Goal: Task Accomplishment & Management: Manage account settings

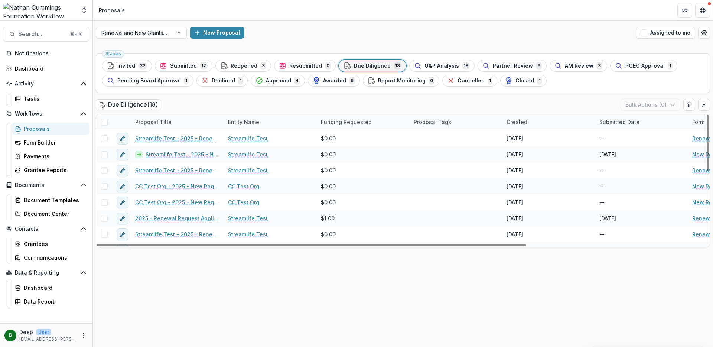
scroll to position [143, 0]
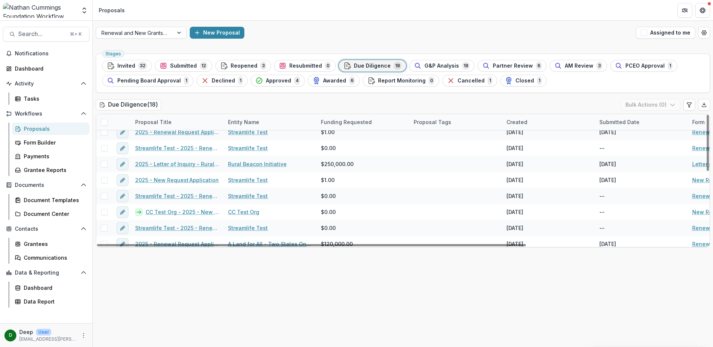
scroll to position [141, 0]
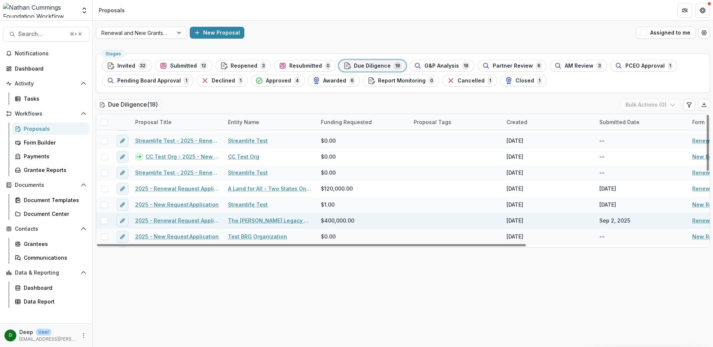
click at [191, 220] on link "2025 - Renewal Request Application" at bounding box center [177, 220] width 84 height 8
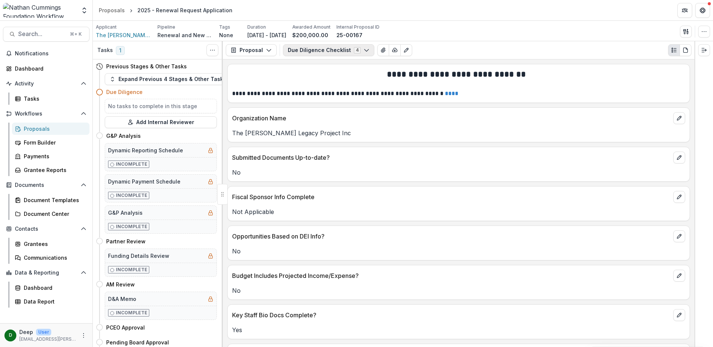
click at [364, 50] on icon "button" at bounding box center [366, 50] width 6 height 6
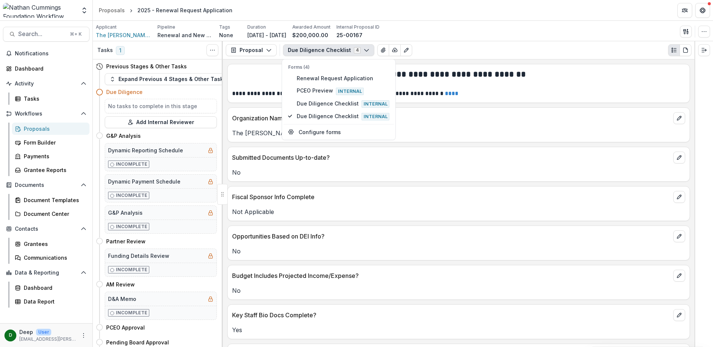
click at [364, 50] on icon "button" at bounding box center [366, 50] width 6 height 6
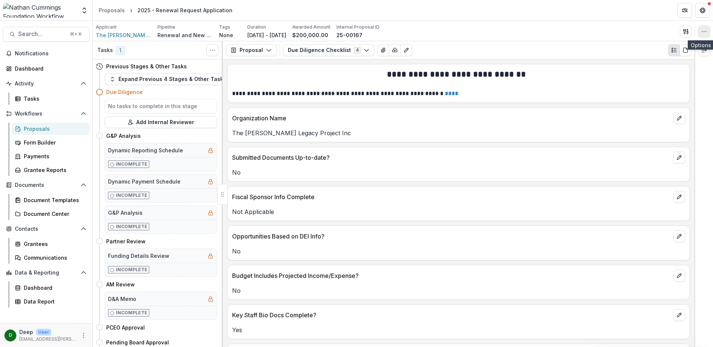
click at [706, 27] on button "button" at bounding box center [704, 32] width 12 height 12
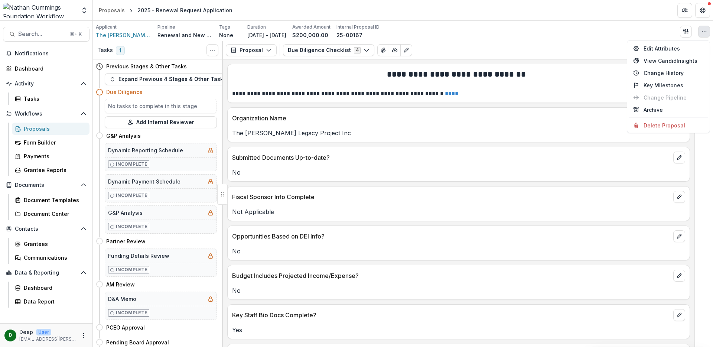
click at [661, 20] on div "Aggregate Analysis Foundations Nathan Cummings Foundation Workflow Sandbox Nath…" at bounding box center [356, 10] width 713 height 21
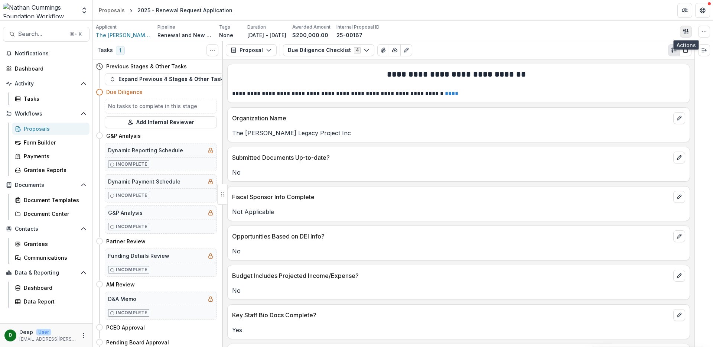
click at [686, 31] on icon "button" at bounding box center [686, 32] width 6 height 6
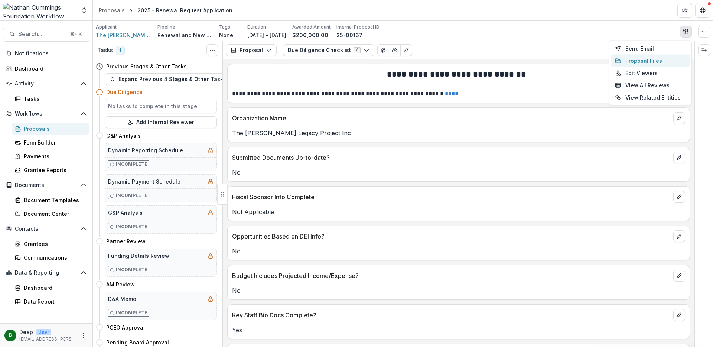
click at [657, 57] on button "Proposal Files" at bounding box center [649, 61] width 79 height 12
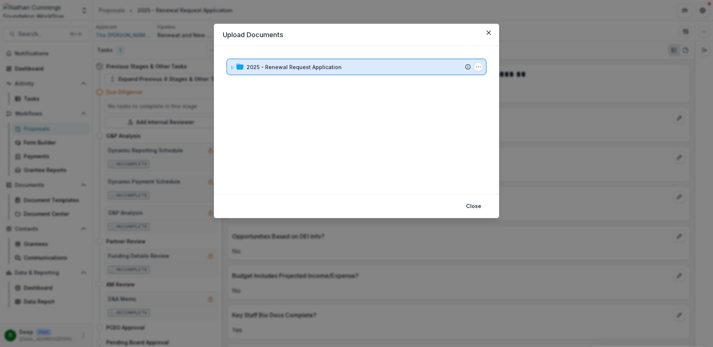
click at [232, 68] on icon at bounding box center [232, 67] width 3 height 3
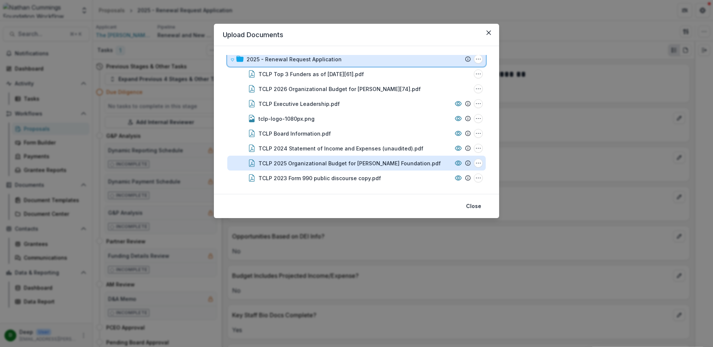
scroll to position [3, 0]
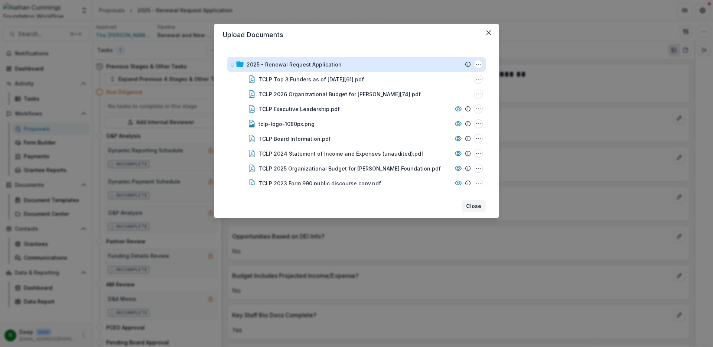
click at [472, 206] on button "Close" at bounding box center [473, 206] width 24 height 12
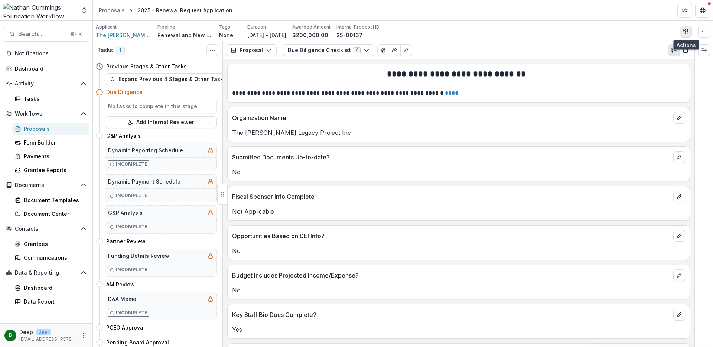
click at [685, 33] on icon "button" at bounding box center [686, 32] width 6 height 6
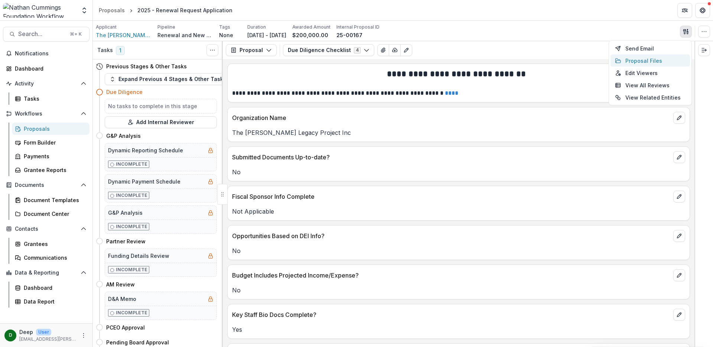
click at [653, 60] on button "Proposal Files" at bounding box center [649, 61] width 79 height 12
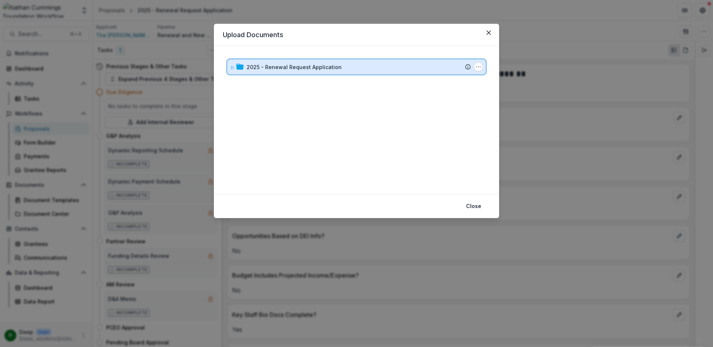
click at [234, 68] on icon at bounding box center [232, 67] width 4 height 4
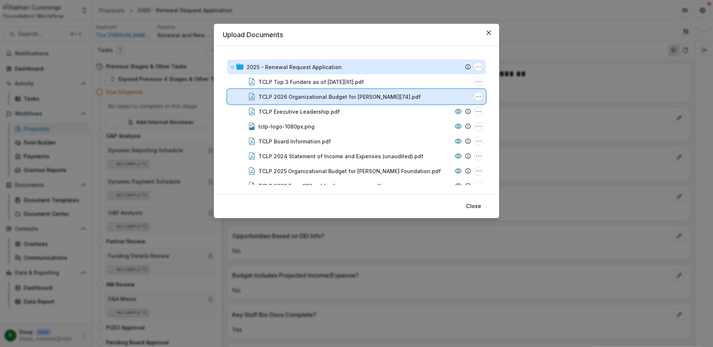
click at [461, 96] on div "TCLP 2026 Organizational Budget for Nathan Cummings[74].pdf" at bounding box center [364, 97] width 212 height 8
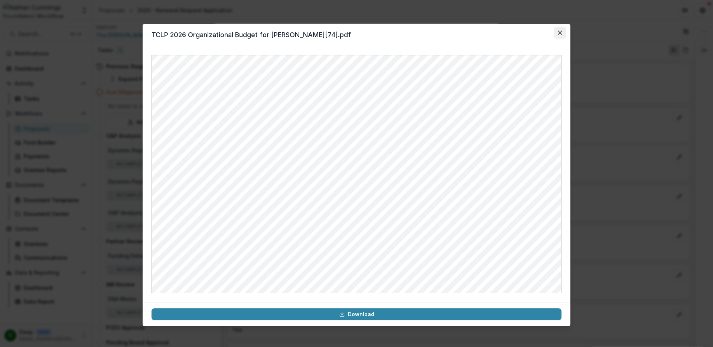
click at [559, 35] on icon "Close" at bounding box center [560, 32] width 4 height 4
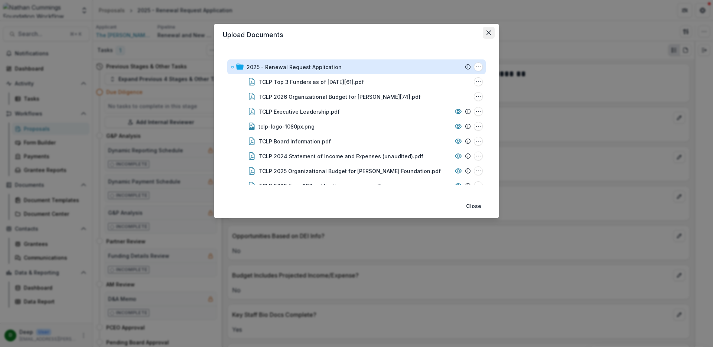
click at [489, 32] on icon "Close" at bounding box center [488, 32] width 4 height 4
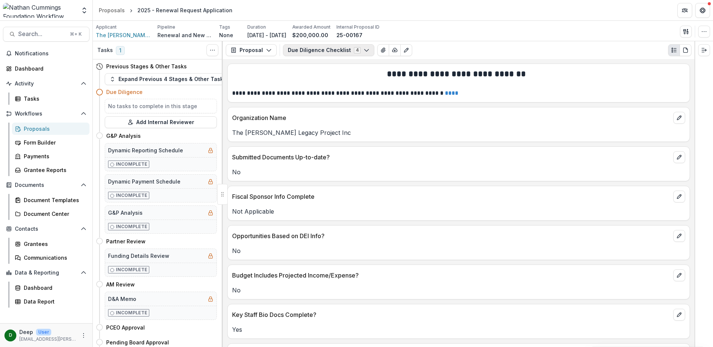
click at [332, 52] on button "Due Diligence Checklist 4" at bounding box center [328, 50] width 91 height 12
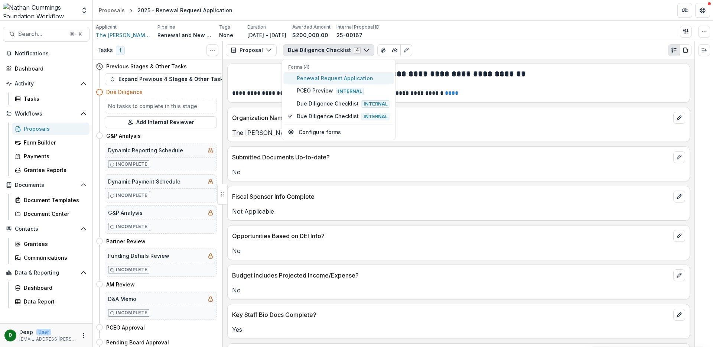
click at [320, 82] on span "Renewal Request Application" at bounding box center [343, 78] width 93 height 8
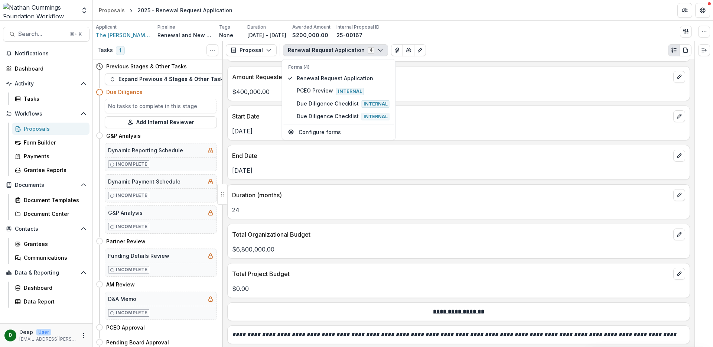
scroll to position [603, 0]
click at [677, 232] on icon "edit" at bounding box center [679, 234] width 4 height 4
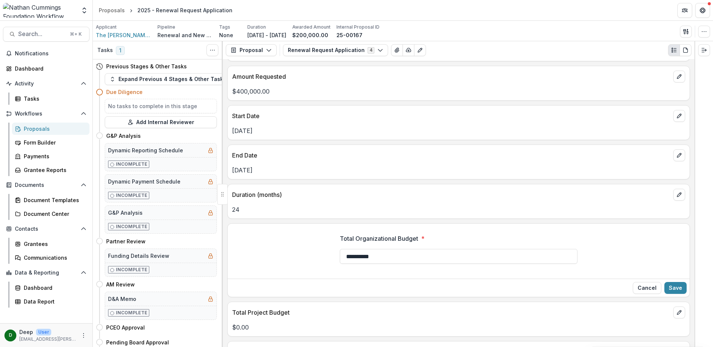
drag, startPoint x: 405, startPoint y: 246, endPoint x: 328, endPoint y: 249, distance: 76.5
click at [328, 249] on div "**********" at bounding box center [459, 252] width 462 height 48
type input "**********"
click at [670, 282] on button "Save" at bounding box center [675, 288] width 22 height 12
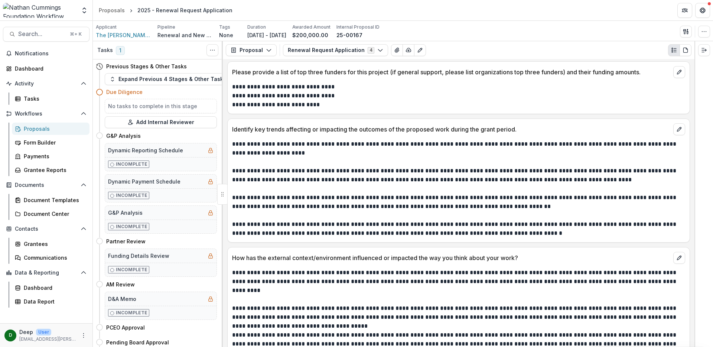
scroll to position [2417, 0]
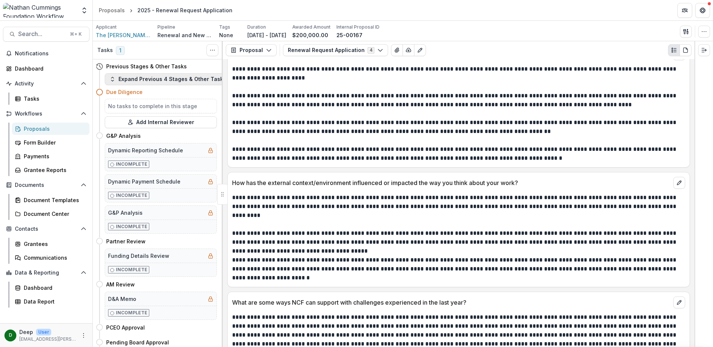
click at [137, 81] on button "Expand Previous 4 Stages & Other Tasks" at bounding box center [168, 79] width 126 height 12
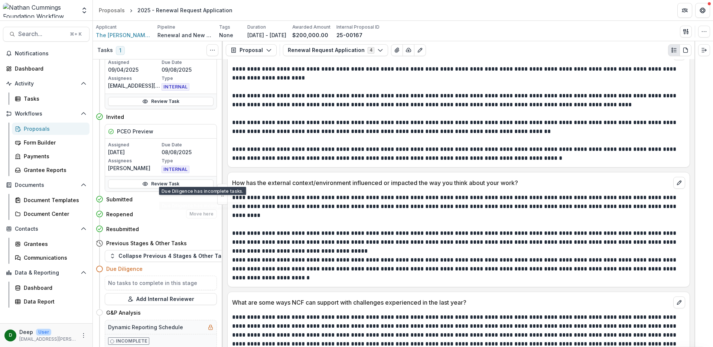
scroll to position [73, 0]
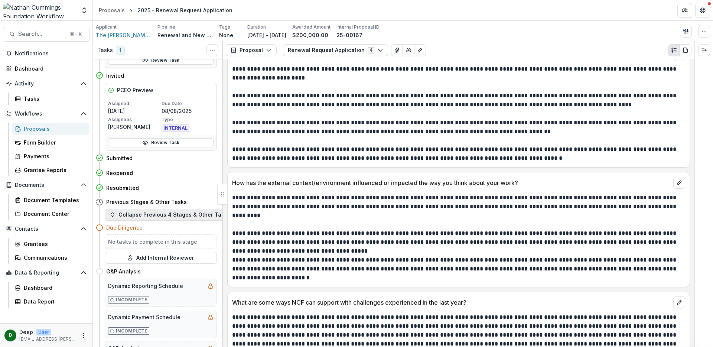
click at [138, 216] on button "Collapse Previous 4 Stages & Other Tasks" at bounding box center [170, 215] width 130 height 12
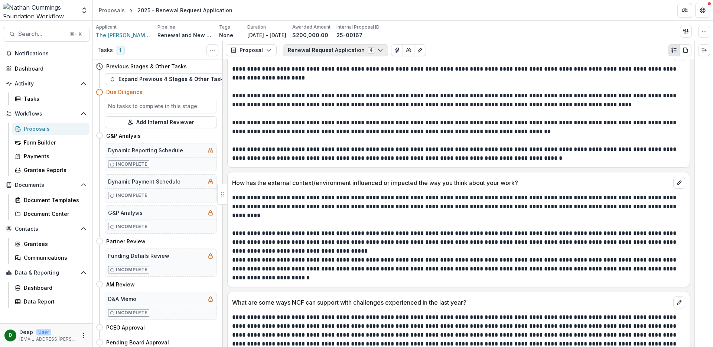
click at [348, 50] on button "Renewal Request Application 4" at bounding box center [335, 50] width 105 height 12
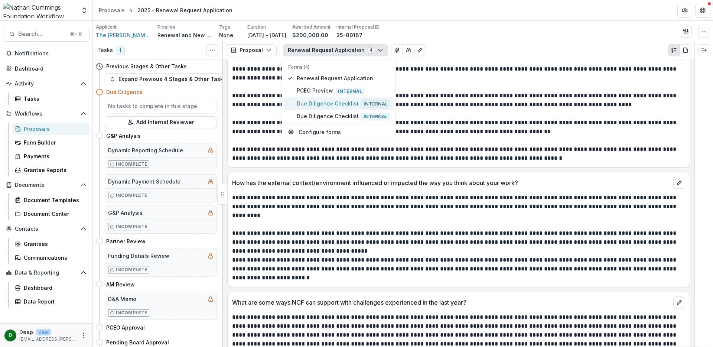
click at [339, 107] on span "Due Diligence Checklist Internal" at bounding box center [343, 103] width 93 height 8
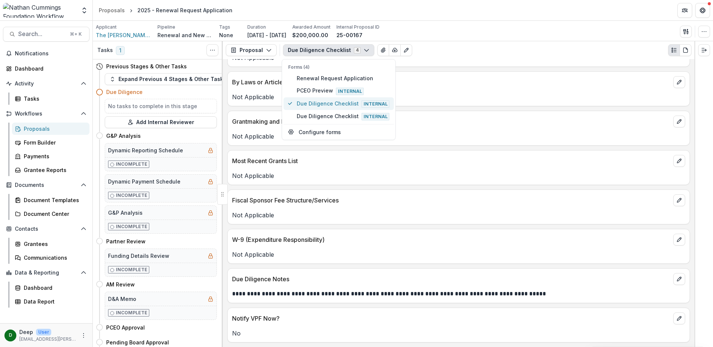
scroll to position [923, 0]
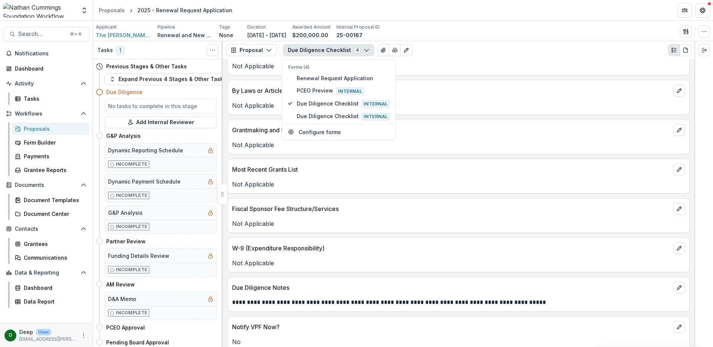
click at [444, 188] on p "Not Applicable" at bounding box center [458, 184] width 453 height 9
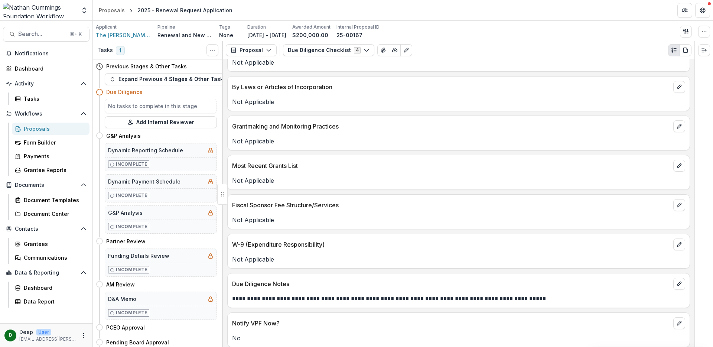
scroll to position [932, 0]
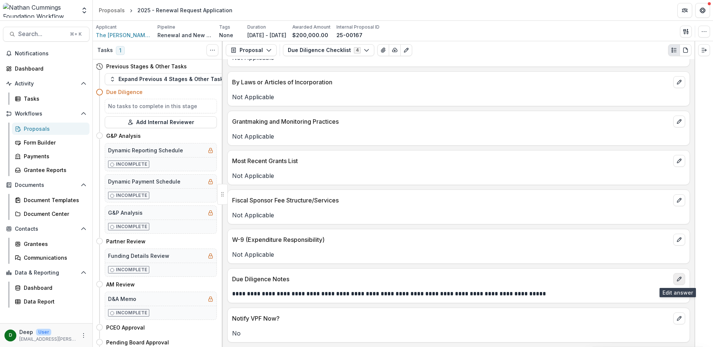
click at [676, 276] on icon "edit" at bounding box center [679, 279] width 6 height 6
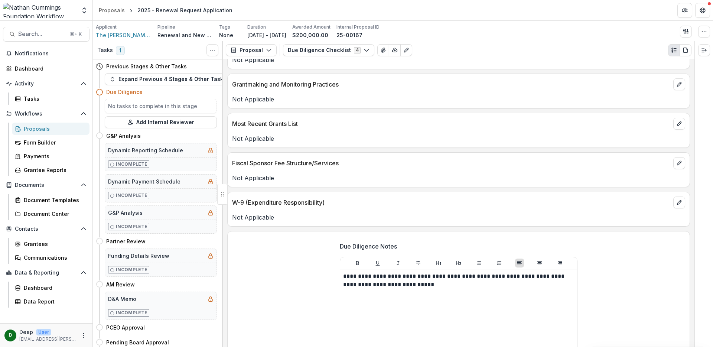
scroll to position [972, 0]
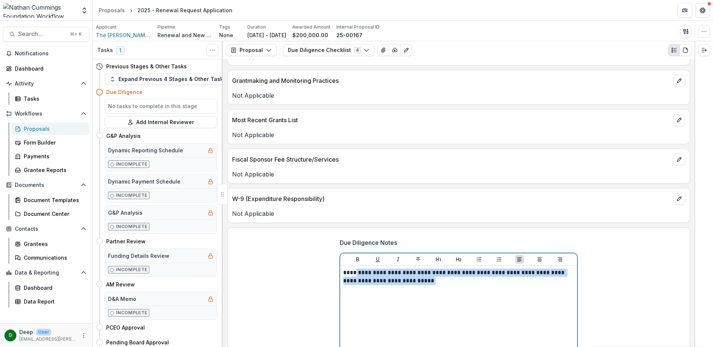
drag, startPoint x: 438, startPoint y: 282, endPoint x: 355, endPoint y: 273, distance: 83.7
click at [355, 273] on p "**********" at bounding box center [458, 276] width 231 height 16
copy p "**********"
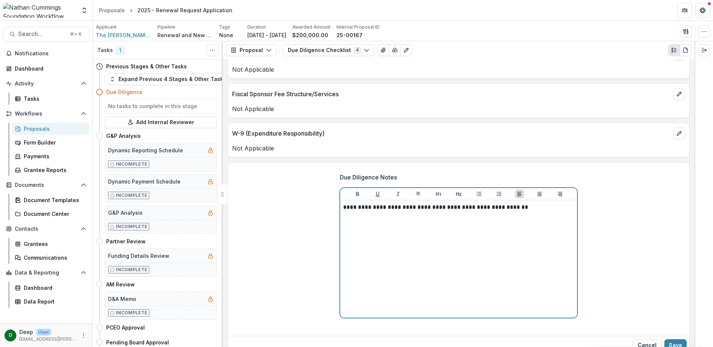
scroll to position [1073, 0]
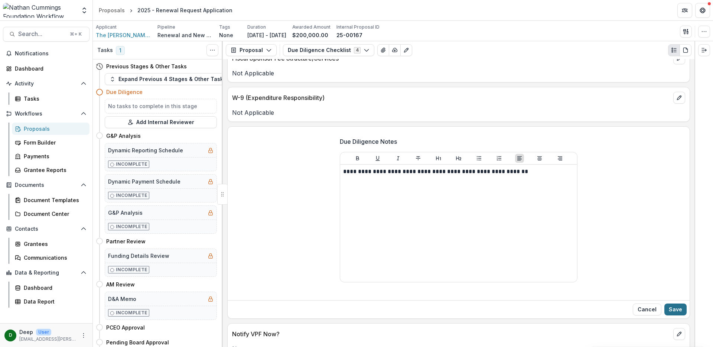
click at [676, 313] on button "Save" at bounding box center [675, 309] width 22 height 12
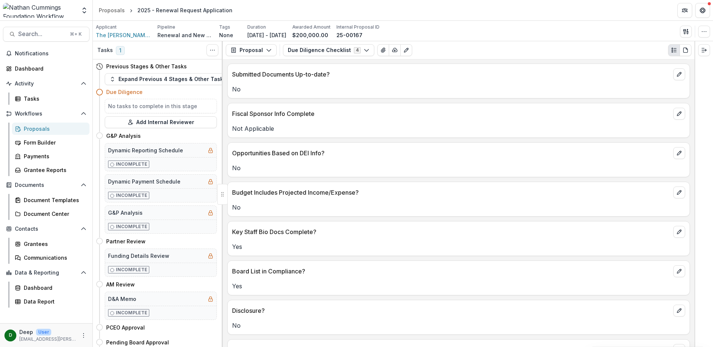
scroll to position [0, 0]
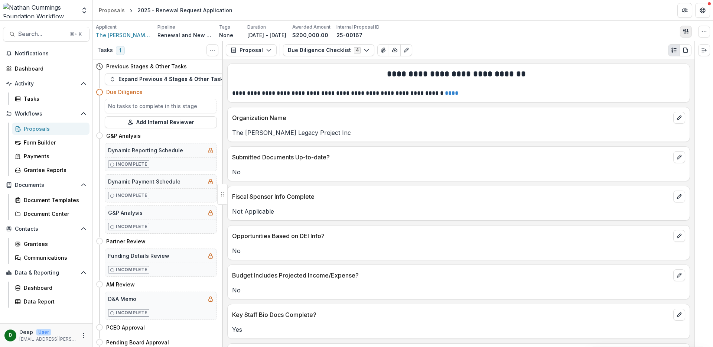
click at [686, 33] on icon "button" at bounding box center [686, 32] width 6 height 6
click at [706, 30] on icon "button" at bounding box center [704, 32] width 6 height 6
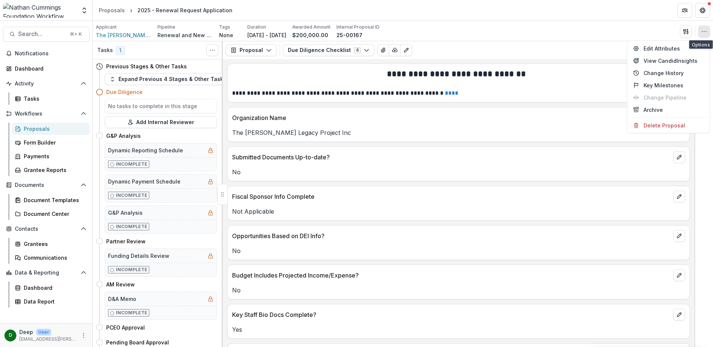
click at [706, 30] on icon "button" at bounding box center [704, 32] width 6 height 6
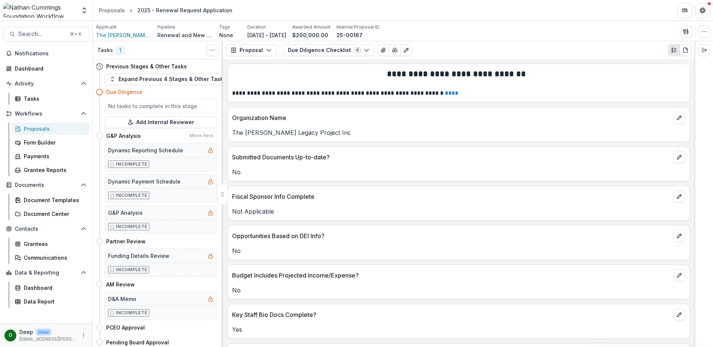
click at [99, 137] on icon at bounding box center [99, 135] width 7 height 7
click at [144, 82] on button "Expand Previous 4 Stages & Other Tasks" at bounding box center [168, 79] width 126 height 12
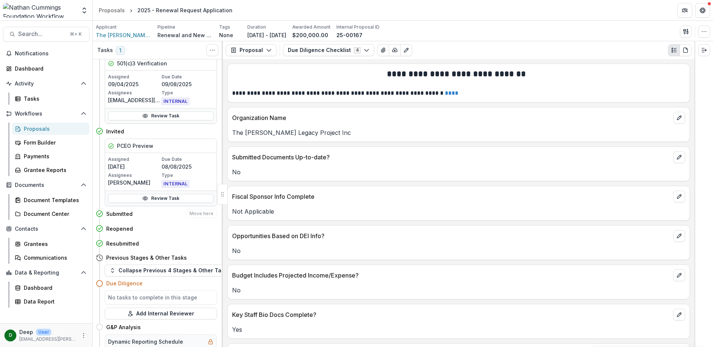
scroll to position [55, 0]
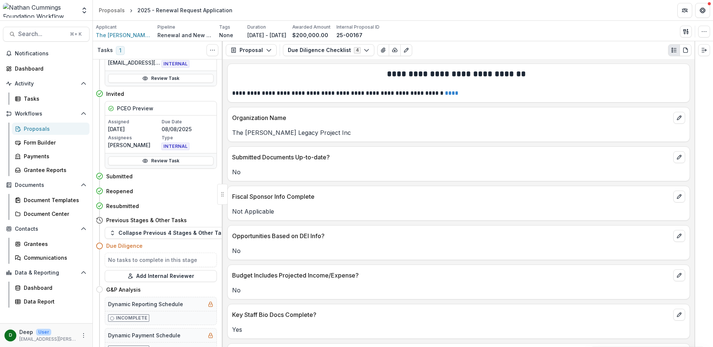
click at [101, 247] on icon at bounding box center [99, 245] width 7 height 7
click at [148, 259] on h5 "No tasks to complete in this stage" at bounding box center [160, 260] width 105 height 8
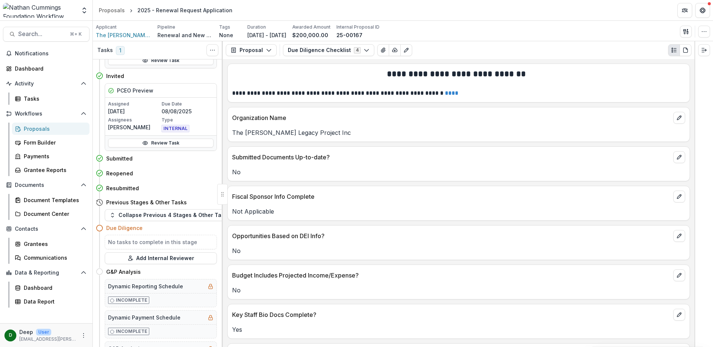
scroll to position [100, 0]
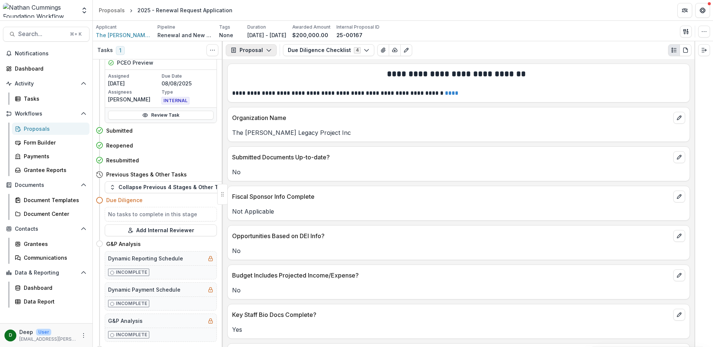
click at [268, 46] on button "Proposal" at bounding box center [251, 50] width 51 height 12
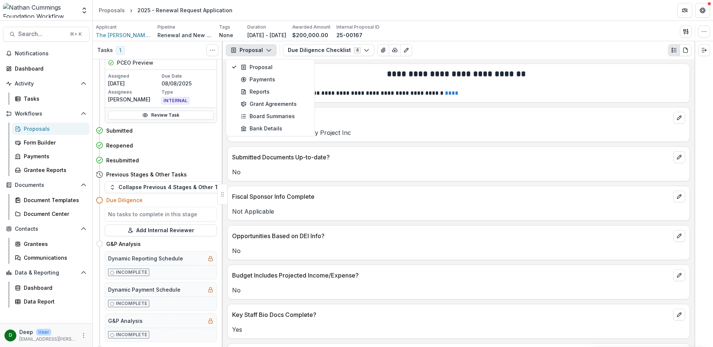
click at [268, 46] on button "Proposal" at bounding box center [251, 50] width 51 height 12
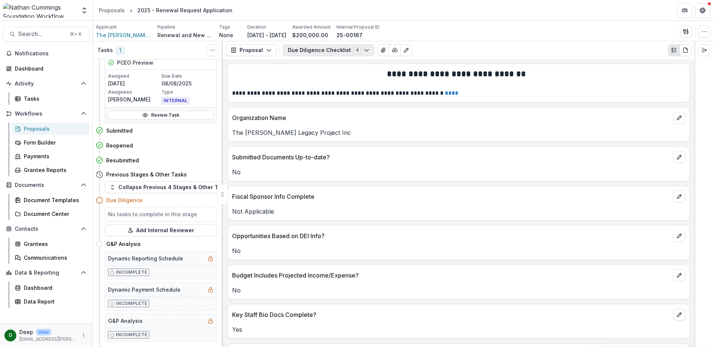
click at [347, 53] on button "Due Diligence Checklist 4" at bounding box center [328, 50] width 91 height 12
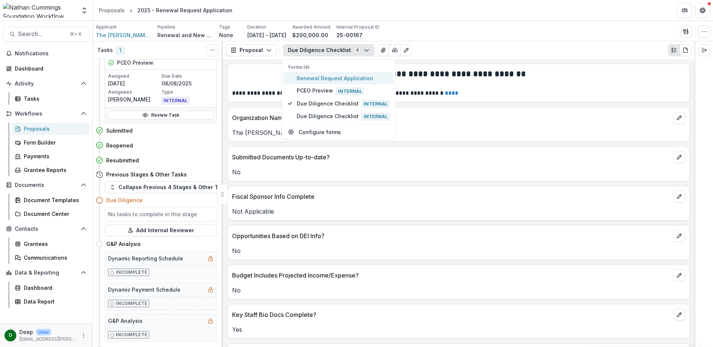
click at [313, 79] on span "Renewal Request Application" at bounding box center [343, 78] width 93 height 8
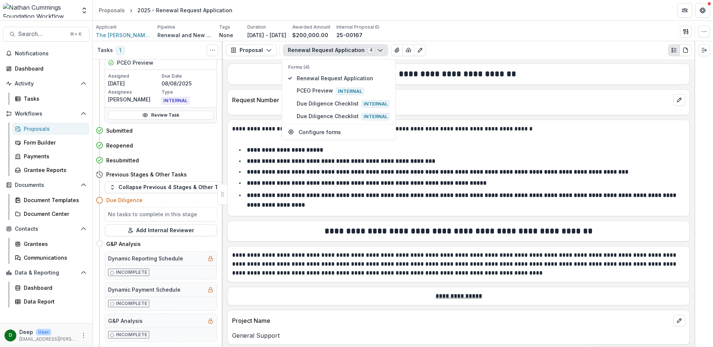
click at [98, 198] on icon at bounding box center [99, 199] width 7 height 7
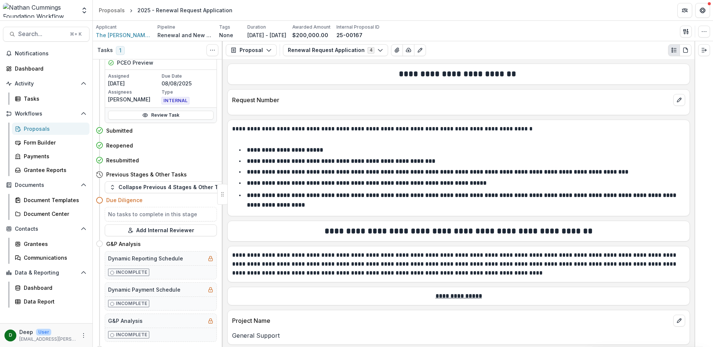
click at [98, 198] on icon at bounding box center [99, 199] width 7 height 7
click at [101, 245] on circle at bounding box center [100, 244] width 6 height 6
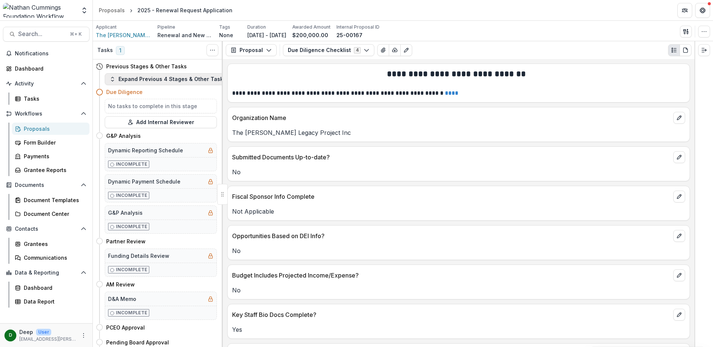
click at [146, 80] on button "Expand Previous 4 Stages & Other Tasks" at bounding box center [168, 79] width 126 height 12
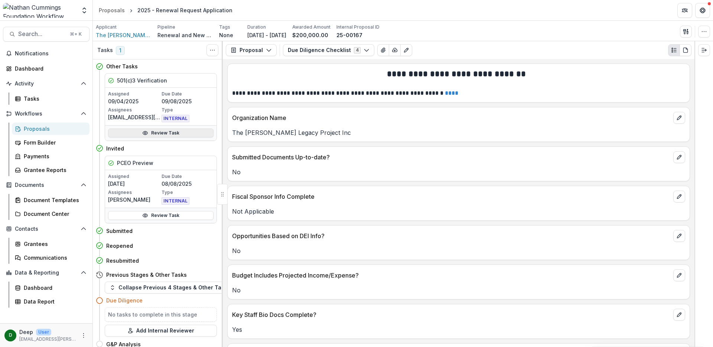
click at [168, 133] on link "Review Task" at bounding box center [160, 132] width 105 height 9
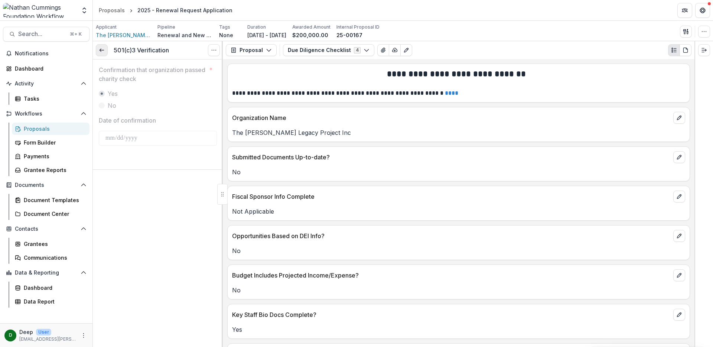
click at [104, 50] on icon at bounding box center [102, 50] width 6 height 6
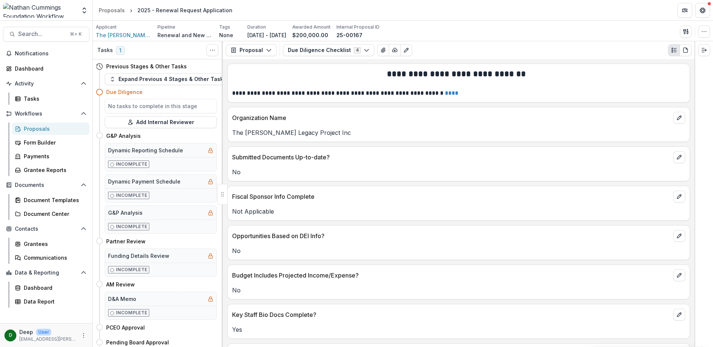
click at [120, 50] on span "1" at bounding box center [120, 50] width 9 height 9
click at [50, 96] on div "Tasks" at bounding box center [54, 99] width 60 height 8
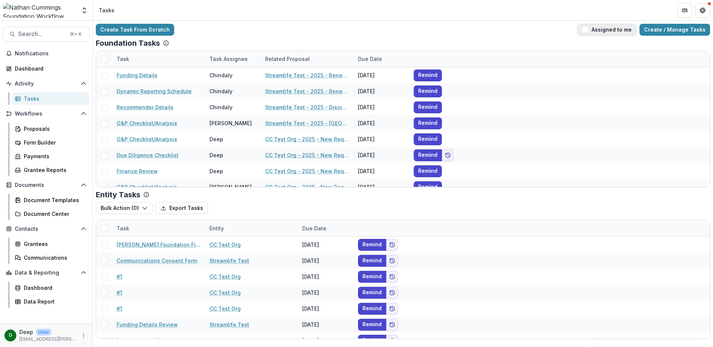
click at [588, 27] on span "button" at bounding box center [585, 29] width 7 height 7
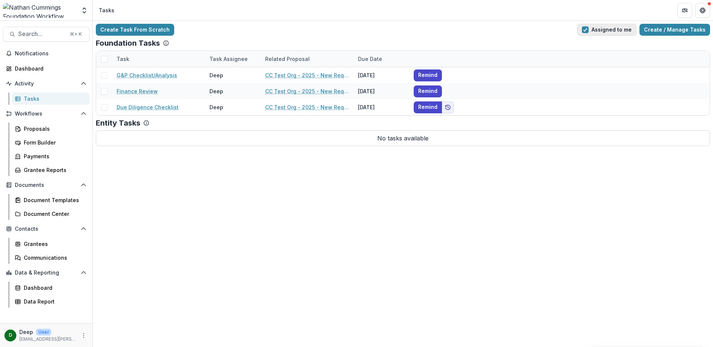
click at [588, 29] on span "button" at bounding box center [585, 29] width 7 height 7
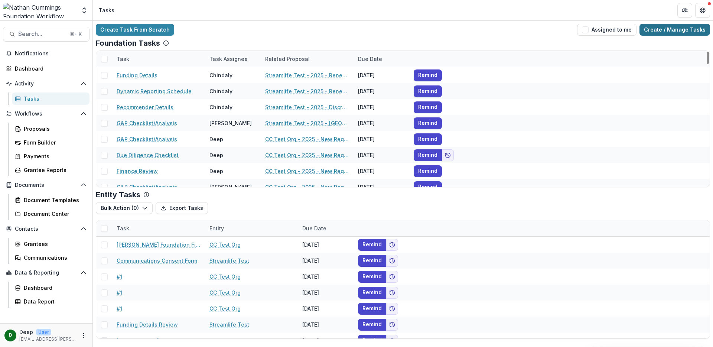
click at [689, 27] on link "Create / Manage Tasks" at bounding box center [674, 30] width 71 height 12
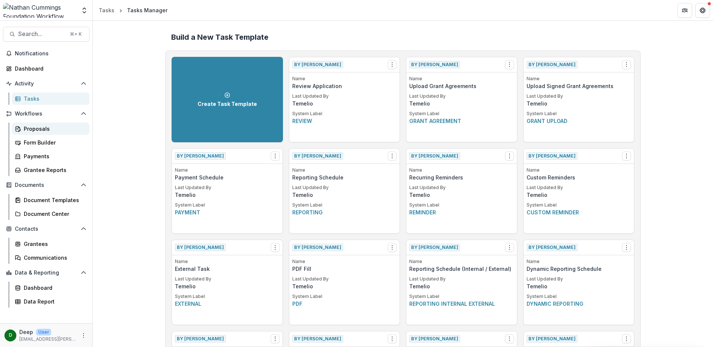
click at [40, 125] on div "Proposals" at bounding box center [54, 129] width 60 height 8
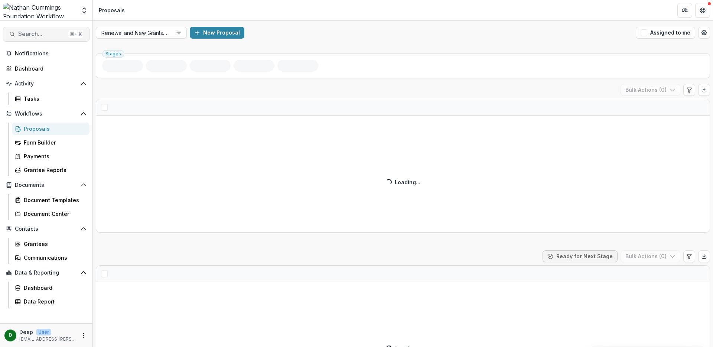
click at [46, 30] on button "Search... ⌘ + K" at bounding box center [46, 34] width 86 height 15
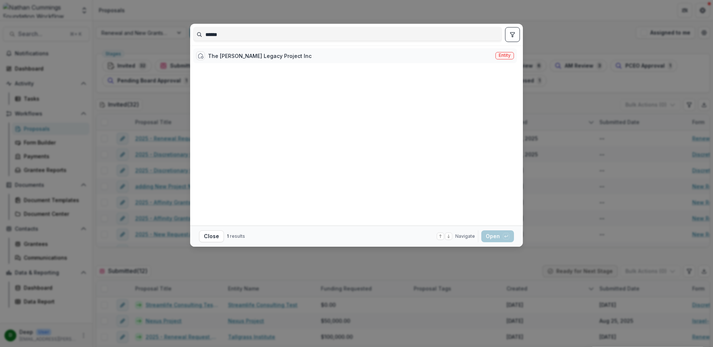
type input "******"
click at [285, 55] on div "The [PERSON_NAME] Legacy Project Inc" at bounding box center [260, 56] width 104 height 8
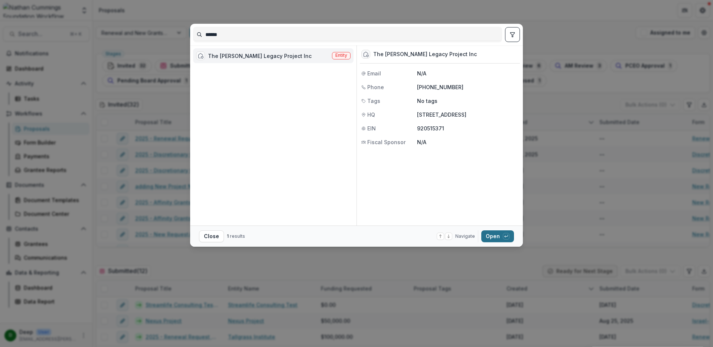
click at [489, 235] on button "Open with enter key" at bounding box center [497, 236] width 33 height 12
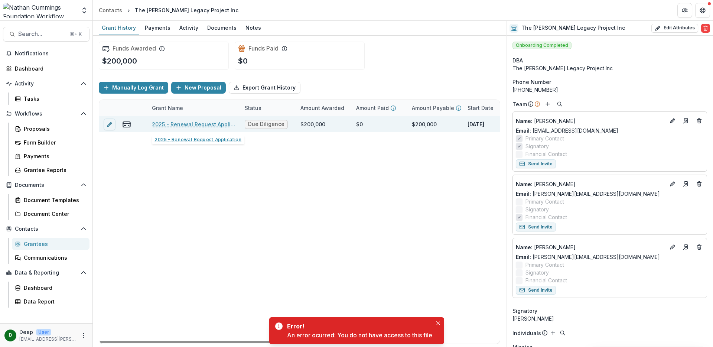
click at [194, 122] on link "2025 - Renewal Request Application" at bounding box center [194, 124] width 84 height 8
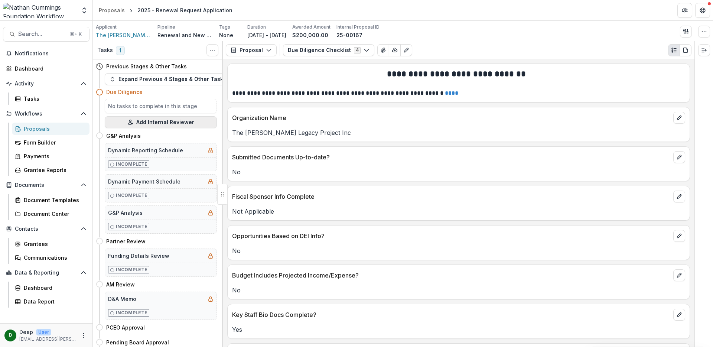
click at [186, 121] on button "Add Internal Reviewer" at bounding box center [161, 122] width 112 height 12
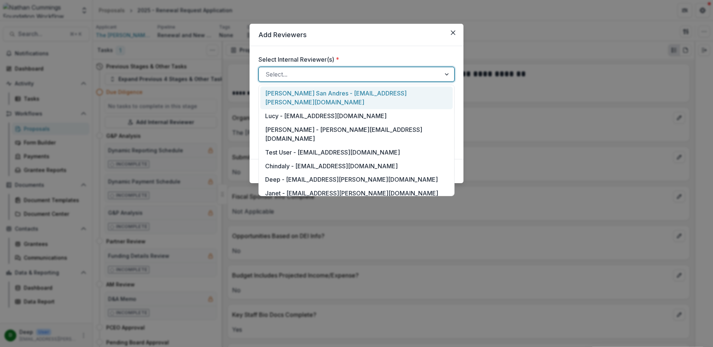
click at [303, 73] on div at bounding box center [349, 74] width 169 height 10
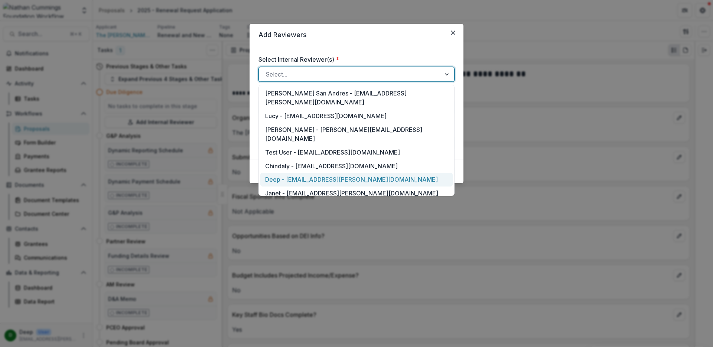
click at [315, 173] on div "Deep - deep.chadha@nathancummings.org" at bounding box center [356, 180] width 192 height 14
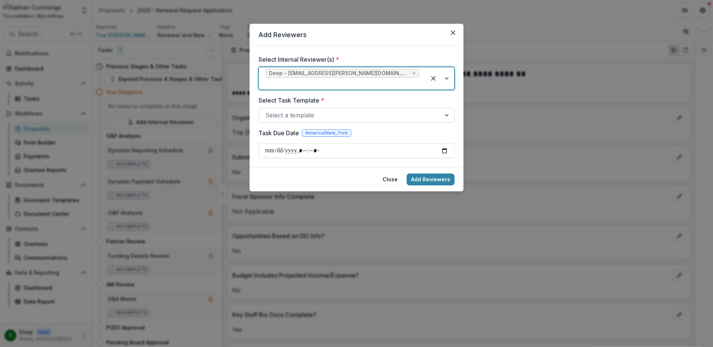
click at [320, 110] on div at bounding box center [349, 115] width 169 height 10
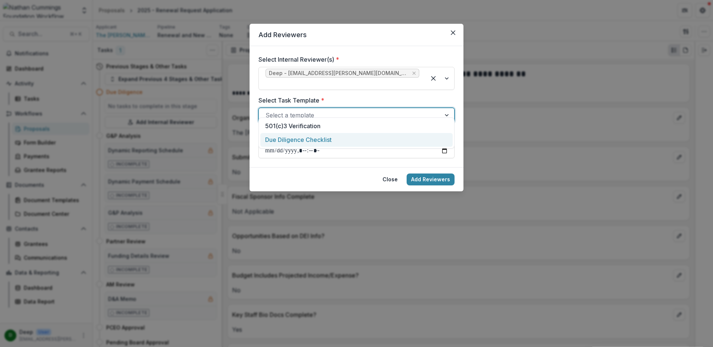
click at [325, 138] on div "Due Diligence Checklist" at bounding box center [356, 140] width 192 height 14
click at [333, 110] on div at bounding box center [349, 115] width 169 height 10
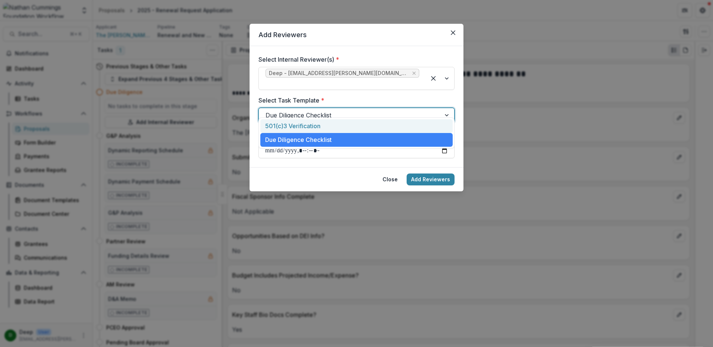
click at [327, 124] on div "501(c)3 Verification" at bounding box center [356, 126] width 192 height 14
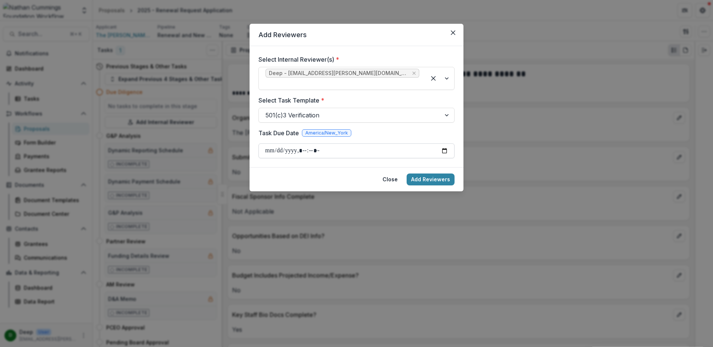
click at [443, 144] on input "Task Due Date" at bounding box center [356, 150] width 196 height 15
type input "**********"
click at [433, 173] on button "Add Reviewers" at bounding box center [430, 179] width 48 height 12
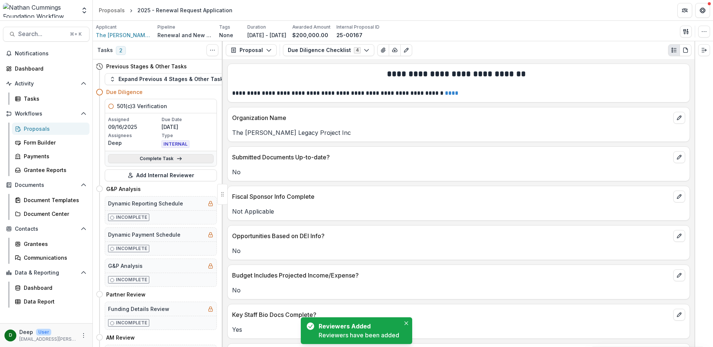
click at [167, 156] on link "Complete Task" at bounding box center [160, 158] width 105 height 9
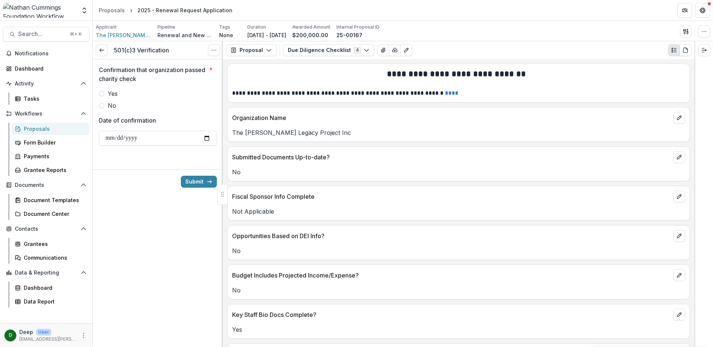
click at [101, 93] on span at bounding box center [102, 94] width 6 height 6
click at [207, 138] on input "Date of confirmation" at bounding box center [158, 138] width 118 height 15
type input "**********"
click at [197, 183] on button "Submit" at bounding box center [199, 182] width 36 height 12
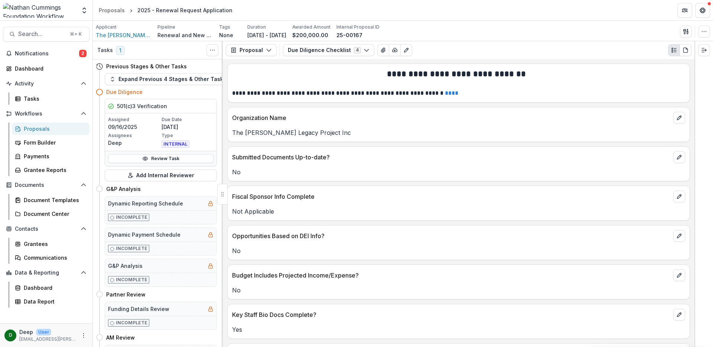
click at [98, 90] on icon at bounding box center [99, 91] width 7 height 7
click at [137, 76] on button "Expand Previous 4 Stages & Other Tasks" at bounding box center [168, 79] width 126 height 12
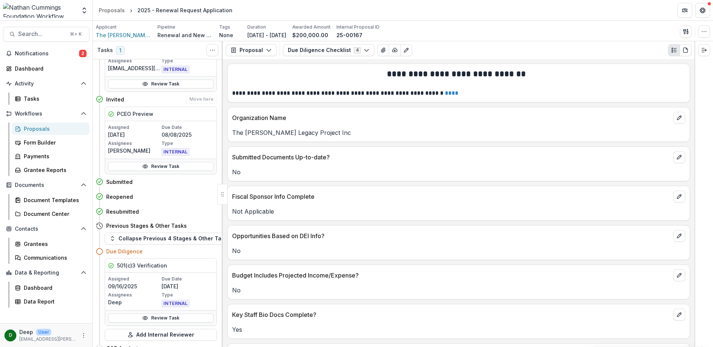
scroll to position [82, 0]
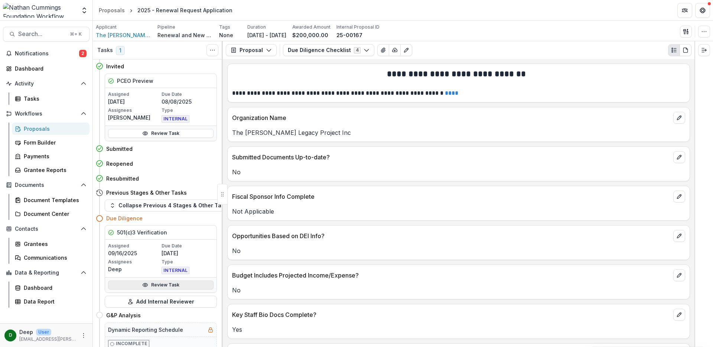
click at [163, 285] on link "Review Task" at bounding box center [160, 284] width 105 height 9
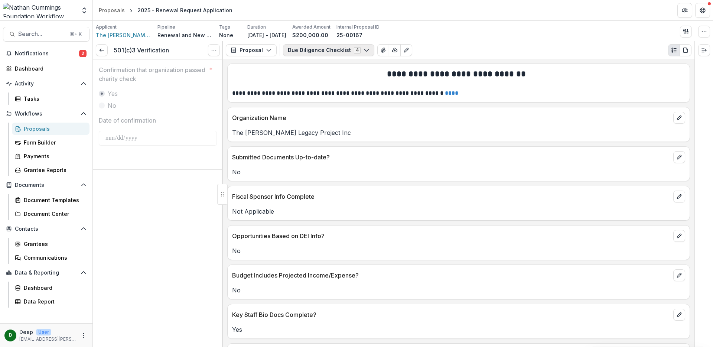
click at [363, 52] on icon "button" at bounding box center [366, 50] width 6 height 6
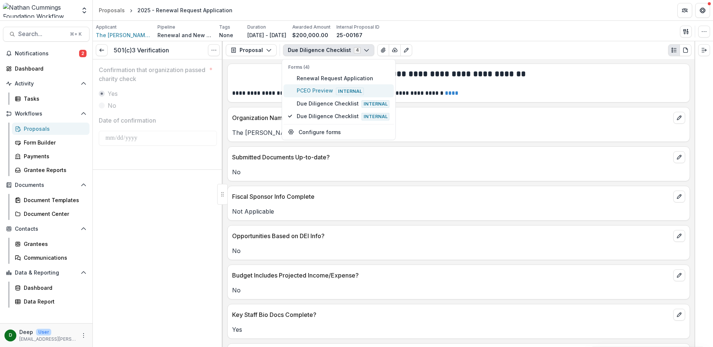
click at [323, 91] on span "PCEO Preview Internal" at bounding box center [343, 90] width 93 height 8
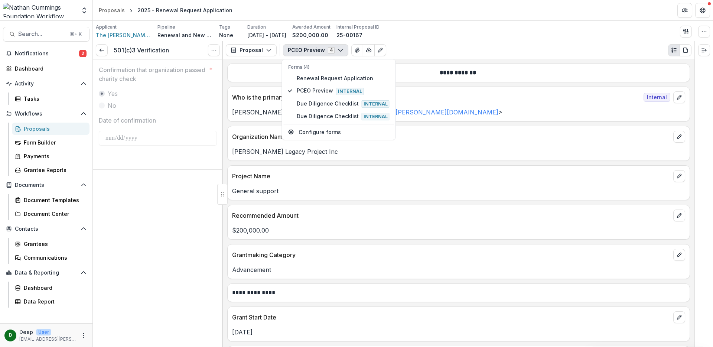
click at [505, 124] on div "**********" at bounding box center [458, 203] width 471 height 288
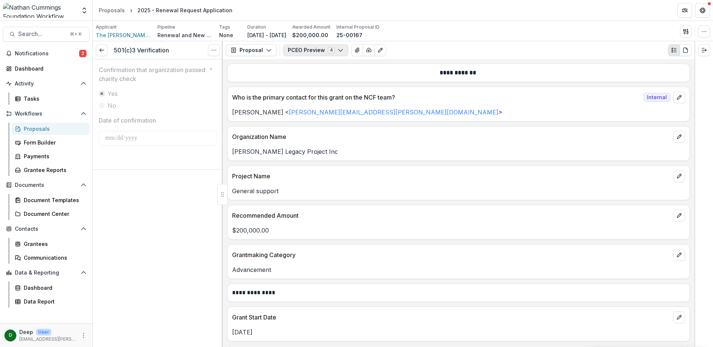
click at [314, 51] on button "PCEO Preview 4" at bounding box center [315, 50] width 65 height 12
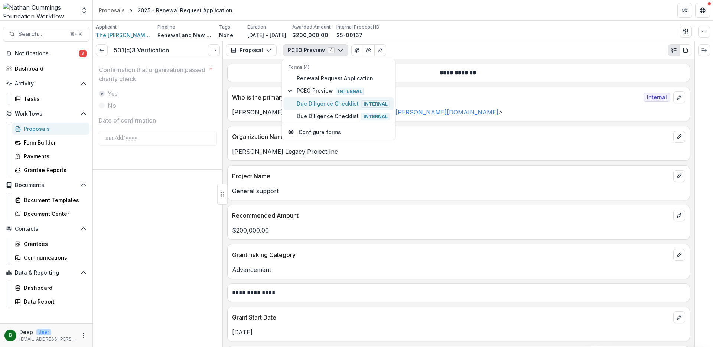
click at [317, 107] on span "Due Diligence Checklist Internal" at bounding box center [343, 103] width 93 height 8
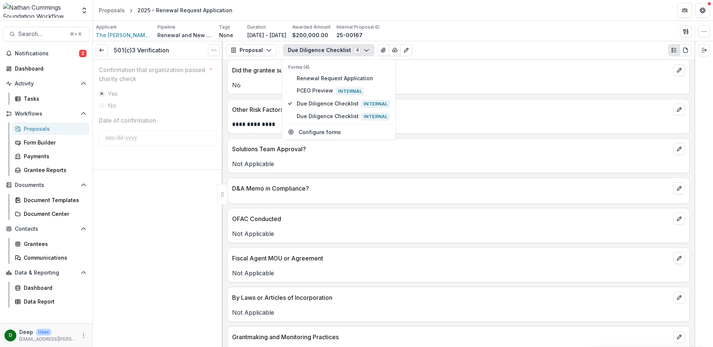
scroll to position [932, 0]
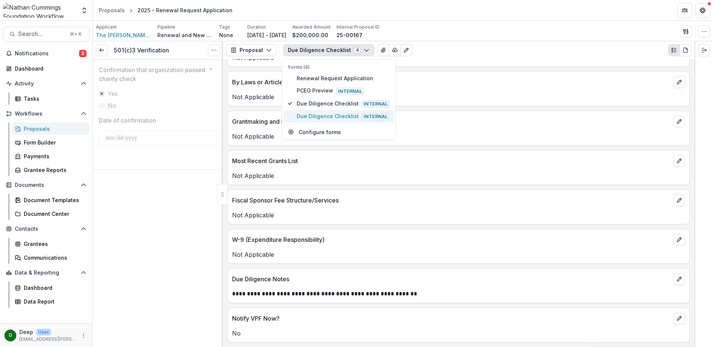
click at [341, 117] on span "Due Diligence Checklist Internal" at bounding box center [343, 116] width 93 height 8
click at [344, 105] on span "Due Diligence Checklist Internal" at bounding box center [343, 103] width 93 height 8
click at [332, 112] on span "Due Diligence Checklist Internal" at bounding box center [343, 116] width 93 height 8
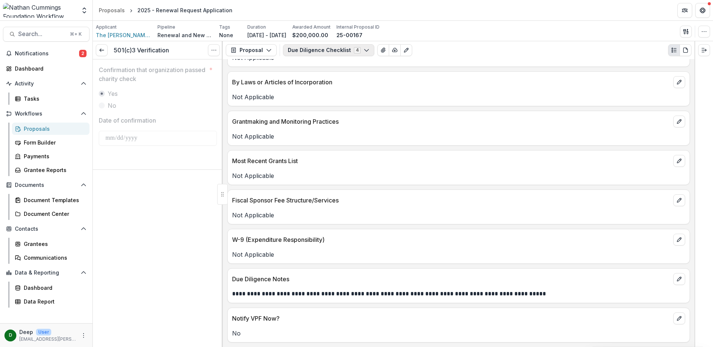
click at [363, 47] on icon "button" at bounding box center [366, 50] width 6 height 6
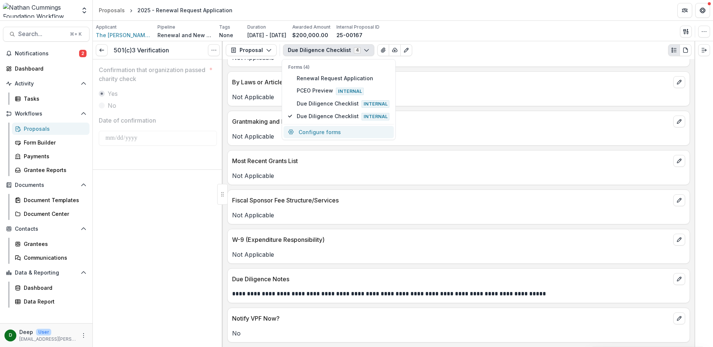
click at [319, 131] on button "Configure forms" at bounding box center [339, 132] width 110 height 12
select select "****"
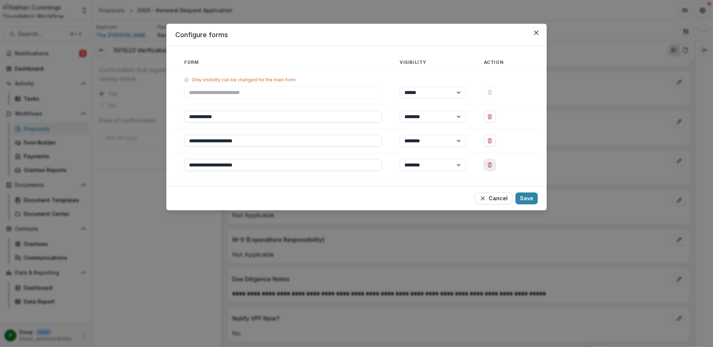
click at [488, 166] on icon "Delete Due Diligence Checklist" at bounding box center [490, 165] width 6 height 6
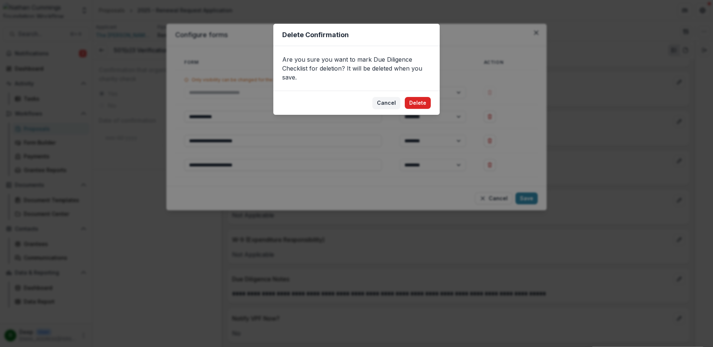
click at [422, 102] on button "Delete" at bounding box center [418, 103] width 26 height 12
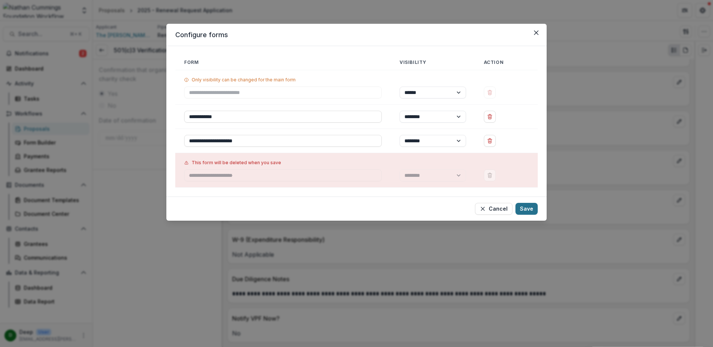
click at [526, 209] on button "Save" at bounding box center [526, 209] width 22 height 12
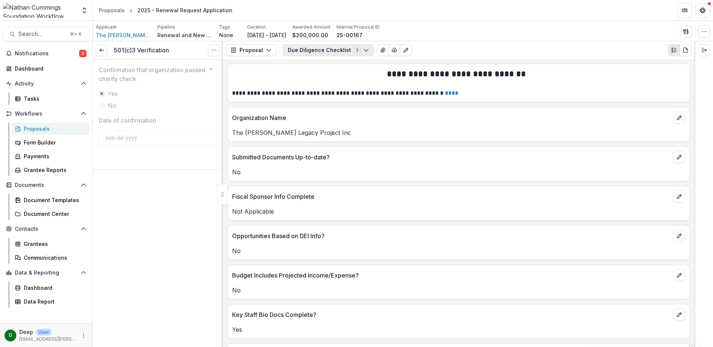
click at [328, 50] on button "Due Diligence Checklist 3" at bounding box center [328, 50] width 91 height 12
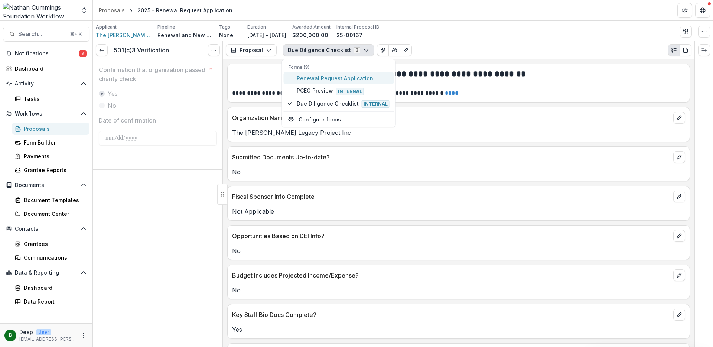
click at [329, 77] on span "Renewal Request Application" at bounding box center [343, 78] width 93 height 8
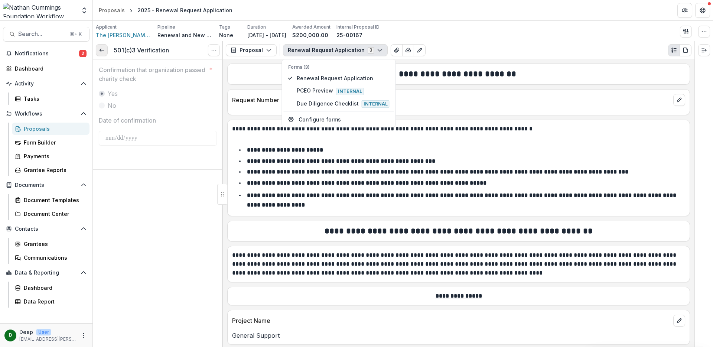
click at [102, 52] on icon at bounding box center [102, 50] width 6 height 6
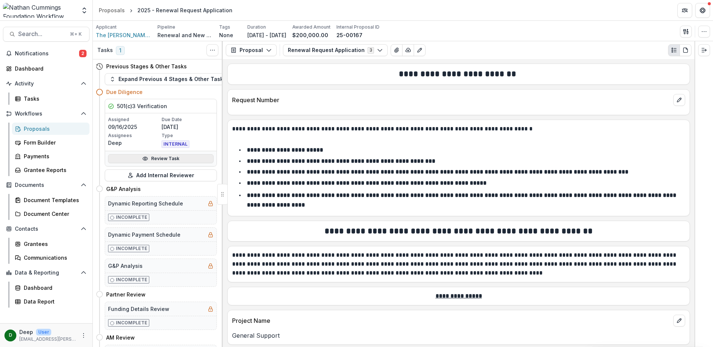
click at [155, 158] on link "Review Task" at bounding box center [160, 158] width 105 height 9
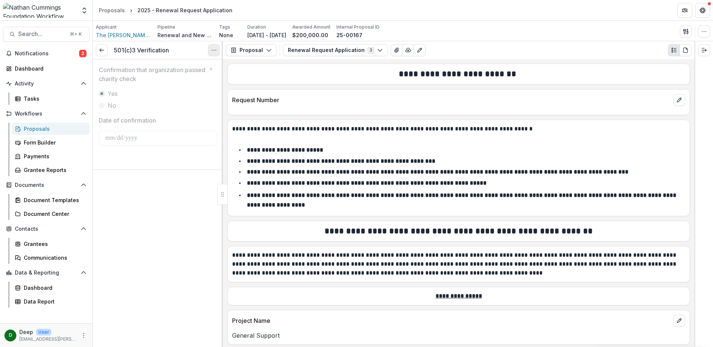
click at [215, 51] on icon "Options" at bounding box center [214, 50] width 6 height 6
click at [211, 47] on icon "Options" at bounding box center [214, 50] width 6 height 6
click at [101, 50] on line at bounding box center [101, 50] width 4 height 0
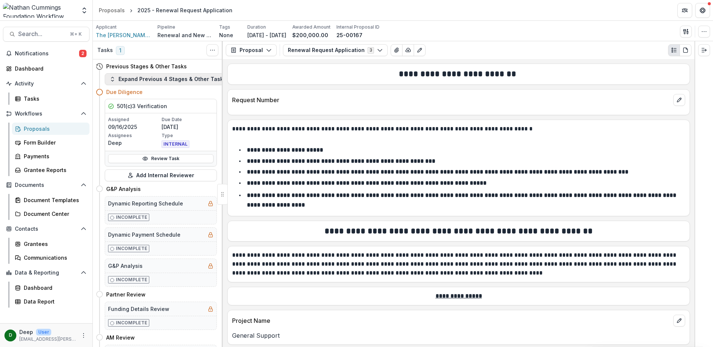
click at [149, 78] on button "Expand Previous 4 Stages & Other Tasks" at bounding box center [168, 79] width 126 height 12
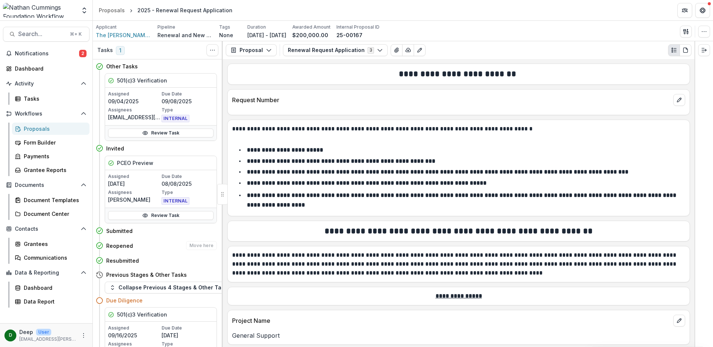
scroll to position [117, 0]
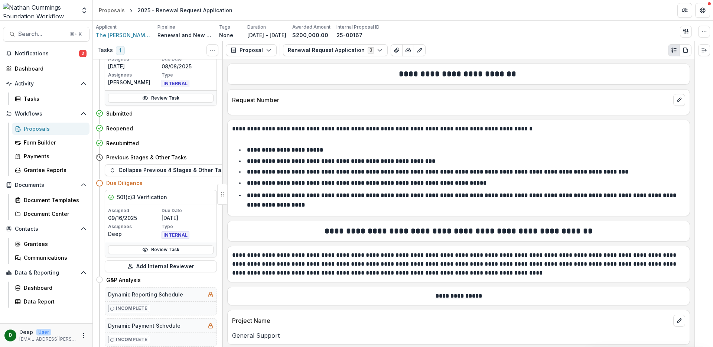
click at [100, 183] on icon at bounding box center [99, 182] width 7 height 7
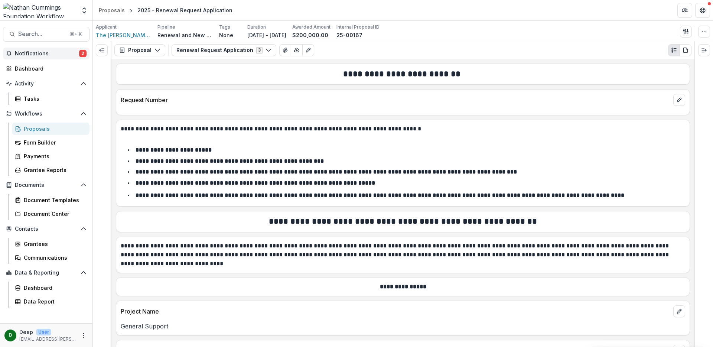
click at [61, 50] on button "Notifications 2" at bounding box center [46, 54] width 86 height 12
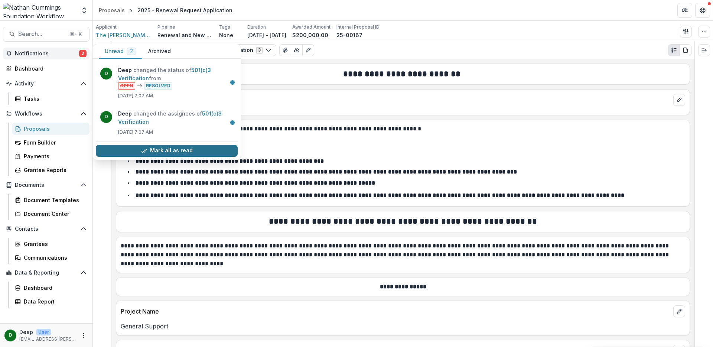
click at [169, 146] on button "Mark all as read" at bounding box center [167, 151] width 142 height 12
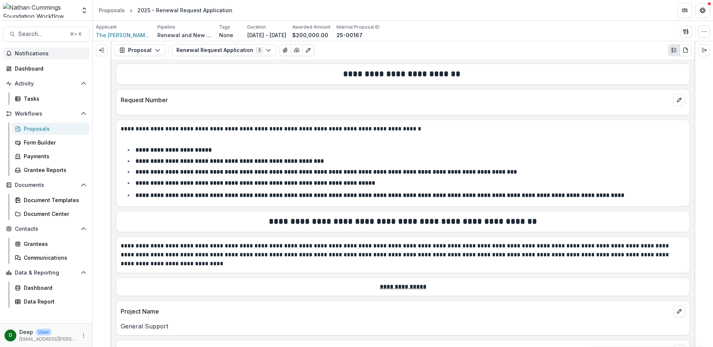
click at [43, 130] on div "Proposals" at bounding box center [54, 129] width 60 height 8
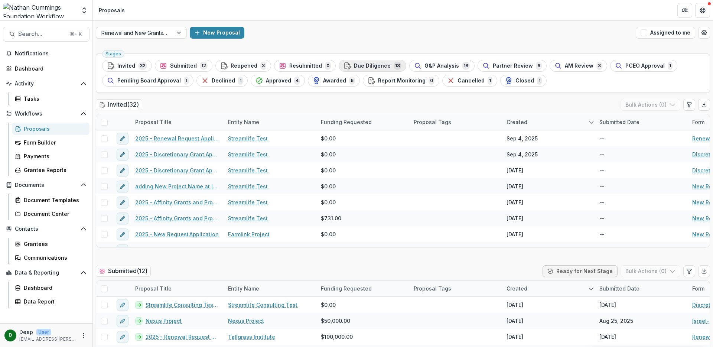
click at [354, 68] on span "Due Diligence" at bounding box center [372, 66] width 37 height 6
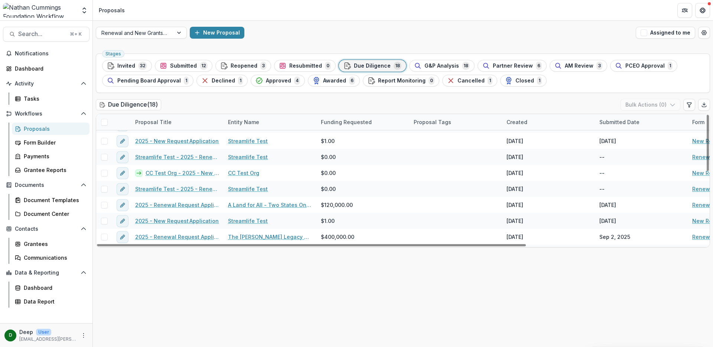
scroll to position [171, 0]
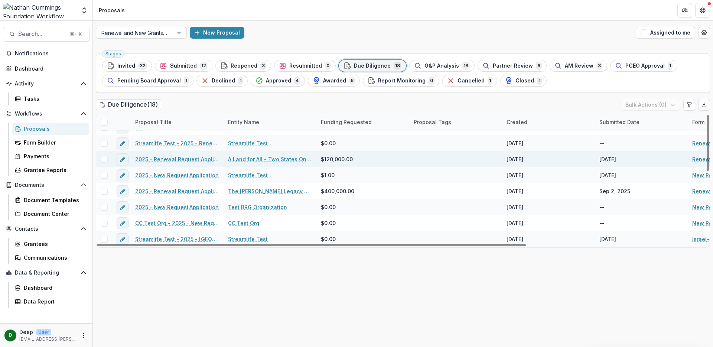
click at [197, 159] on link "2025 - Renewal Request Application" at bounding box center [177, 159] width 84 height 8
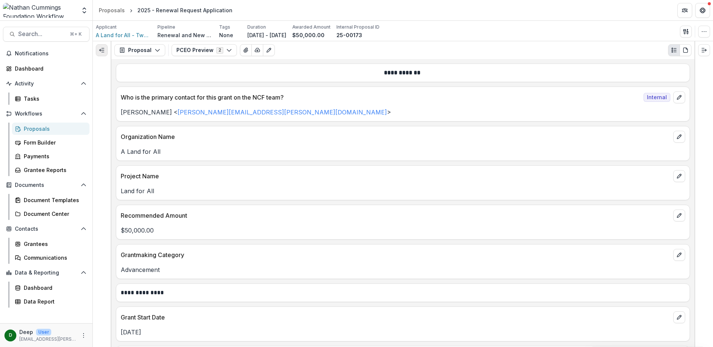
click at [104, 52] on icon "Expand left" at bounding box center [102, 50] width 6 height 6
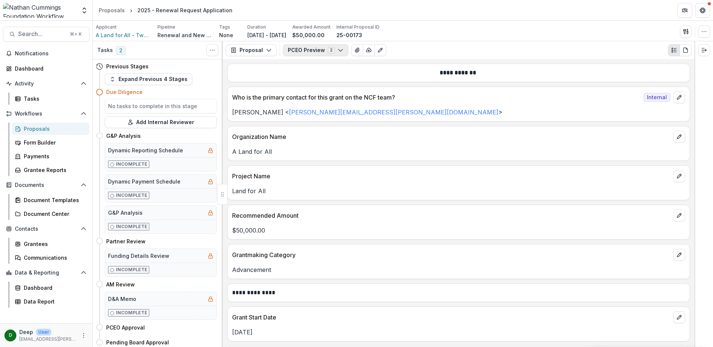
click at [330, 53] on button "PCEO Preview 2" at bounding box center [315, 50] width 65 height 12
click at [341, 50] on button "PCEO Preview 2" at bounding box center [315, 50] width 65 height 12
click at [134, 76] on button "Expand Previous 4 Stages" at bounding box center [149, 79] width 88 height 12
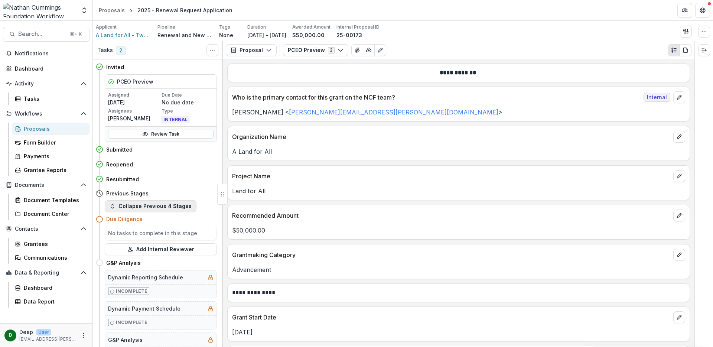
click at [151, 204] on button "Collapse Previous 4 Stages" at bounding box center [151, 206] width 92 height 12
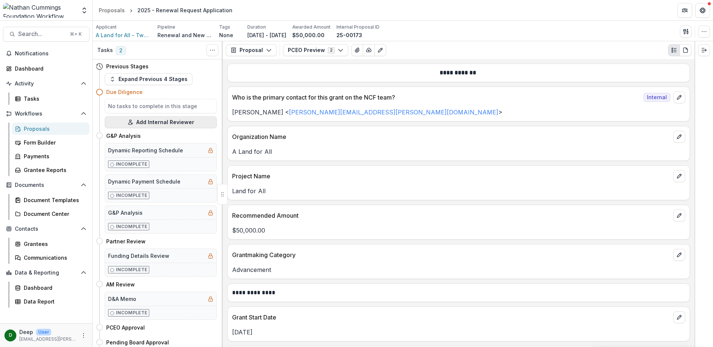
click at [160, 123] on button "Add Internal Reviewer" at bounding box center [161, 122] width 112 height 12
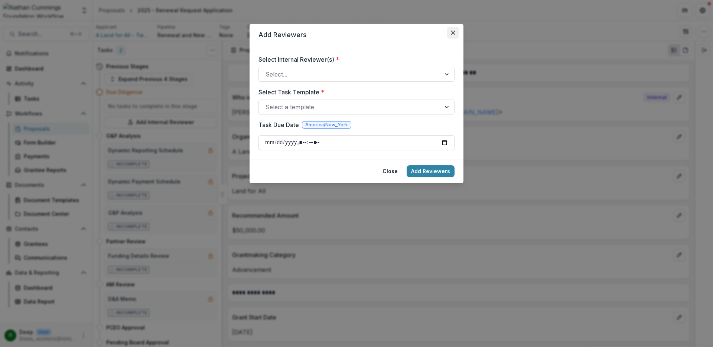
click at [454, 36] on button "Close" at bounding box center [453, 33] width 12 height 12
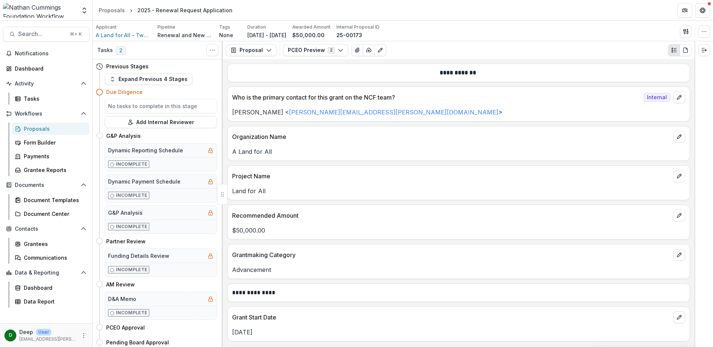
click at [48, 126] on div "Proposals" at bounding box center [54, 129] width 60 height 8
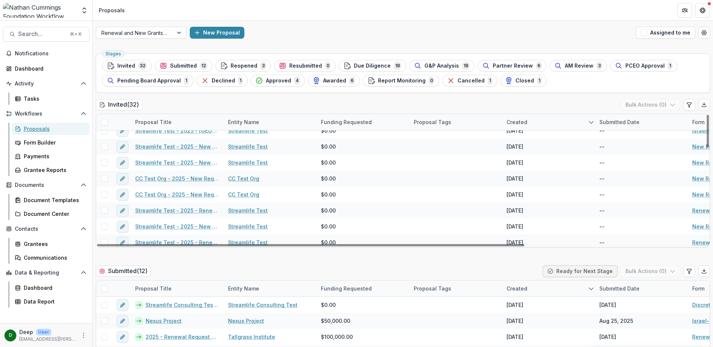
scroll to position [394, 0]
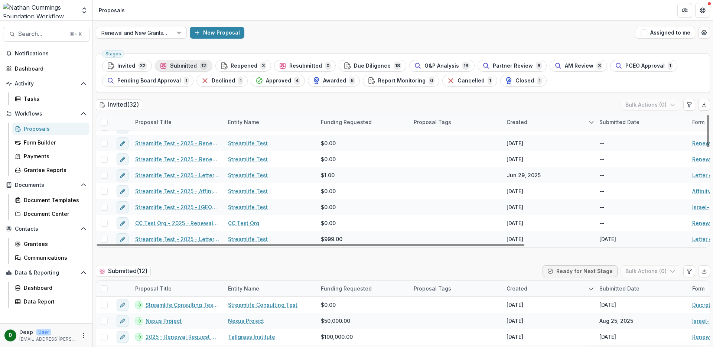
click at [192, 65] on span "Submitted" at bounding box center [183, 66] width 27 height 6
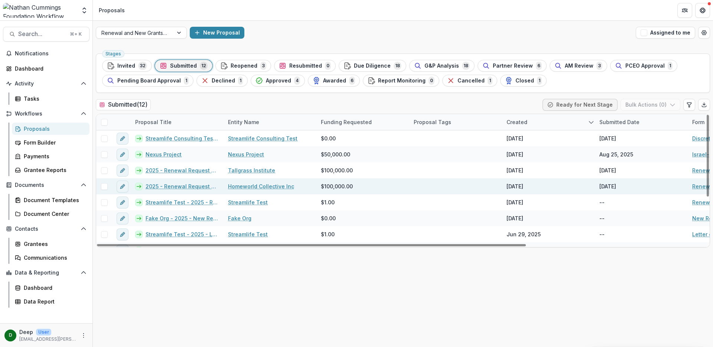
click at [188, 185] on link "2025 - Renewal Request Application" at bounding box center [182, 186] width 73 height 8
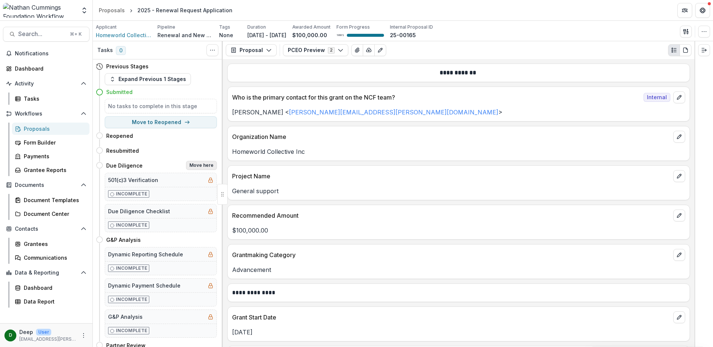
click at [199, 166] on button "Move here" at bounding box center [201, 165] width 31 height 9
select select "**********"
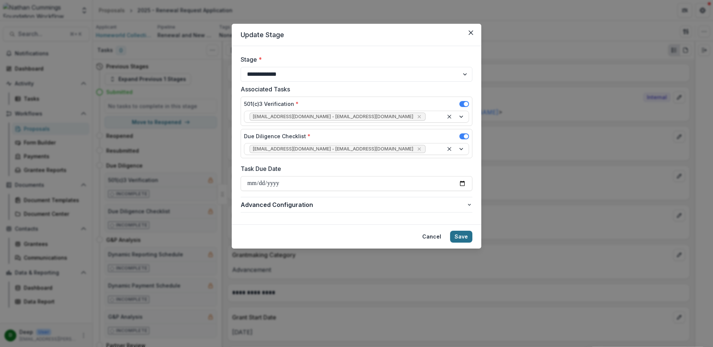
click at [466, 238] on button "Save" at bounding box center [461, 237] width 22 height 12
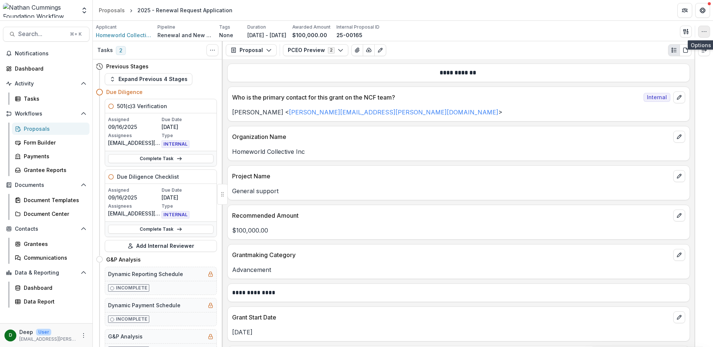
click at [704, 29] on icon "button" at bounding box center [704, 32] width 6 height 6
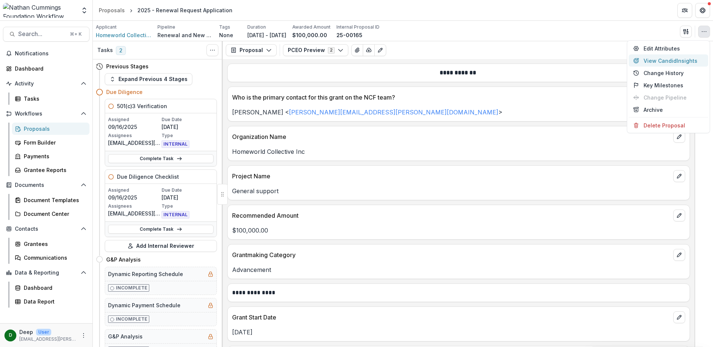
click at [685, 63] on button "View Candid Insights" at bounding box center [667, 61] width 79 height 12
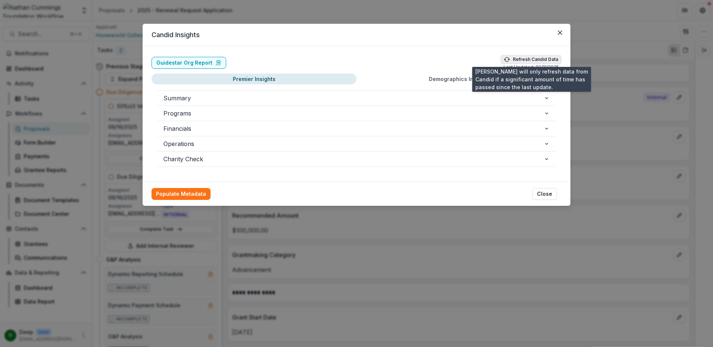
click at [526, 57] on button "Refresh Candid Data" at bounding box center [530, 59] width 61 height 9
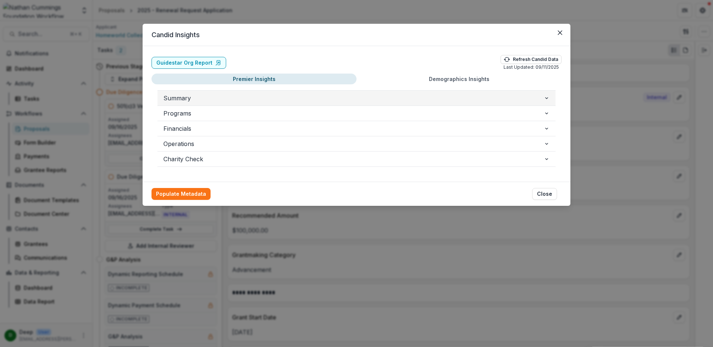
click at [546, 99] on icon "button" at bounding box center [546, 98] width 6 height 6
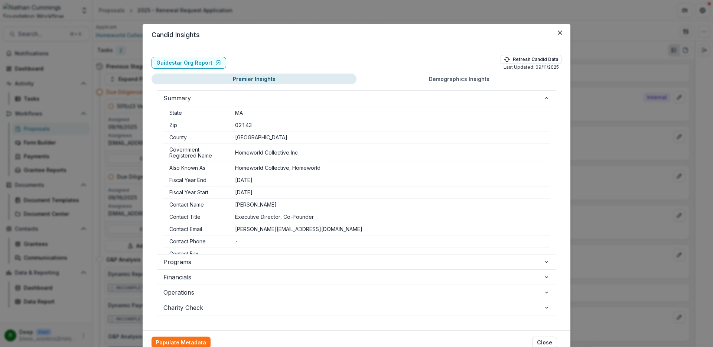
scroll to position [85, 0]
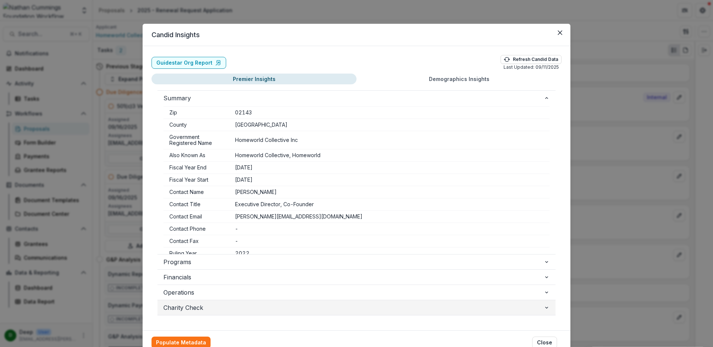
click at [504, 310] on span "Charity Check" at bounding box center [353, 307] width 380 height 9
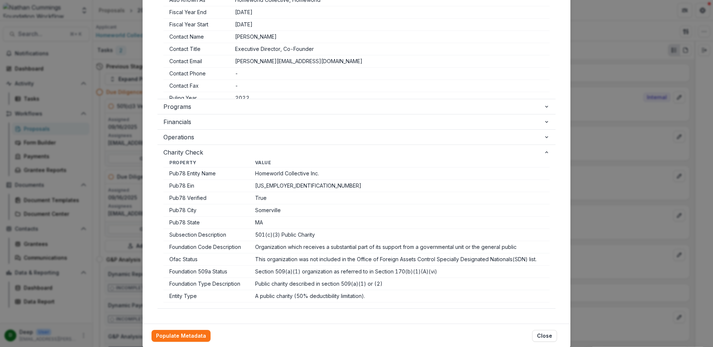
scroll to position [180, 0]
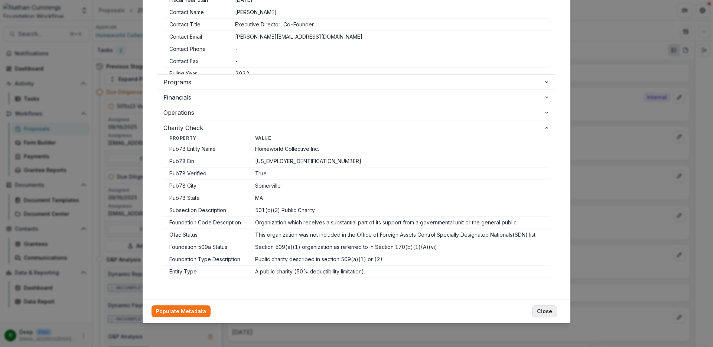
click at [542, 312] on button "Close" at bounding box center [544, 311] width 25 height 12
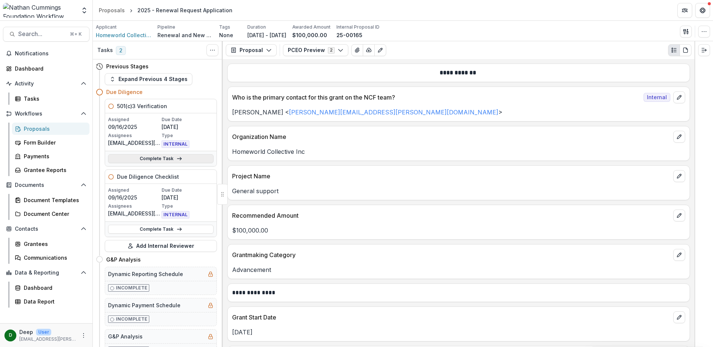
click at [170, 159] on link "Complete Task" at bounding box center [160, 158] width 105 height 9
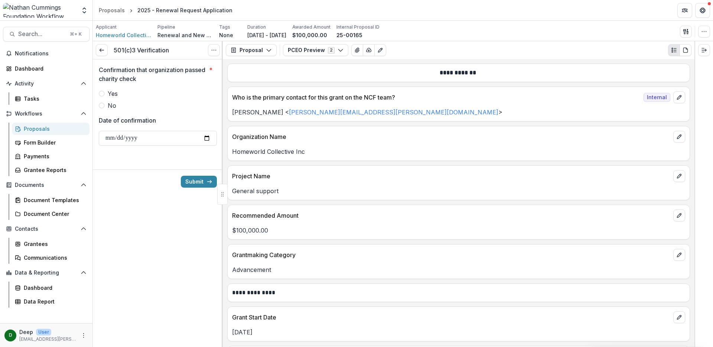
click at [102, 91] on span at bounding box center [102, 94] width 6 height 6
click at [207, 136] on input "Date of confirmation" at bounding box center [158, 138] width 118 height 15
type input "**********"
click at [191, 182] on button "Submit" at bounding box center [199, 182] width 36 height 12
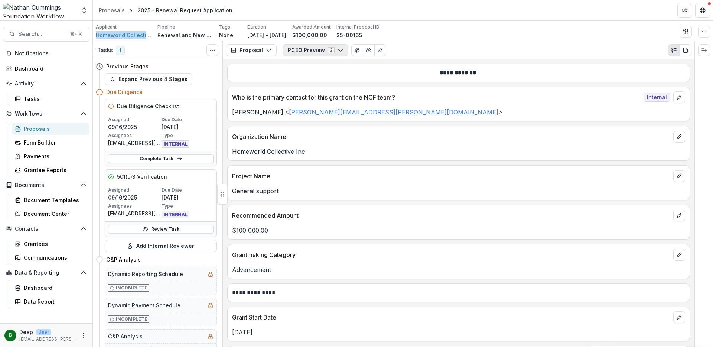
click at [314, 51] on button "PCEO Preview 2" at bounding box center [315, 50] width 65 height 12
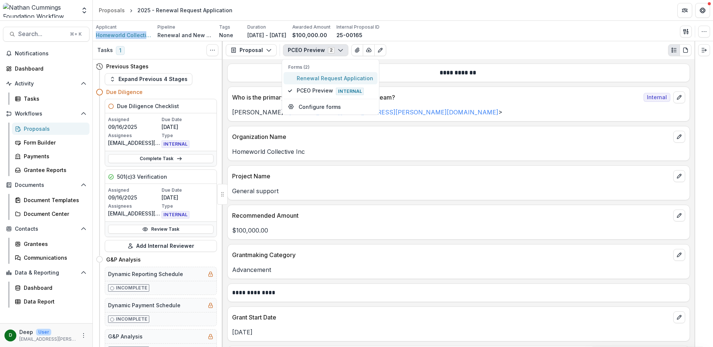
click at [320, 76] on span "Renewal Request Application" at bounding box center [335, 78] width 76 height 8
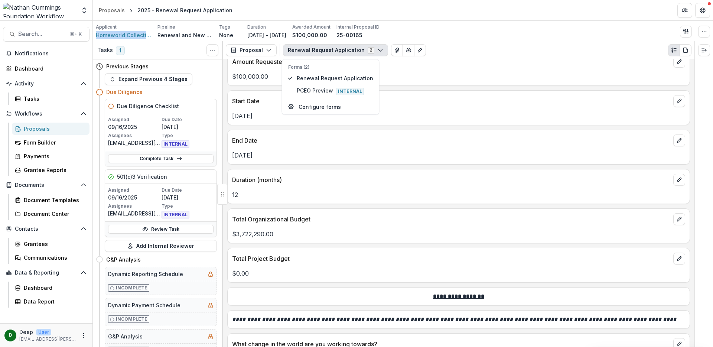
scroll to position [596, 0]
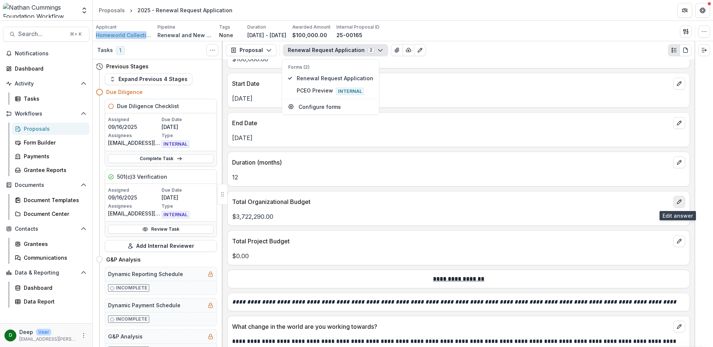
click at [677, 202] on icon "edit" at bounding box center [679, 202] width 4 height 4
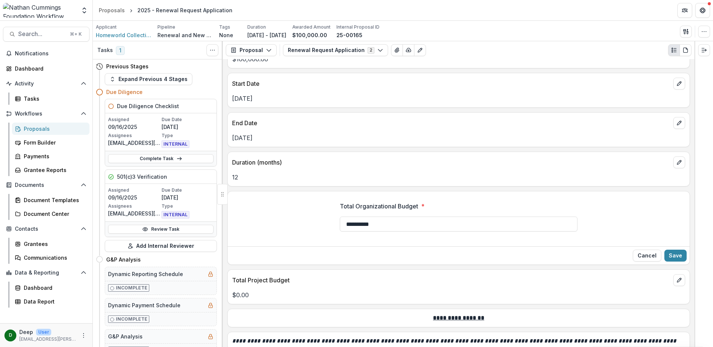
drag, startPoint x: 392, startPoint y: 225, endPoint x: 326, endPoint y: 222, distance: 66.5
click at [326, 222] on div "**********" at bounding box center [459, 220] width 462 height 48
type input "**********"
click at [673, 252] on button "Save" at bounding box center [675, 255] width 22 height 12
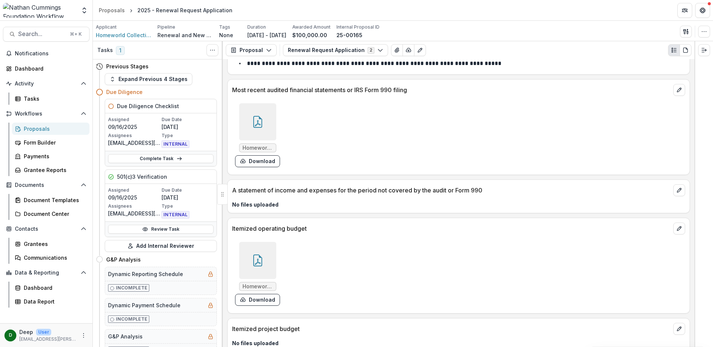
scroll to position [3687, 0]
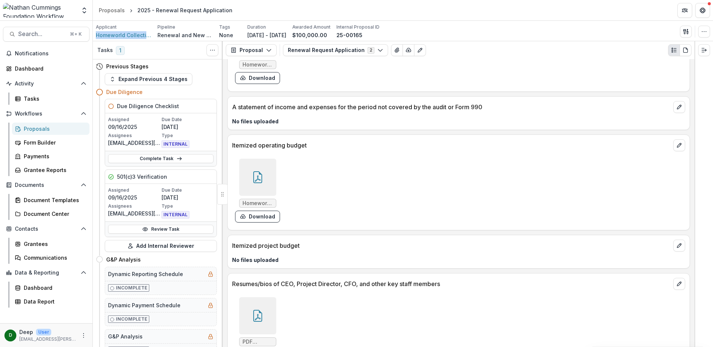
click at [37, 125] on div "Proposals" at bounding box center [54, 129] width 60 height 8
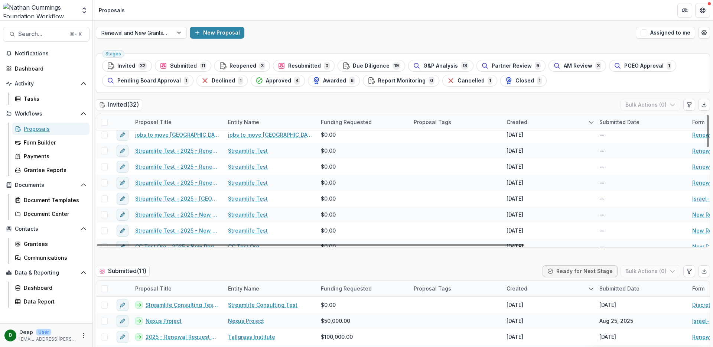
scroll to position [394, 0]
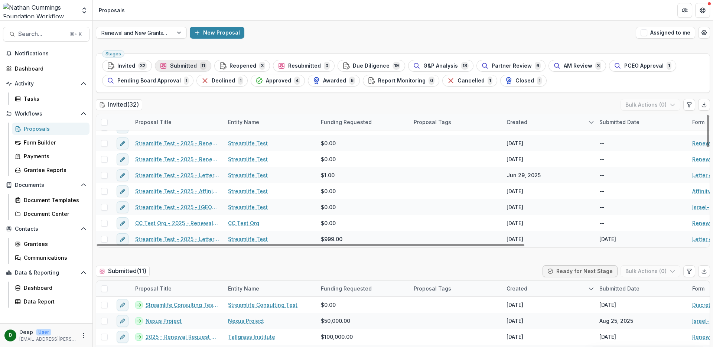
click at [193, 64] on span "Submitted" at bounding box center [183, 66] width 27 height 6
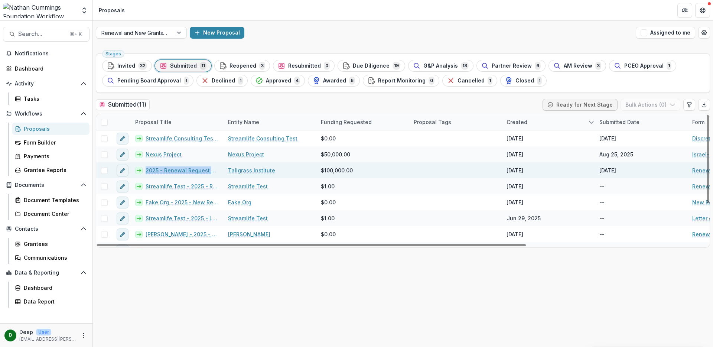
click at [242, 169] on link "Tallgrass Institute" at bounding box center [251, 170] width 47 height 8
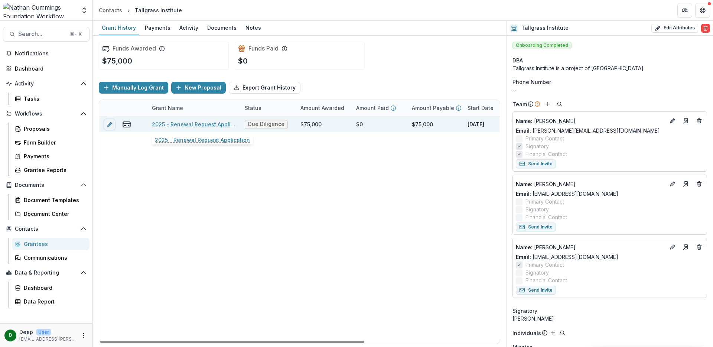
click at [201, 126] on link "2025 - Renewal Request Application" at bounding box center [194, 124] width 84 height 8
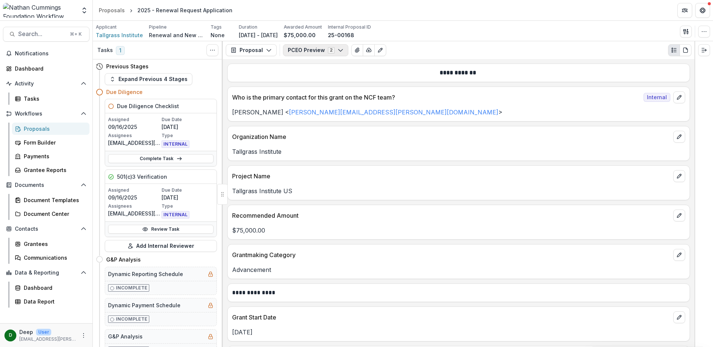
click at [313, 48] on button "PCEO Preview 2" at bounding box center [315, 50] width 65 height 12
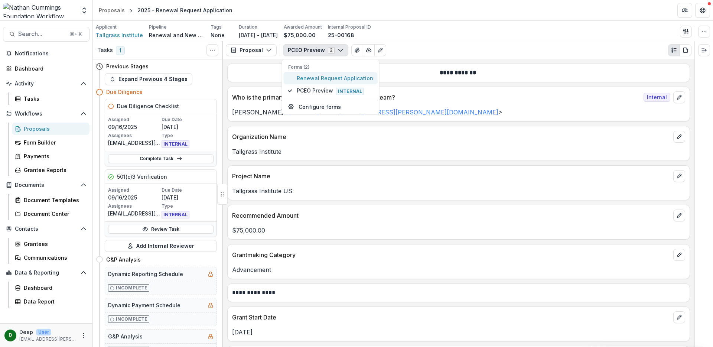
click at [308, 82] on button "Renewal Request Application" at bounding box center [331, 78] width 94 height 12
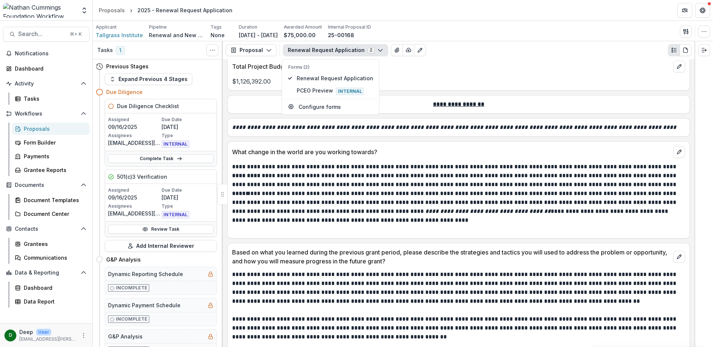
scroll to position [841, 0]
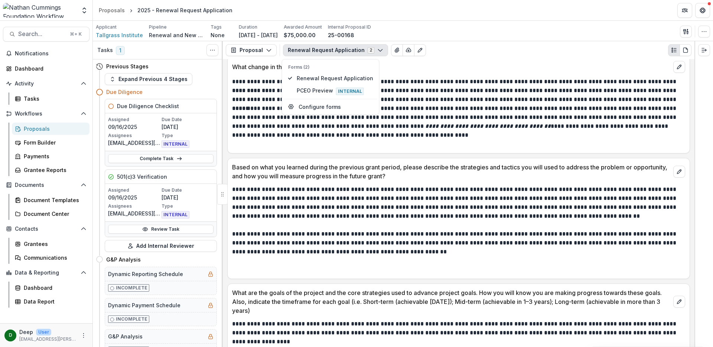
click at [457, 123] on em "**********" at bounding box center [487, 126] width 125 height 6
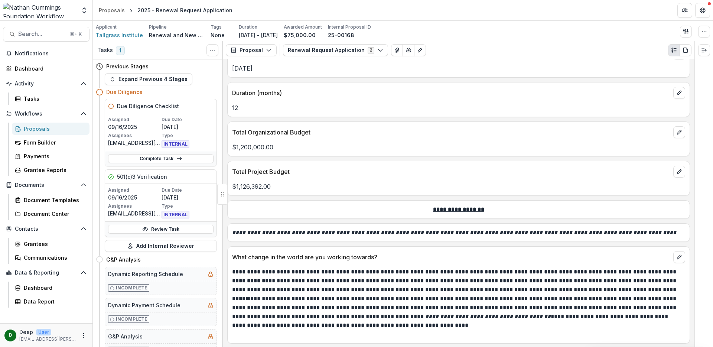
scroll to position [235, 0]
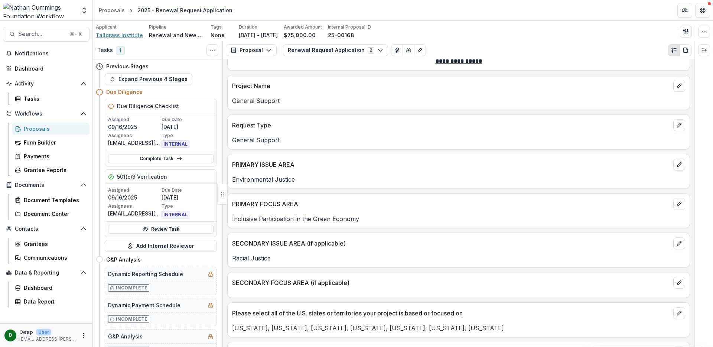
click at [129, 35] on span "Tallgrass Institute" at bounding box center [119, 35] width 47 height 8
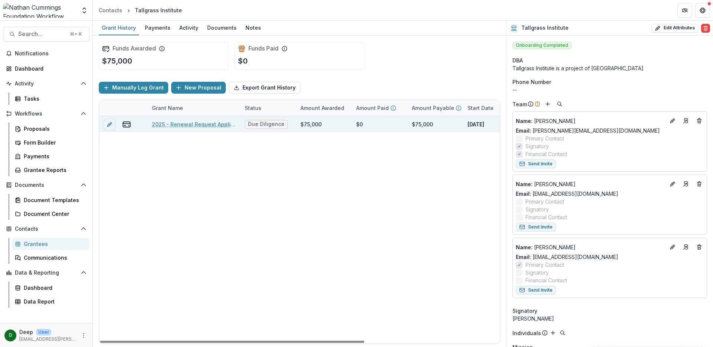
click at [167, 121] on link "2025 - Renewal Request Application" at bounding box center [194, 124] width 84 height 8
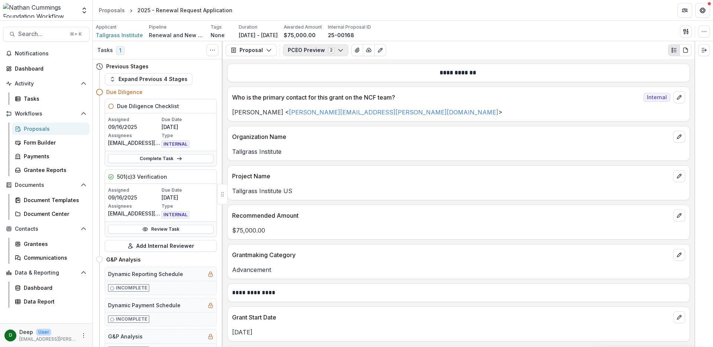
click at [313, 49] on button "PCEO Preview 2" at bounding box center [315, 50] width 65 height 12
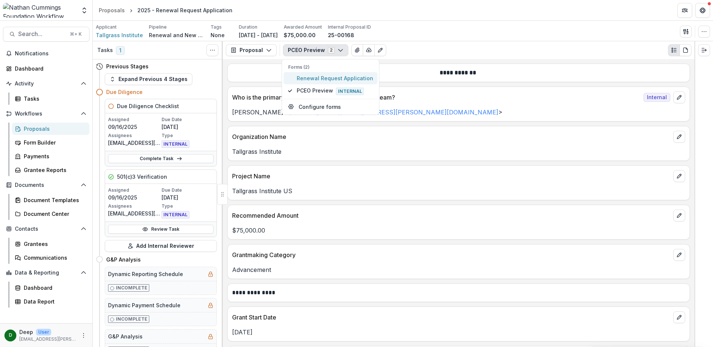
click at [311, 76] on span "Renewal Request Application" at bounding box center [335, 78] width 76 height 8
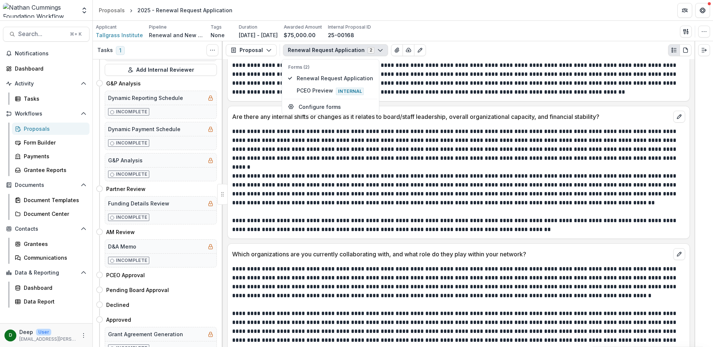
scroll to position [2083, 0]
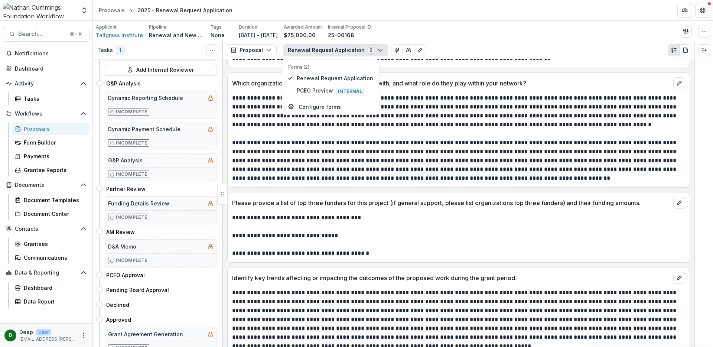
click at [39, 126] on div "Proposals" at bounding box center [54, 129] width 60 height 8
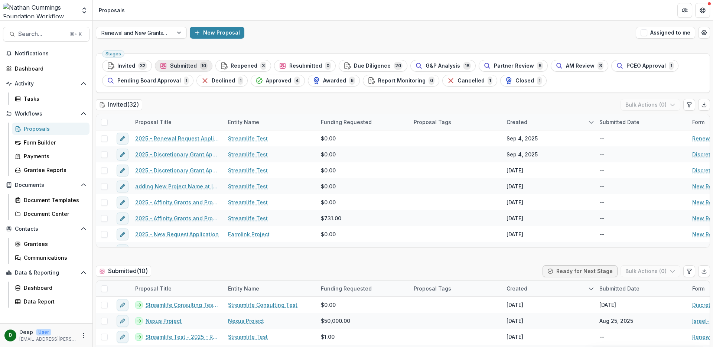
click at [182, 64] on span "Submitted" at bounding box center [183, 66] width 27 height 6
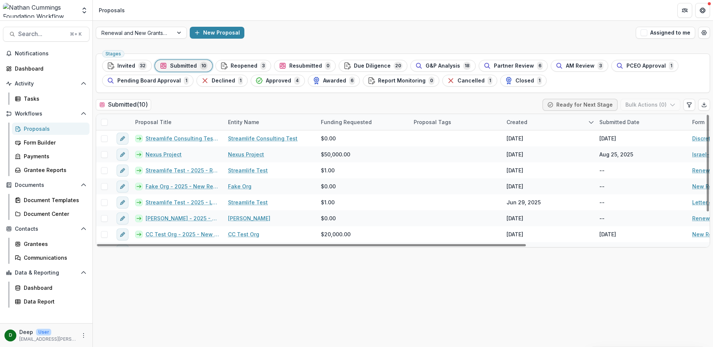
click at [233, 101] on div "Submitted ( 10 ) Ready for Next Stage Bulk Actions ( 0 )" at bounding box center [403, 106] width 614 height 15
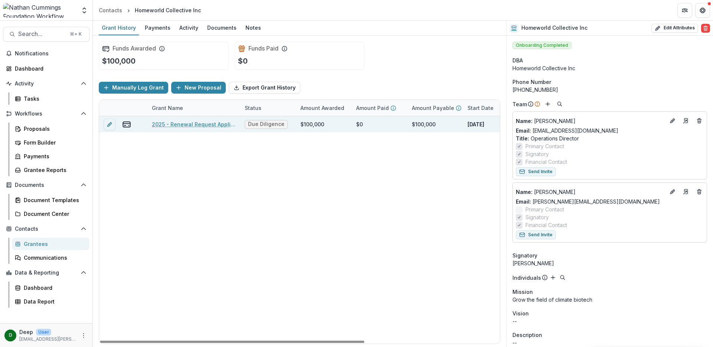
click at [178, 126] on link "2025 - Renewal Request Application" at bounding box center [194, 124] width 84 height 8
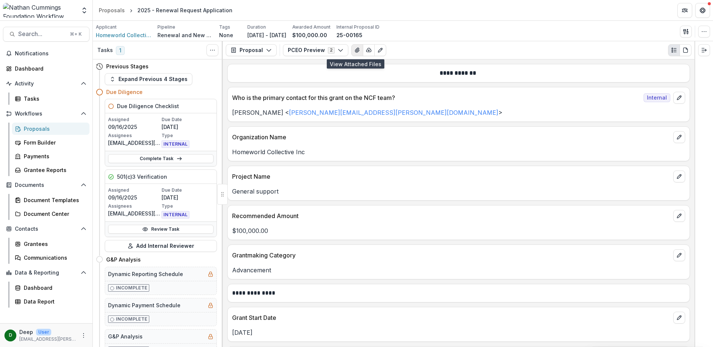
click at [355, 50] on icon "View Attached Files" at bounding box center [357, 50] width 4 height 4
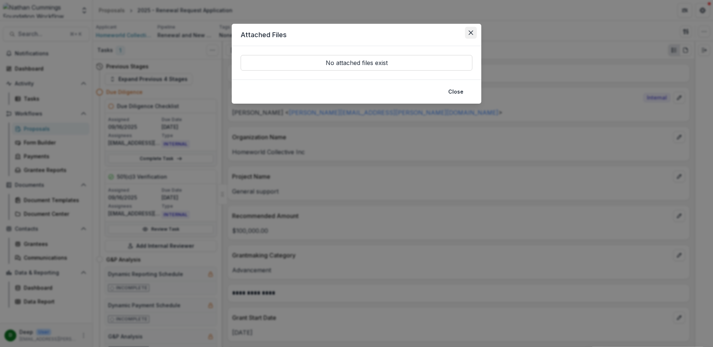
click at [468, 33] on button "Close" at bounding box center [471, 33] width 12 height 12
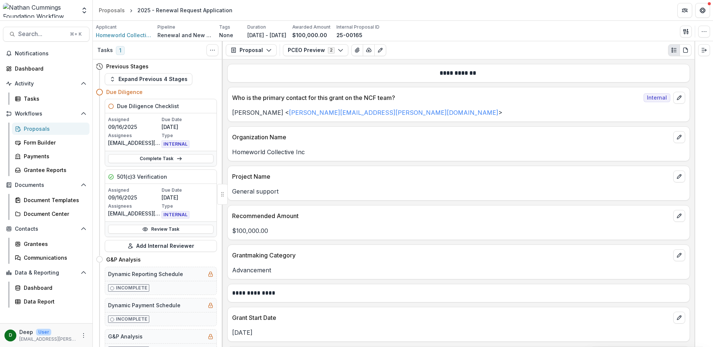
click at [393, 59] on div "Proposal Proposal Payments Reports Grant Agreements Board Summaries Bank Detail…" at bounding box center [458, 50] width 471 height 18
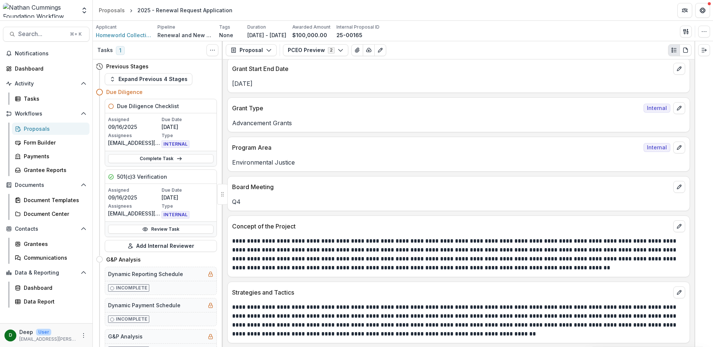
scroll to position [289, 0]
click at [686, 31] on icon "button" at bounding box center [686, 32] width 6 height 6
click at [657, 59] on button "Proposal Files" at bounding box center [649, 61] width 79 height 12
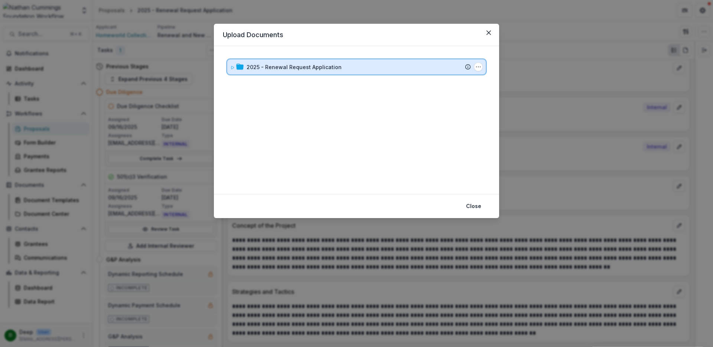
click at [232, 66] on icon at bounding box center [232, 67] width 3 height 3
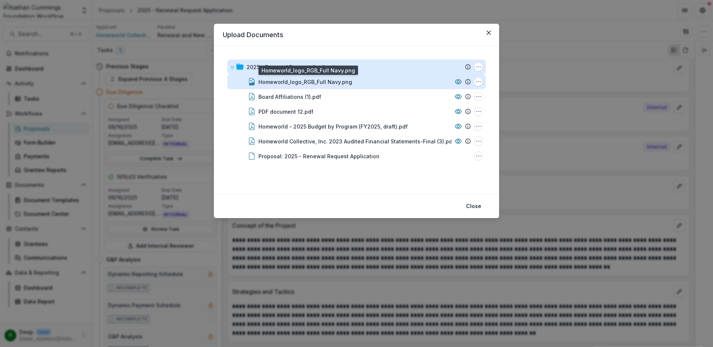
click at [339, 84] on div "Homeworld_logo_RGB_Full Navy.png" at bounding box center [305, 82] width 94 height 8
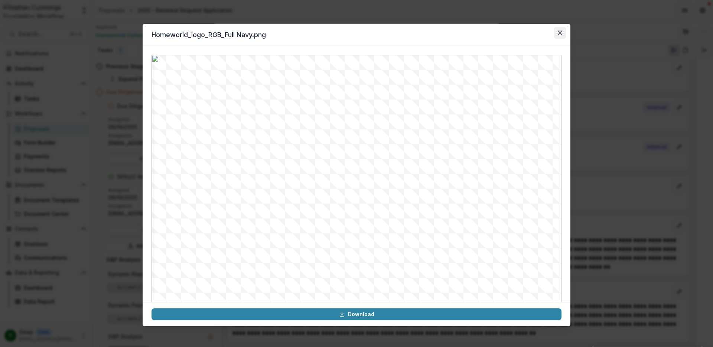
click at [562, 32] on button "Close" at bounding box center [560, 33] width 12 height 12
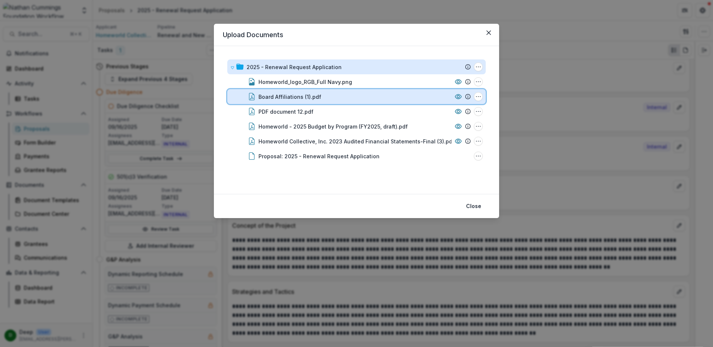
click at [319, 97] on div "Board Affiliations (1).pdf" at bounding box center [354, 97] width 193 height 8
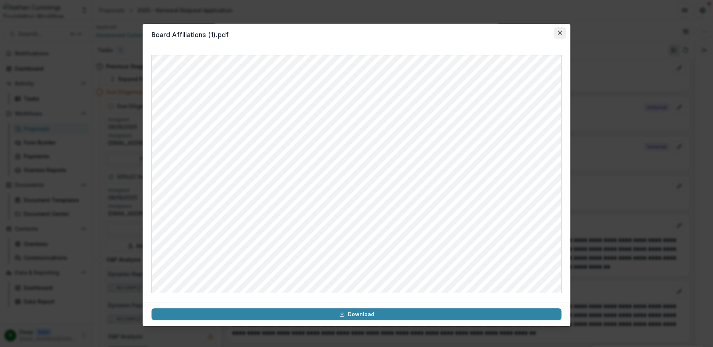
click at [557, 35] on button "Close" at bounding box center [560, 33] width 12 height 12
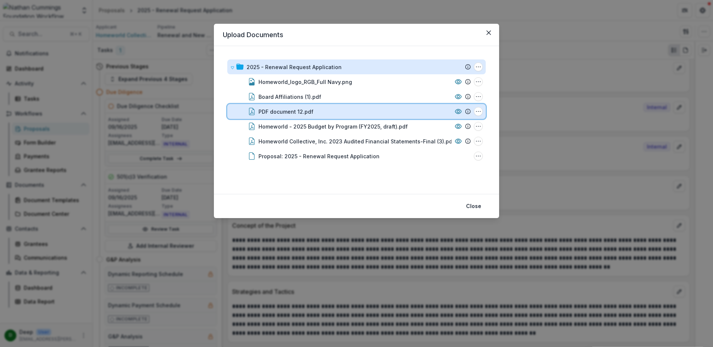
click at [326, 113] on div "PDF document 12.pdf" at bounding box center [354, 112] width 193 height 8
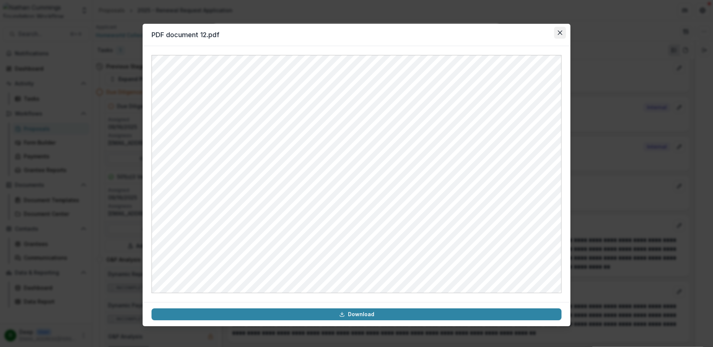
click at [558, 34] on icon "Close" at bounding box center [560, 32] width 4 height 4
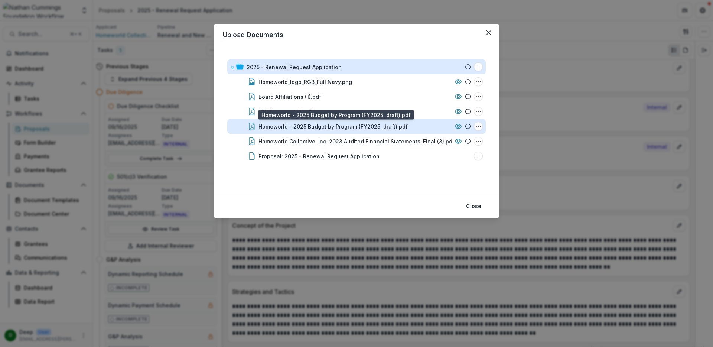
click at [315, 127] on div "Homeworld - 2025 Budget by Program (FY2025, draft).pdf" at bounding box center [332, 126] width 149 height 8
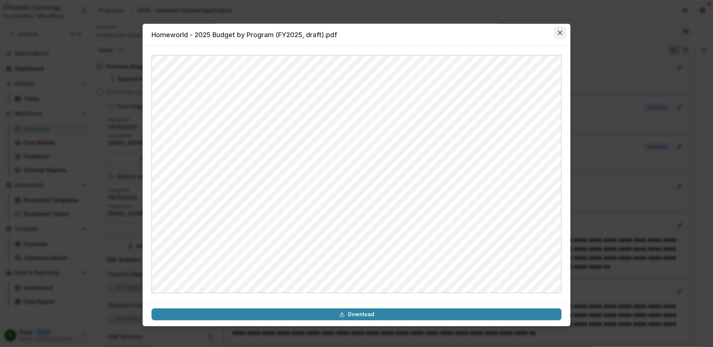
click at [562, 30] on button "Close" at bounding box center [560, 33] width 12 height 12
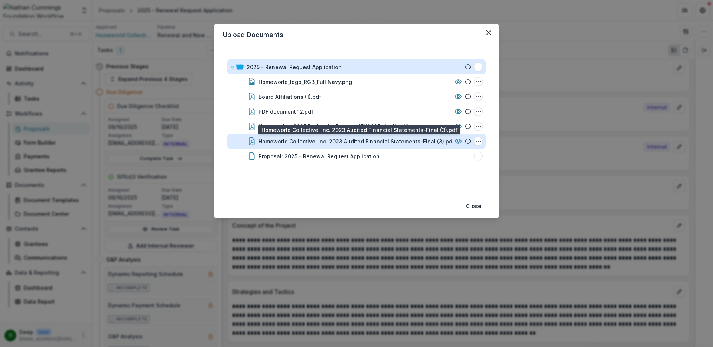
click at [397, 143] on div "Homeworld Collective, Inc. 2023 Audited Financial Statements-Final (3).pdf" at bounding box center [356, 141] width 196 height 8
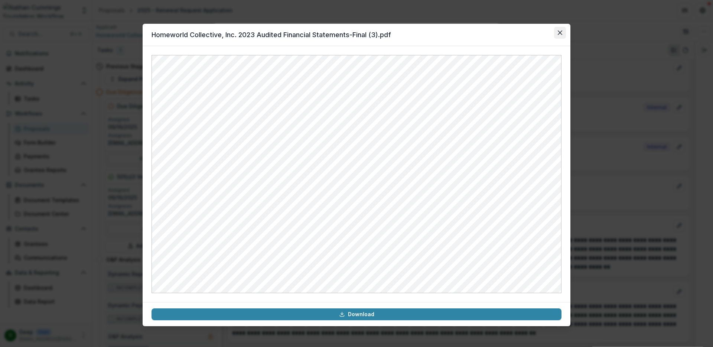
click at [558, 33] on icon "Close" at bounding box center [560, 32] width 4 height 4
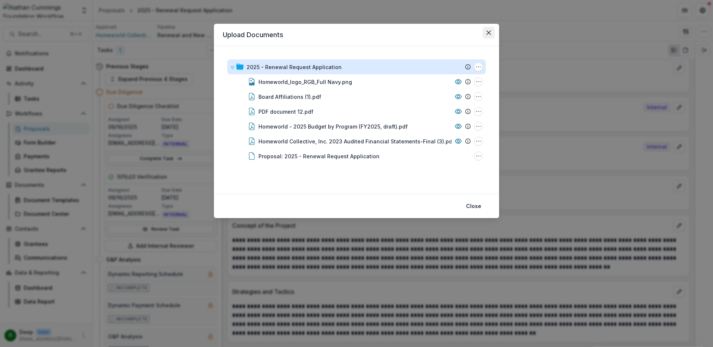
click at [489, 32] on icon "Close" at bounding box center [488, 32] width 4 height 4
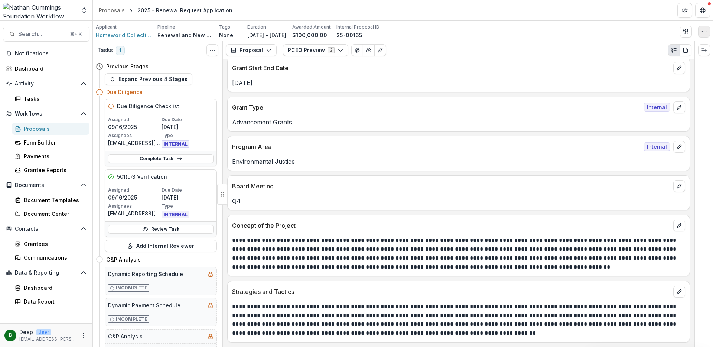
click at [706, 30] on icon "button" at bounding box center [704, 32] width 6 height 6
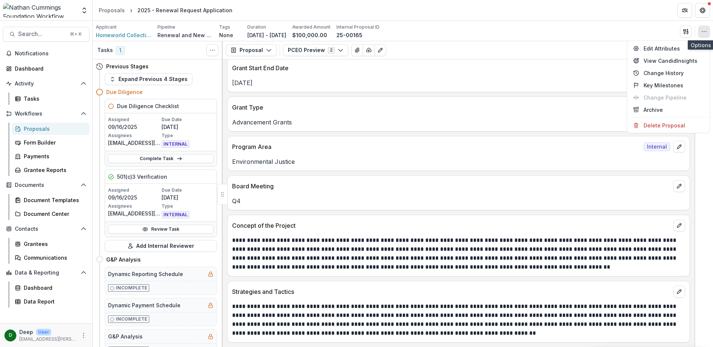
click at [702, 26] on button "button" at bounding box center [704, 32] width 12 height 12
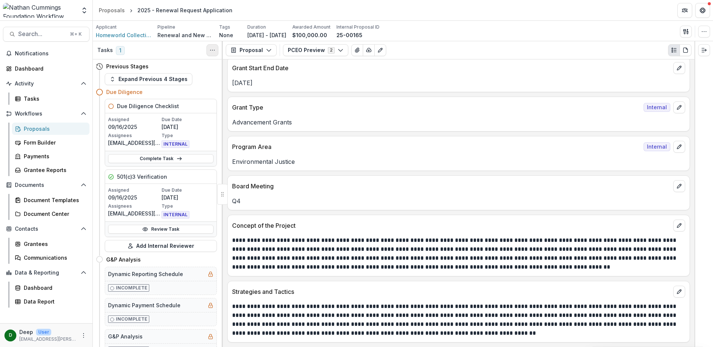
click at [210, 52] on icon "Toggle View Cancelled Tasks" at bounding box center [212, 50] width 6 height 6
click at [212, 49] on icon "Toggle View Cancelled Tasks" at bounding box center [212, 50] width 6 height 6
click at [41, 252] on link "Communications" at bounding box center [51, 257] width 78 height 12
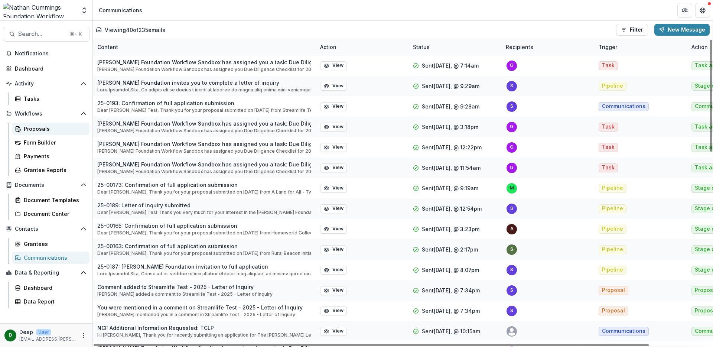
click at [31, 132] on div "Proposals" at bounding box center [54, 129] width 60 height 8
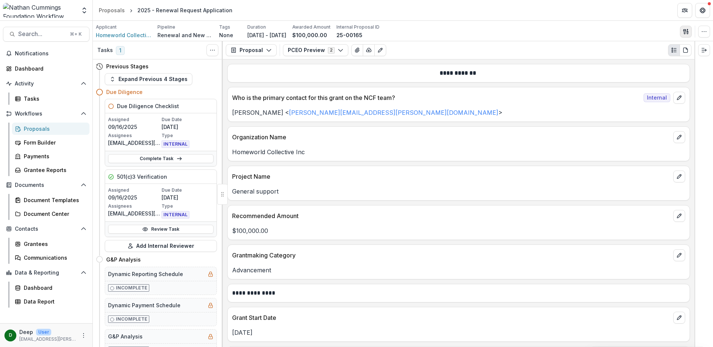
click at [685, 29] on icon "button" at bounding box center [684, 31] width 3 height 5
click at [652, 51] on button "Send Email" at bounding box center [649, 48] width 79 height 12
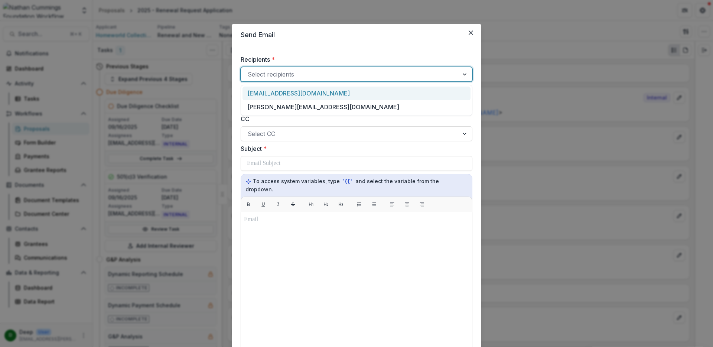
click at [325, 73] on div at bounding box center [350, 74] width 204 height 10
click at [314, 107] on div "daniel@homeworldcollective.org" at bounding box center [356, 107] width 228 height 14
type input "****"
click at [335, 94] on div "admin@homeworldcollective.org" at bounding box center [356, 93] width 228 height 14
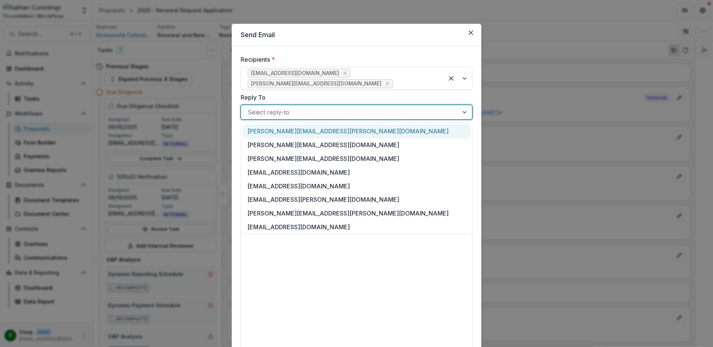
click at [329, 114] on div at bounding box center [350, 112] width 204 height 10
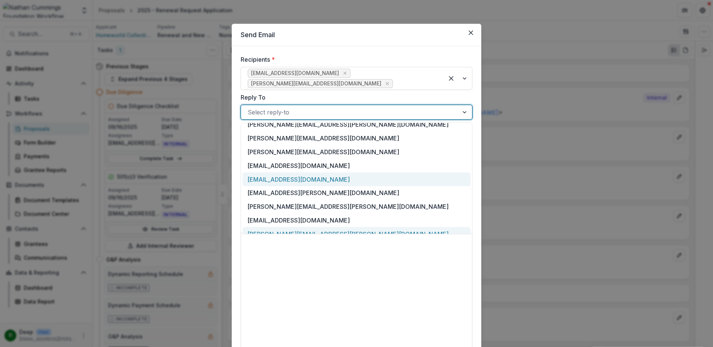
scroll to position [56, 0]
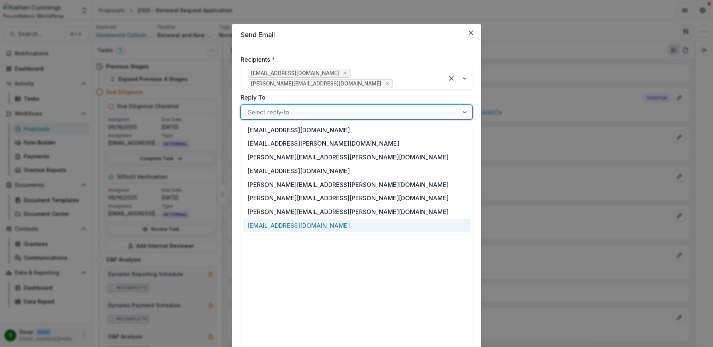
click at [307, 225] on div "[EMAIL_ADDRESS][DOMAIN_NAME]" at bounding box center [356, 226] width 228 height 14
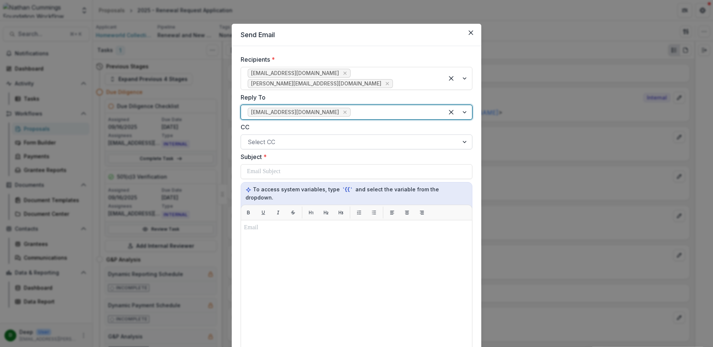
click at [295, 142] on div at bounding box center [350, 142] width 204 height 10
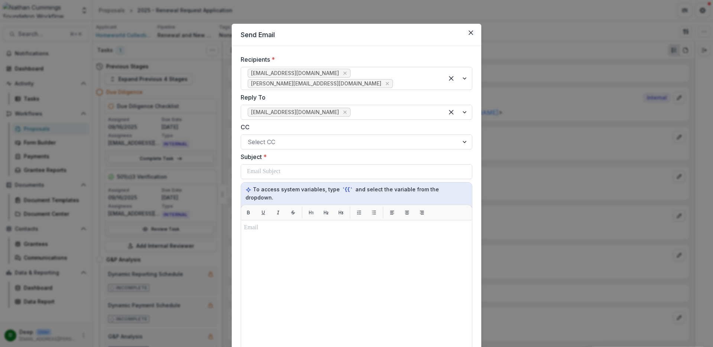
click at [320, 129] on label "CC" at bounding box center [354, 126] width 227 height 9
click at [249, 137] on input "CC" at bounding box center [249, 141] width 2 height 9
click at [394, 81] on div at bounding box center [415, 83] width 43 height 10
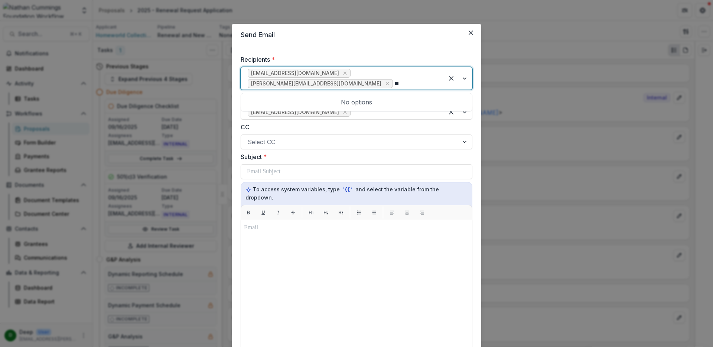
type input "*"
click at [436, 49] on div "Recipients * 0 results available. Use Up and Down to choose options, press Ente…" at bounding box center [356, 255] width 249 height 418
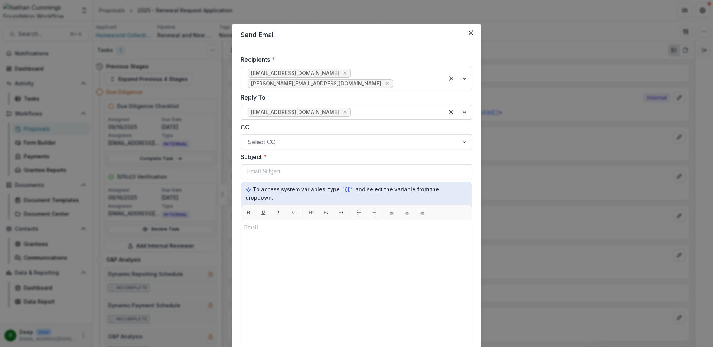
click at [368, 110] on div at bounding box center [394, 112] width 85 height 10
click at [379, 95] on label "Reply To" at bounding box center [354, 97] width 227 height 9
click at [354, 108] on input "Reply To" at bounding box center [353, 112] width 2 height 9
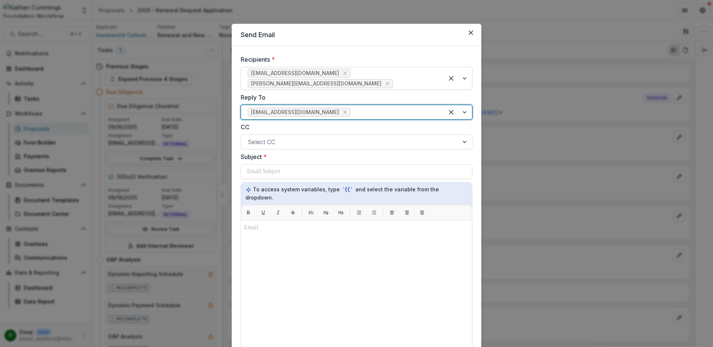
click at [465, 78] on div at bounding box center [458, 78] width 28 height 22
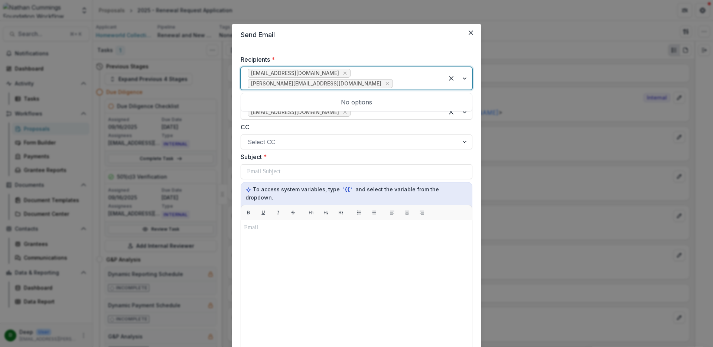
click at [464, 79] on div at bounding box center [458, 78] width 28 height 22
click at [340, 139] on div at bounding box center [350, 142] width 204 height 10
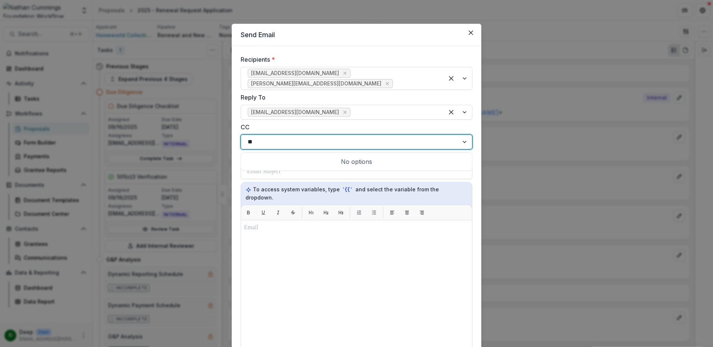
type input "*"
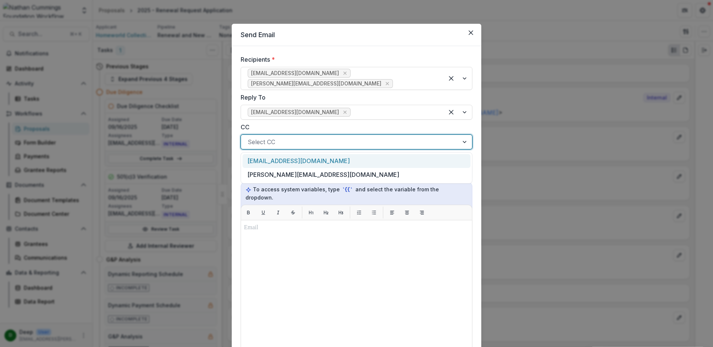
click at [362, 125] on label "CC" at bounding box center [354, 126] width 227 height 9
click at [249, 137] on input "CC" at bounding box center [249, 141] width 2 height 9
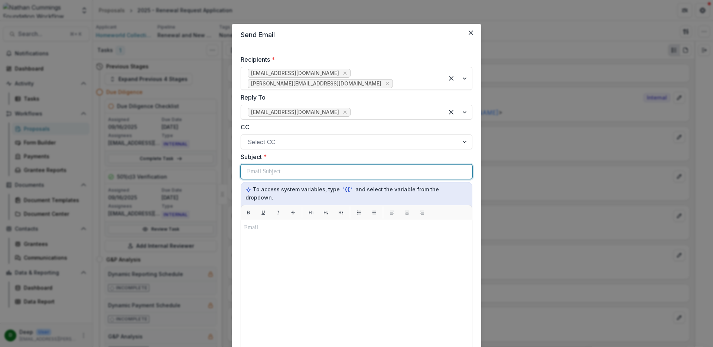
click at [295, 174] on div at bounding box center [356, 171] width 219 height 14
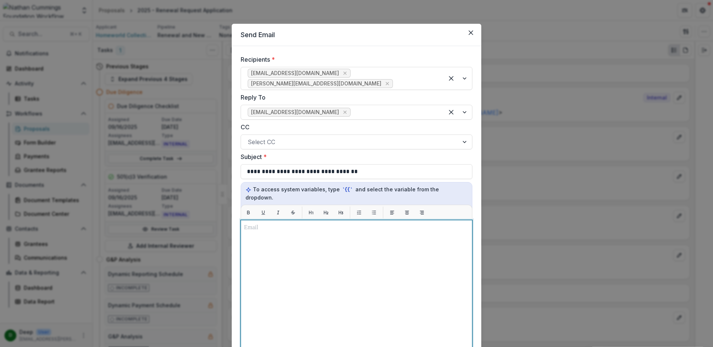
click at [287, 236] on div at bounding box center [356, 312] width 225 height 179
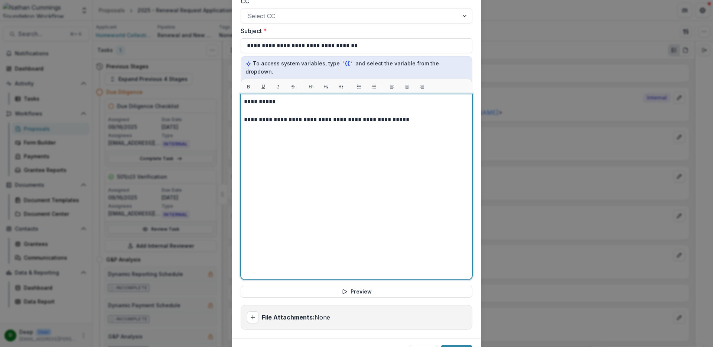
click at [287, 106] on p at bounding box center [356, 110] width 225 height 9
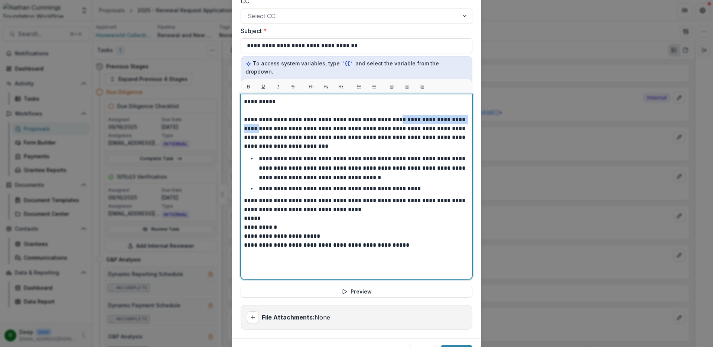
drag, startPoint x: 390, startPoint y: 111, endPoint x: 262, endPoint y: 118, distance: 127.8
click at [262, 118] on p "**********" at bounding box center [356, 133] width 225 height 36
drag, startPoint x: 265, startPoint y: 138, endPoint x: 244, endPoint y: 139, distance: 20.8
click at [244, 139] on p "**********" at bounding box center [356, 133] width 225 height 36
drag, startPoint x: 452, startPoint y: 150, endPoint x: 327, endPoint y: 162, distance: 125.7
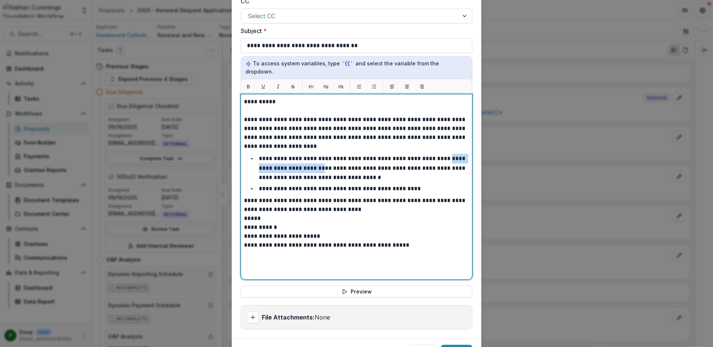
click at [327, 162] on p "**********" at bounding box center [363, 168] width 208 height 24
drag, startPoint x: 365, startPoint y: 170, endPoint x: 438, endPoint y: 163, distance: 73.1
click at [438, 163] on li "**********" at bounding box center [361, 168] width 216 height 29
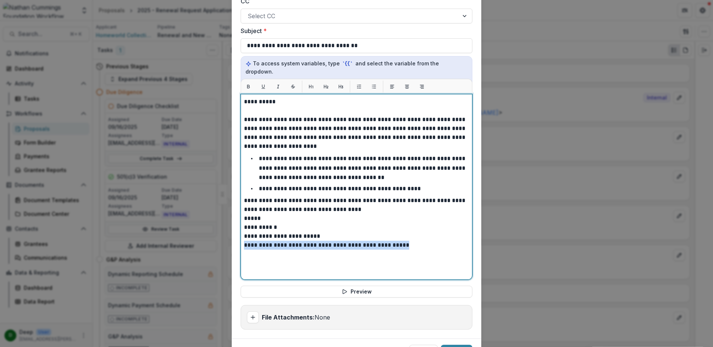
drag, startPoint x: 408, startPoint y: 237, endPoint x: 239, endPoint y: 238, distance: 168.5
click at [241, 238] on div "**********" at bounding box center [357, 187] width 232 height 186
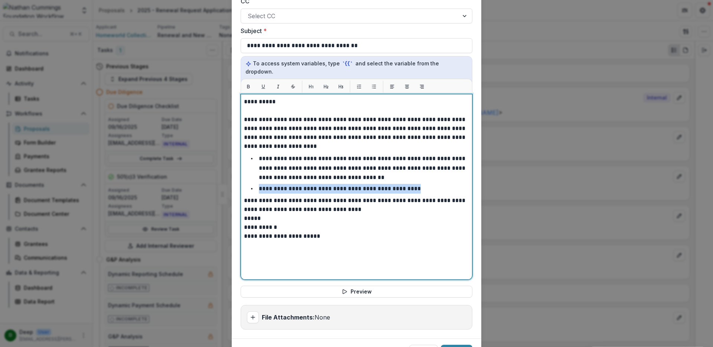
drag, startPoint x: 409, startPoint y: 180, endPoint x: 259, endPoint y: 181, distance: 149.6
click at [259, 186] on p "**********" at bounding box center [341, 189] width 165 height 6
click at [388, 184] on li "**********" at bounding box center [361, 189] width 216 height 10
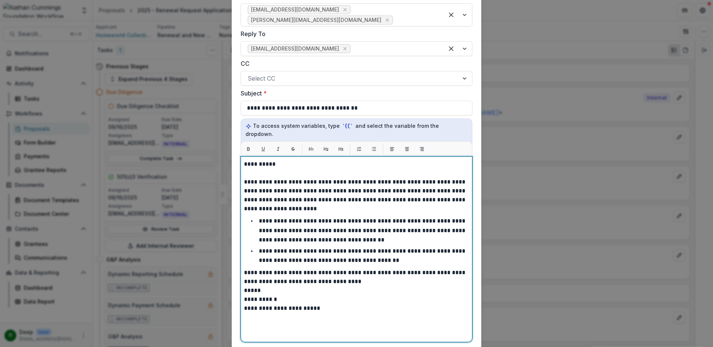
scroll to position [39, 0]
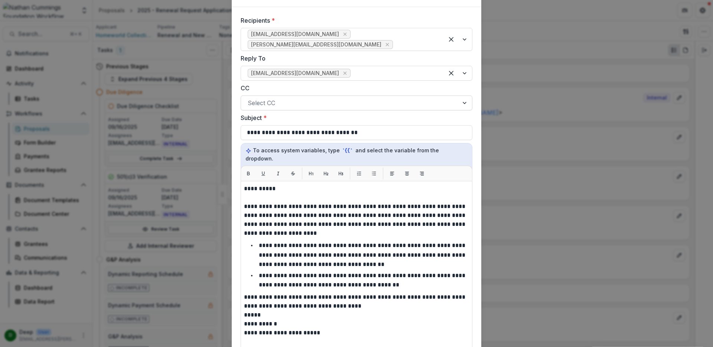
click at [310, 102] on div at bounding box center [350, 103] width 204 height 10
click at [335, 88] on label "CC" at bounding box center [354, 88] width 227 height 9
click at [249, 98] on input "CC" at bounding box center [249, 102] width 2 height 9
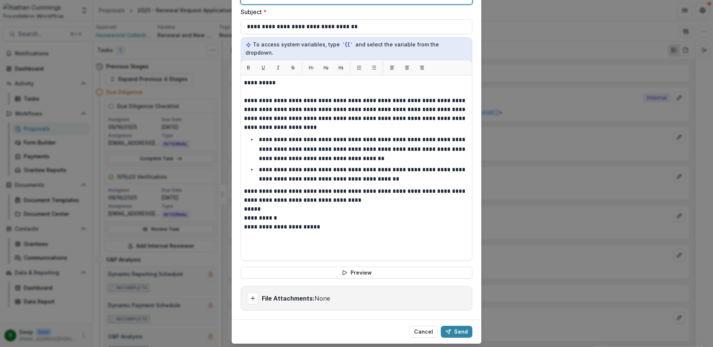
scroll to position [157, 0]
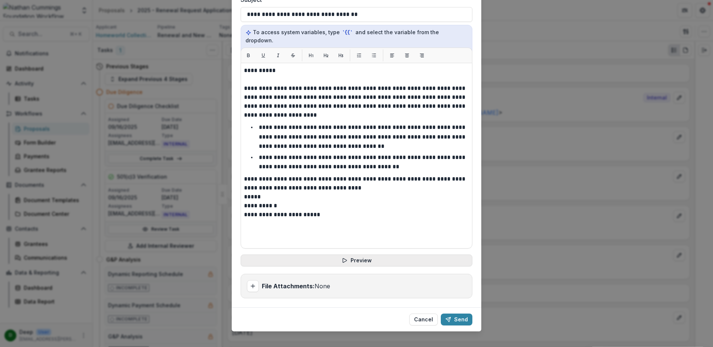
click at [383, 254] on button "Preview" at bounding box center [357, 260] width 232 height 12
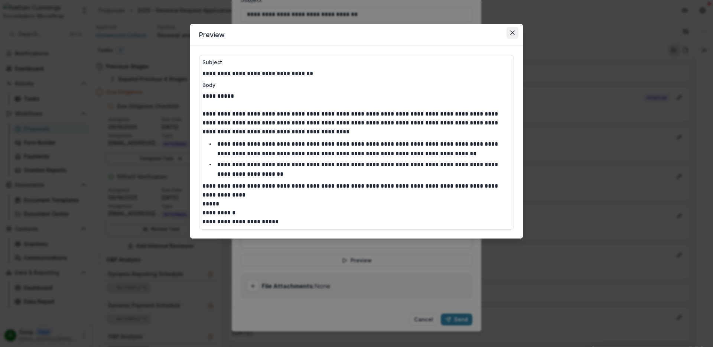
click at [509, 30] on button "Close" at bounding box center [512, 33] width 12 height 12
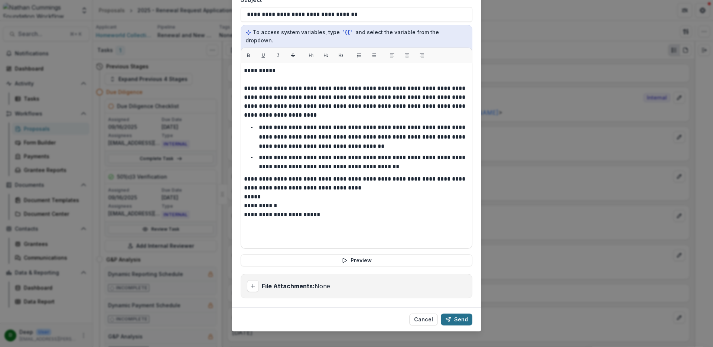
click at [453, 313] on button "Send" at bounding box center [457, 319] width 32 height 12
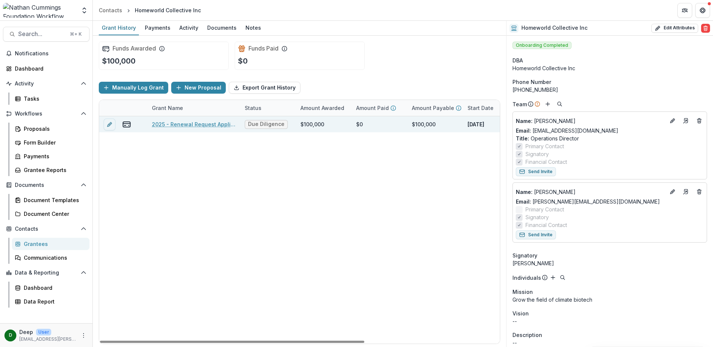
click at [177, 124] on link "2025 - Renewal Request Application" at bounding box center [194, 124] width 84 height 8
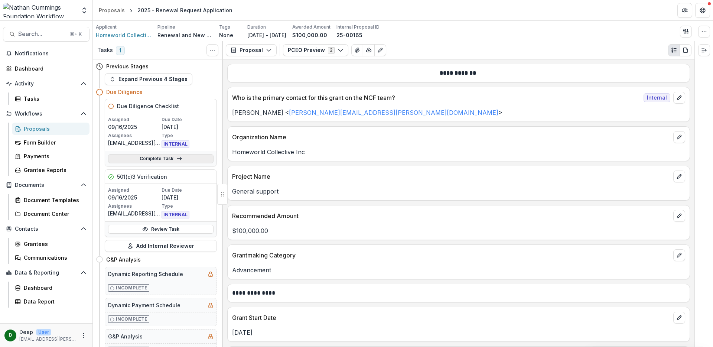
click at [157, 156] on link "Complete Task" at bounding box center [160, 158] width 105 height 9
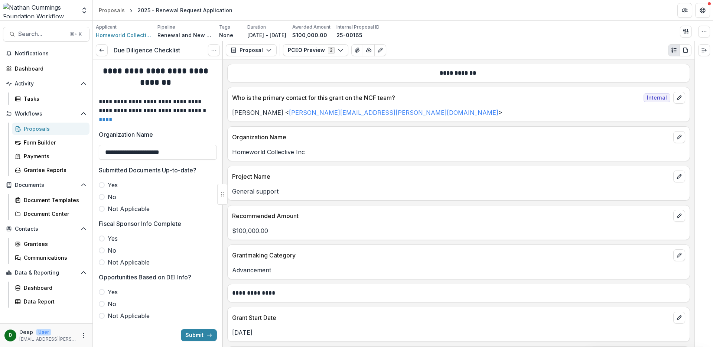
click at [102, 183] on span at bounding box center [102, 185] width 6 height 6
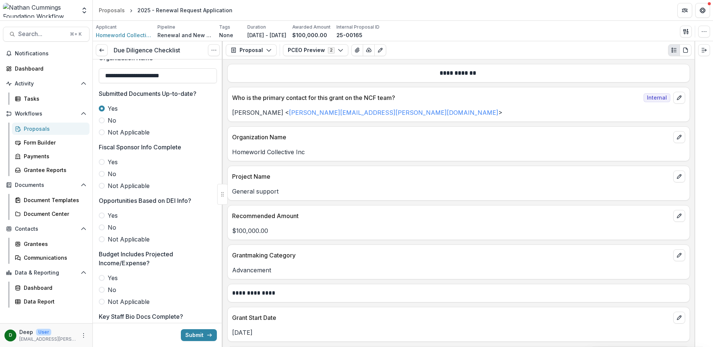
scroll to position [77, 0]
click at [101, 185] on span at bounding box center [102, 185] width 6 height 6
click at [101, 213] on span at bounding box center [102, 215] width 6 height 6
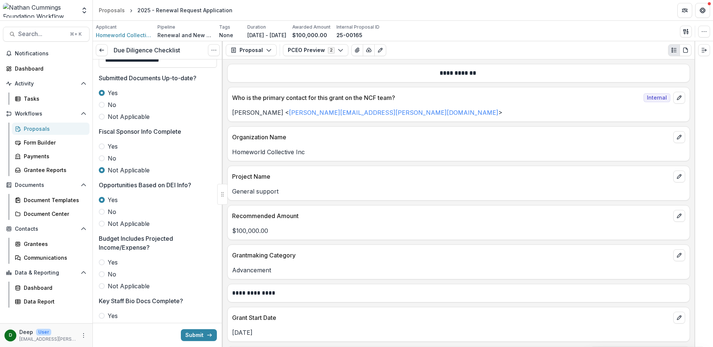
scroll to position [101, 0]
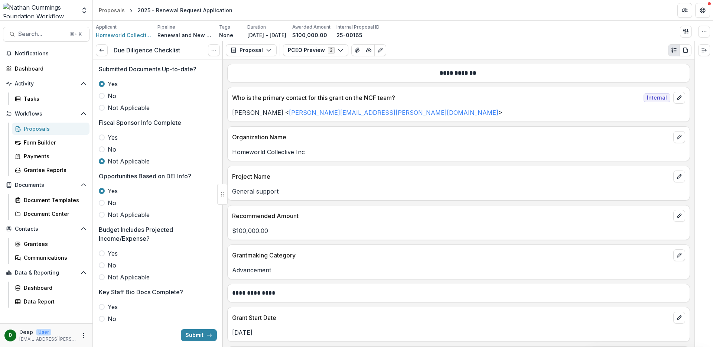
click at [103, 253] on span at bounding box center [102, 253] width 6 height 6
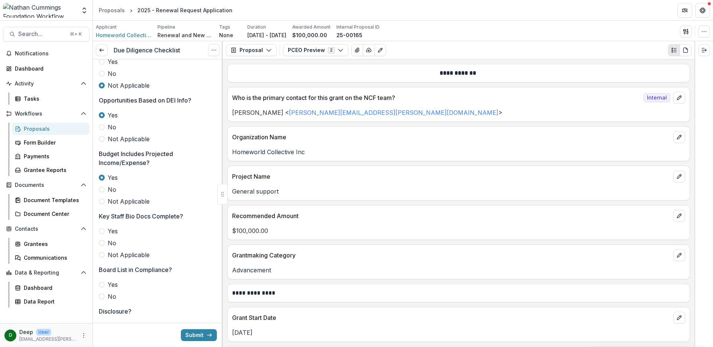
scroll to position [177, 0]
click at [104, 229] on span at bounding box center [102, 231] width 6 height 6
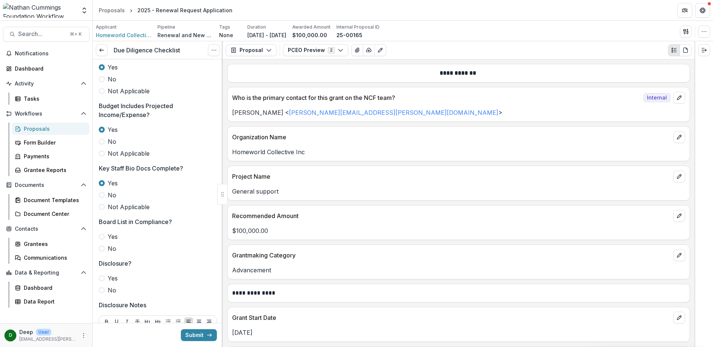
scroll to position [227, 0]
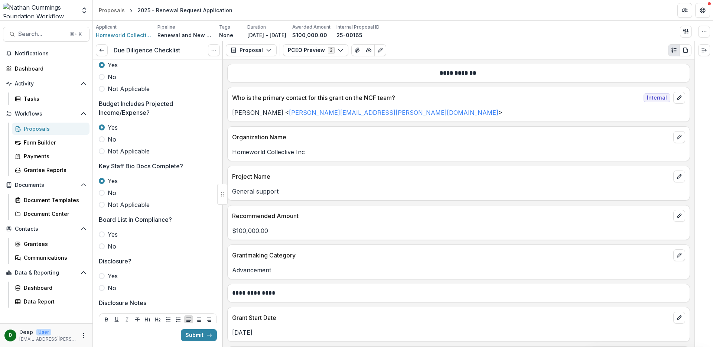
click at [102, 234] on span at bounding box center [102, 234] width 6 height 6
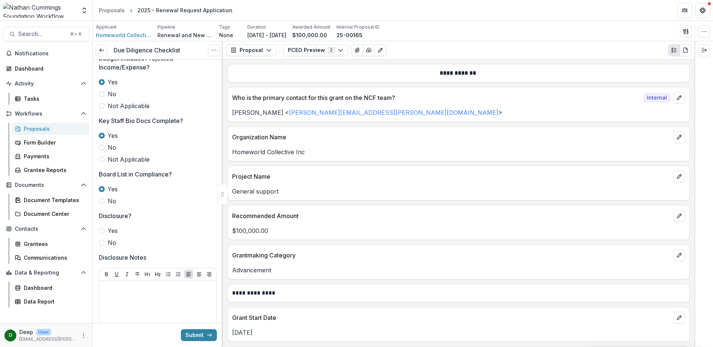
scroll to position [280, 0]
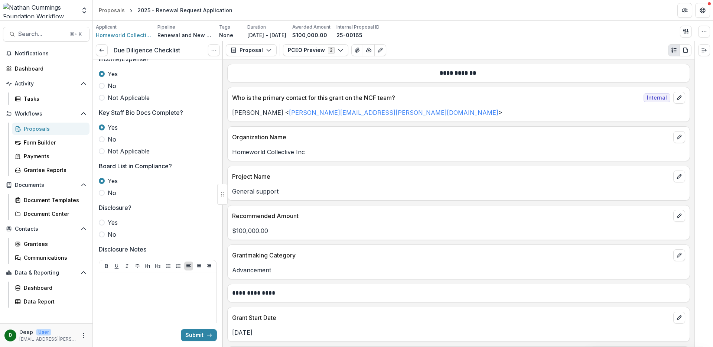
click at [102, 224] on span at bounding box center [102, 222] width 6 height 6
click at [142, 282] on p at bounding box center [157, 279] width 111 height 8
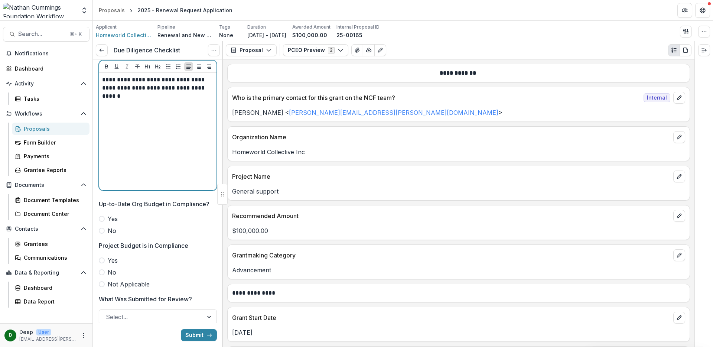
scroll to position [513, 0]
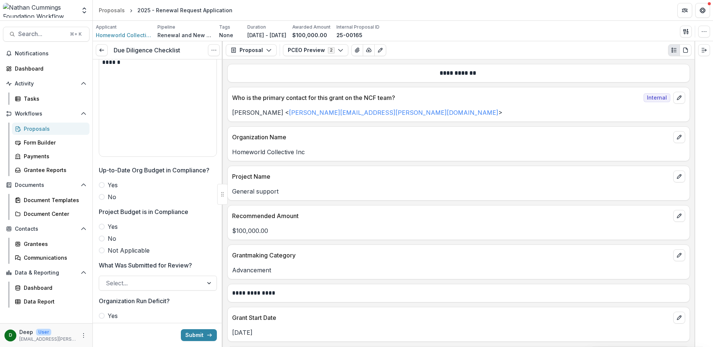
click at [104, 183] on span at bounding box center [102, 185] width 6 height 6
click at [102, 249] on span at bounding box center [102, 250] width 6 height 6
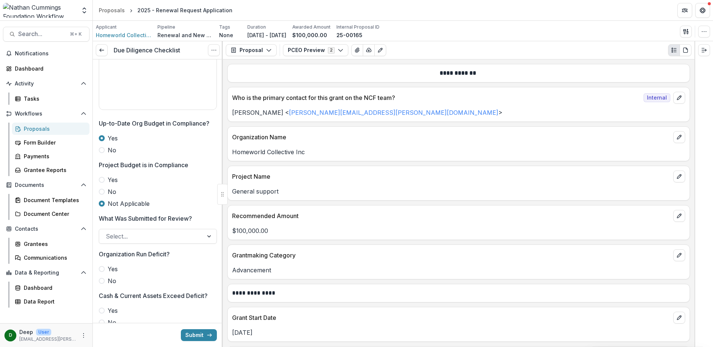
scroll to position [613, 0]
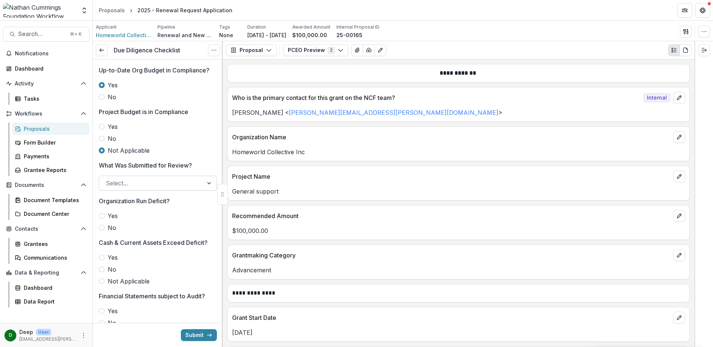
click at [191, 186] on div at bounding box center [151, 183] width 91 height 10
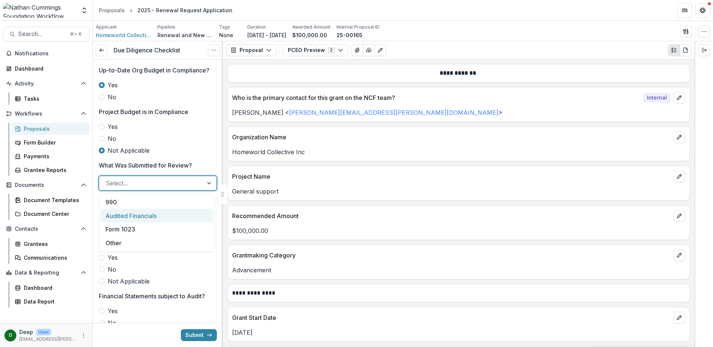
click at [166, 214] on div "Audited Financials" at bounding box center [157, 216] width 112 height 14
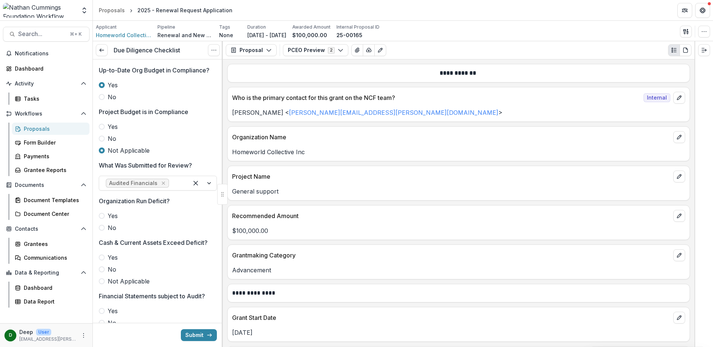
click at [101, 226] on span at bounding box center [102, 228] width 6 height 6
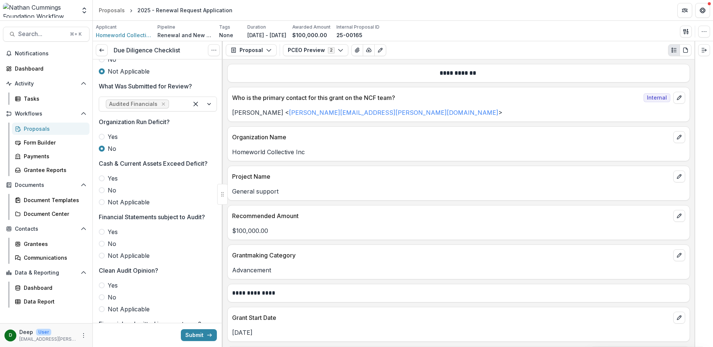
scroll to position [724, 0]
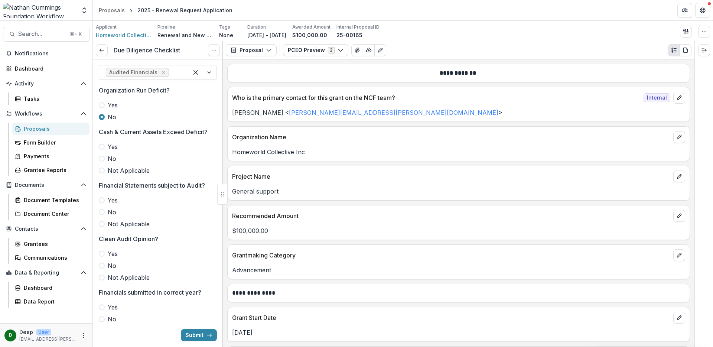
click at [102, 172] on span at bounding box center [102, 170] width 6 height 6
click at [103, 200] on span at bounding box center [102, 200] width 6 height 6
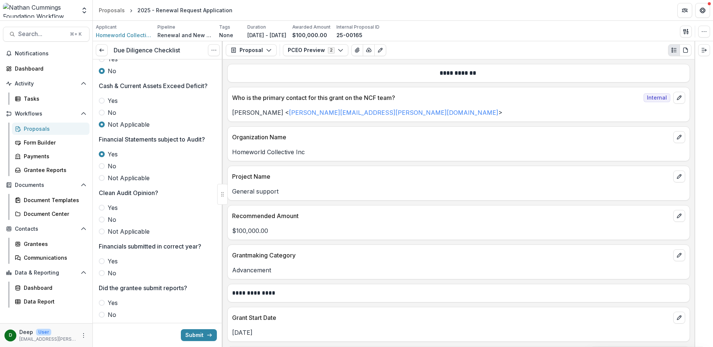
scroll to position [771, 0]
click at [104, 205] on span at bounding box center [102, 206] width 6 height 6
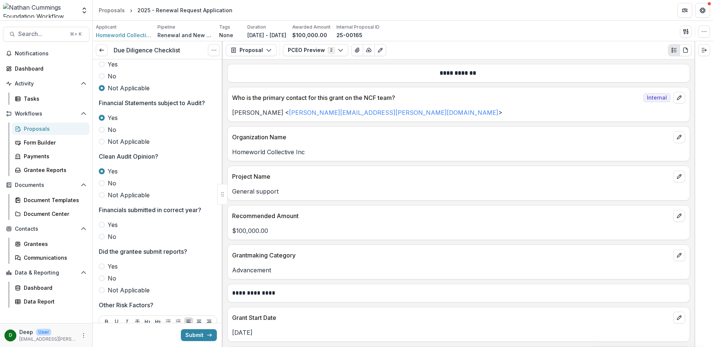
scroll to position [867, 0]
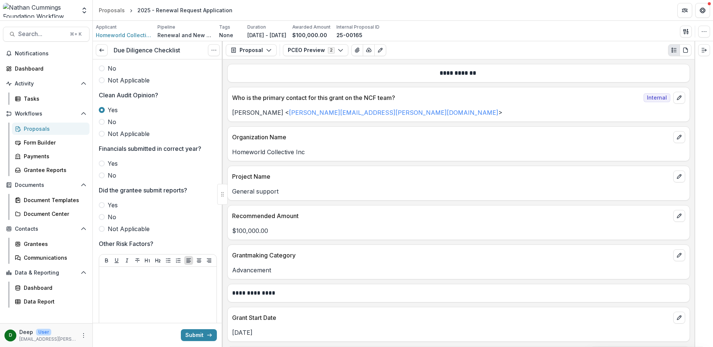
click at [103, 164] on span at bounding box center [102, 163] width 6 height 6
click at [103, 206] on span at bounding box center [102, 205] width 6 height 6
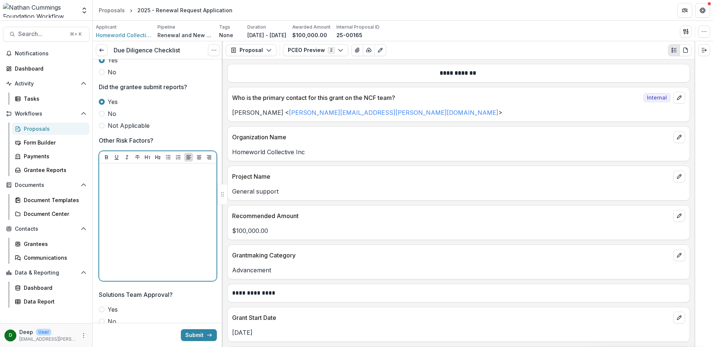
click at [155, 194] on div at bounding box center [157, 221] width 111 height 111
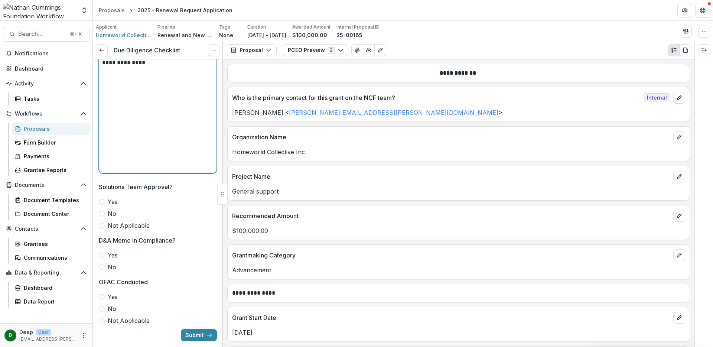
scroll to position [1086, 0]
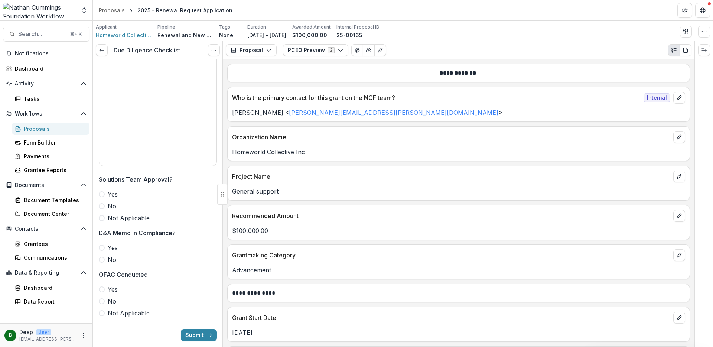
click at [102, 218] on span at bounding box center [102, 218] width 6 height 6
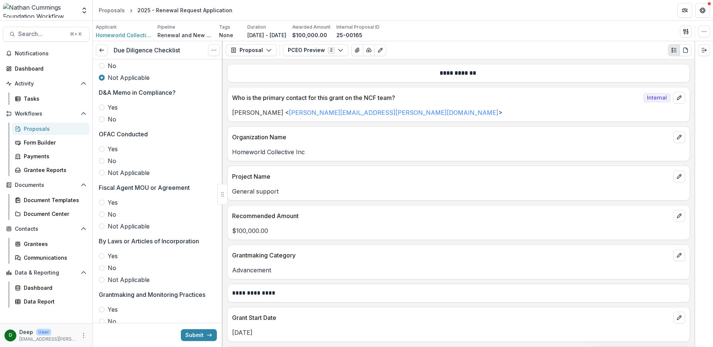
scroll to position [1227, 0]
click at [100, 174] on span at bounding box center [102, 172] width 6 height 6
click at [102, 226] on span at bounding box center [102, 225] width 6 height 6
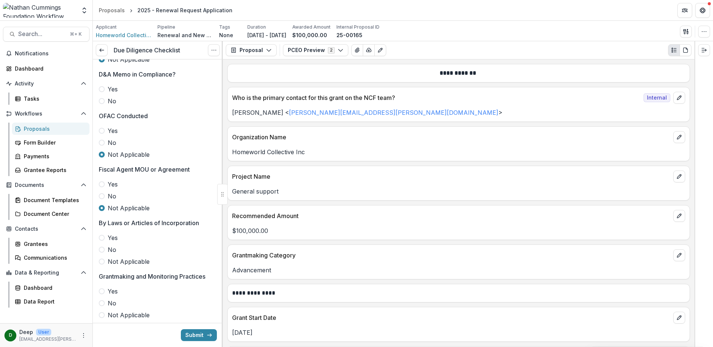
scroll to position [1285, 0]
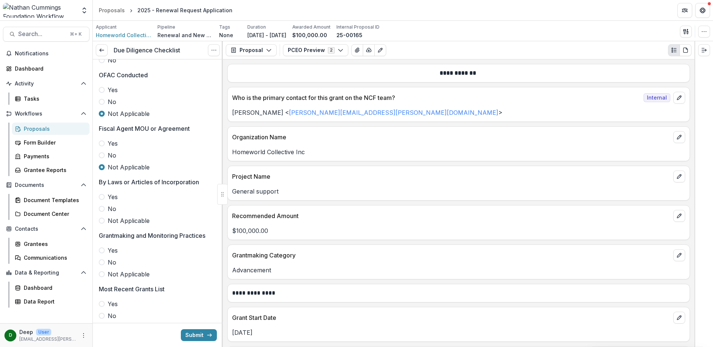
click at [102, 220] on span at bounding box center [102, 221] width 6 height 6
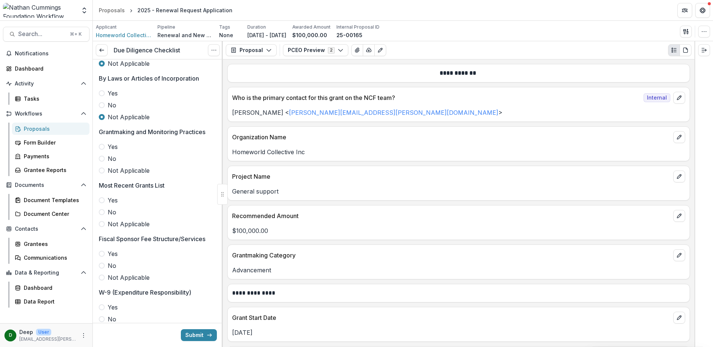
click at [101, 171] on span at bounding box center [102, 170] width 6 height 6
click at [103, 223] on span at bounding box center [102, 224] width 6 height 6
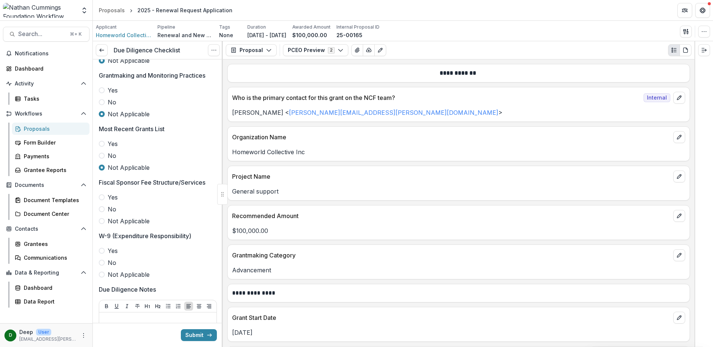
click at [103, 220] on span at bounding box center [102, 221] width 6 height 6
click at [100, 275] on span at bounding box center [102, 274] width 6 height 6
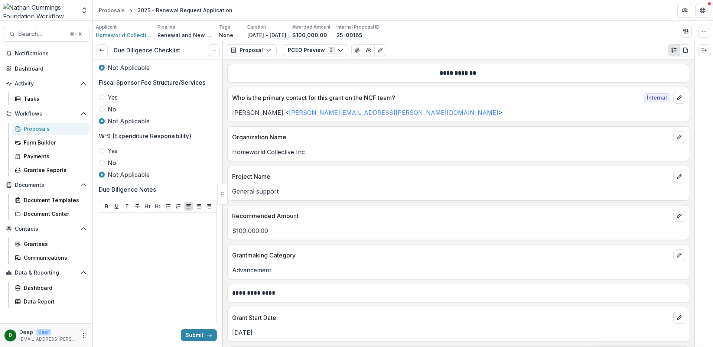
scroll to position [1562, 0]
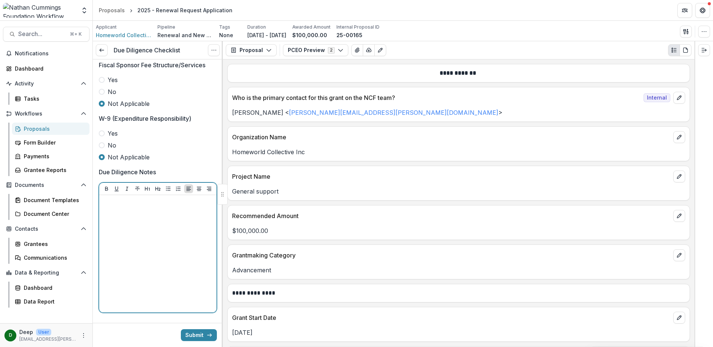
click at [138, 241] on div at bounding box center [157, 253] width 111 height 111
drag, startPoint x: 189, startPoint y: 210, endPoint x: 115, endPoint y: 202, distance: 73.7
click at [115, 202] on p "**********" at bounding box center [156, 206] width 109 height 16
copy p "**********"
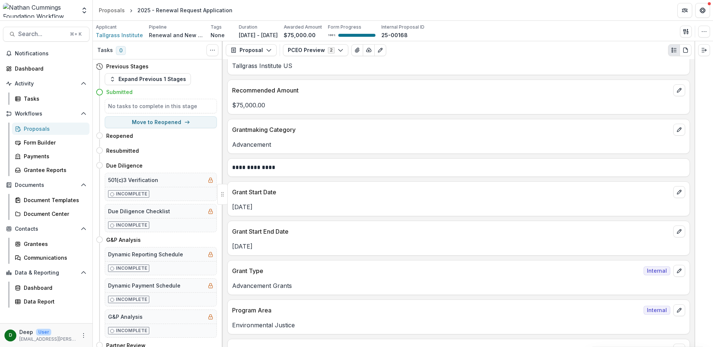
scroll to position [130, 0]
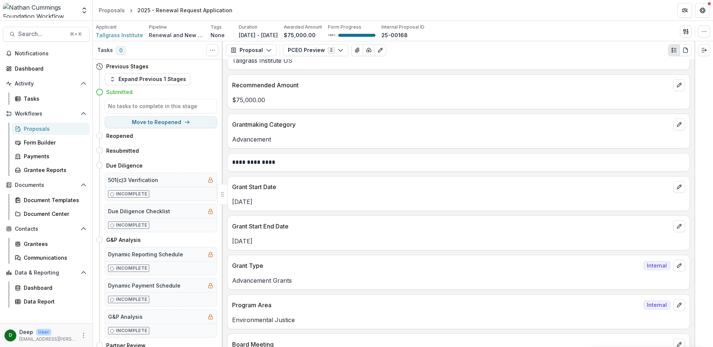
click at [668, 164] on p "**********" at bounding box center [457, 162] width 451 height 9
click at [270, 160] on p "**********" at bounding box center [457, 162] width 451 height 9
click at [379, 52] on icon "Edit as form" at bounding box center [380, 50] width 6 height 6
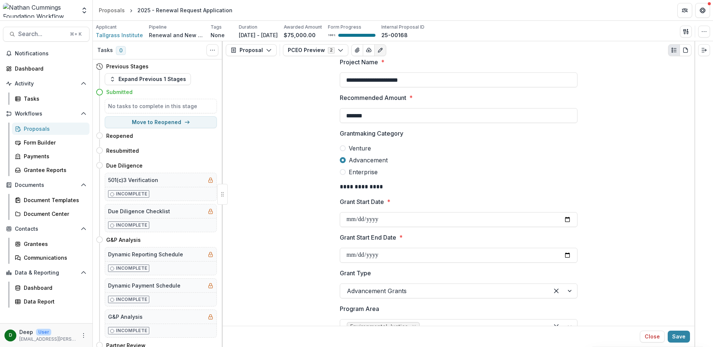
scroll to position [0, 0]
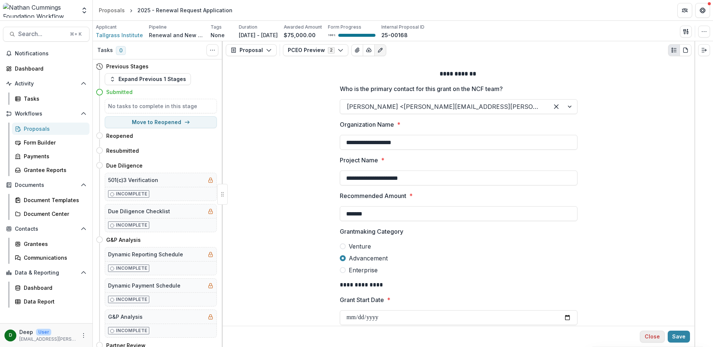
click at [655, 339] on button "Close" at bounding box center [652, 336] width 25 height 12
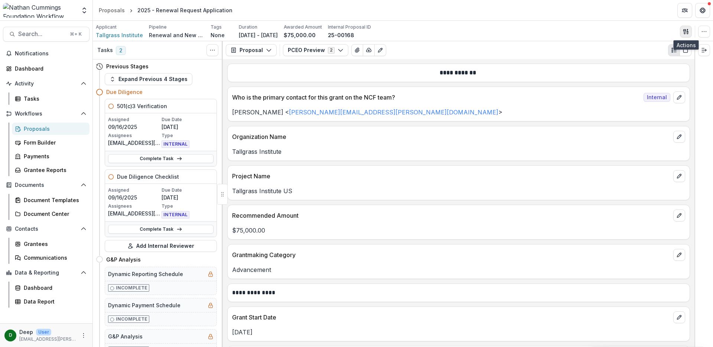
click at [684, 34] on icon "button" at bounding box center [686, 32] width 6 height 6
click at [700, 34] on button "button" at bounding box center [704, 32] width 12 height 12
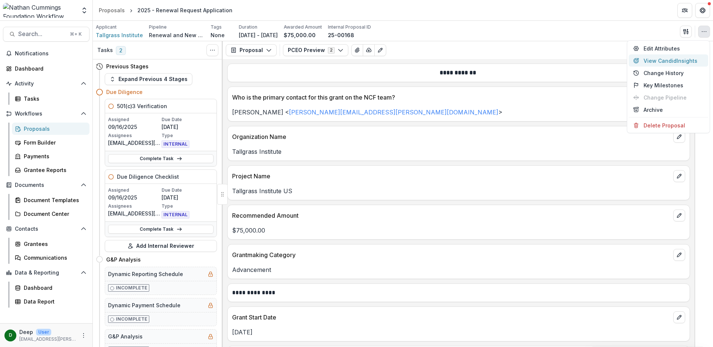
click at [676, 59] on button "View Candid Insights" at bounding box center [667, 61] width 79 height 12
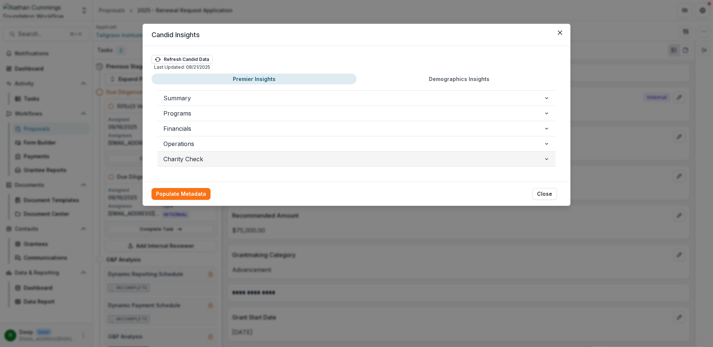
click at [201, 159] on span "Charity Check" at bounding box center [353, 158] width 380 height 9
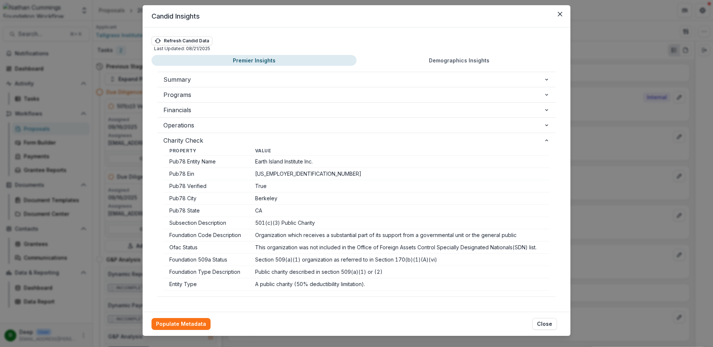
scroll to position [29, 0]
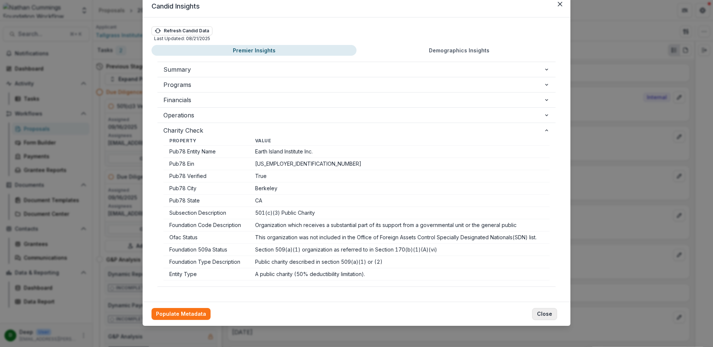
click at [550, 316] on button "Close" at bounding box center [544, 314] width 25 height 12
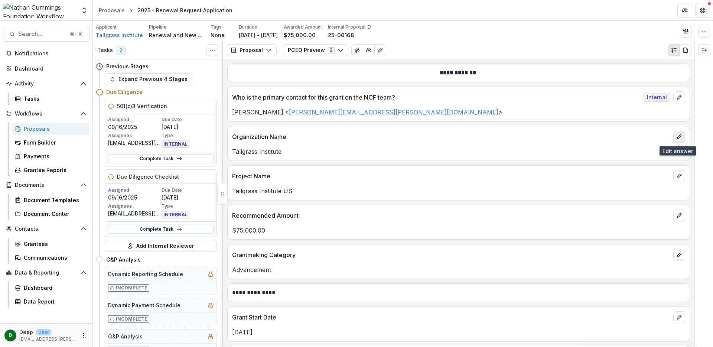
click at [676, 139] on icon "edit" at bounding box center [679, 137] width 6 height 6
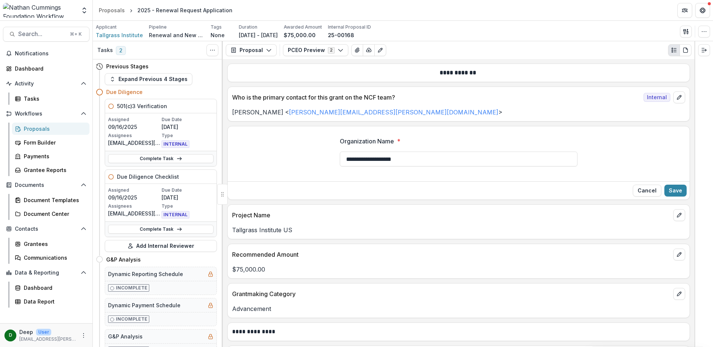
click at [645, 199] on div "Cancel Save" at bounding box center [459, 190] width 462 height 18
click at [647, 192] on button "Cancel" at bounding box center [646, 190] width 29 height 12
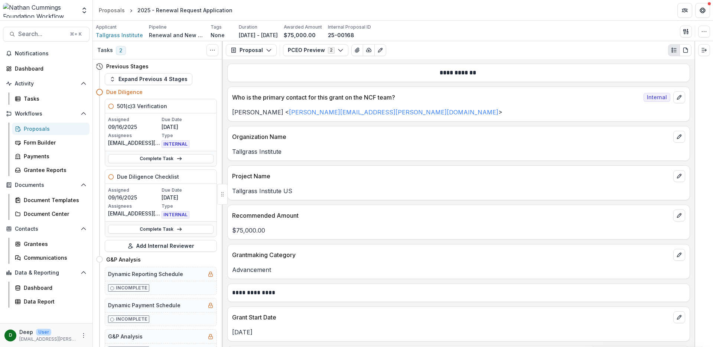
click at [687, 176] on div "**********" at bounding box center [458, 203] width 471 height 288
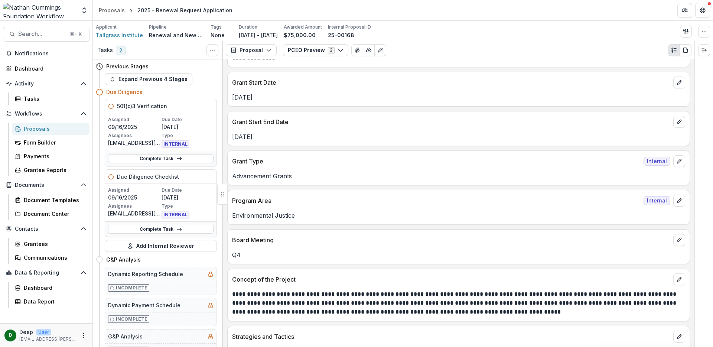
scroll to position [280, 0]
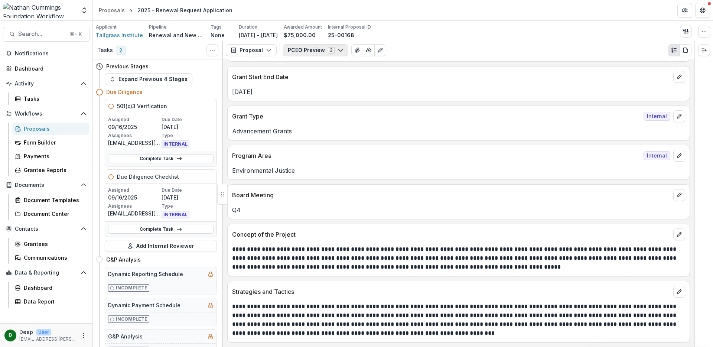
click at [324, 52] on button "PCEO Preview 2" at bounding box center [315, 50] width 65 height 12
click at [321, 75] on span "Renewal Request Application" at bounding box center [335, 78] width 76 height 8
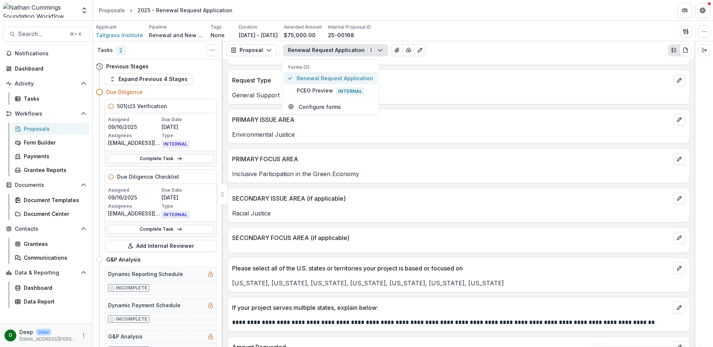
scroll to position [425, 0]
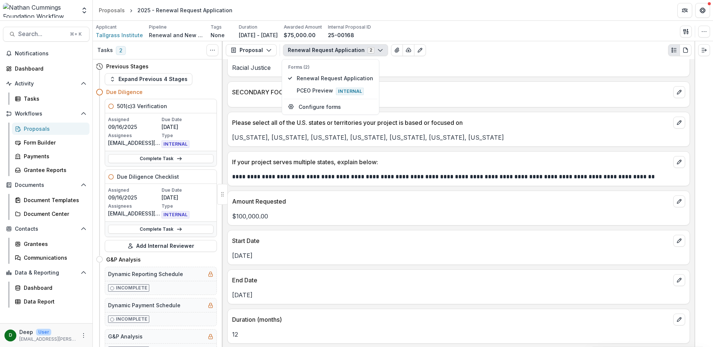
click at [687, 146] on div "**********" at bounding box center [458, 203] width 471 height 288
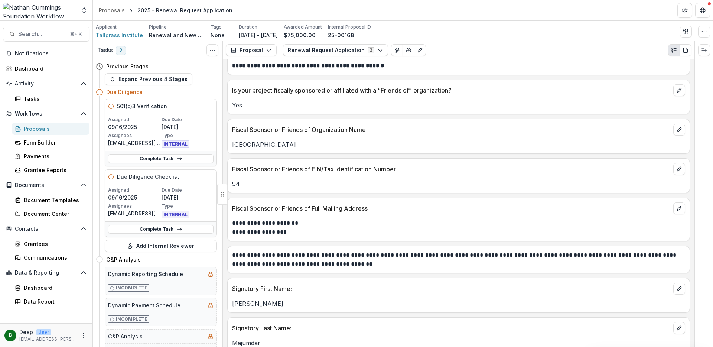
scroll to position [3265, 0]
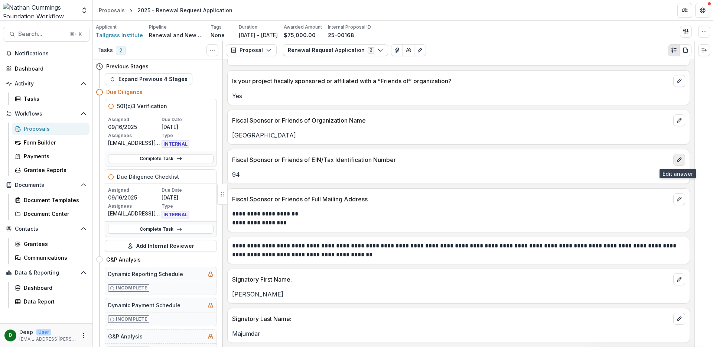
click at [679, 158] on line "edit" at bounding box center [679, 158] width 1 height 1
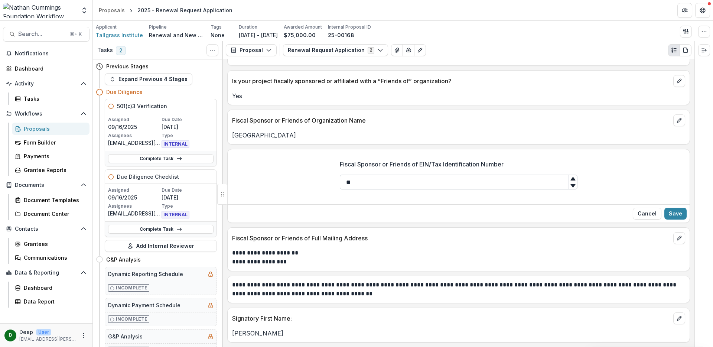
click at [482, 186] on input "**" at bounding box center [459, 181] width 238 height 15
click at [639, 210] on button "Cancel" at bounding box center [646, 213] width 29 height 12
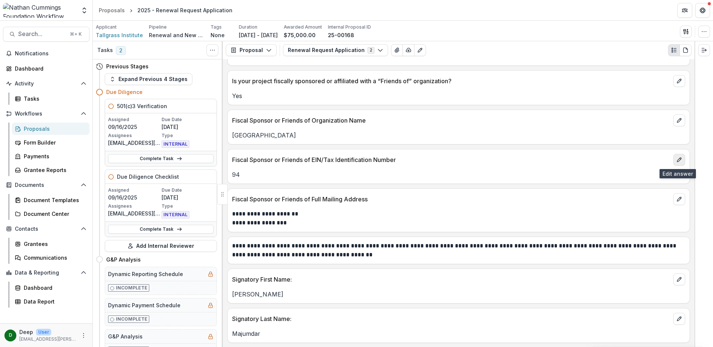
click at [676, 161] on icon "edit" at bounding box center [679, 160] width 6 height 6
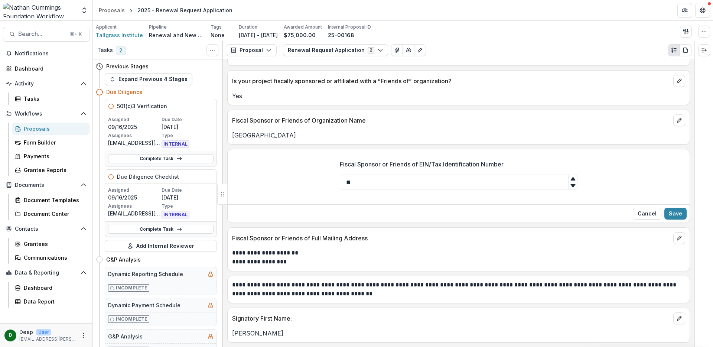
drag, startPoint x: 373, startPoint y: 183, endPoint x: 321, endPoint y: 184, distance: 51.6
click at [321, 184] on div "Fiscal Sponsor or Friends of EIN/Tax Identification Number **" at bounding box center [459, 178] width 462 height 48
paste input "********"
type input "**"
click at [673, 212] on button "Save" at bounding box center [675, 213] width 22 height 12
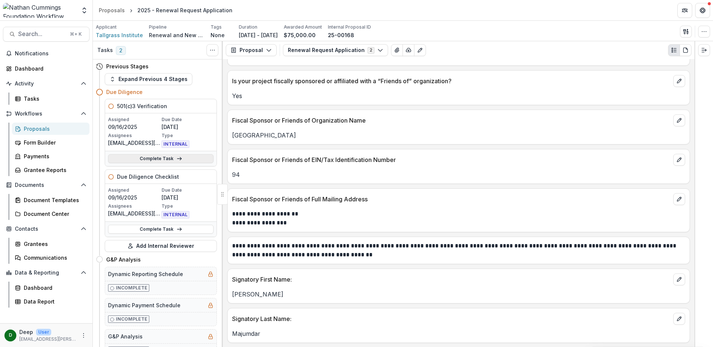
click at [176, 158] on icon at bounding box center [179, 159] width 6 height 6
click at [168, 158] on link "Complete Task" at bounding box center [160, 158] width 105 height 9
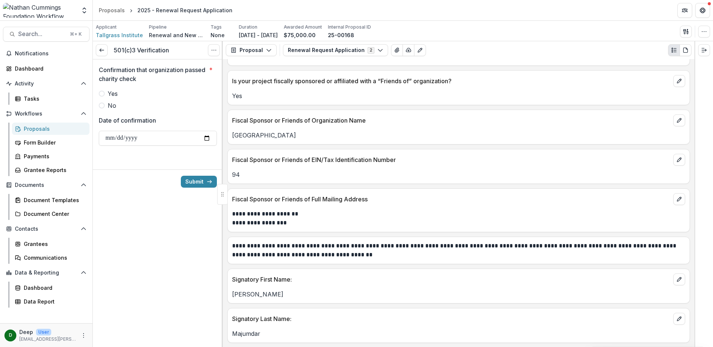
click at [102, 93] on span at bounding box center [102, 94] width 6 height 6
click at [208, 138] on input "Date of confirmation" at bounding box center [158, 138] width 118 height 15
type input "**********"
click at [198, 183] on button "Submit" at bounding box center [199, 182] width 36 height 12
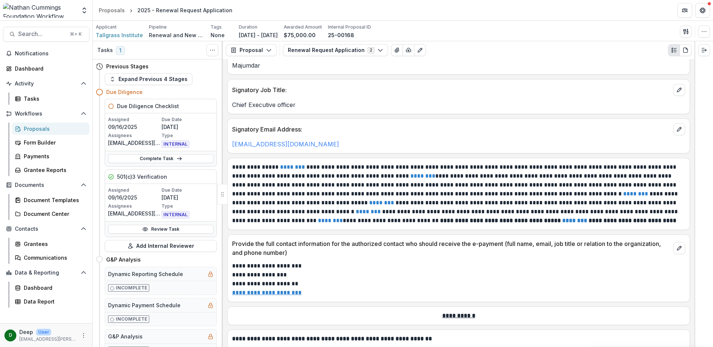
scroll to position [3419, 0]
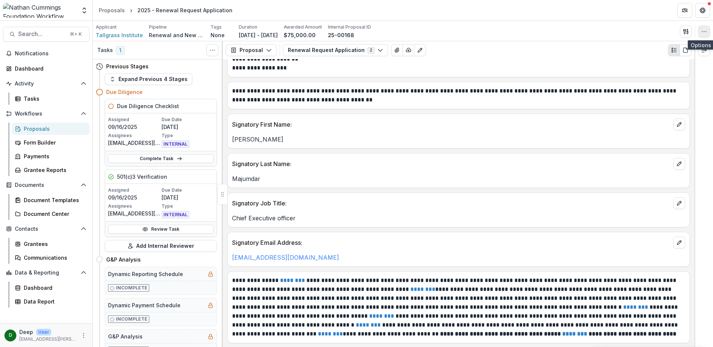
click at [702, 34] on icon "button" at bounding box center [704, 32] width 6 height 6
click at [708, 29] on button "button" at bounding box center [704, 32] width 12 height 12
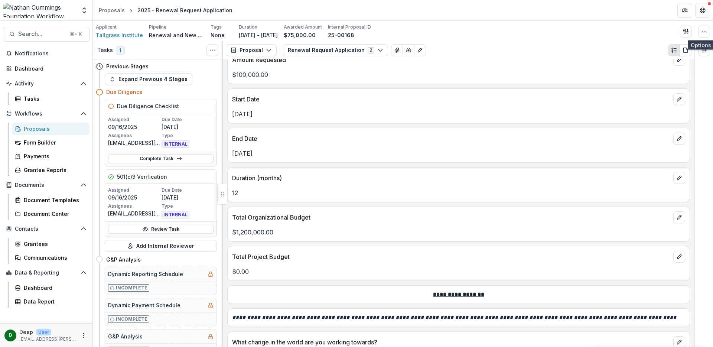
scroll to position [569, 0]
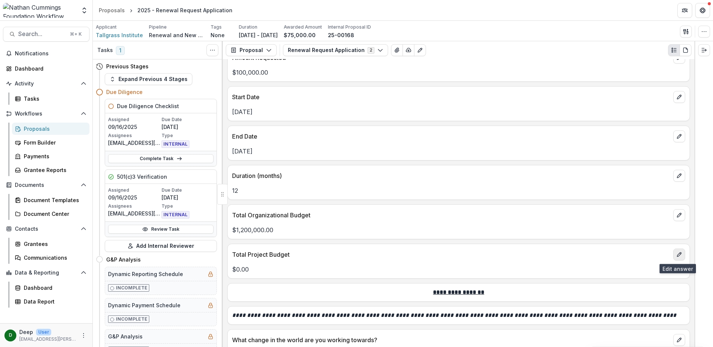
click at [673, 253] on button "edit" at bounding box center [679, 254] width 12 height 12
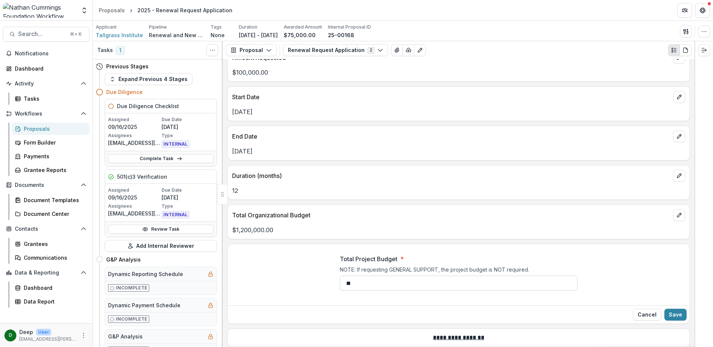
click at [371, 285] on input "**" at bounding box center [459, 282] width 238 height 15
type input "**********"
click at [668, 311] on button "Save" at bounding box center [675, 314] width 22 height 12
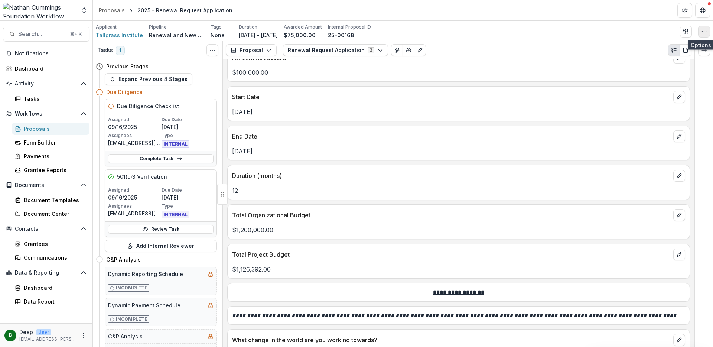
click at [701, 31] on icon "button" at bounding box center [704, 32] width 6 height 6
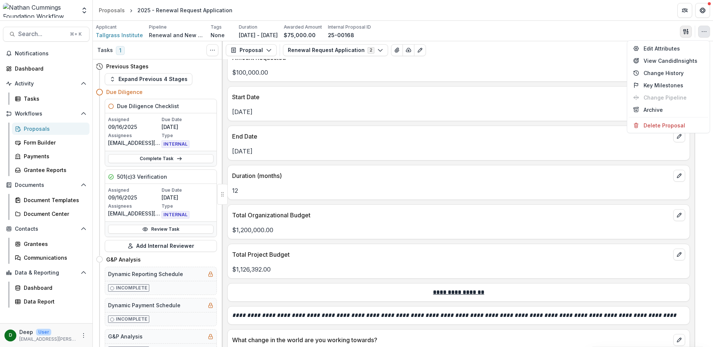
click at [688, 26] on button "button" at bounding box center [686, 32] width 12 height 12
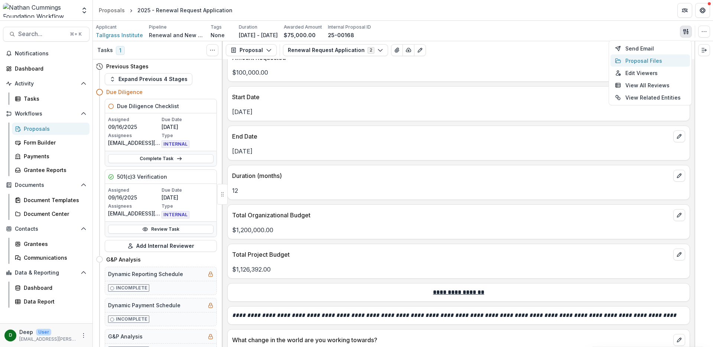
click at [650, 61] on button "Proposal Files" at bounding box center [649, 61] width 79 height 12
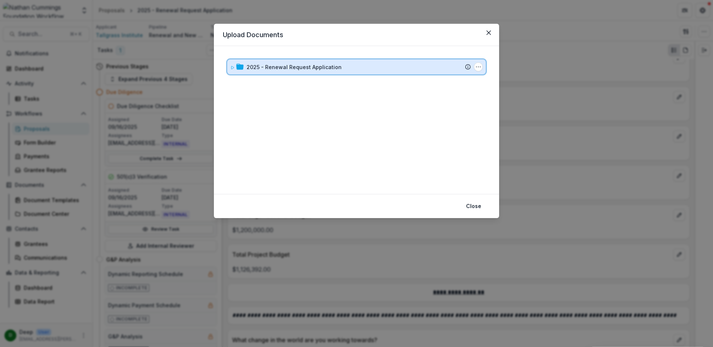
click at [231, 66] on icon at bounding box center [232, 67] width 4 height 4
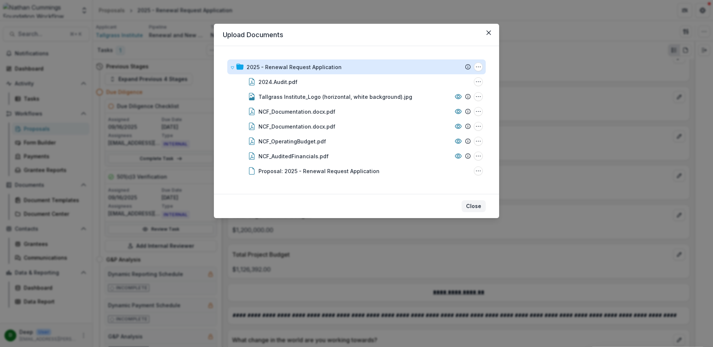
click at [478, 207] on button "Close" at bounding box center [473, 206] width 24 height 12
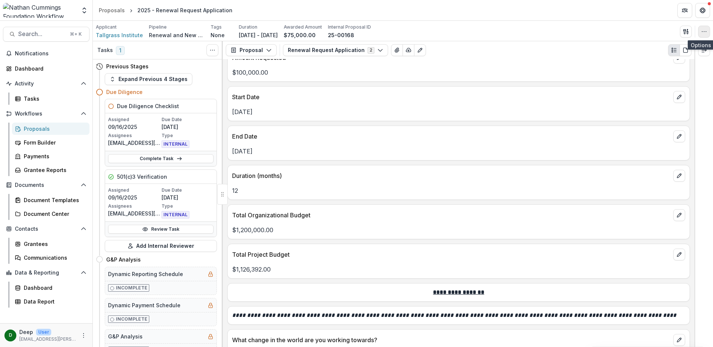
click at [706, 27] on button "button" at bounding box center [704, 32] width 12 height 12
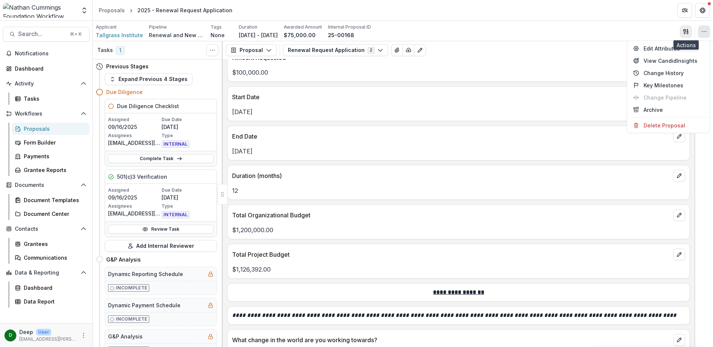
click at [687, 29] on polygon "button" at bounding box center [687, 29] width 1 height 1
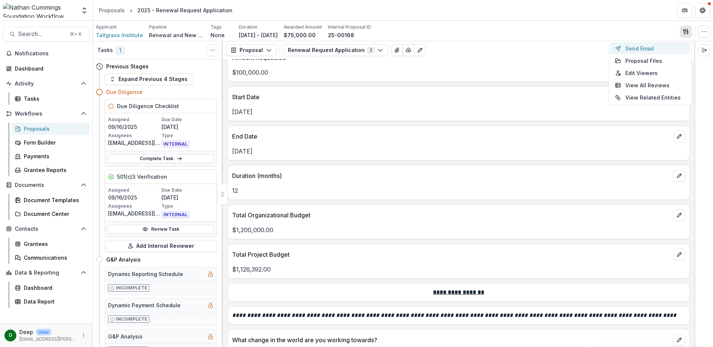
click at [663, 46] on button "Send Email" at bounding box center [649, 48] width 79 height 12
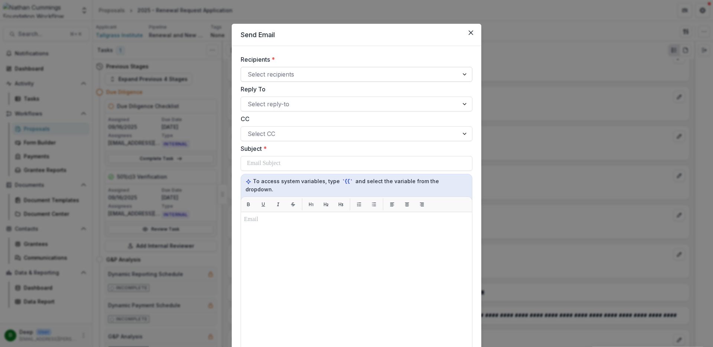
click at [324, 74] on div at bounding box center [350, 74] width 204 height 10
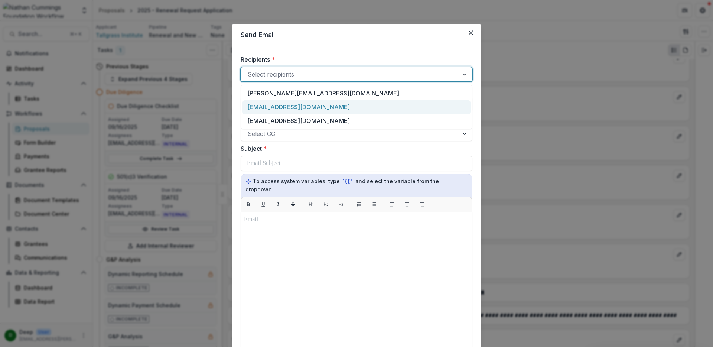
click at [319, 105] on div "[EMAIL_ADDRESS][DOMAIN_NAME]" at bounding box center [356, 107] width 228 height 14
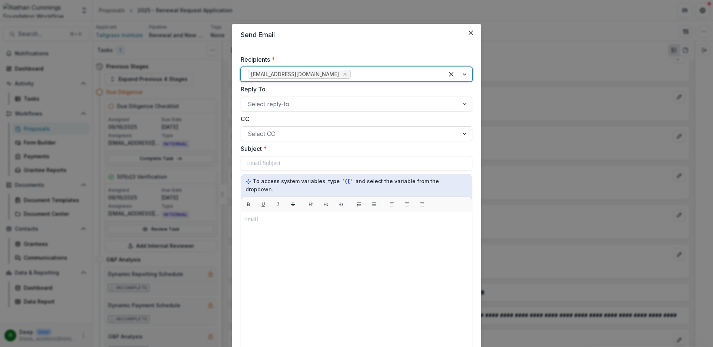
click at [352, 76] on div at bounding box center [394, 74] width 85 height 10
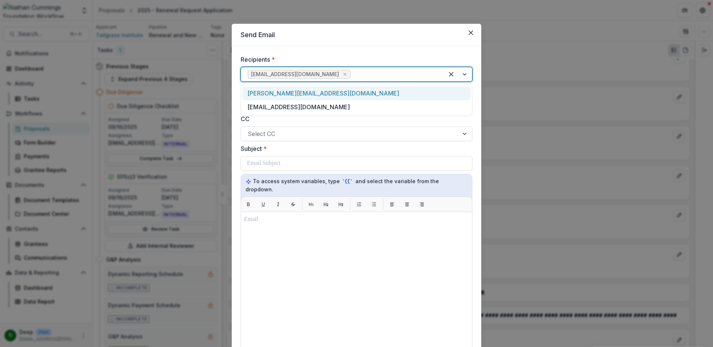
click at [333, 92] on div "[PERSON_NAME][EMAIL_ADDRESS][DOMAIN_NAME]" at bounding box center [356, 93] width 228 height 14
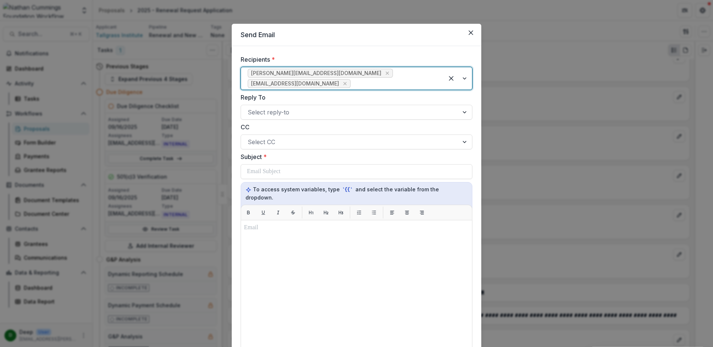
click at [399, 78] on div at bounding box center [394, 83] width 85 height 10
click at [319, 95] on div "[EMAIL_ADDRESS][DOMAIN_NAME]" at bounding box center [356, 102] width 228 height 14
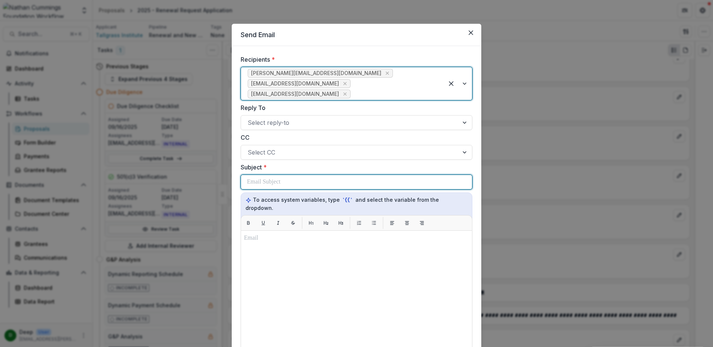
click at [269, 177] on p at bounding box center [263, 181] width 33 height 9
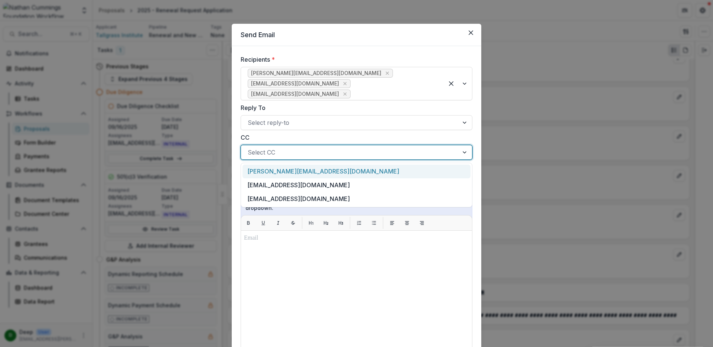
click at [300, 147] on div at bounding box center [350, 152] width 204 height 10
click at [308, 133] on label "CC" at bounding box center [354, 137] width 227 height 9
click at [249, 148] on input "CC" at bounding box center [249, 152] width 2 height 9
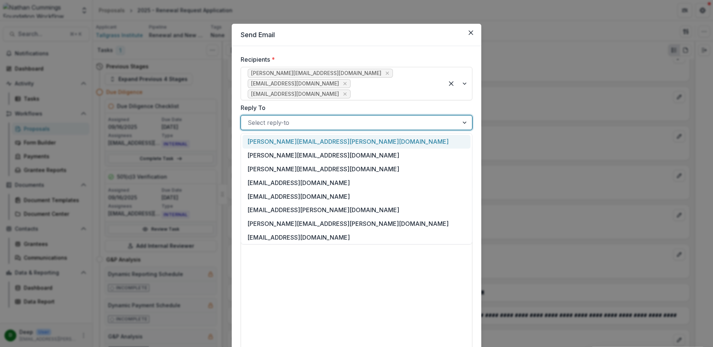
click at [313, 117] on div at bounding box center [350, 122] width 204 height 10
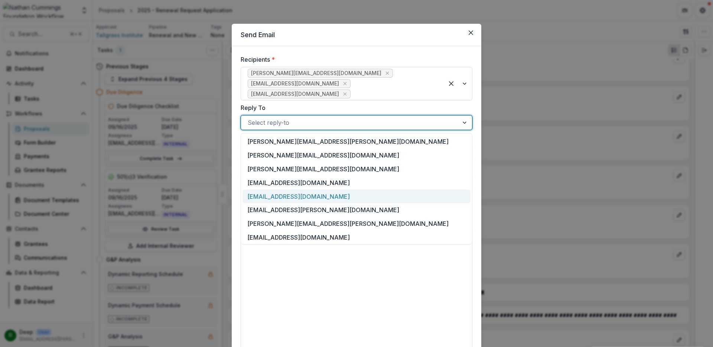
scroll to position [56, 0]
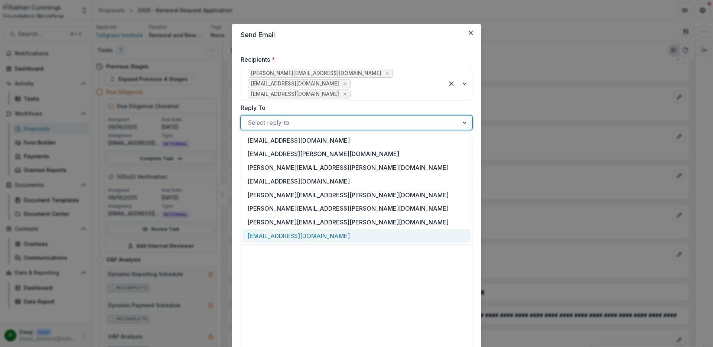
click at [302, 229] on div "[EMAIL_ADDRESS][DOMAIN_NAME]" at bounding box center [356, 236] width 228 height 14
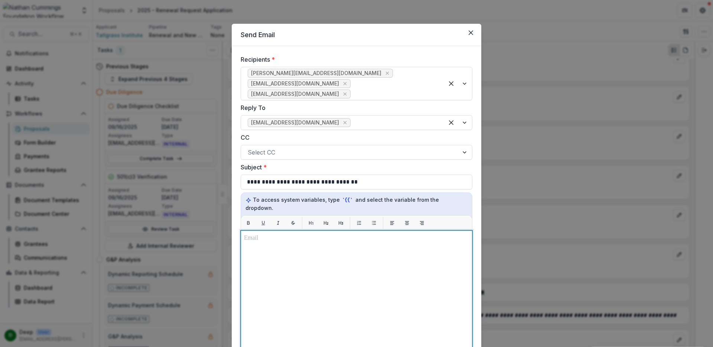
click at [271, 238] on div at bounding box center [356, 322] width 225 height 179
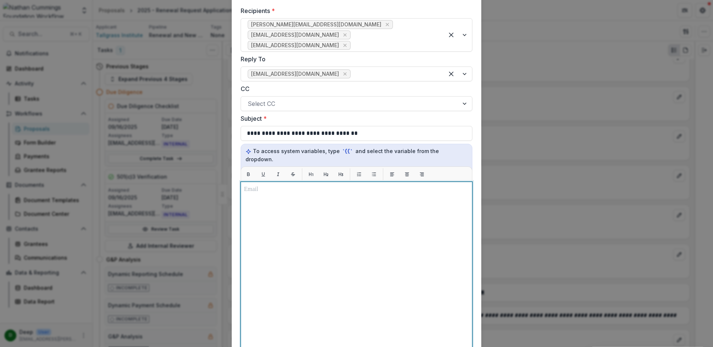
scroll to position [33, 0]
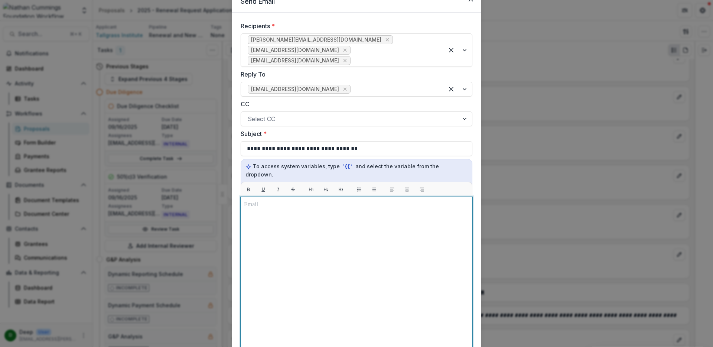
click at [285, 200] on div at bounding box center [356, 289] width 225 height 179
click at [265, 200] on p at bounding box center [356, 204] width 225 height 9
paste div
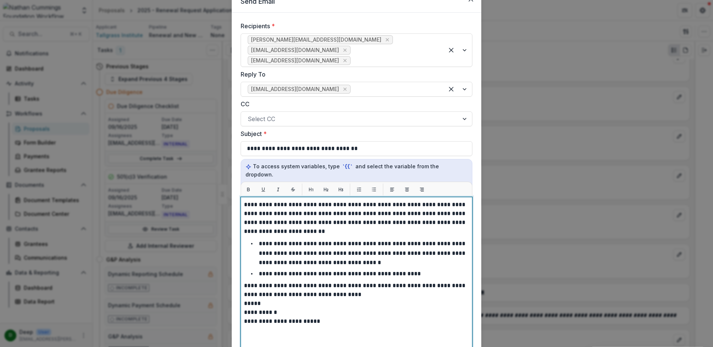
click at [244, 200] on p "**********" at bounding box center [356, 218] width 225 height 36
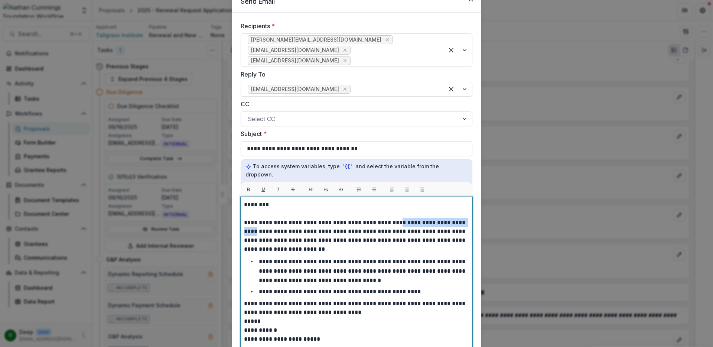
drag, startPoint x: 390, startPoint y: 204, endPoint x: 262, endPoint y: 213, distance: 128.4
click at [262, 218] on p "**********" at bounding box center [355, 236] width 223 height 36
drag, startPoint x: 282, startPoint y: 214, endPoint x: 443, endPoint y: 207, distance: 161.2
click at [443, 218] on p "**********" at bounding box center [355, 236] width 223 height 36
drag, startPoint x: 328, startPoint y: 229, endPoint x: 362, endPoint y: 231, distance: 33.8
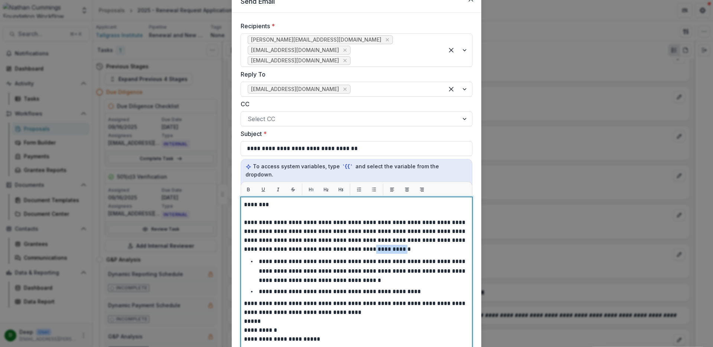
click at [362, 231] on p "**********" at bounding box center [355, 236] width 223 height 36
drag, startPoint x: 258, startPoint y: 251, endPoint x: 339, endPoint y: 253, distance: 80.9
click at [339, 258] on p "**********" at bounding box center [363, 270] width 208 height 24
drag, startPoint x: 434, startPoint y: 253, endPoint x: 353, endPoint y: 261, distance: 80.6
click at [353, 261] on p "**********" at bounding box center [363, 270] width 208 height 24
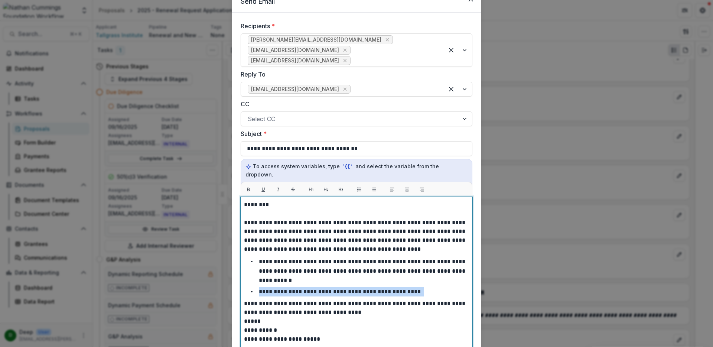
drag, startPoint x: 423, startPoint y: 272, endPoint x: 248, endPoint y: 273, distance: 175.6
click at [248, 273] on div "**********" at bounding box center [356, 289] width 225 height 179
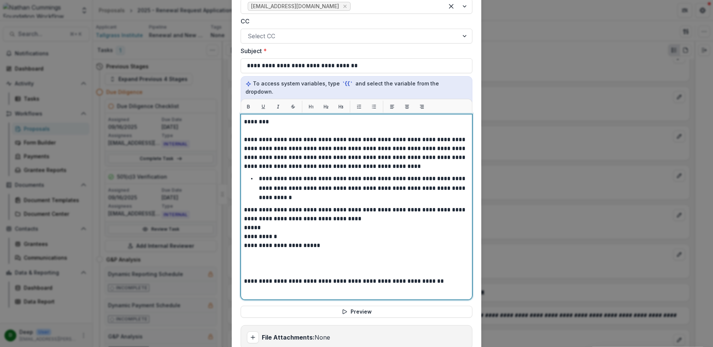
scroll to position [129, 0]
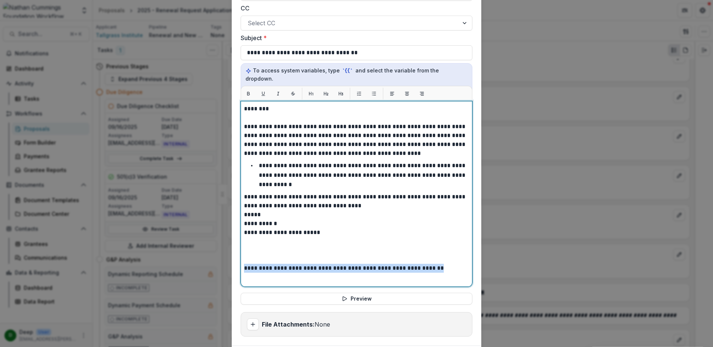
drag, startPoint x: 447, startPoint y: 249, endPoint x: 229, endPoint y: 246, distance: 217.9
click at [229, 246] on div "**********" at bounding box center [356, 173] width 713 height 347
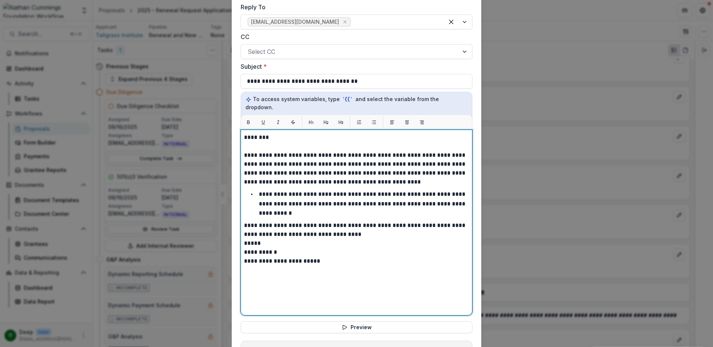
scroll to position [151, 0]
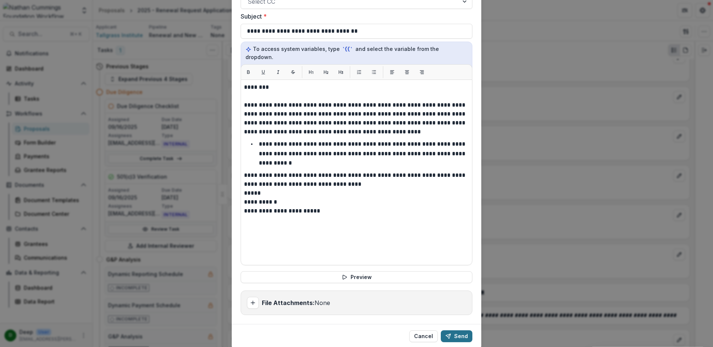
click at [452, 330] on button "Send" at bounding box center [457, 336] width 32 height 12
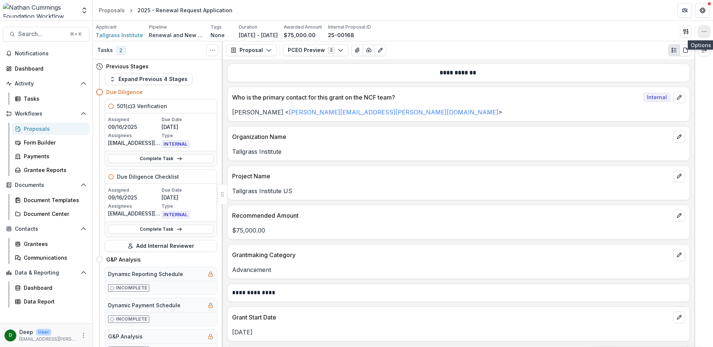
click at [702, 29] on icon "button" at bounding box center [704, 32] width 6 height 6
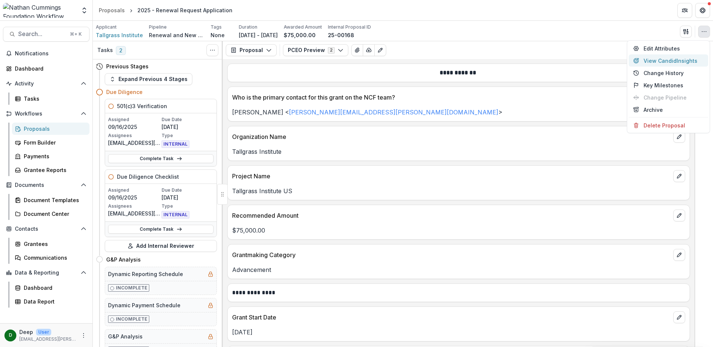
click at [663, 64] on button "View Candid Insights" at bounding box center [667, 61] width 79 height 12
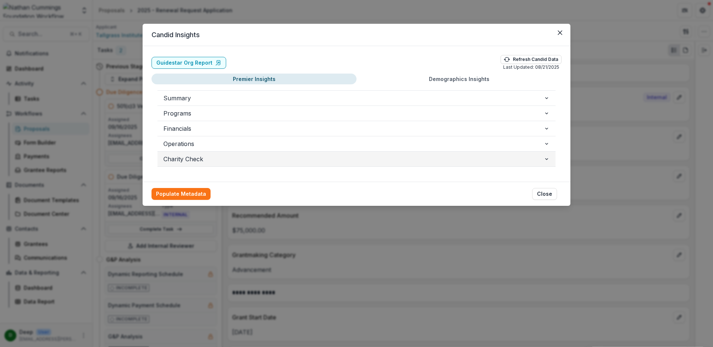
click at [206, 164] on button "Charity Check" at bounding box center [356, 158] width 398 height 15
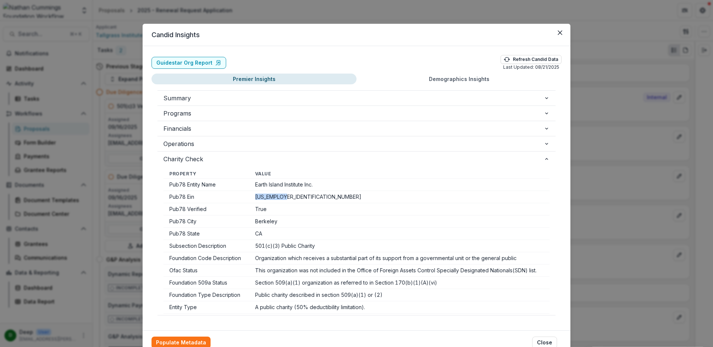
drag, startPoint x: 254, startPoint y: 197, endPoint x: 295, endPoint y: 196, distance: 41.2
click at [295, 196] on td "[US_EMPLOYER_IDENTIFICATION_NUMBER]" at bounding box center [399, 197] width 300 height 12
copy td "[US_EMPLOYER_IDENTIFICATION_NUMBER]"
click at [559, 35] on button "Close" at bounding box center [560, 33] width 12 height 12
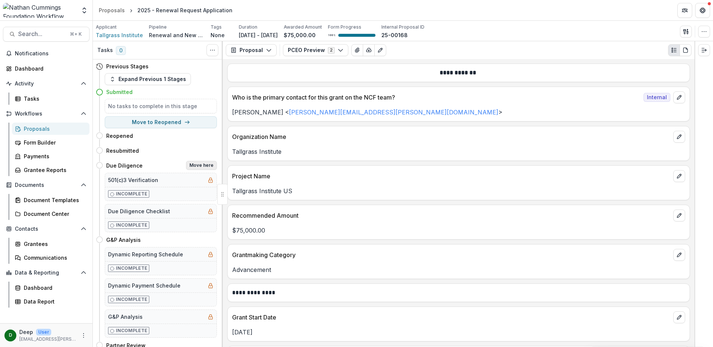
click at [204, 165] on button "Move here" at bounding box center [201, 165] width 31 height 9
select select "**********"
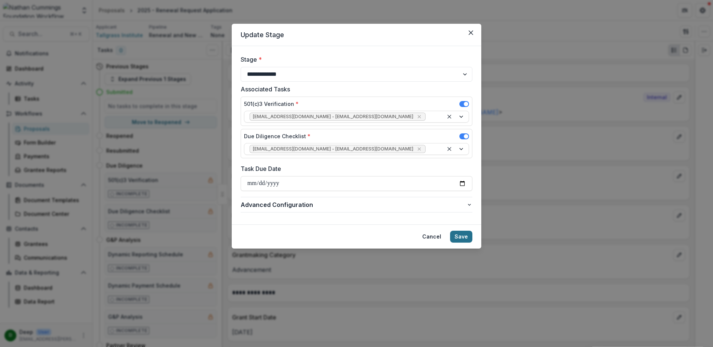
click at [468, 235] on button "Save" at bounding box center [461, 237] width 22 height 12
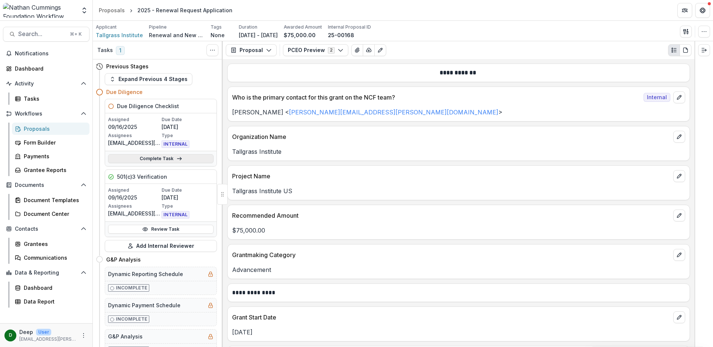
click at [159, 158] on link "Complete Task" at bounding box center [160, 158] width 105 height 9
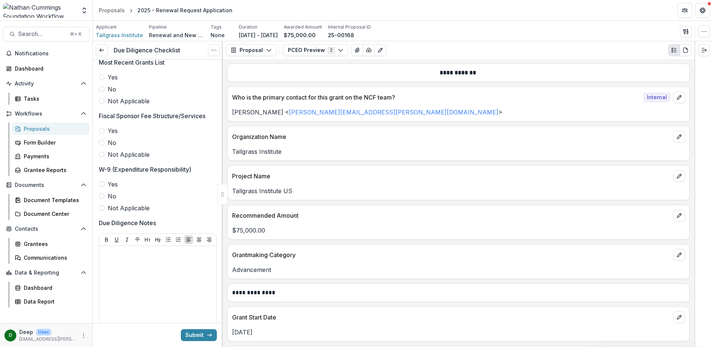
scroll to position [1621, 0]
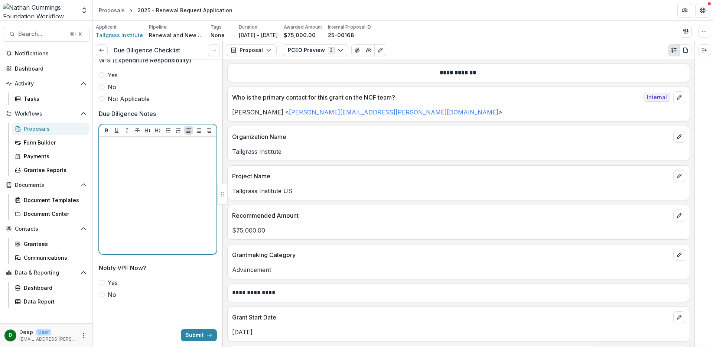
click at [139, 174] on div at bounding box center [157, 195] width 111 height 111
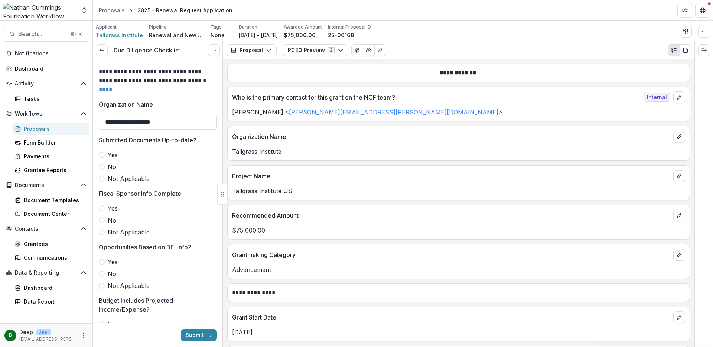
scroll to position [0, 0]
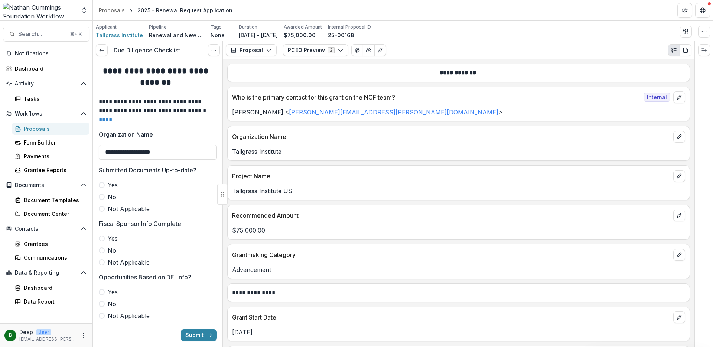
click at [101, 187] on span at bounding box center [102, 185] width 6 height 6
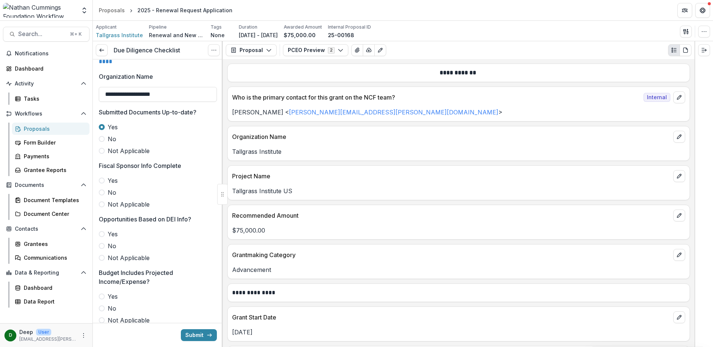
scroll to position [58, 0]
click at [103, 180] on span at bounding box center [102, 180] width 6 height 6
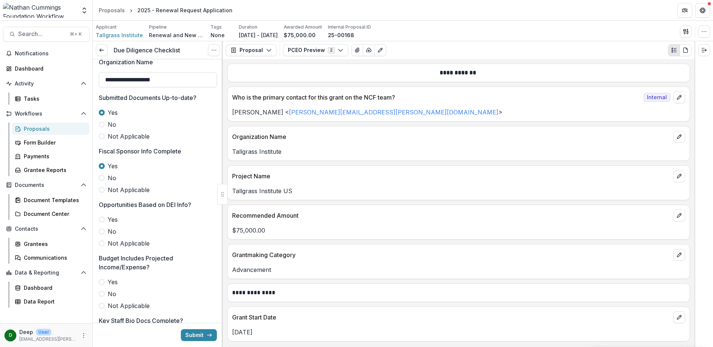
scroll to position [175, 0]
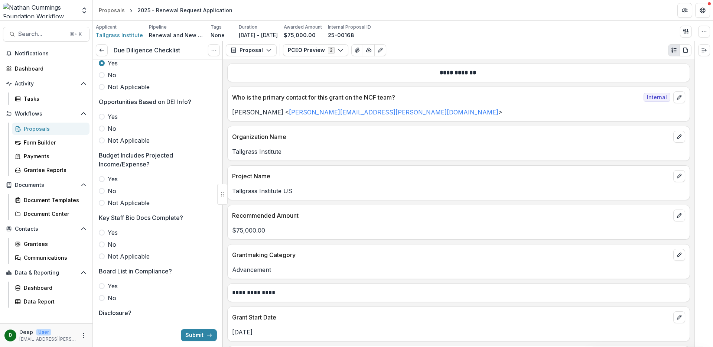
click at [101, 190] on span at bounding box center [102, 191] width 6 height 6
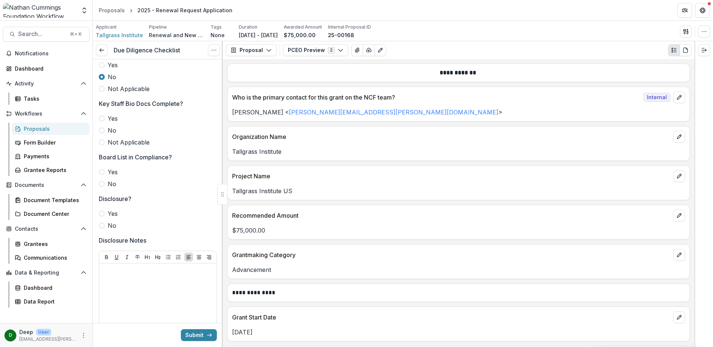
scroll to position [294, 0]
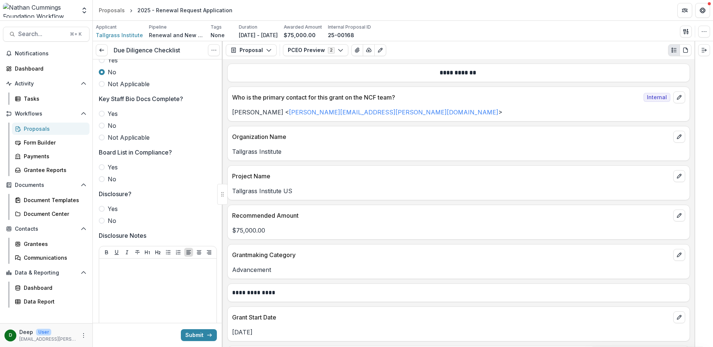
click at [102, 116] on span at bounding box center [102, 114] width 6 height 6
click at [103, 170] on label "Yes" at bounding box center [158, 167] width 118 height 9
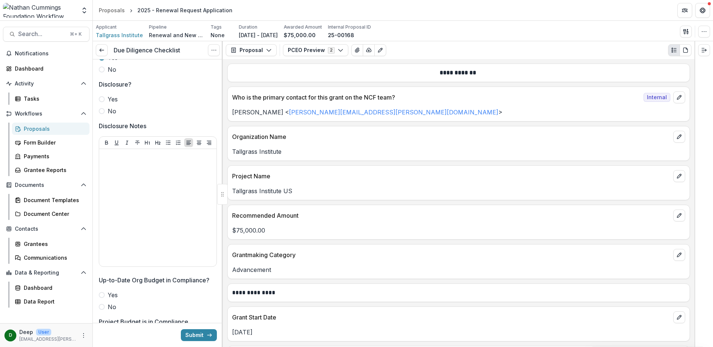
scroll to position [406, 0]
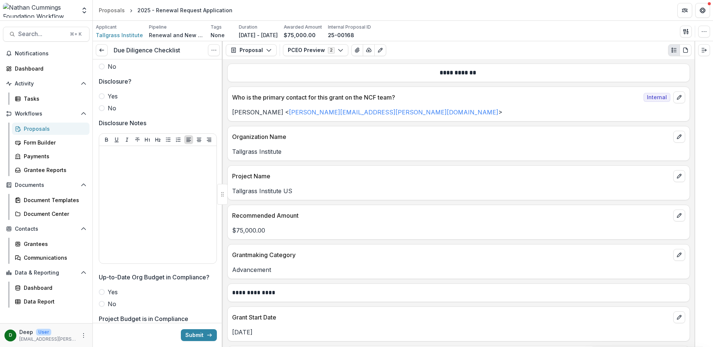
click at [102, 110] on span at bounding box center [102, 108] width 6 height 6
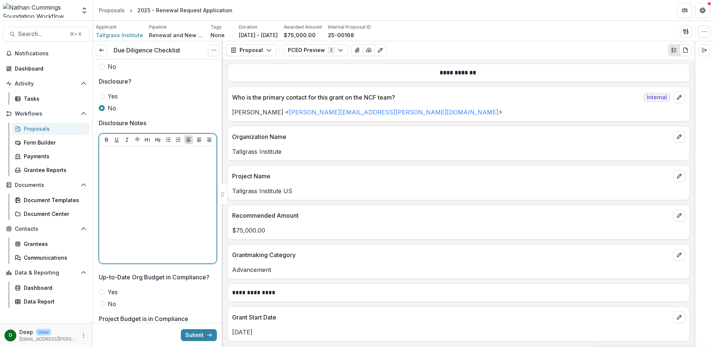
click at [144, 179] on div at bounding box center [157, 204] width 111 height 111
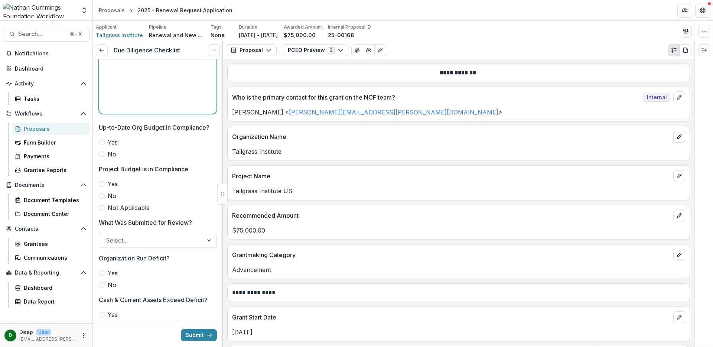
scroll to position [561, 0]
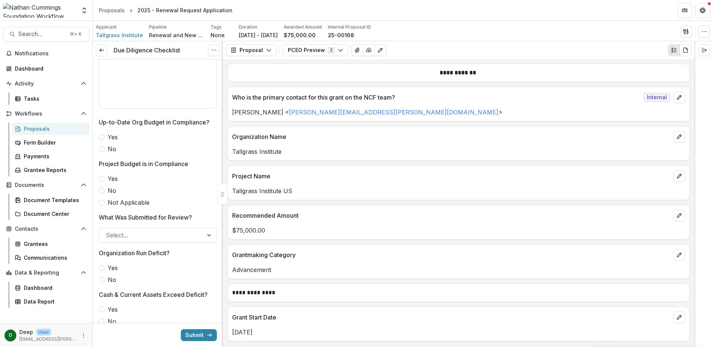
click at [101, 138] on span at bounding box center [102, 137] width 6 height 6
click at [101, 179] on span at bounding box center [102, 179] width 6 height 6
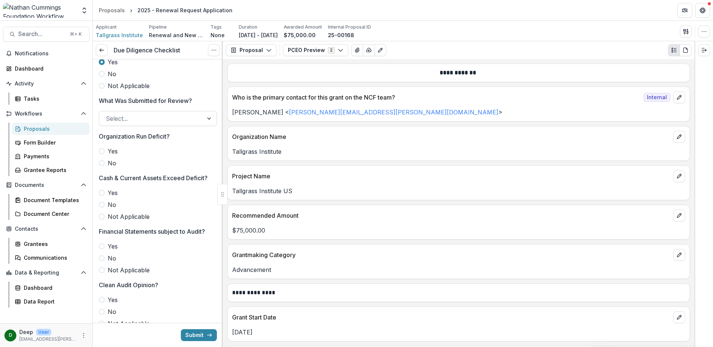
scroll to position [681, 0]
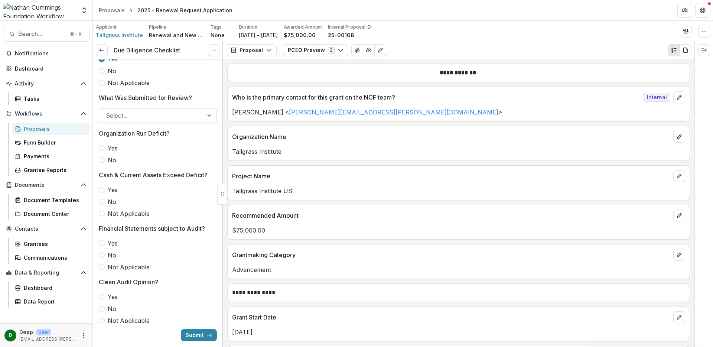
click at [144, 118] on div at bounding box center [151, 115] width 91 height 10
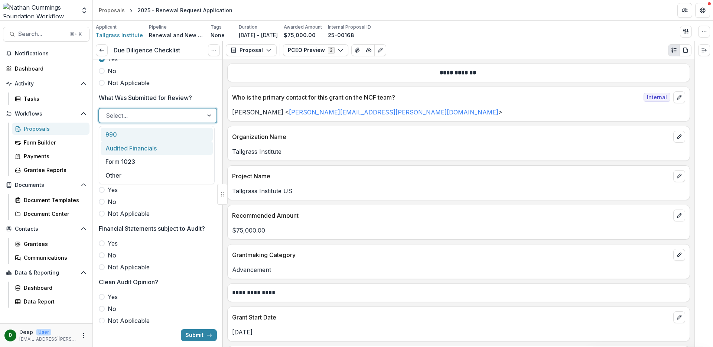
click at [138, 150] on div "Audited Financials" at bounding box center [157, 148] width 112 height 14
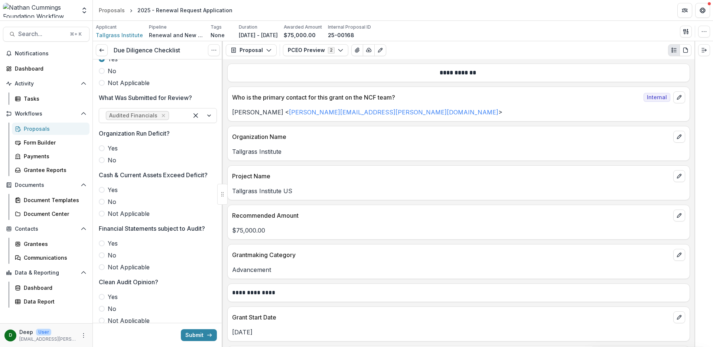
click at [102, 160] on span at bounding box center [102, 160] width 6 height 6
click at [101, 213] on span at bounding box center [102, 213] width 6 height 6
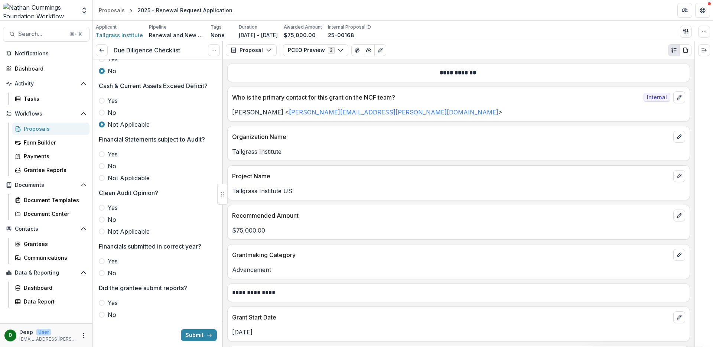
scroll to position [782, 0]
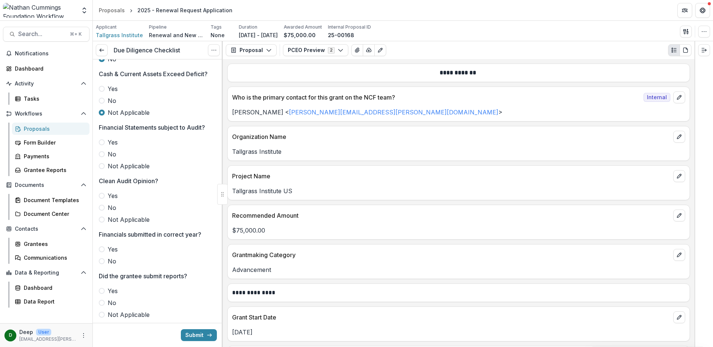
click at [101, 142] on span at bounding box center [102, 142] width 6 height 6
click at [101, 194] on span at bounding box center [102, 196] width 6 height 6
click at [101, 249] on span at bounding box center [102, 249] width 6 height 6
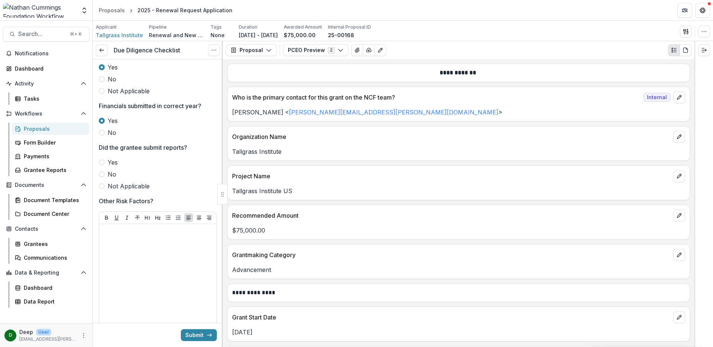
click at [102, 161] on span at bounding box center [102, 162] width 6 height 6
click at [149, 251] on div at bounding box center [157, 282] width 111 height 111
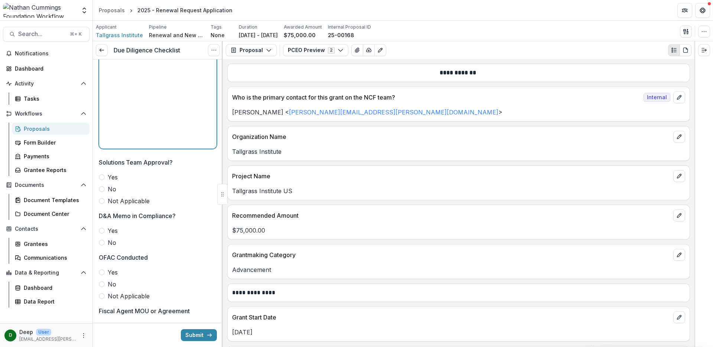
scroll to position [1139, 0]
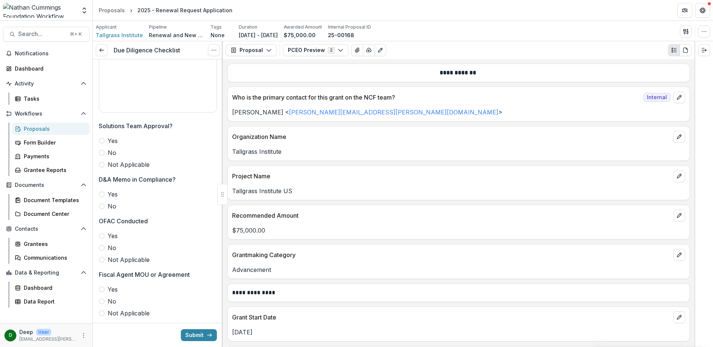
click at [99, 165] on span at bounding box center [102, 164] width 6 height 6
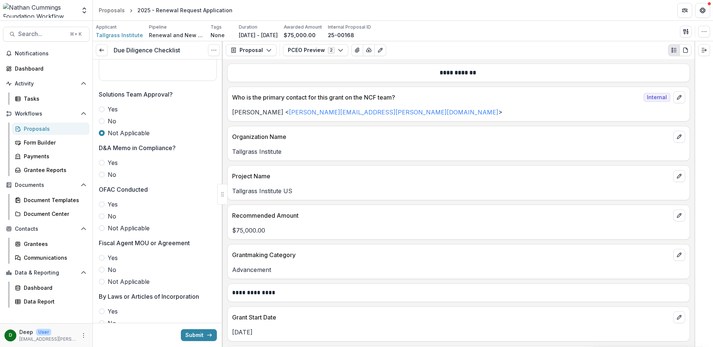
scroll to position [1206, 0]
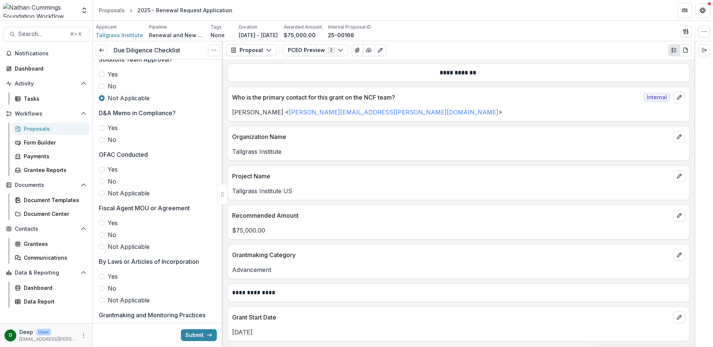
click at [102, 195] on span at bounding box center [102, 193] width 6 height 6
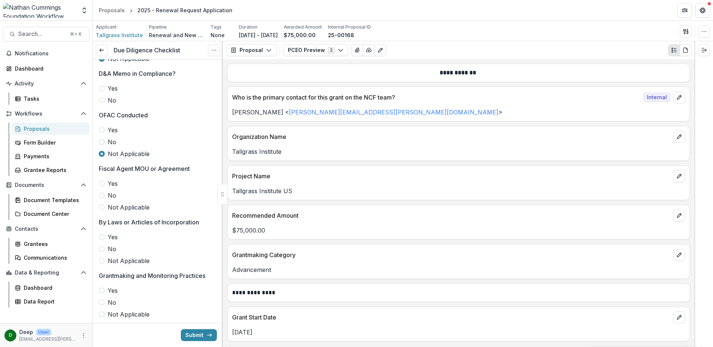
scroll to position [1249, 0]
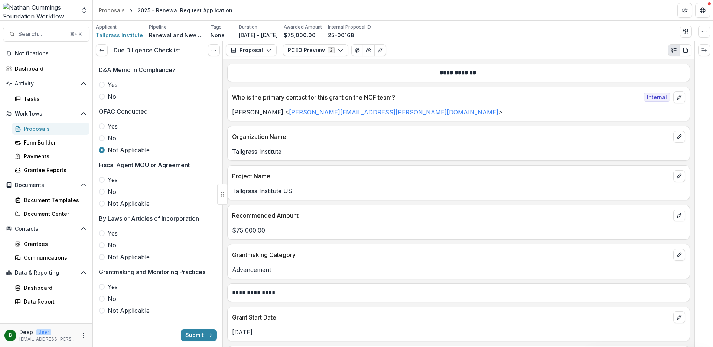
click at [102, 201] on span at bounding box center [102, 203] width 6 height 6
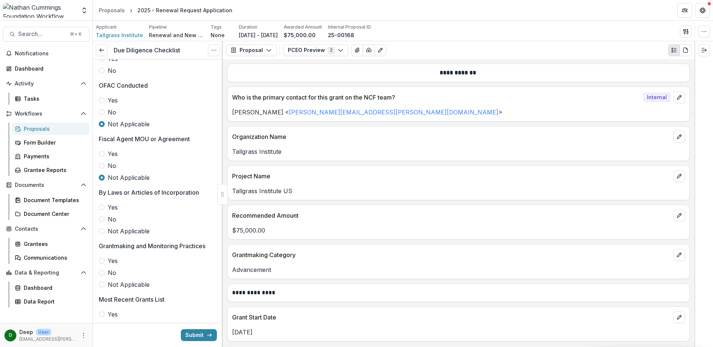
scroll to position [1305, 0]
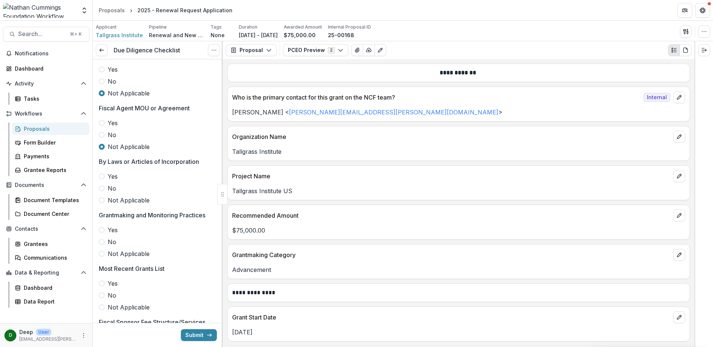
click at [100, 199] on span at bounding box center [102, 200] width 6 height 6
click at [101, 255] on span at bounding box center [102, 254] width 6 height 6
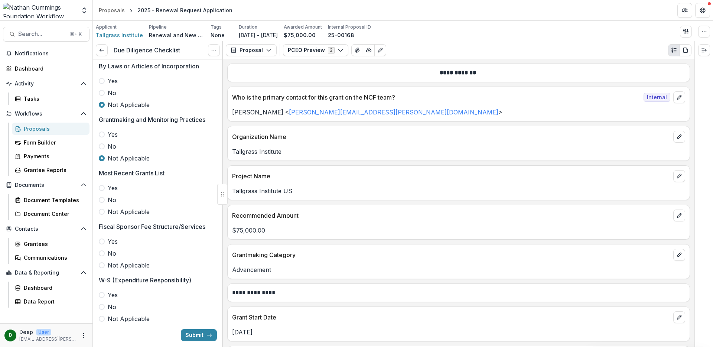
scroll to position [1402, 0]
click at [103, 212] on span at bounding box center [102, 211] width 6 height 6
click at [102, 265] on span at bounding box center [102, 264] width 6 height 6
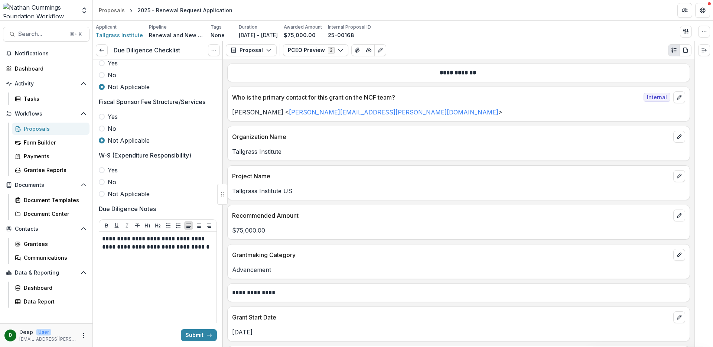
scroll to position [1529, 0]
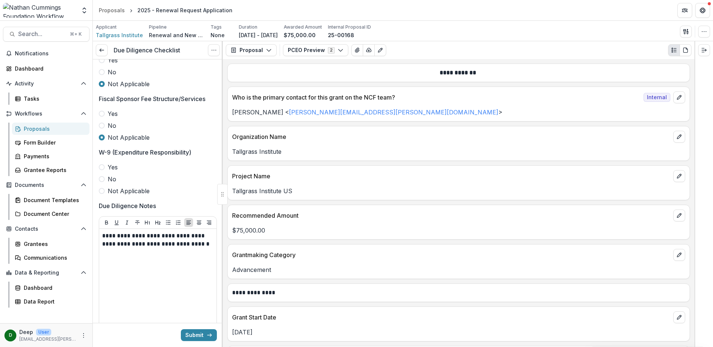
click at [102, 191] on span at bounding box center [102, 191] width 6 height 6
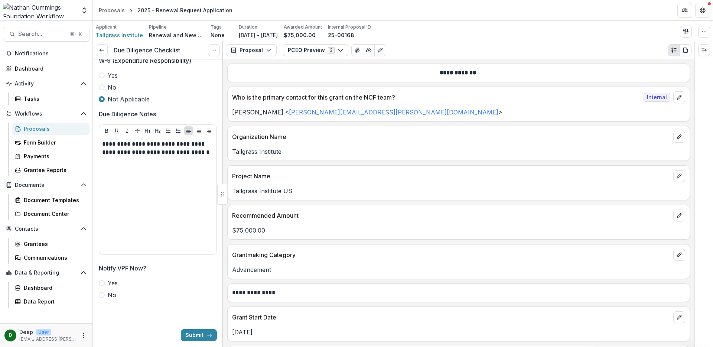
scroll to position [1621, 0]
click at [103, 294] on span at bounding box center [102, 294] width 6 height 6
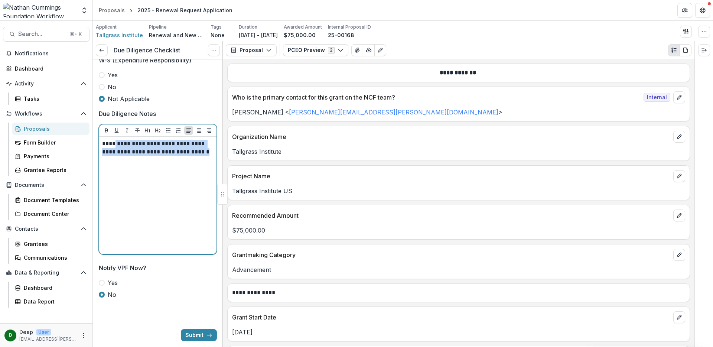
drag, startPoint x: 202, startPoint y: 153, endPoint x: 115, endPoint y: 142, distance: 87.8
click at [115, 142] on p "**********" at bounding box center [156, 148] width 109 height 16
copy p "**********"
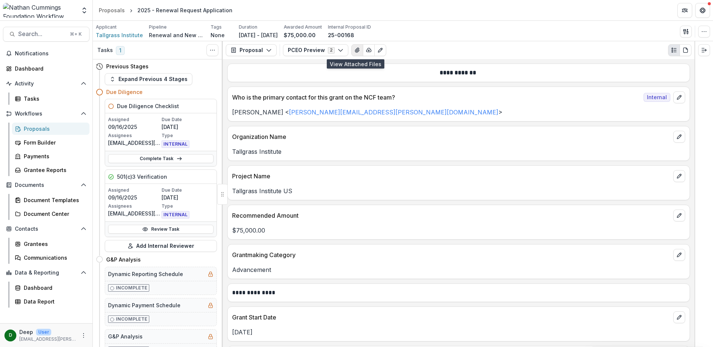
click at [351, 53] on button "View Attached Files" at bounding box center [357, 50] width 12 height 12
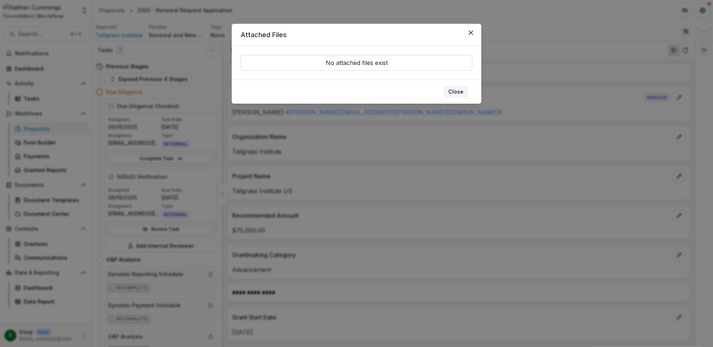
click at [457, 94] on button "Close" at bounding box center [456, 92] width 24 height 12
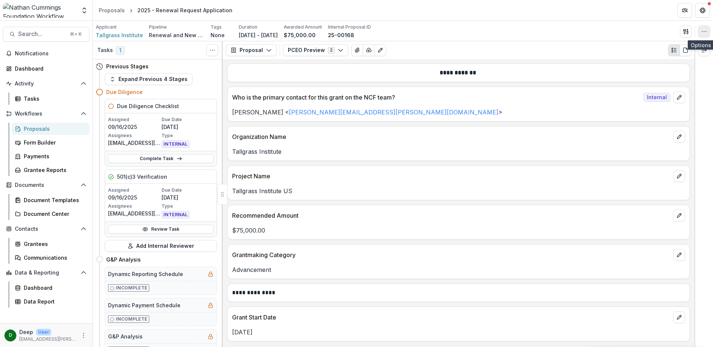
click at [704, 29] on icon "button" at bounding box center [704, 32] width 6 height 6
click at [706, 31] on icon "button" at bounding box center [704, 32] width 6 height 6
click at [686, 30] on icon "button" at bounding box center [686, 32] width 6 height 6
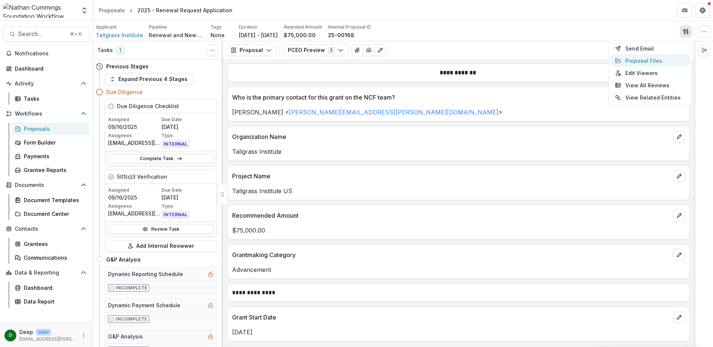
click at [659, 58] on button "Proposal Files" at bounding box center [649, 61] width 79 height 12
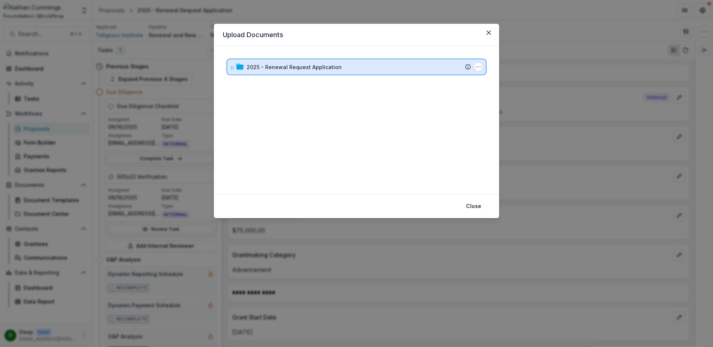
click at [234, 66] on icon at bounding box center [232, 67] width 4 height 4
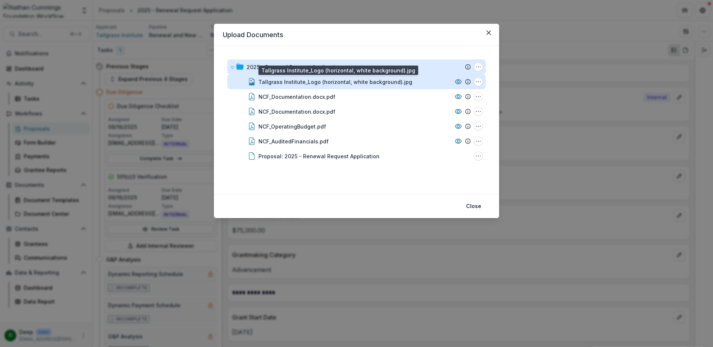
click at [292, 85] on div "Tallgrass Institute_Logo (horizontal, white background).jpg" at bounding box center [335, 82] width 154 height 8
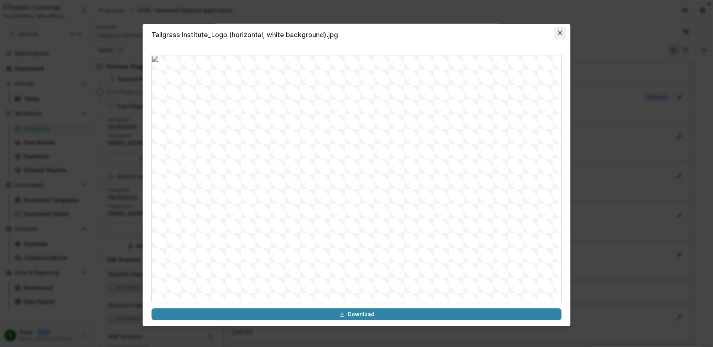
click at [563, 30] on button "Close" at bounding box center [560, 33] width 12 height 12
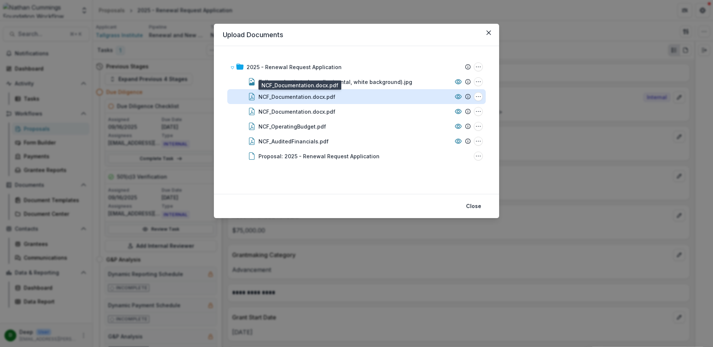
click at [289, 95] on div "NCF_Documentation.docx.pdf" at bounding box center [296, 97] width 77 height 8
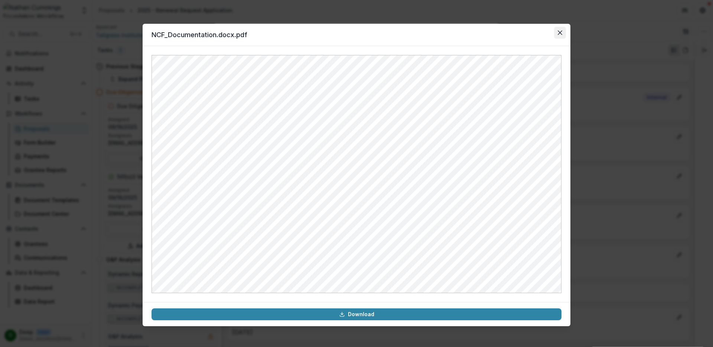
click at [559, 36] on button "Close" at bounding box center [560, 33] width 12 height 12
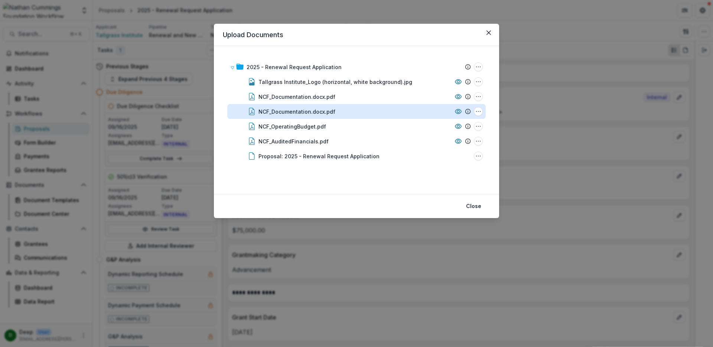
click at [299, 111] on div "NCF_Documentation.docx.pdf" at bounding box center [296, 112] width 77 height 8
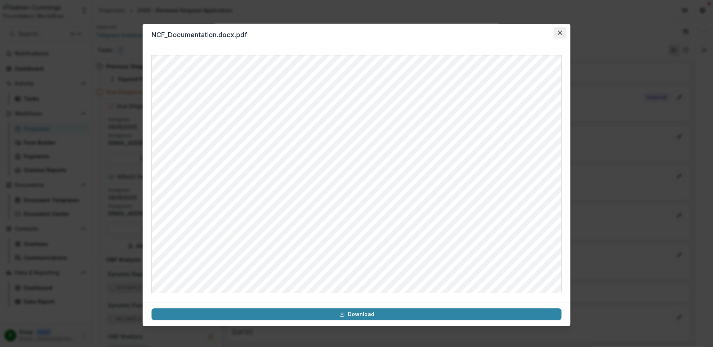
click at [559, 32] on icon "Close" at bounding box center [560, 32] width 4 height 4
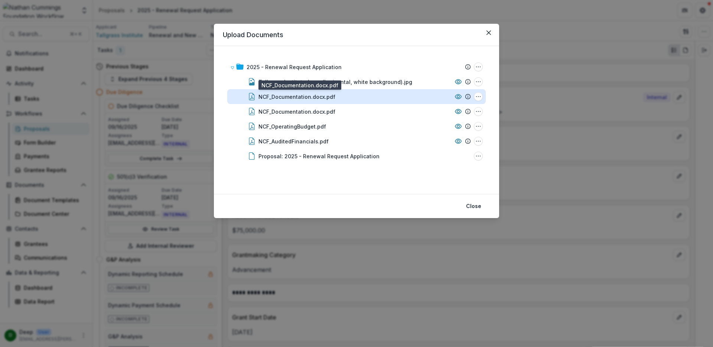
click at [316, 94] on div "NCF_Documentation.docx.pdf" at bounding box center [296, 97] width 77 height 8
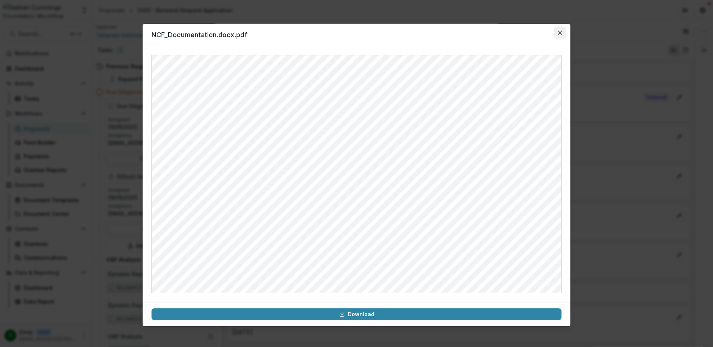
click at [562, 31] on button "Close" at bounding box center [560, 33] width 12 height 12
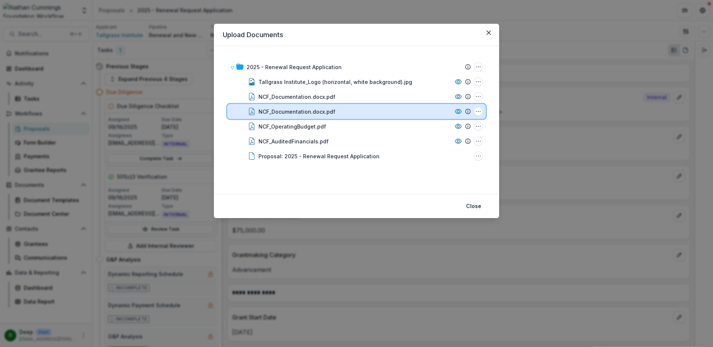
click at [335, 111] on div "NCF_Documentation.docx.pdf" at bounding box center [354, 112] width 193 height 8
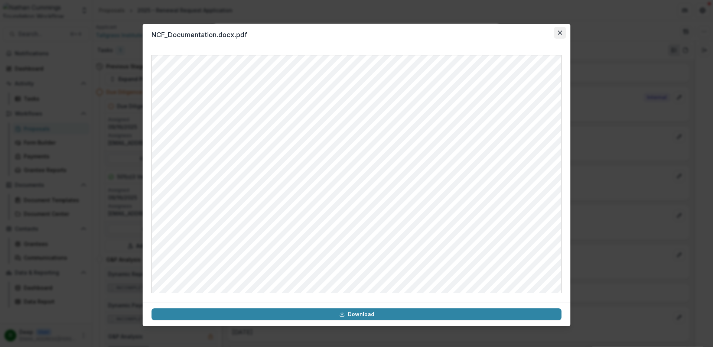
click at [557, 33] on button "Close" at bounding box center [560, 33] width 12 height 12
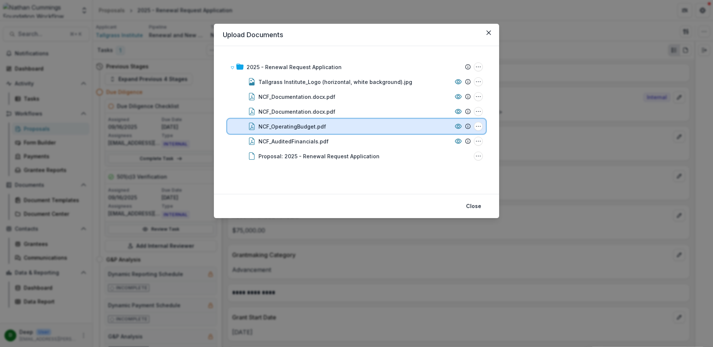
click at [337, 129] on div "NCF_OperatingBudget.pdf" at bounding box center [354, 126] width 193 height 8
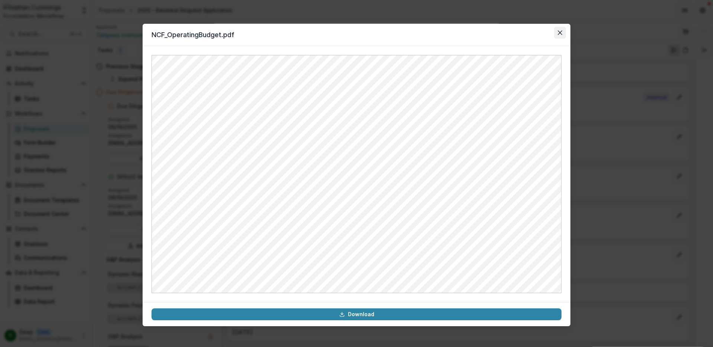
click at [563, 32] on button "Close" at bounding box center [560, 33] width 12 height 12
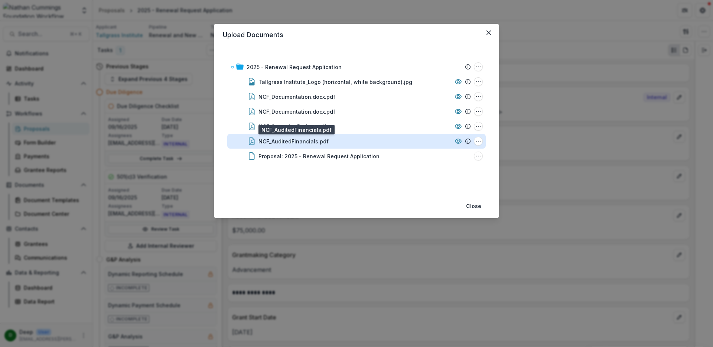
click at [305, 143] on div "NCF_AuditedFinancials.pdf" at bounding box center [293, 141] width 70 height 8
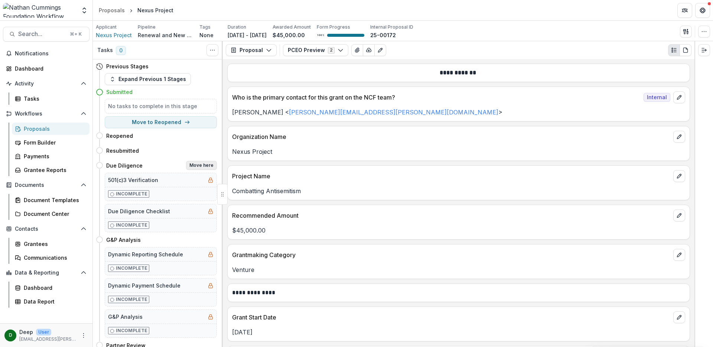
click at [204, 164] on button "Move here" at bounding box center [201, 165] width 31 height 9
select select "**********"
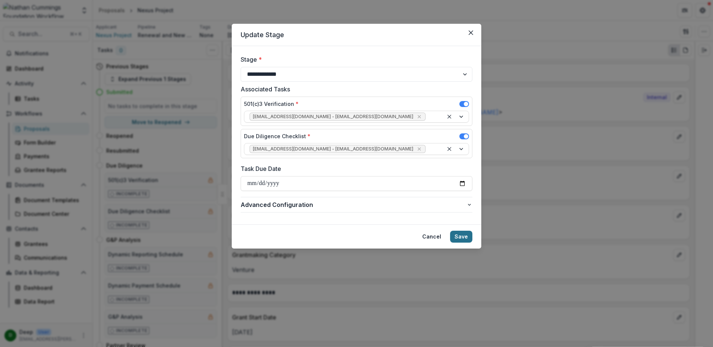
click at [464, 236] on button "Save" at bounding box center [461, 237] width 22 height 12
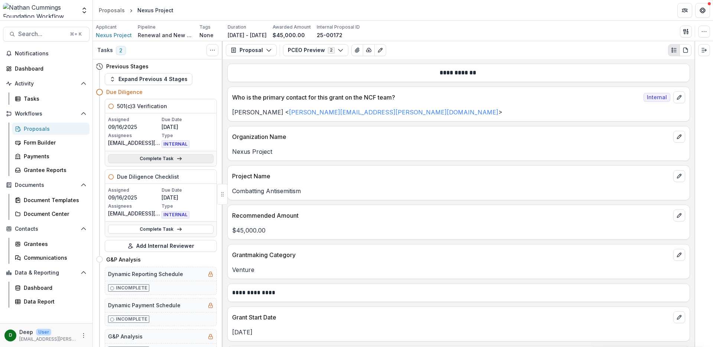
click at [164, 158] on link "Complete Task" at bounding box center [160, 158] width 105 height 9
click at [166, 160] on link "Complete Task" at bounding box center [160, 158] width 105 height 9
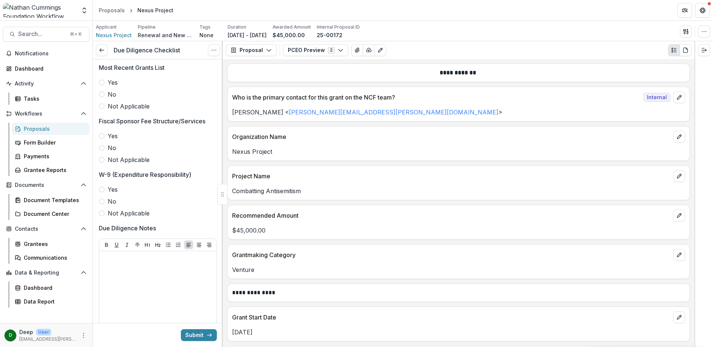
scroll to position [1621, 0]
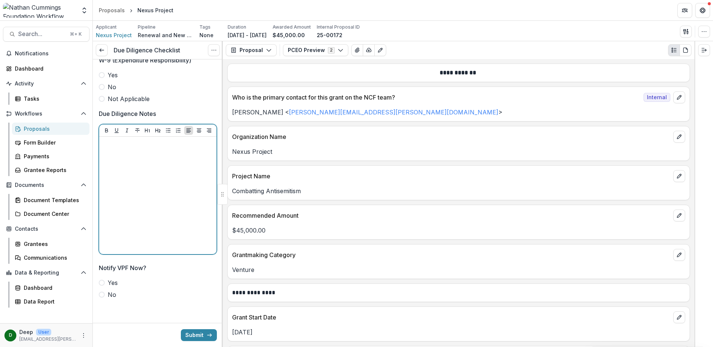
click at [145, 207] on div at bounding box center [157, 195] width 111 height 111
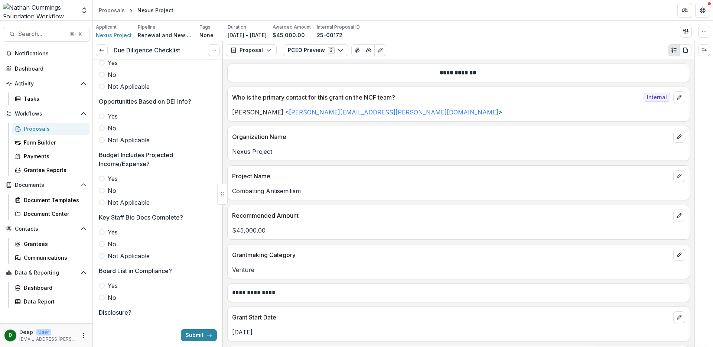
scroll to position [0, 0]
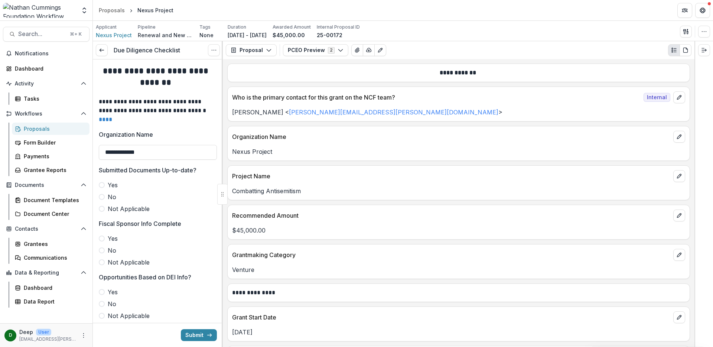
click at [103, 185] on span at bounding box center [102, 185] width 6 height 6
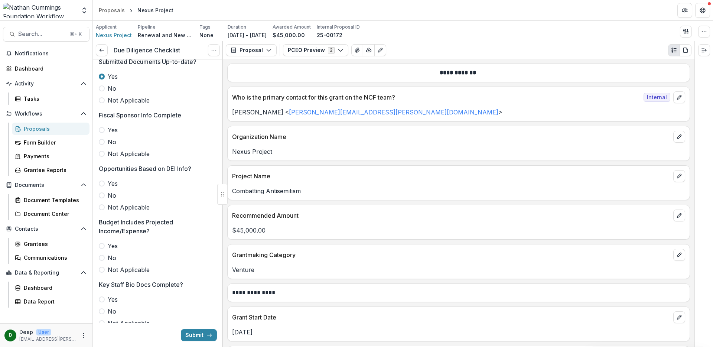
scroll to position [112, 0]
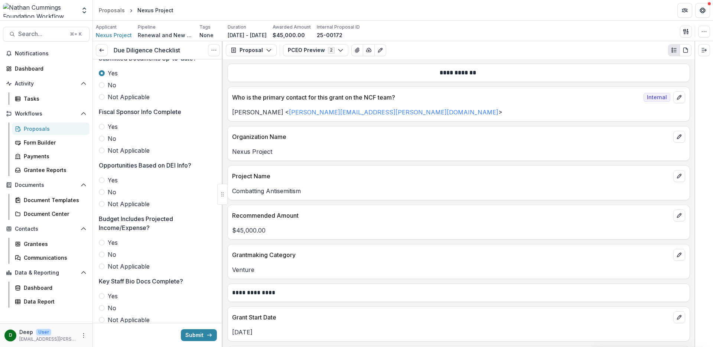
click at [103, 126] on span at bounding box center [102, 127] width 6 height 6
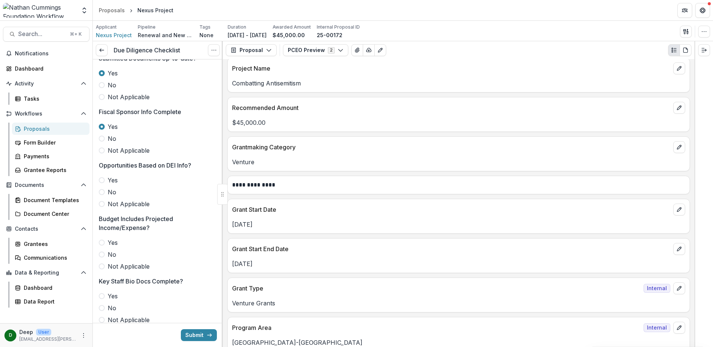
scroll to position [244, 0]
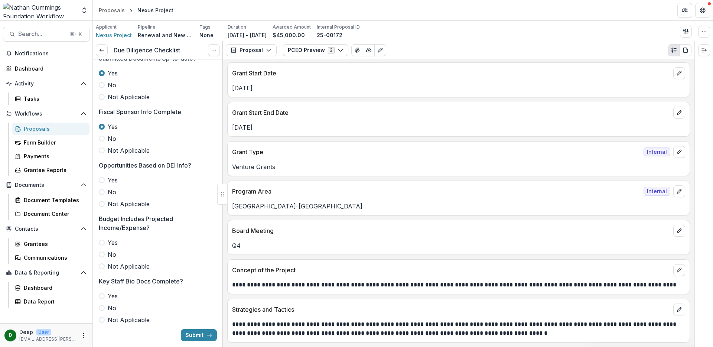
click at [105, 191] on label "No" at bounding box center [158, 191] width 118 height 9
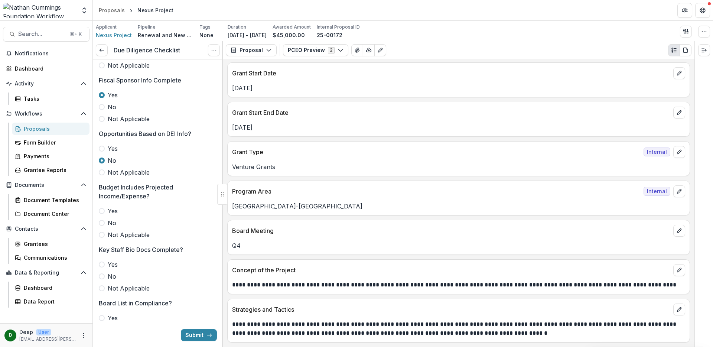
scroll to position [197, 0]
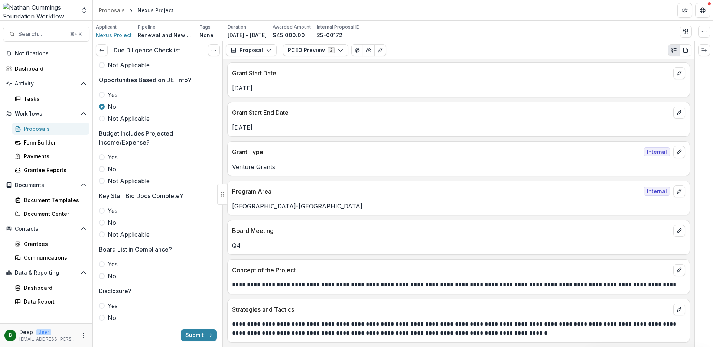
click at [102, 158] on span at bounding box center [102, 157] width 6 height 6
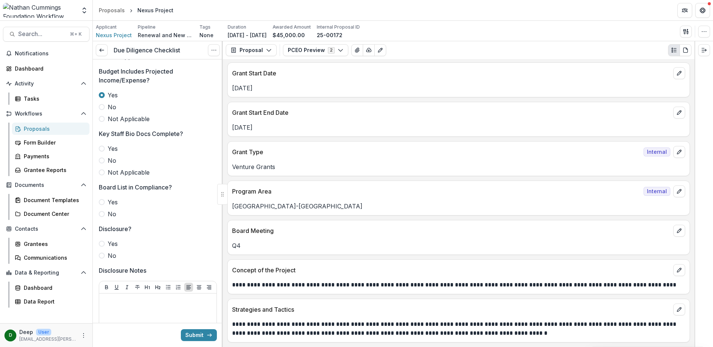
scroll to position [259, 0]
click at [101, 147] on span at bounding box center [102, 149] width 6 height 6
click at [100, 200] on span at bounding box center [102, 202] width 6 height 6
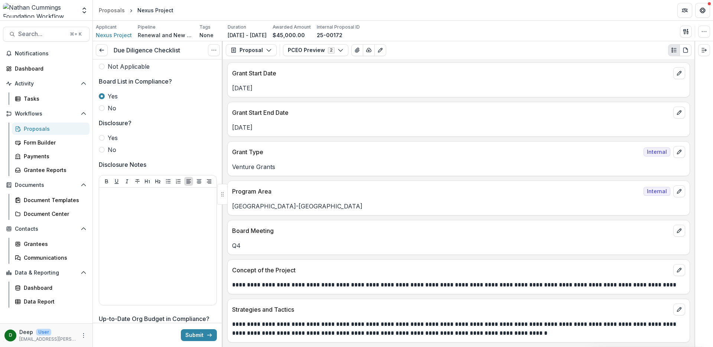
scroll to position [380, 0]
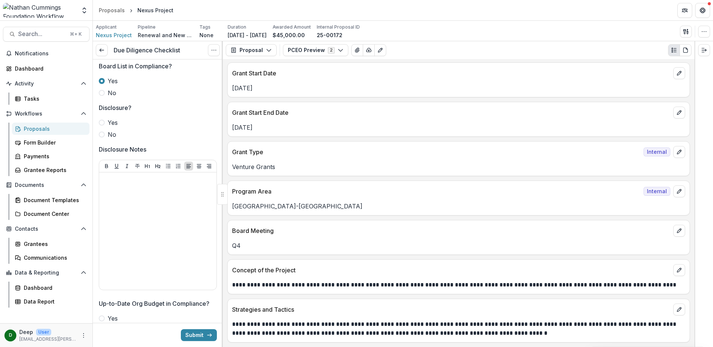
click at [102, 132] on span at bounding box center [102, 134] width 6 height 6
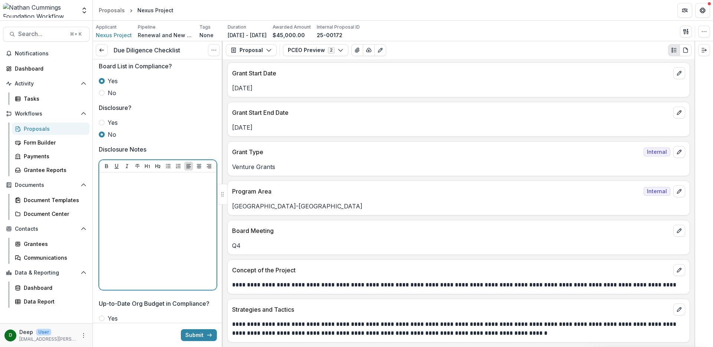
click at [148, 199] on div at bounding box center [157, 230] width 111 height 111
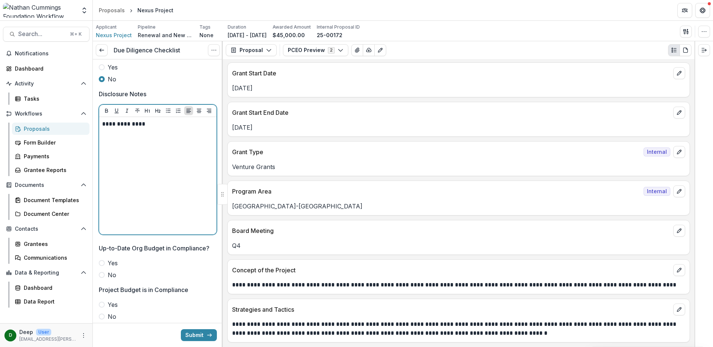
scroll to position [505, 0]
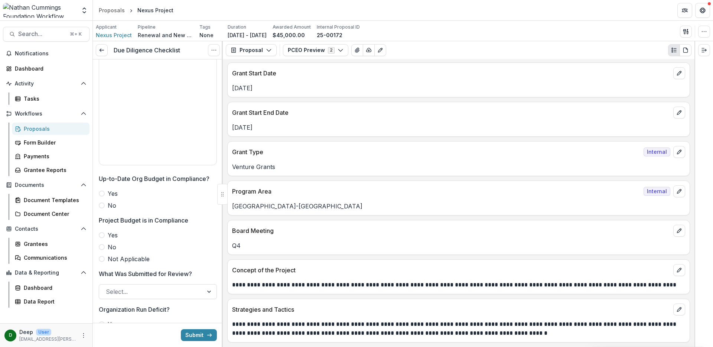
click at [102, 194] on span at bounding box center [102, 193] width 6 height 6
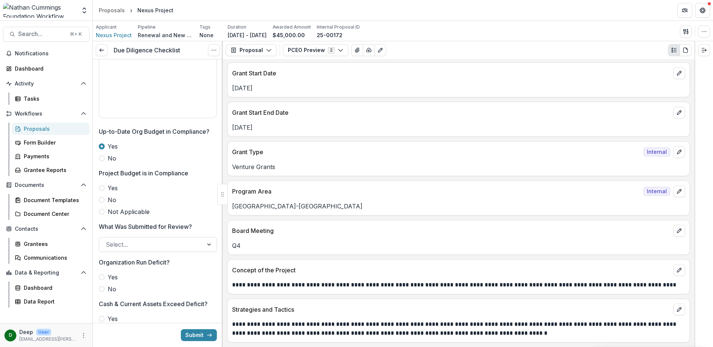
scroll to position [585, 0]
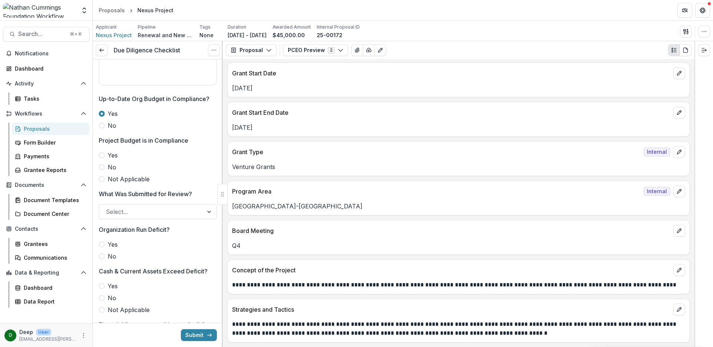
click at [102, 156] on span at bounding box center [102, 155] width 6 height 6
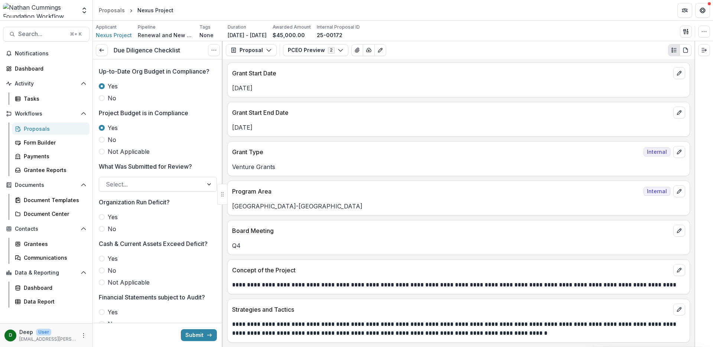
scroll to position [620, 0]
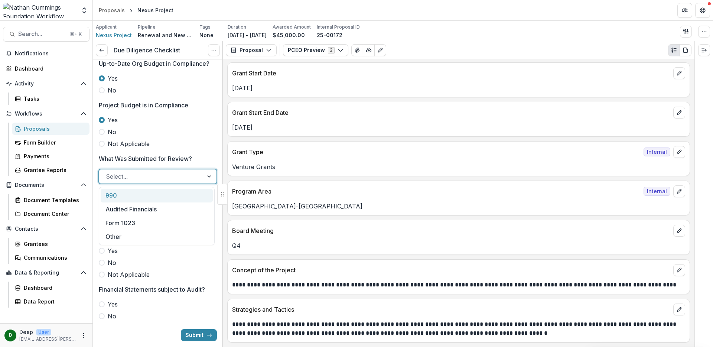
click at [140, 176] on div at bounding box center [151, 176] width 91 height 10
click at [135, 193] on div "990" at bounding box center [157, 196] width 112 height 14
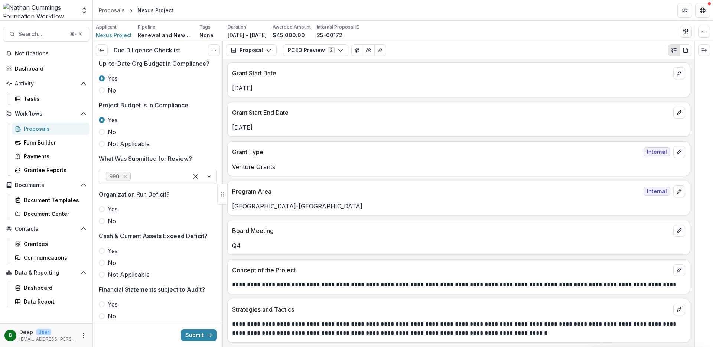
click at [102, 219] on span at bounding box center [102, 221] width 6 height 6
click at [102, 273] on span at bounding box center [102, 274] width 6 height 6
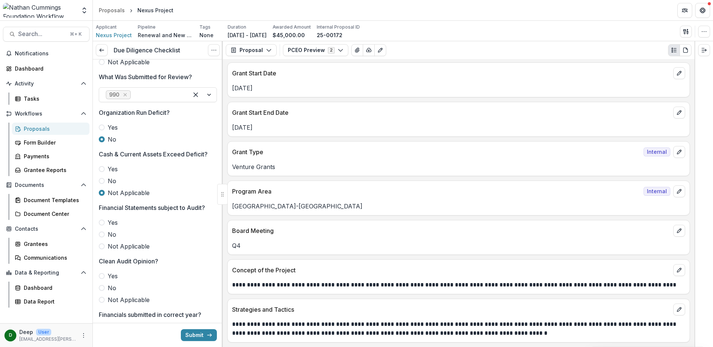
scroll to position [702, 0]
click at [102, 232] on span at bounding box center [102, 234] width 6 height 6
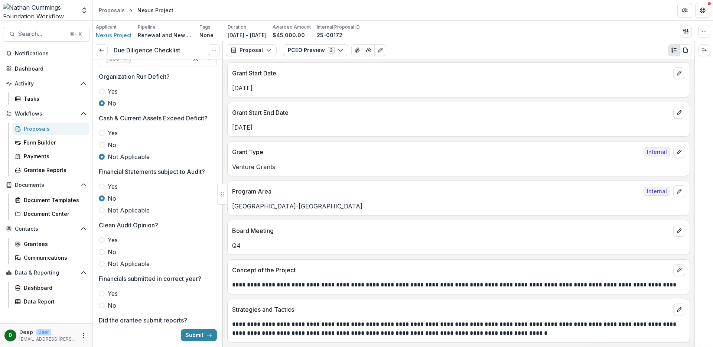
scroll to position [758, 0]
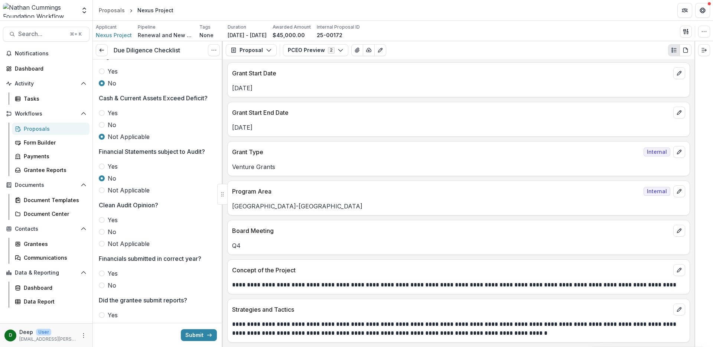
click at [102, 241] on span at bounding box center [102, 244] width 6 height 6
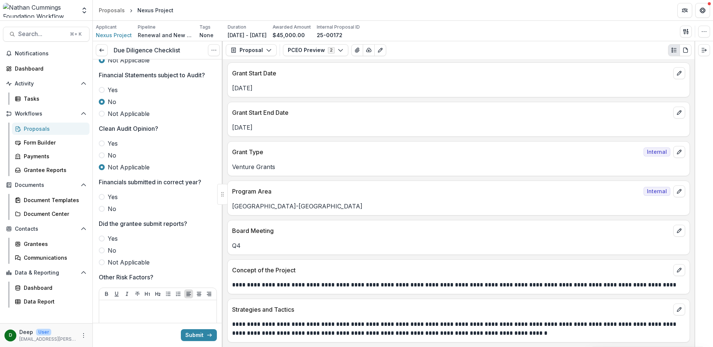
scroll to position [851, 0]
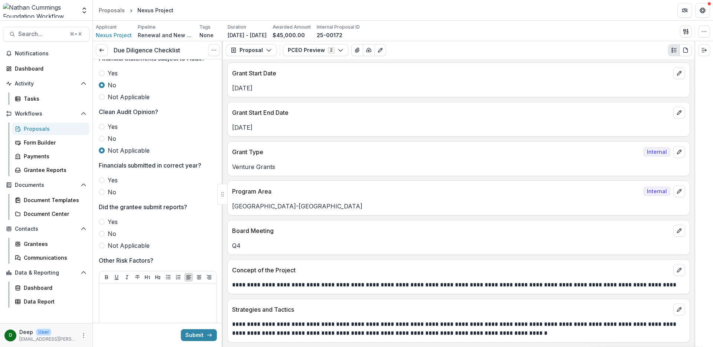
click at [103, 180] on span at bounding box center [102, 180] width 6 height 6
click at [101, 219] on span at bounding box center [102, 222] width 6 height 6
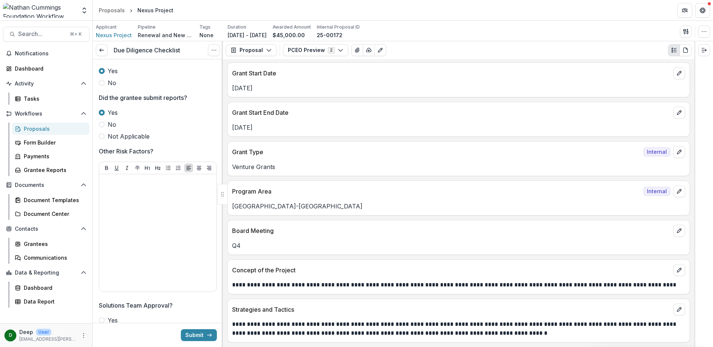
scroll to position [965, 0]
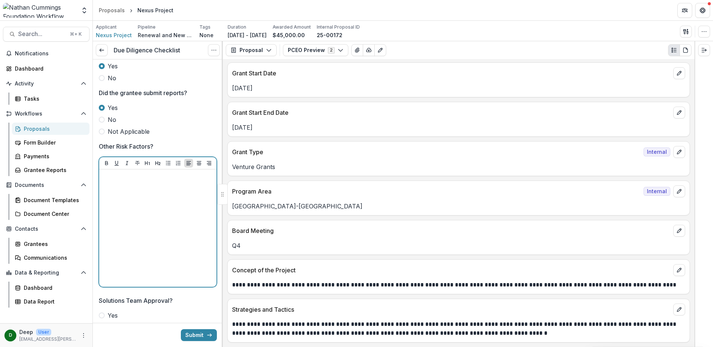
click at [135, 195] on div at bounding box center [157, 227] width 111 height 111
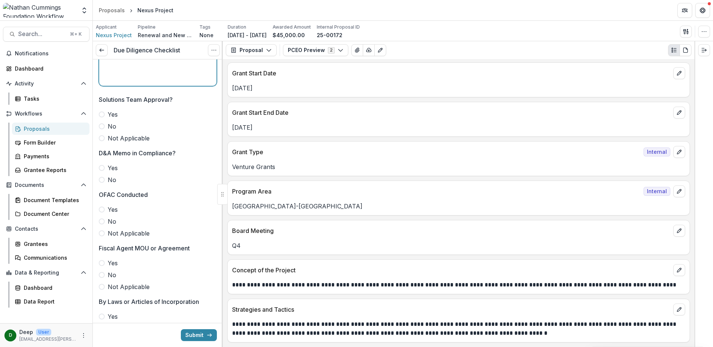
scroll to position [1182, 0]
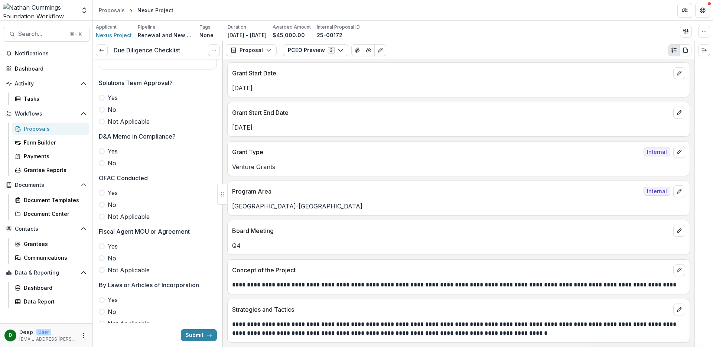
click at [102, 121] on span at bounding box center [102, 121] width 6 height 6
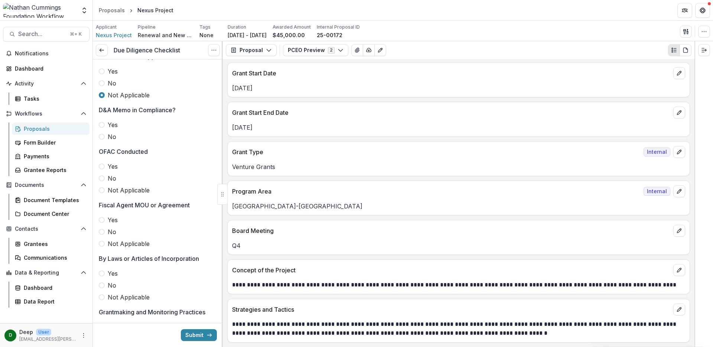
scroll to position [1220, 0]
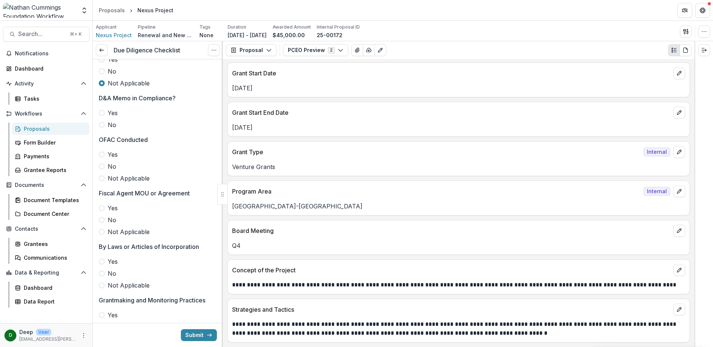
click at [102, 177] on span at bounding box center [102, 178] width 6 height 6
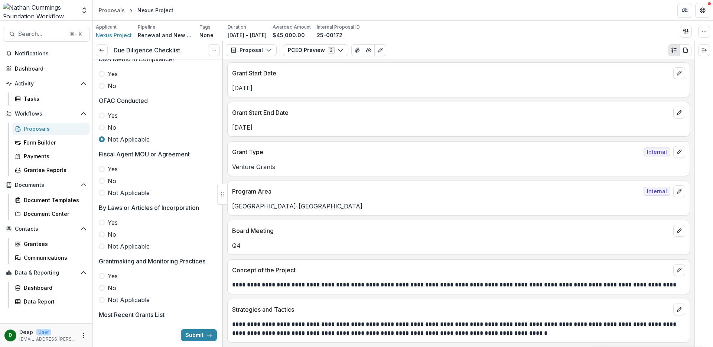
scroll to position [1258, 0]
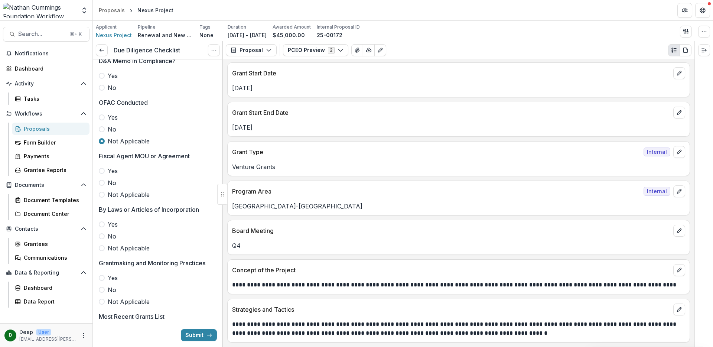
click at [102, 171] on span at bounding box center [102, 171] width 6 height 6
click at [103, 116] on span at bounding box center [102, 117] width 6 height 6
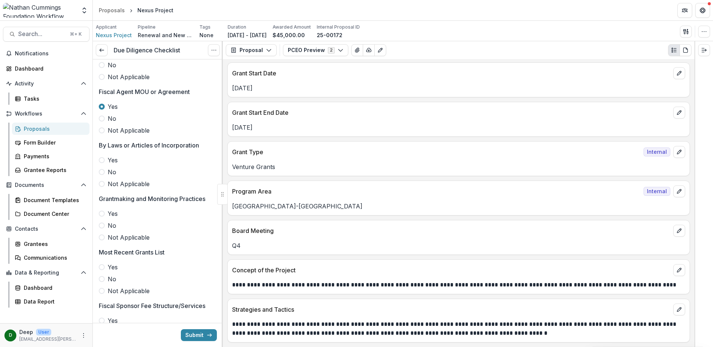
scroll to position [1344, 0]
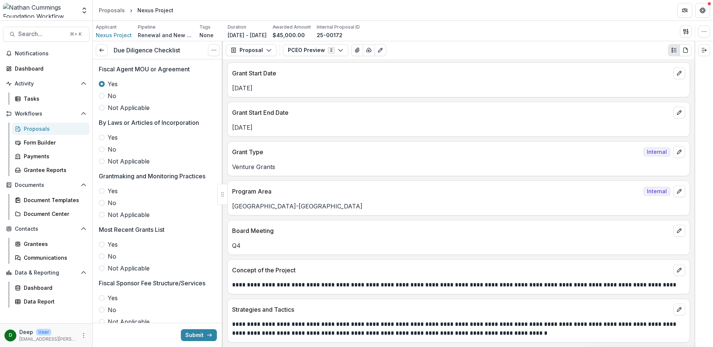
click at [102, 138] on span at bounding box center [102, 137] width 6 height 6
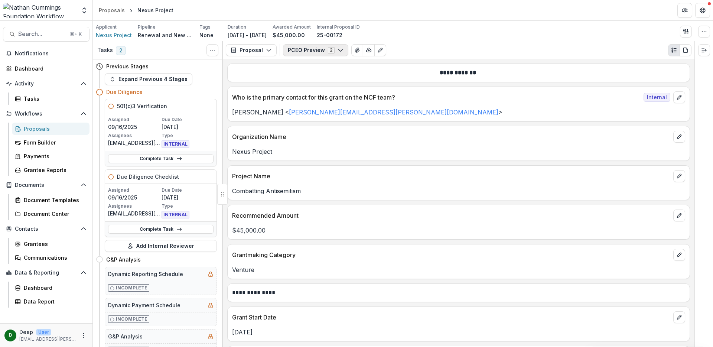
click at [305, 54] on button "PCEO Preview 2" at bounding box center [315, 50] width 65 height 12
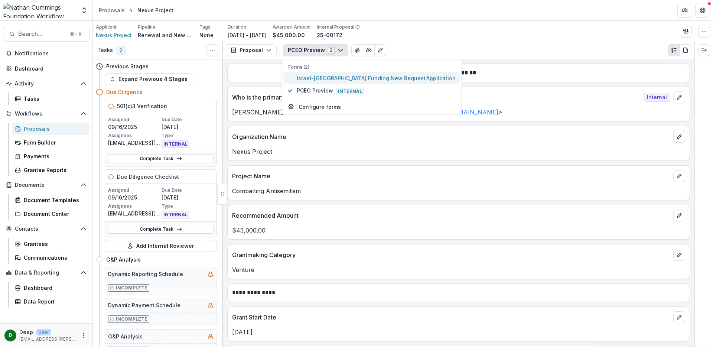
click at [309, 78] on span "Israel-[GEOGRAPHIC_DATA] Funding New Request Application" at bounding box center [376, 78] width 159 height 8
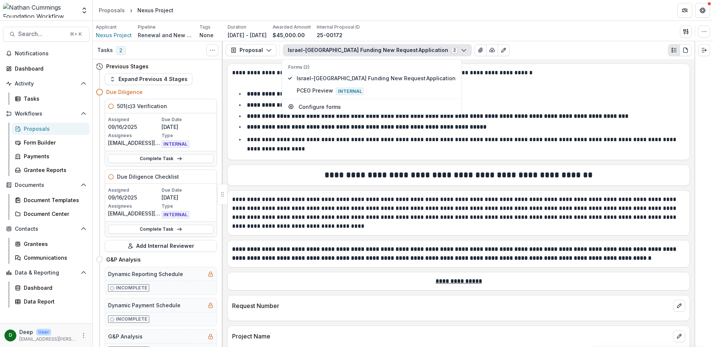
click at [464, 132] on div "**********" at bounding box center [458, 111] width 453 height 87
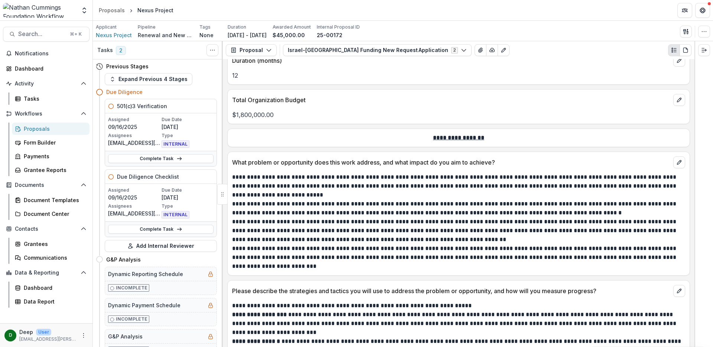
scroll to position [579, 0]
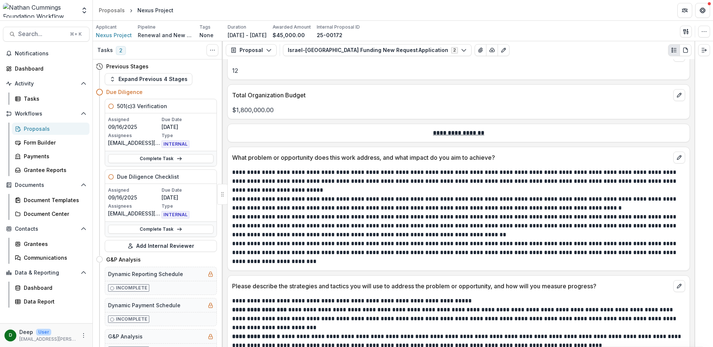
click at [441, 206] on p "**********" at bounding box center [457, 203] width 451 height 18
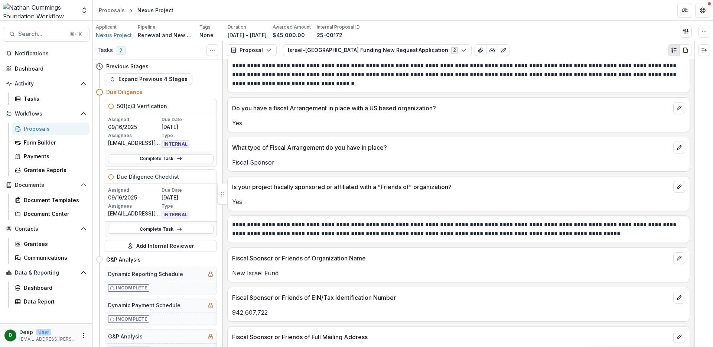
scroll to position [2175, 0]
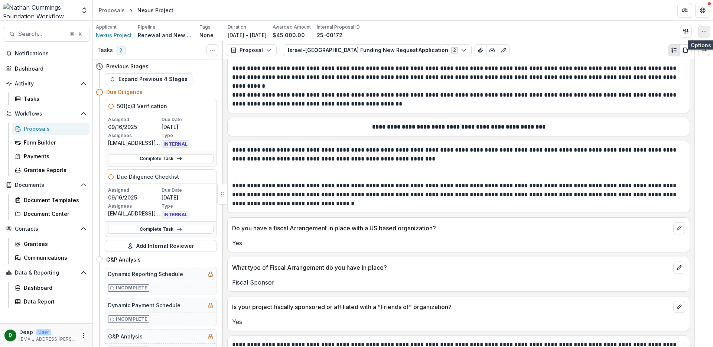
click at [699, 33] on button "button" at bounding box center [704, 32] width 12 height 12
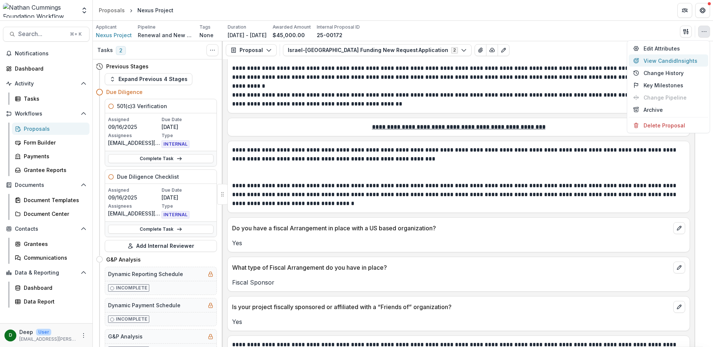
click at [687, 58] on button "View Candid Insights" at bounding box center [667, 61] width 79 height 12
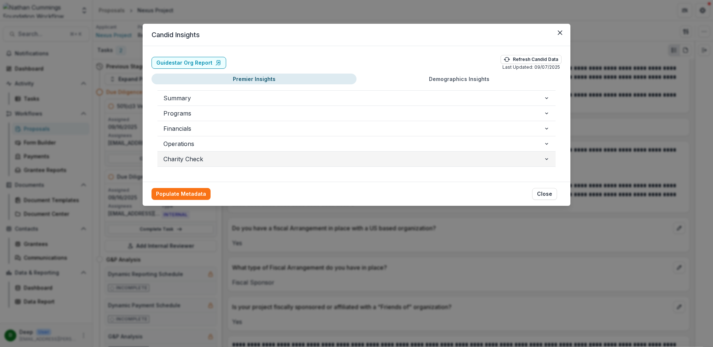
click at [208, 160] on span "Charity Check" at bounding box center [353, 158] width 380 height 9
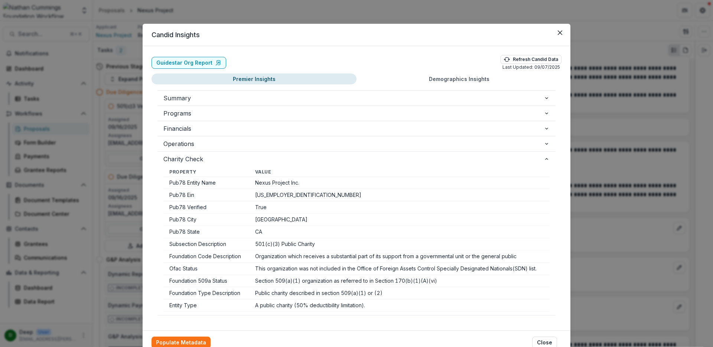
scroll to position [0, 0]
click at [557, 30] on button "Close" at bounding box center [560, 33] width 12 height 12
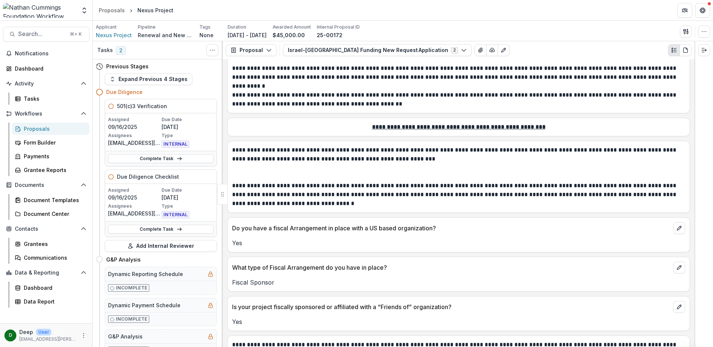
click at [259, 278] on p "Fiscal Sponsor" at bounding box center [458, 282] width 453 height 9
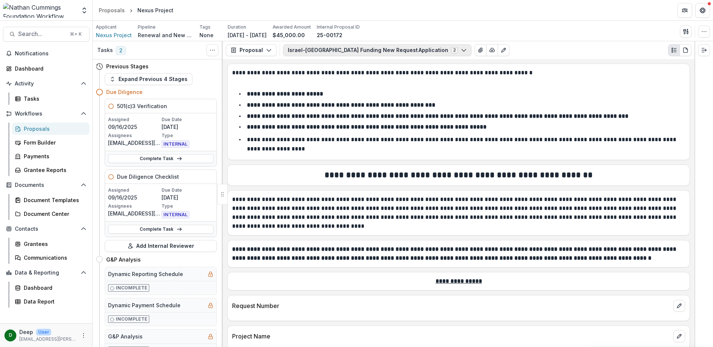
click at [357, 53] on button "Israel-[GEOGRAPHIC_DATA] Funding New Request Application 2" at bounding box center [377, 50] width 189 height 12
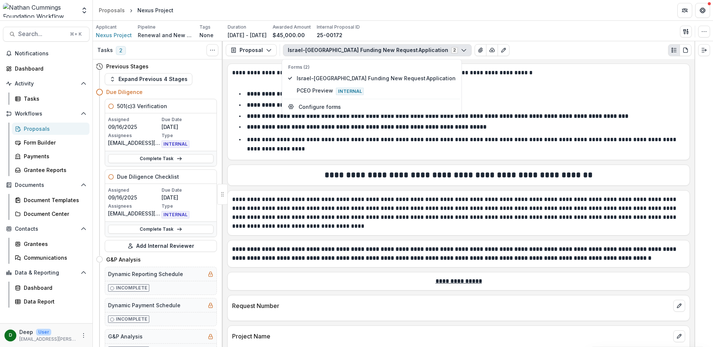
click at [452, 215] on p "**********" at bounding box center [457, 213] width 451 height 36
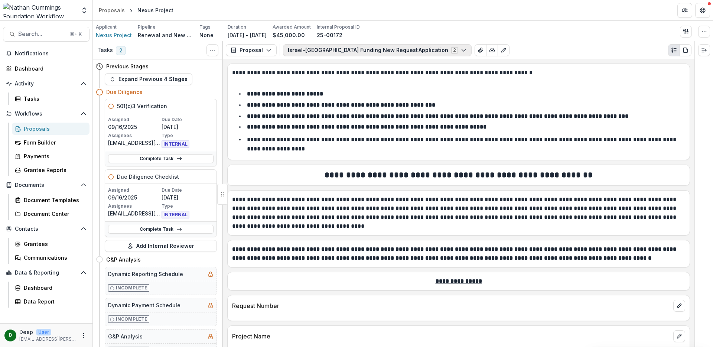
click at [363, 54] on button "Israel-[GEOGRAPHIC_DATA] Funding New Request Application 2" at bounding box center [377, 50] width 189 height 12
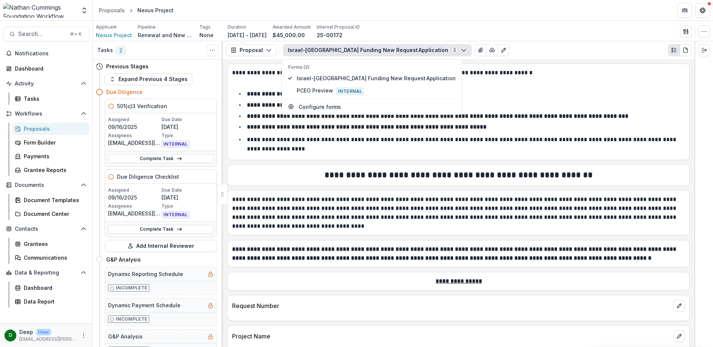
click at [522, 100] on ul "**********" at bounding box center [463, 110] width 444 height 42
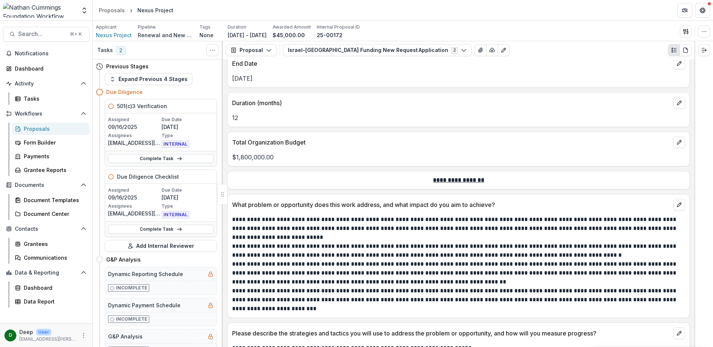
scroll to position [479, 0]
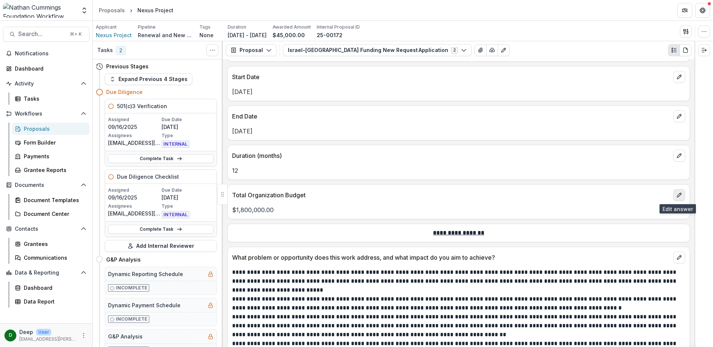
click at [677, 194] on icon "edit" at bounding box center [679, 195] width 4 height 4
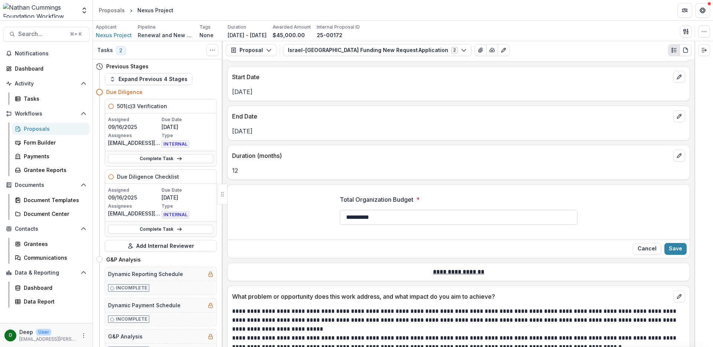
drag, startPoint x: 405, startPoint y: 217, endPoint x: 340, endPoint y: 216, distance: 65.0
click at [340, 216] on input "**********" at bounding box center [459, 217] width 238 height 15
type input "**"
click at [647, 249] on button "Cancel" at bounding box center [646, 249] width 29 height 12
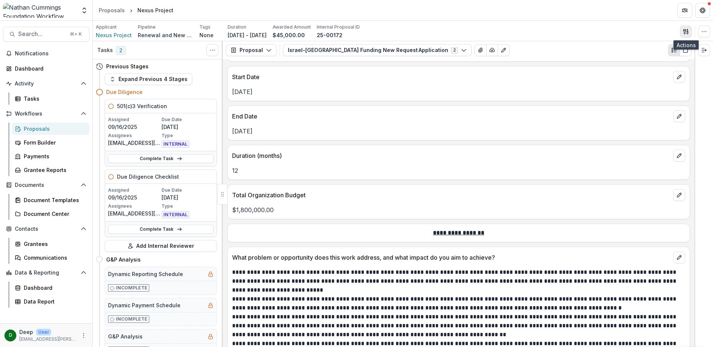
click at [686, 34] on icon "button" at bounding box center [686, 32] width 6 height 6
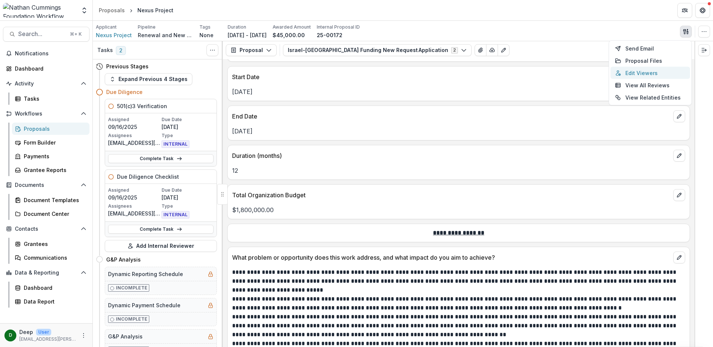
click at [657, 74] on button "Edit Viewers" at bounding box center [649, 73] width 79 height 12
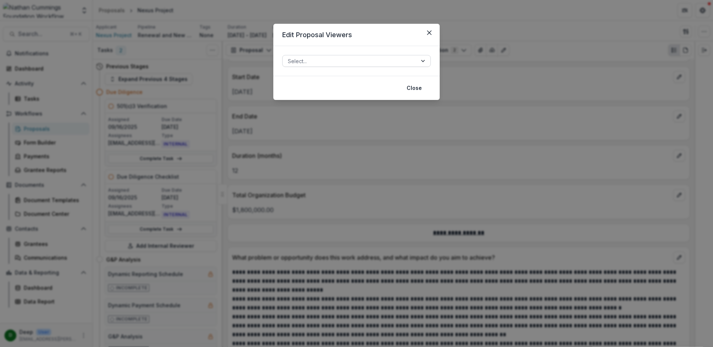
click at [385, 58] on div at bounding box center [350, 60] width 124 height 9
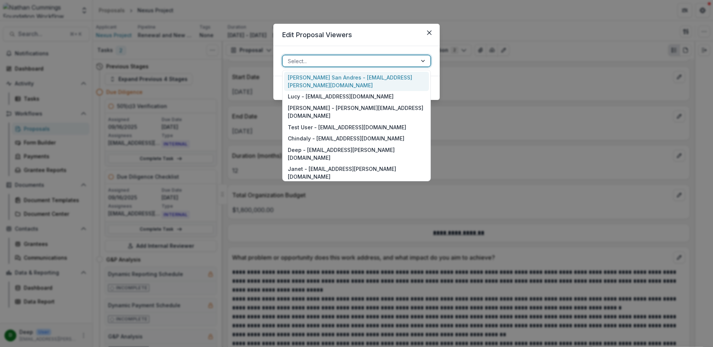
click at [373, 81] on div "Jamie San Andres - jamie.sanandres@nathancummings.org" at bounding box center [356, 81] width 145 height 19
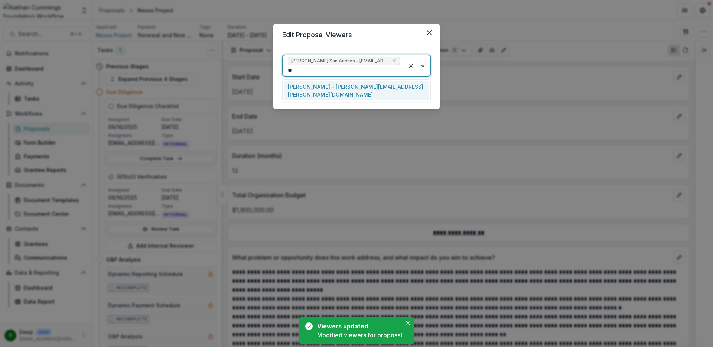
type input "***"
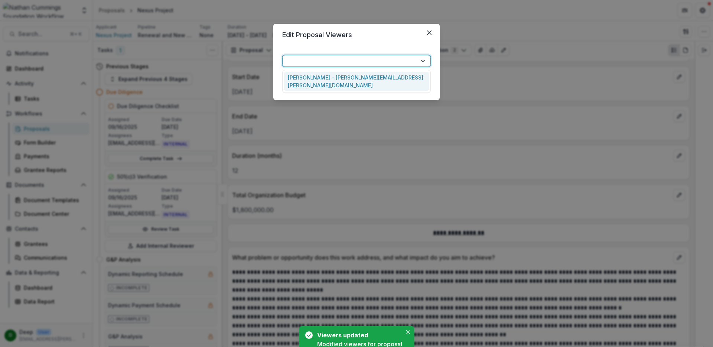
click at [406, 63] on div at bounding box center [350, 60] width 124 height 9
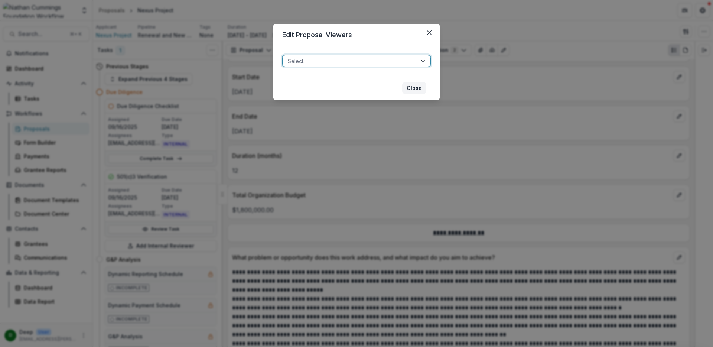
click at [421, 86] on button "Close" at bounding box center [414, 88] width 24 height 12
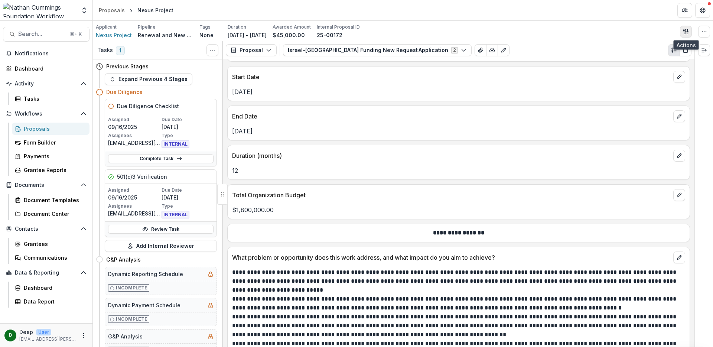
click at [687, 32] on icon "button" at bounding box center [687, 33] width 1 height 2
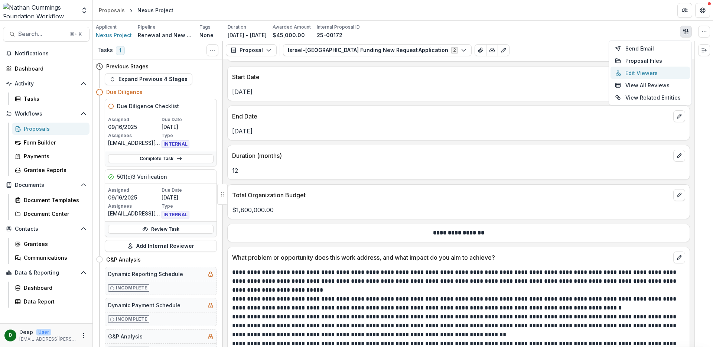
click at [651, 73] on button "Edit Viewers" at bounding box center [649, 73] width 79 height 12
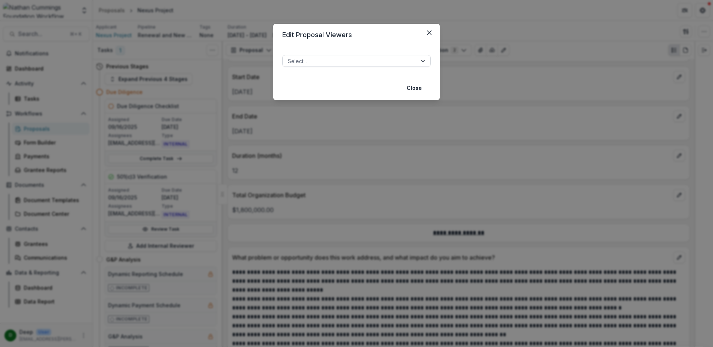
click at [335, 65] on div at bounding box center [350, 60] width 124 height 9
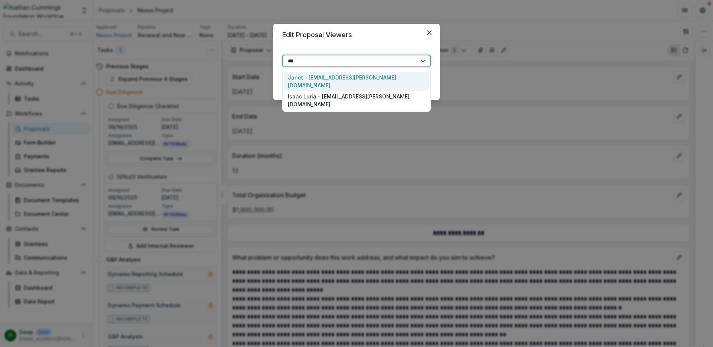
type input "****"
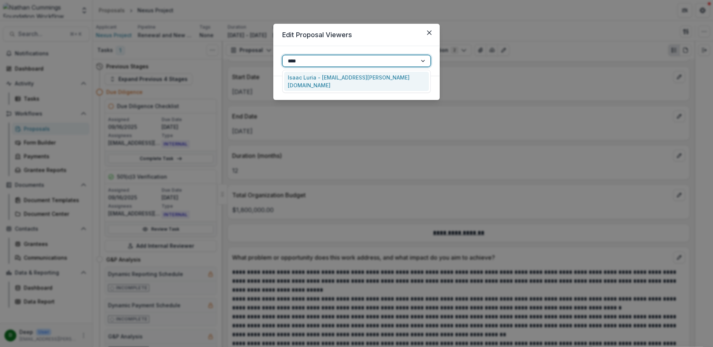
click at [354, 79] on div "Isaac Luria - isaac.luria@nathancummings.org" at bounding box center [356, 81] width 145 height 19
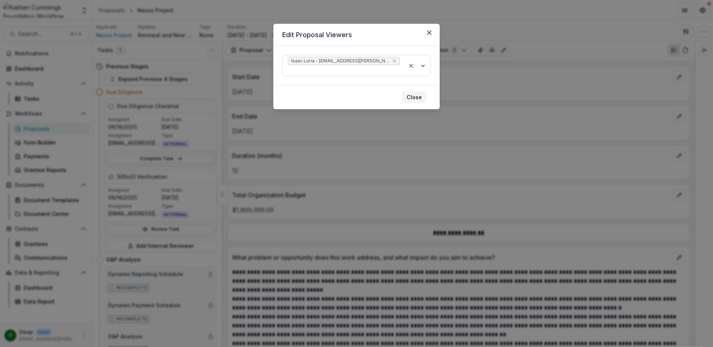
click at [419, 95] on button "Close" at bounding box center [414, 97] width 24 height 12
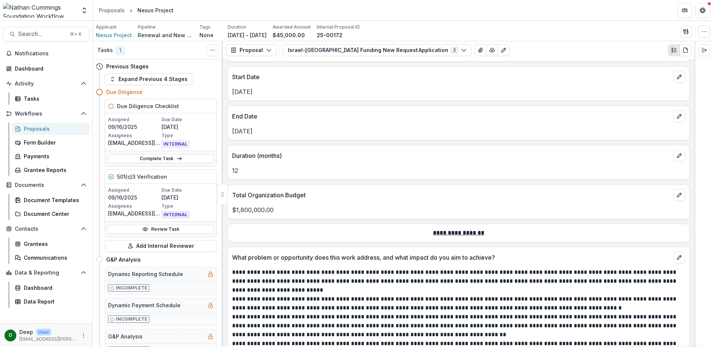
click at [708, 65] on div at bounding box center [703, 193] width 19 height 305
click at [703, 32] on icon "button" at bounding box center [704, 32] width 6 height 6
click at [686, 30] on icon "button" at bounding box center [686, 32] width 6 height 6
click at [646, 49] on button "Send Email" at bounding box center [649, 48] width 79 height 12
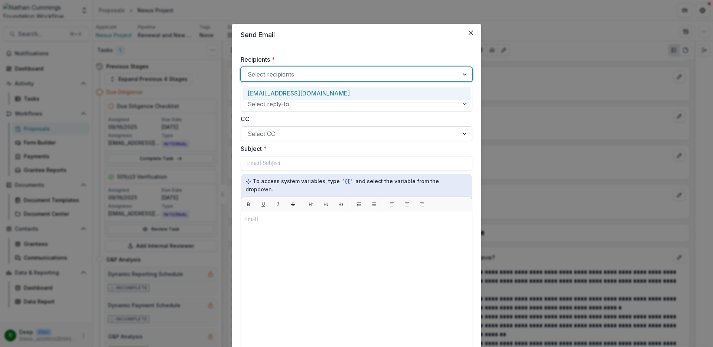
click at [291, 72] on div at bounding box center [350, 74] width 204 height 10
click at [291, 92] on div "becca@nexusproject.us" at bounding box center [356, 93] width 228 height 14
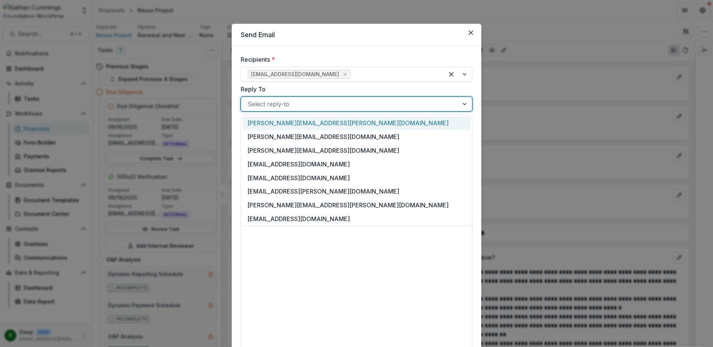
click at [289, 101] on div at bounding box center [350, 104] width 204 height 10
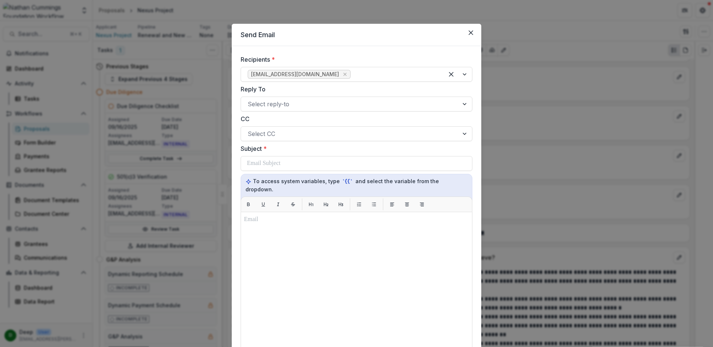
click at [332, 88] on label "Reply To" at bounding box center [354, 89] width 227 height 9
click at [249, 99] on input "Reply To" at bounding box center [249, 103] width 2 height 9
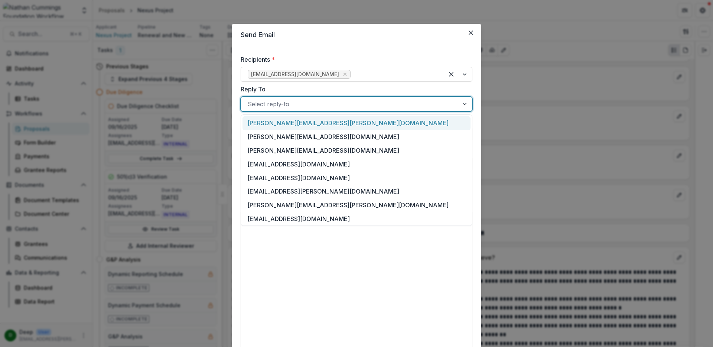
click at [317, 102] on div at bounding box center [350, 104] width 204 height 10
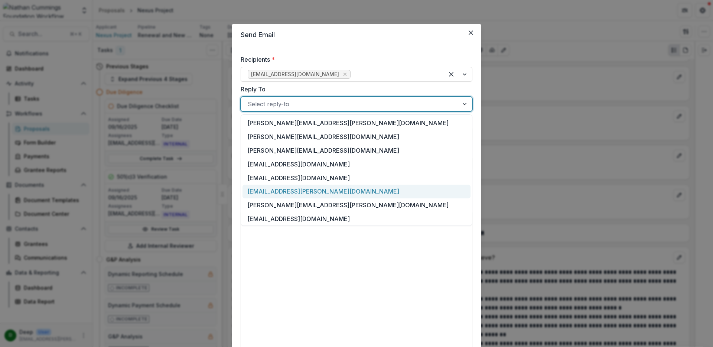
scroll to position [56, 0]
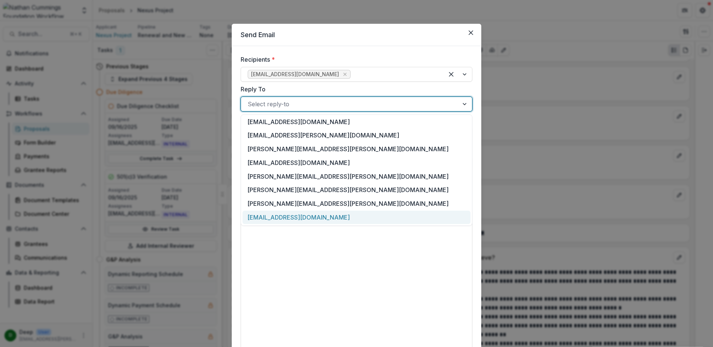
click at [302, 217] on div "[EMAIL_ADDRESS][DOMAIN_NAME]" at bounding box center [356, 217] width 228 height 14
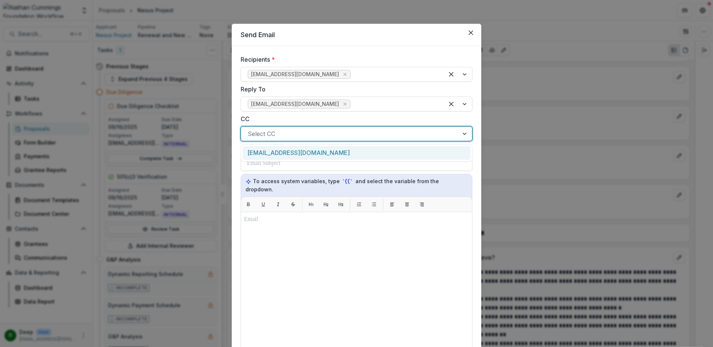
click at [281, 137] on div at bounding box center [350, 133] width 204 height 10
click at [309, 135] on div at bounding box center [350, 133] width 204 height 10
click at [285, 164] on div at bounding box center [356, 163] width 219 height 14
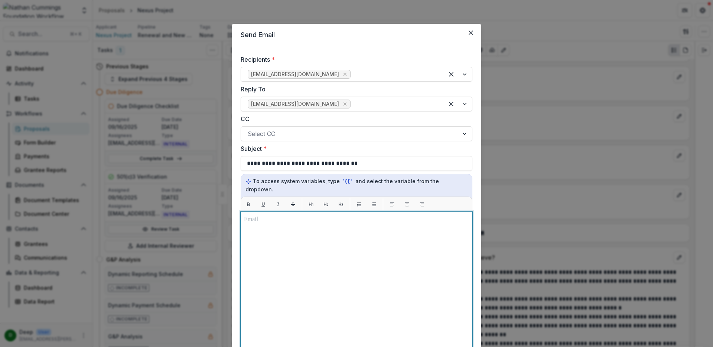
click at [295, 220] on div at bounding box center [356, 304] width 225 height 179
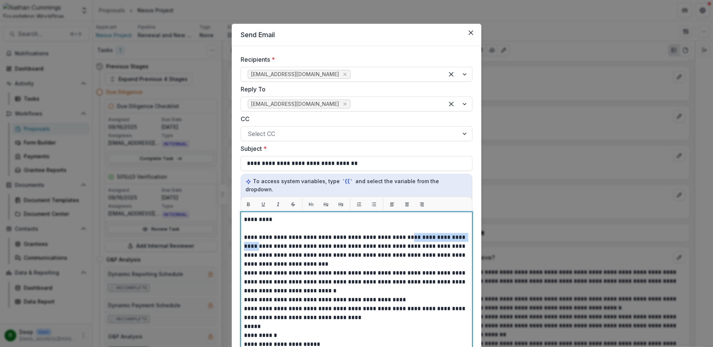
drag, startPoint x: 262, startPoint y: 239, endPoint x: 402, endPoint y: 230, distance: 140.6
click at [402, 230] on p "**********" at bounding box center [356, 241] width 225 height 53
drag, startPoint x: 277, startPoint y: 256, endPoint x: 288, endPoint y: 255, distance: 11.1
click at [277, 256] on p "**********" at bounding box center [356, 241] width 225 height 53
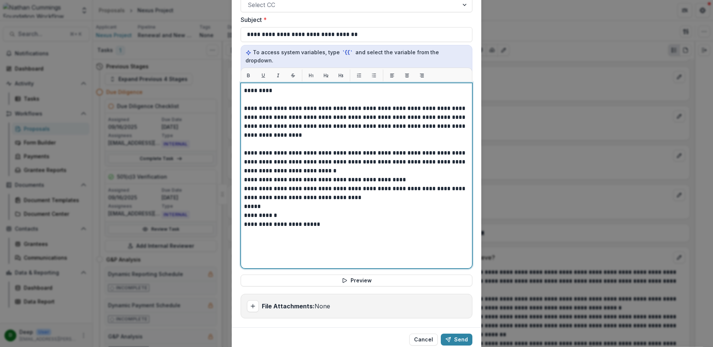
scroll to position [149, 0]
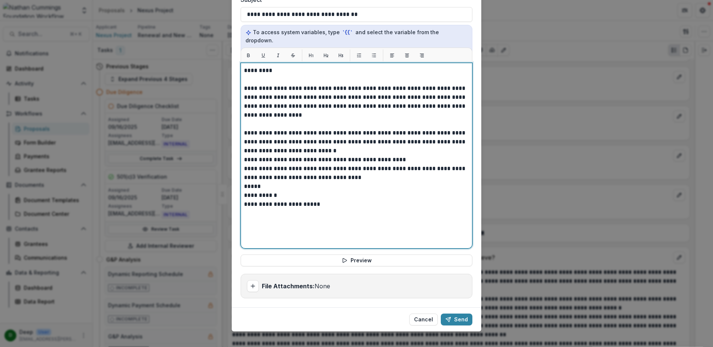
click at [369, 155] on p "**********" at bounding box center [356, 159] width 225 height 9
click at [362, 144] on p "**********" at bounding box center [356, 141] width 225 height 27
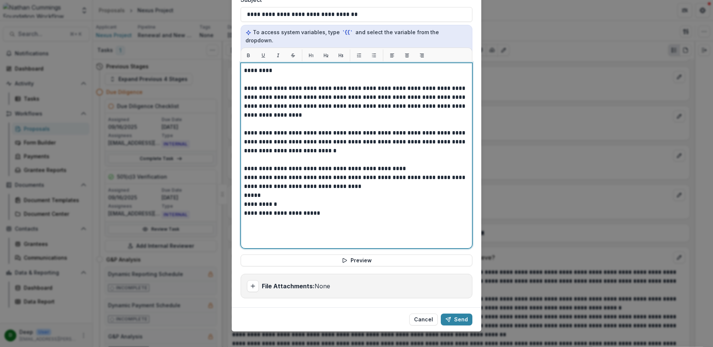
click at [396, 164] on p "**********" at bounding box center [356, 168] width 225 height 9
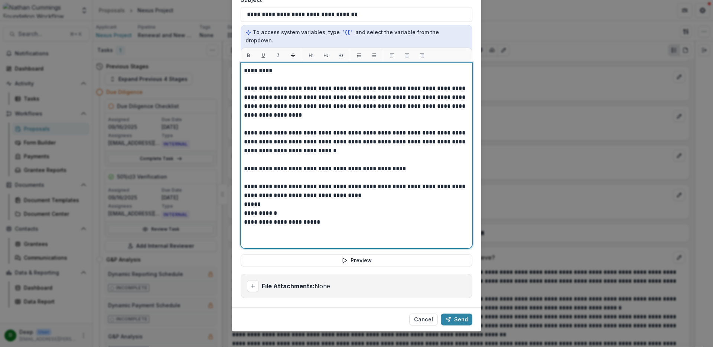
click at [244, 128] on p "**********" at bounding box center [356, 141] width 225 height 27
drag, startPoint x: 264, startPoint y: 107, endPoint x: 245, endPoint y: 107, distance: 19.3
click at [245, 107] on p "**********" at bounding box center [356, 92] width 225 height 53
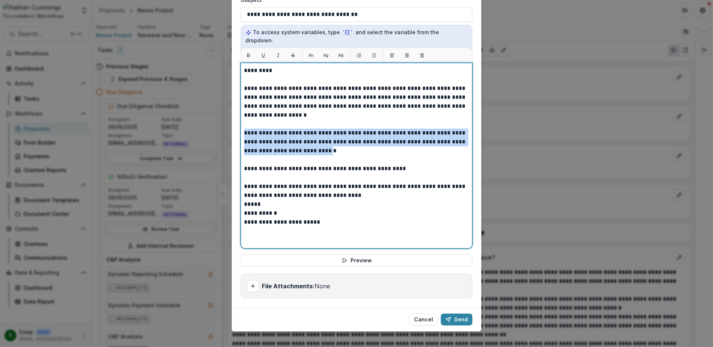
drag, startPoint x: 243, startPoint y: 123, endPoint x: 339, endPoint y: 141, distance: 97.4
click at [339, 141] on p "**********" at bounding box center [356, 141] width 225 height 27
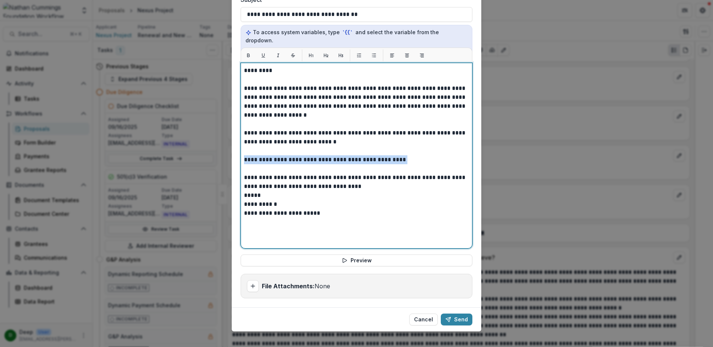
drag, startPoint x: 403, startPoint y: 152, endPoint x: 243, endPoint y: 152, distance: 160.0
click at [244, 155] on p "**********" at bounding box center [356, 159] width 225 height 9
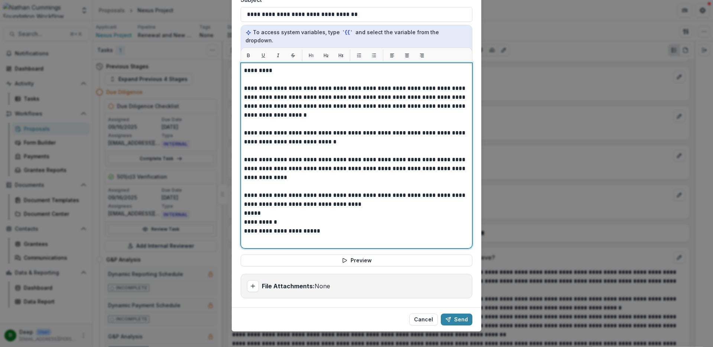
click at [314, 135] on p "**********" at bounding box center [356, 137] width 225 height 18
click at [293, 173] on p "**********" at bounding box center [356, 164] width 225 height 36
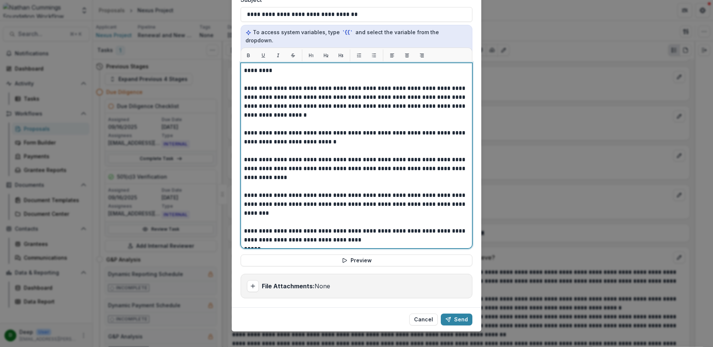
click at [332, 191] on p "**********" at bounding box center [355, 204] width 223 height 27
click at [451, 197] on p "**********" at bounding box center [355, 204] width 223 height 27
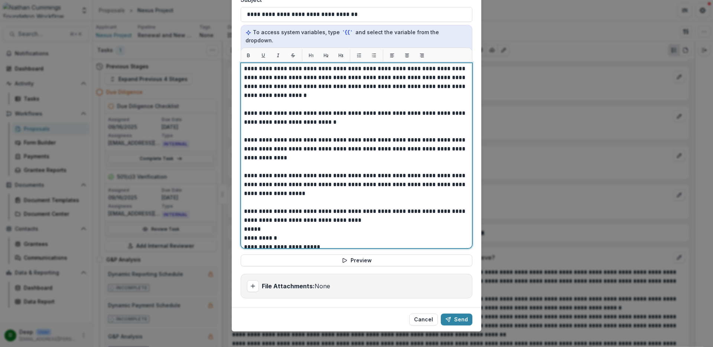
scroll to position [26, 0]
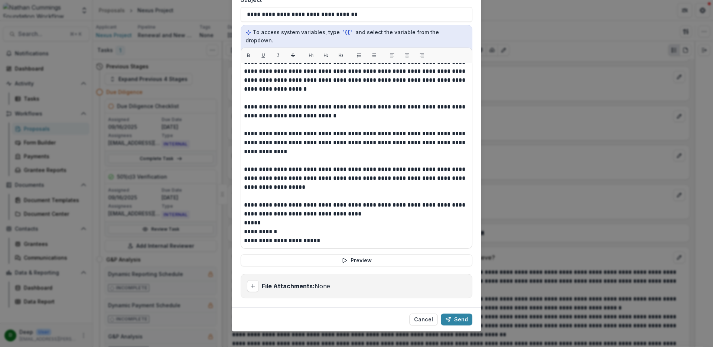
click at [242, 214] on div "**********" at bounding box center [357, 156] width 232 height 186
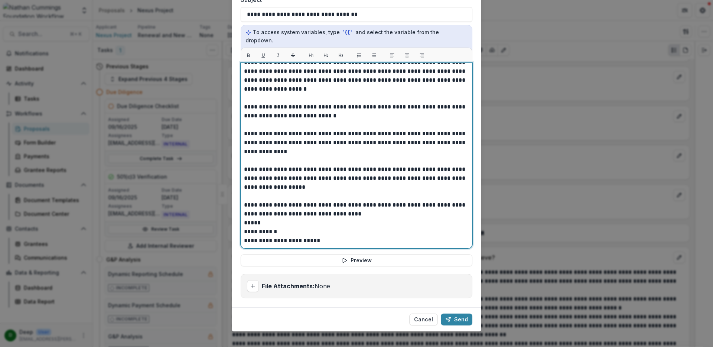
click at [244, 218] on p "*****" at bounding box center [355, 222] width 223 height 9
click at [244, 102] on p "**********" at bounding box center [355, 111] width 223 height 18
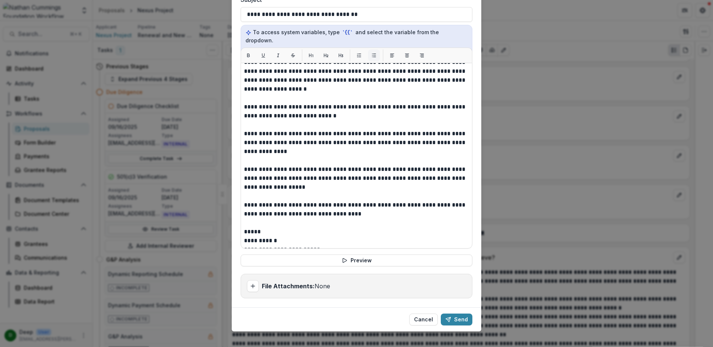
click at [371, 53] on icon "List" at bounding box center [373, 55] width 5 height 5
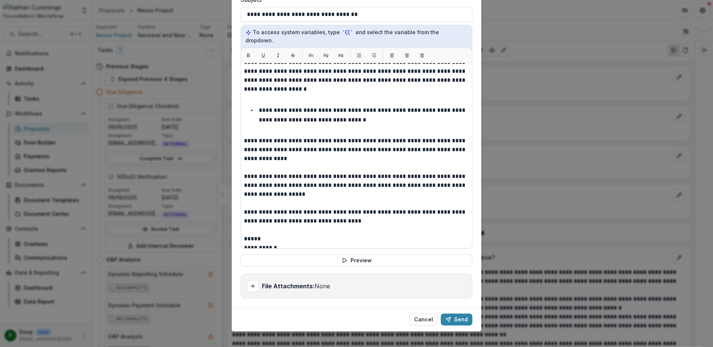
click at [242, 133] on div "**********" at bounding box center [357, 156] width 232 height 186
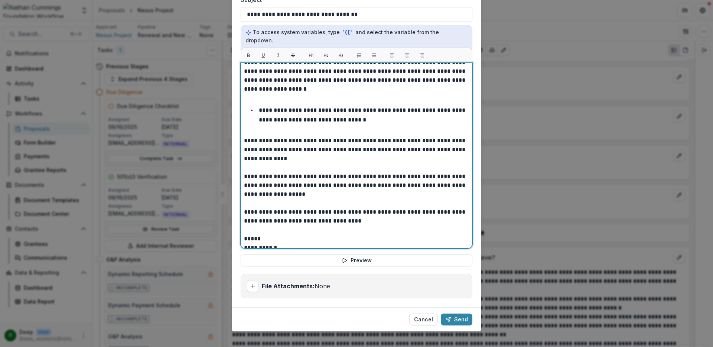
click at [244, 133] on p "**********" at bounding box center [355, 145] width 223 height 36
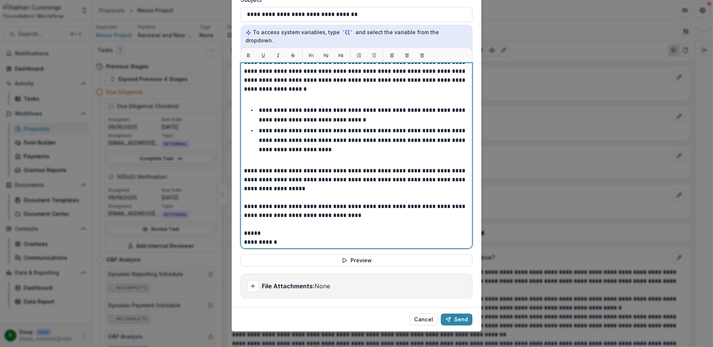
click at [244, 166] on p "**********" at bounding box center [355, 179] width 223 height 27
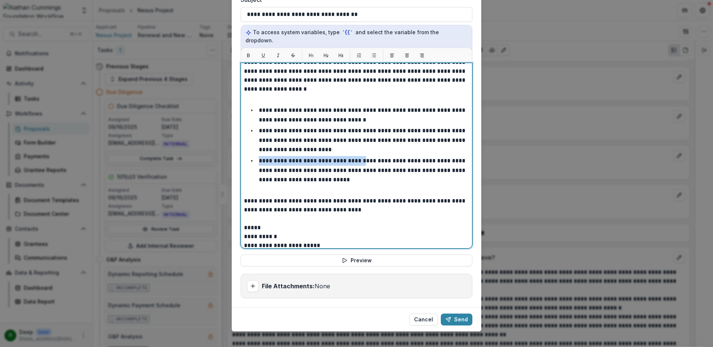
drag, startPoint x: 258, startPoint y: 153, endPoint x: 354, endPoint y: 153, distance: 95.8
click at [354, 158] on p "**********" at bounding box center [363, 170] width 208 height 24
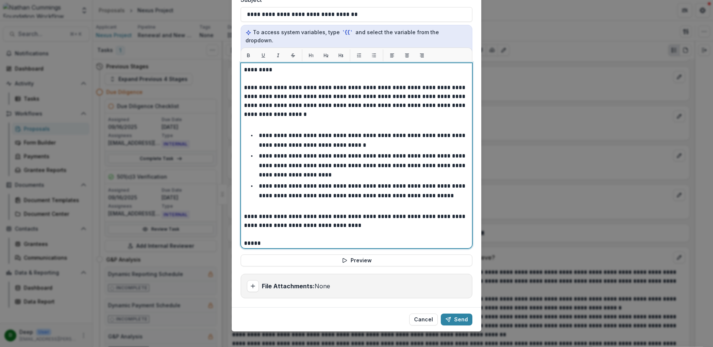
scroll to position [0, 0]
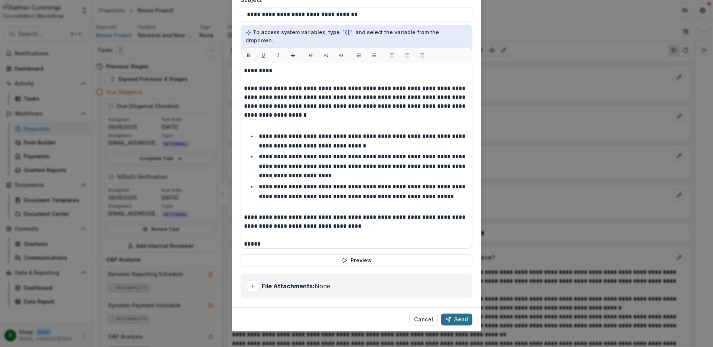
click at [457, 313] on button "Send" at bounding box center [457, 319] width 32 height 12
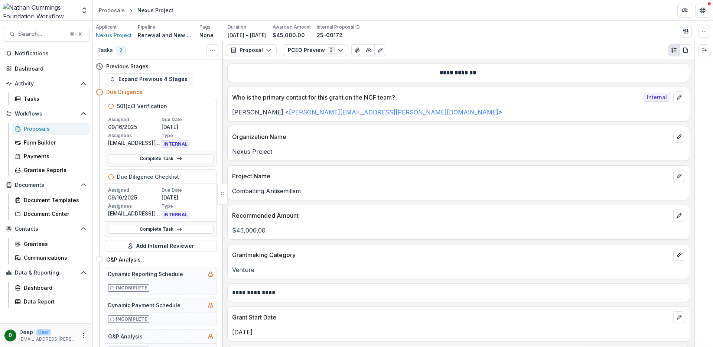
click at [492, 42] on div "Proposal Proposal Payments Reports Grant Agreements Board Summaries Bank Detail…" at bounding box center [458, 50] width 471 height 18
click at [477, 35] on div "Applicant Nexus Project Pipeline Renewal and New Grants Pipeline Tags None All …" at bounding box center [403, 31] width 614 height 15
click at [460, 59] on div "**********" at bounding box center [458, 203] width 471 height 288
click at [390, 123] on div "**********" at bounding box center [458, 203] width 471 height 288
click at [297, 125] on div "**********" at bounding box center [458, 203] width 471 height 288
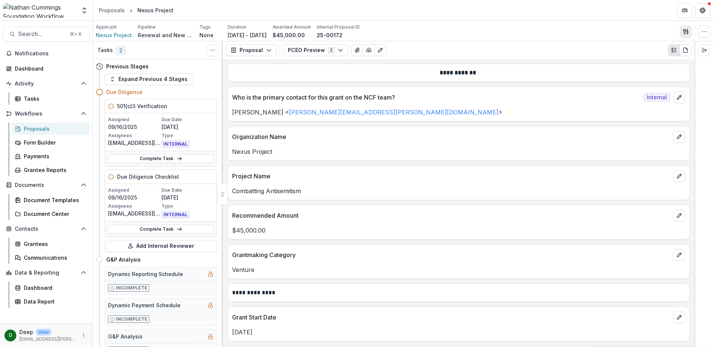
click at [687, 29] on polygon "button" at bounding box center [687, 29] width 1 height 1
click at [315, 51] on button "PCEO Preview 2" at bounding box center [315, 50] width 65 height 12
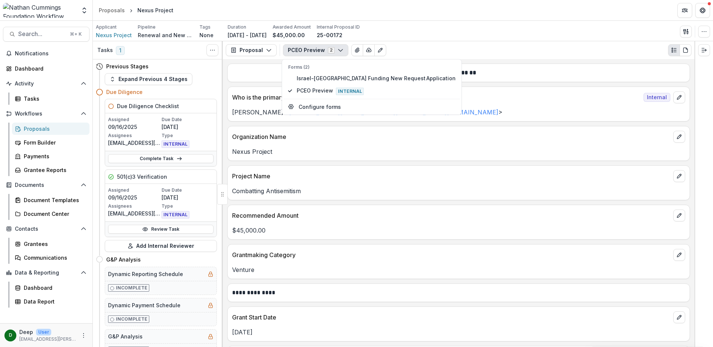
click at [265, 63] on div "**********" at bounding box center [458, 203] width 471 height 288
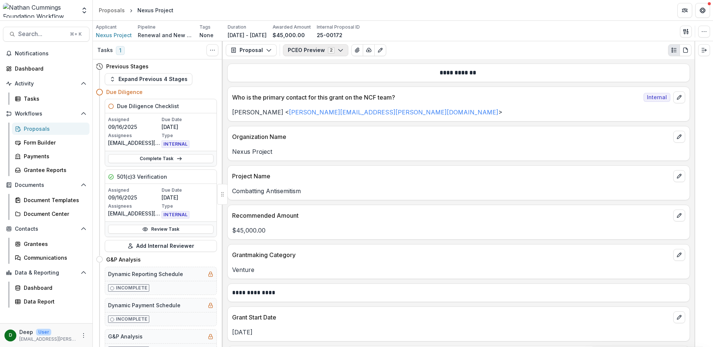
click at [305, 50] on button "PCEO Preview 2" at bounding box center [315, 50] width 65 height 12
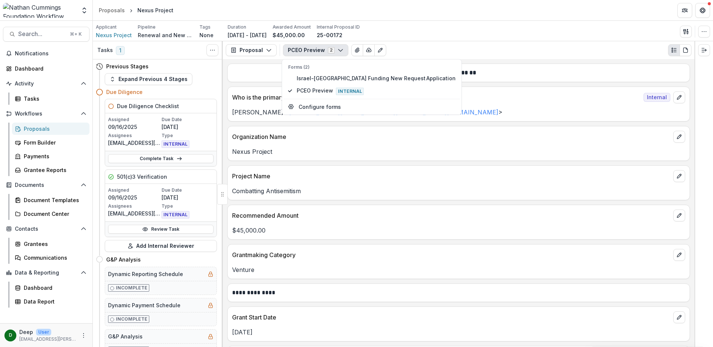
click at [629, 39] on div "Applicant Nexus Project Pipeline Renewal and New Grants Pipeline Tags None All …" at bounding box center [403, 31] width 620 height 20
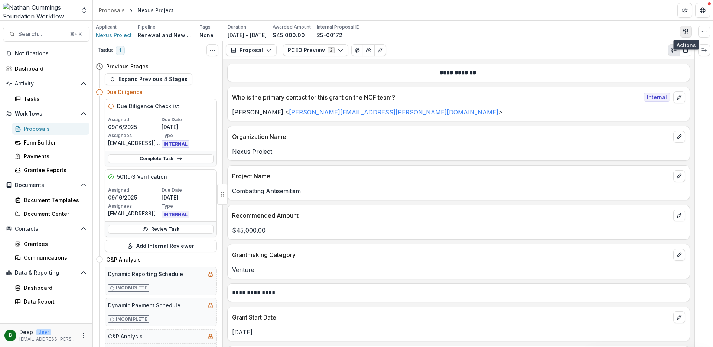
click at [689, 31] on button "button" at bounding box center [686, 32] width 12 height 12
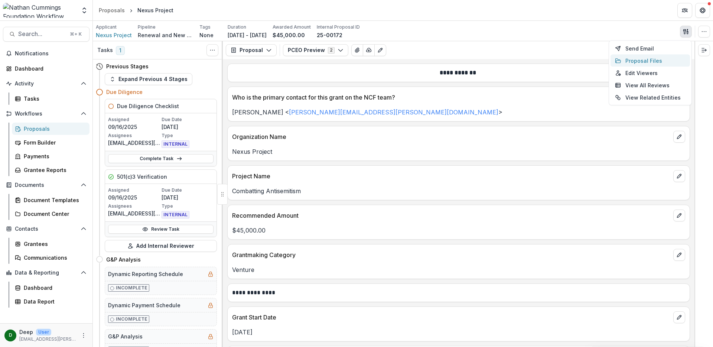
click at [640, 58] on button "Proposal Files" at bounding box center [649, 61] width 79 height 12
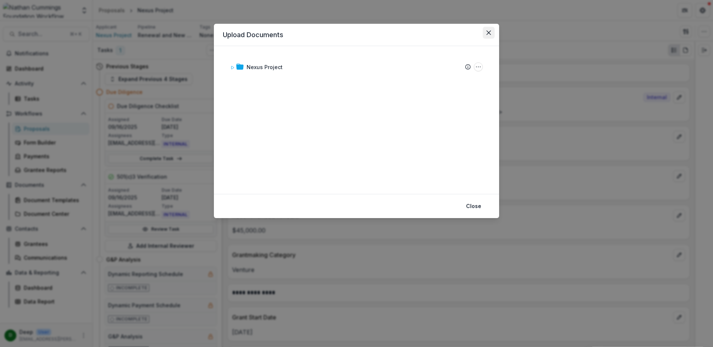
click at [492, 31] on button "Close" at bounding box center [489, 33] width 12 height 12
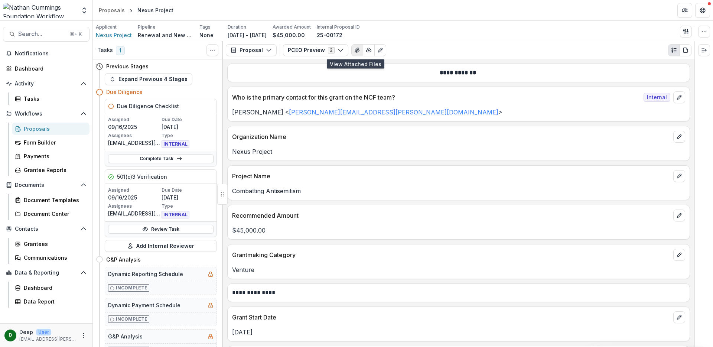
click at [354, 50] on icon "View Attached Files" at bounding box center [357, 50] width 6 height 6
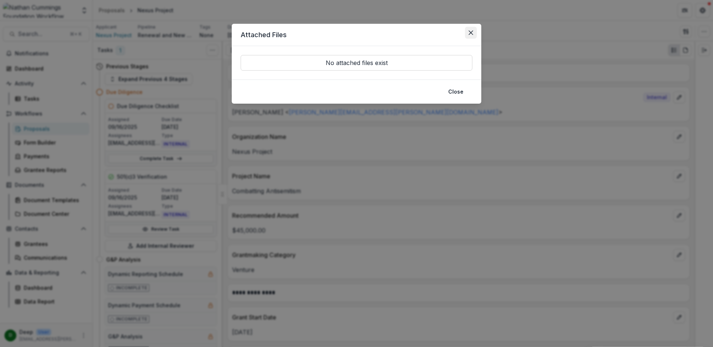
click at [468, 31] on icon "Close" at bounding box center [470, 32] width 4 height 4
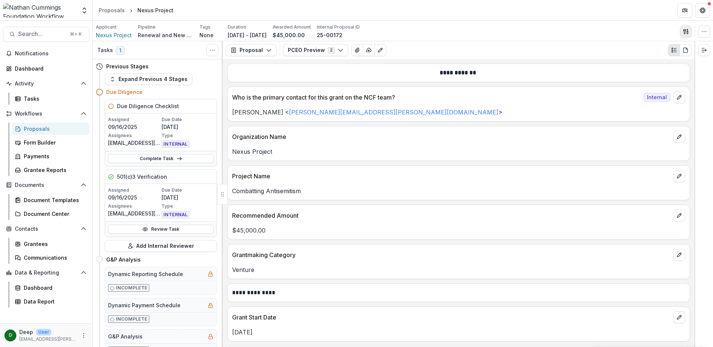
click at [685, 36] on button "button" at bounding box center [686, 32] width 12 height 12
click at [645, 62] on button "Proposal Files" at bounding box center [649, 61] width 79 height 12
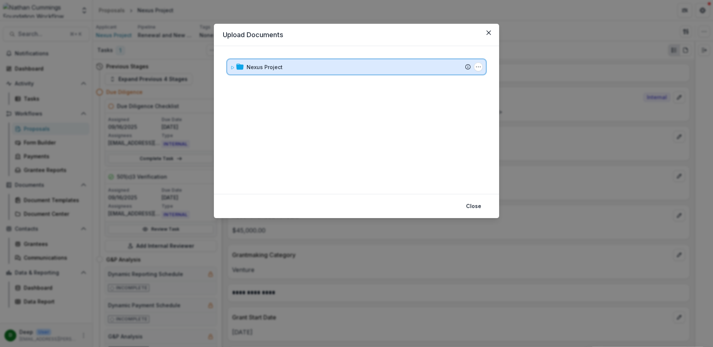
click at [232, 66] on icon at bounding box center [232, 67] width 4 height 4
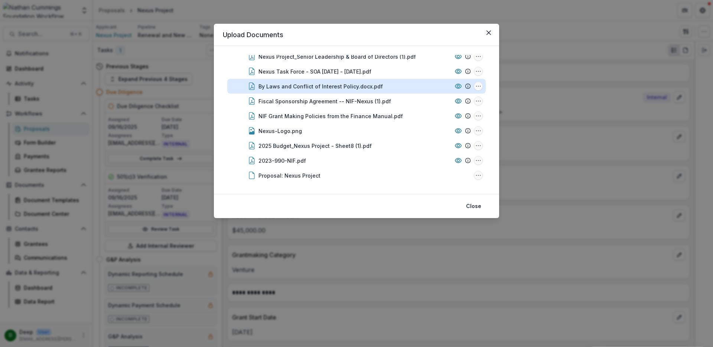
scroll to position [57, 0]
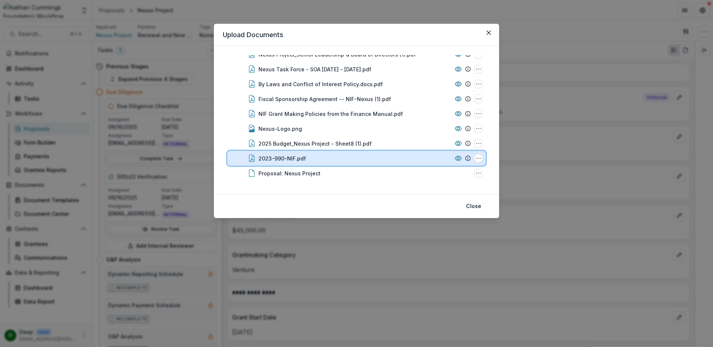
click at [336, 154] on div "2023-990-NIF.pdf" at bounding box center [354, 158] width 193 height 8
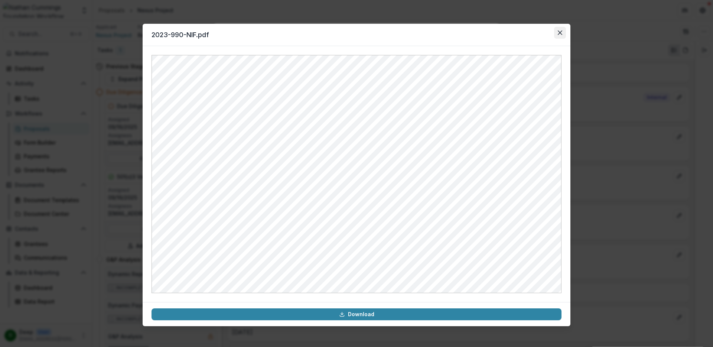
click at [558, 34] on icon "Close" at bounding box center [560, 32] width 4 height 4
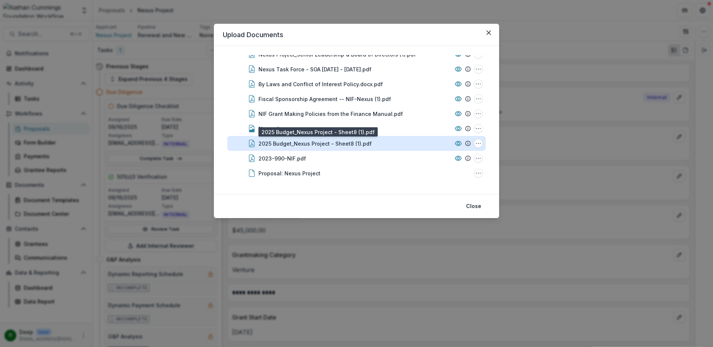
click at [329, 140] on div "2025 Budget_Nexus Project - Sheet8 (1).pdf" at bounding box center [314, 144] width 113 height 8
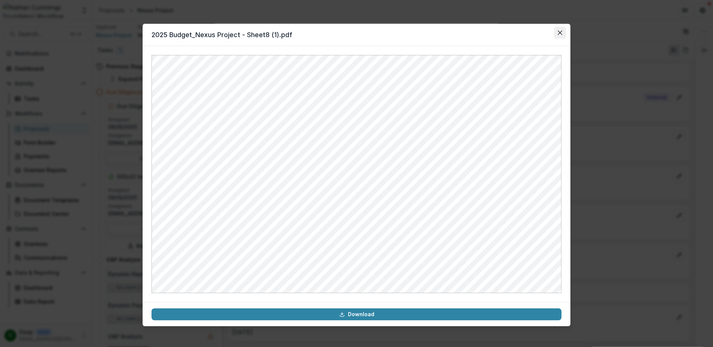
click at [560, 34] on icon "Close" at bounding box center [560, 32] width 4 height 4
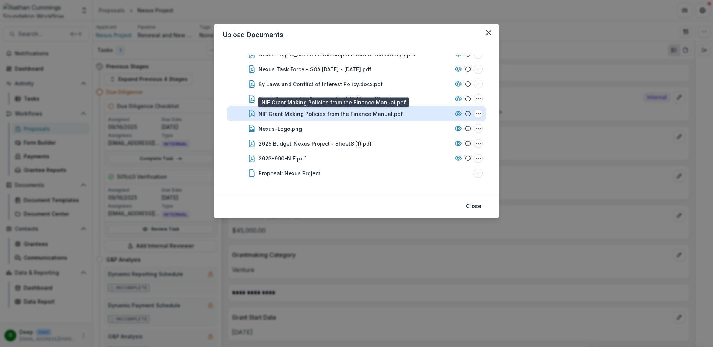
click at [320, 115] on div "NIF Grant Making Policies from the Finance Manual.pdf" at bounding box center [330, 114] width 144 height 8
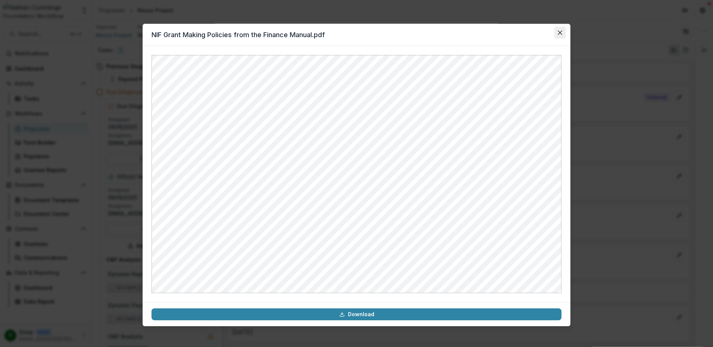
click at [561, 32] on icon "Close" at bounding box center [560, 32] width 4 height 4
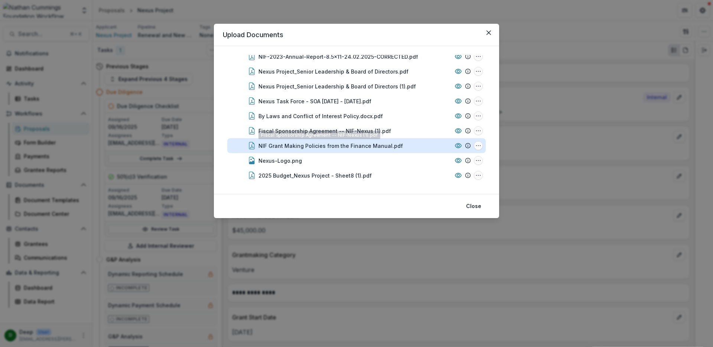
scroll to position [10, 0]
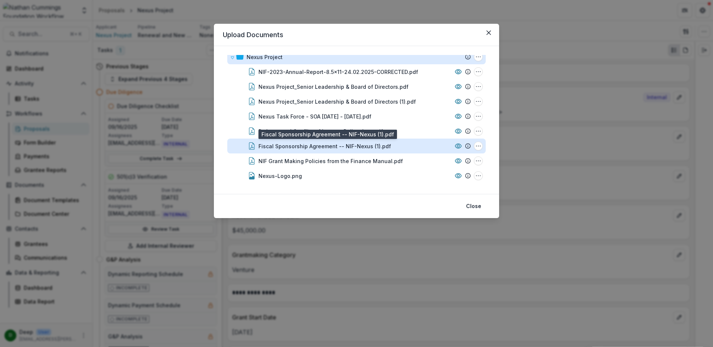
click at [347, 146] on div "Fiscal Sponsorship Agreement -- NIF-Nexus (1).pdf" at bounding box center [324, 146] width 133 height 8
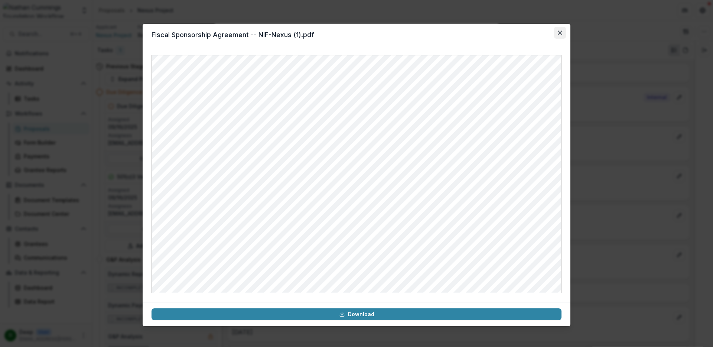
click at [556, 36] on button "Close" at bounding box center [560, 33] width 12 height 12
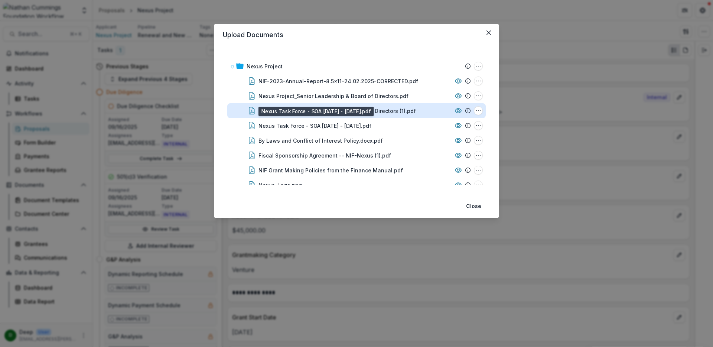
scroll to position [0, 0]
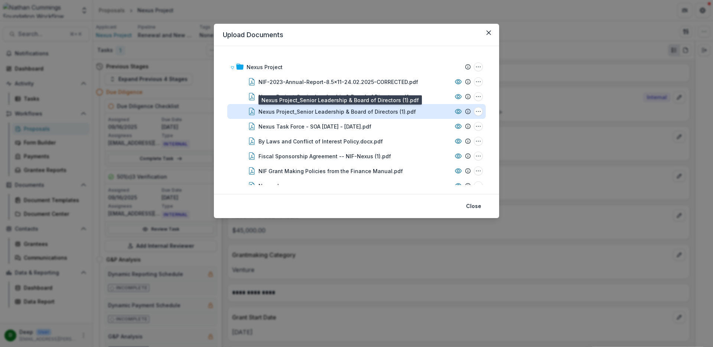
click at [358, 114] on div "Nexus Project_Senior Leadership & Board of Directors (1).pdf" at bounding box center [336, 112] width 157 height 8
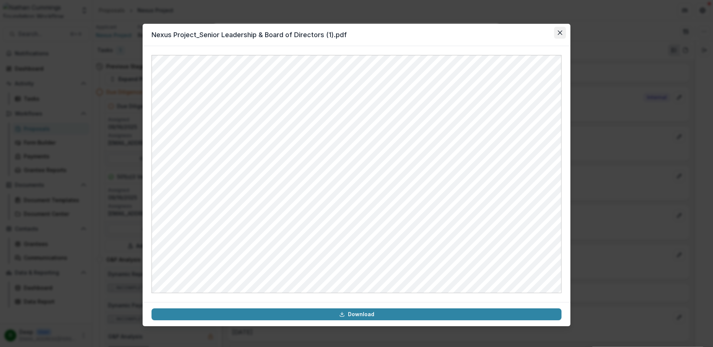
click at [561, 33] on icon "Close" at bounding box center [560, 32] width 4 height 4
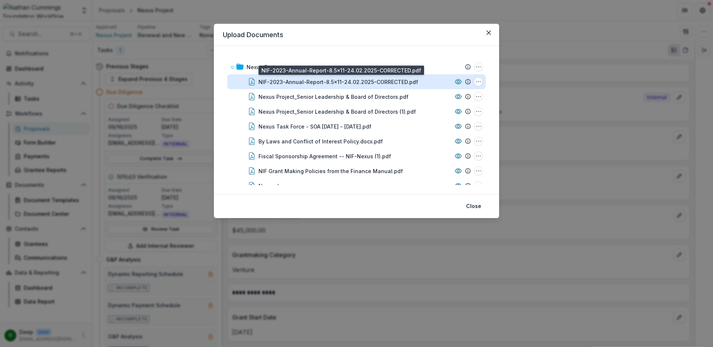
click at [381, 80] on div "NIF-2023-Annual-Report-8.5x11-24.02.2025-CORRECTED.pdf" at bounding box center [338, 82] width 160 height 8
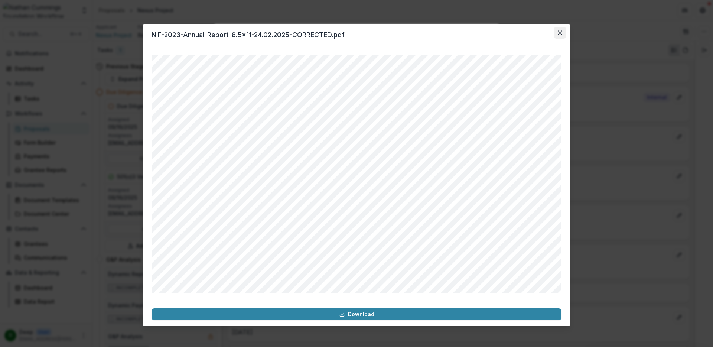
click at [556, 33] on button "Close" at bounding box center [560, 33] width 12 height 12
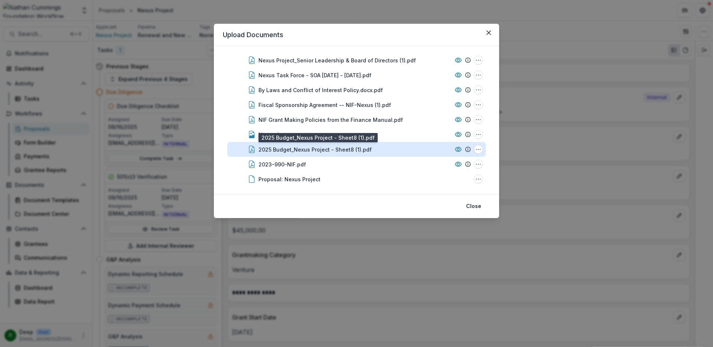
scroll to position [57, 0]
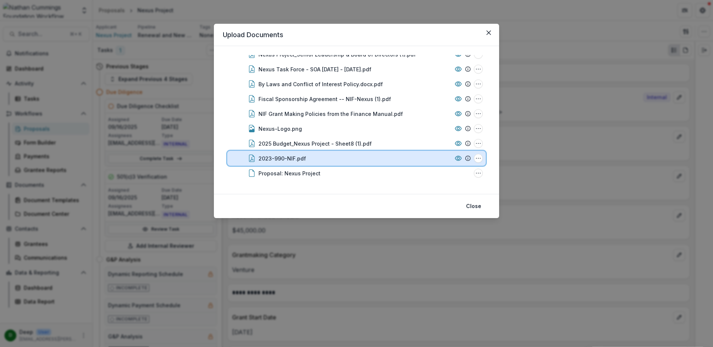
click at [313, 157] on div "2023-990-NIF.pdf" at bounding box center [354, 158] width 193 height 8
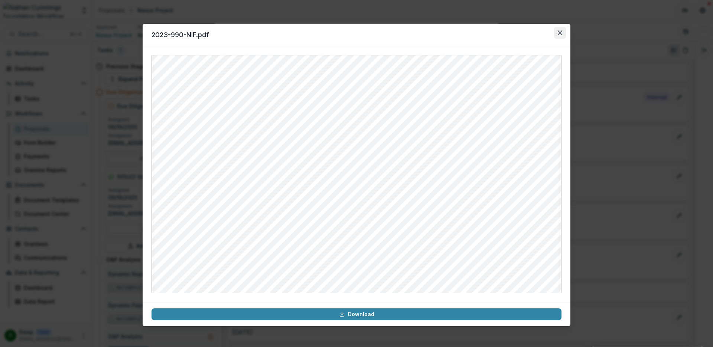
click at [556, 36] on button "Close" at bounding box center [560, 33] width 12 height 12
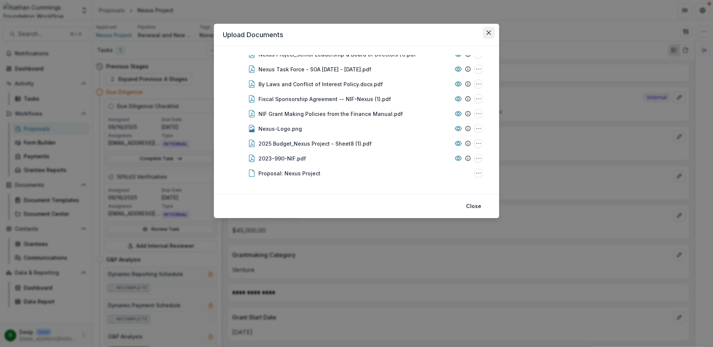
click at [491, 30] on button "Close" at bounding box center [489, 33] width 12 height 12
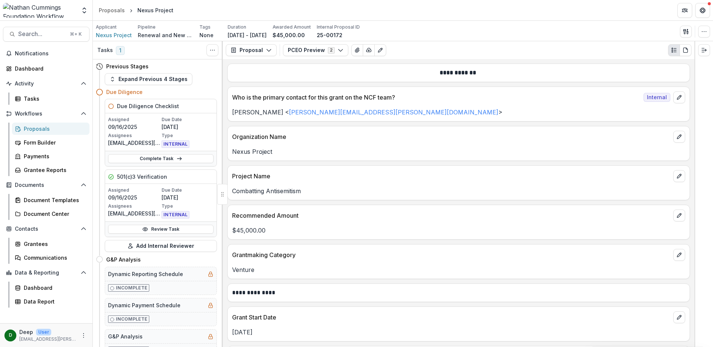
click at [533, 161] on div "**********" at bounding box center [458, 203] width 471 height 288
click at [519, 83] on div "**********" at bounding box center [458, 203] width 471 height 288
click at [519, 85] on div "**********" at bounding box center [458, 203] width 471 height 288
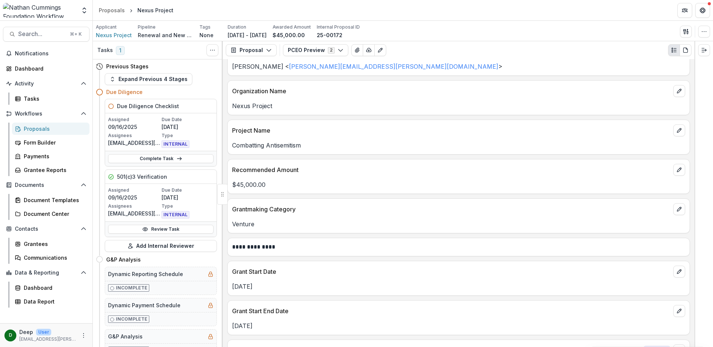
scroll to position [0, 0]
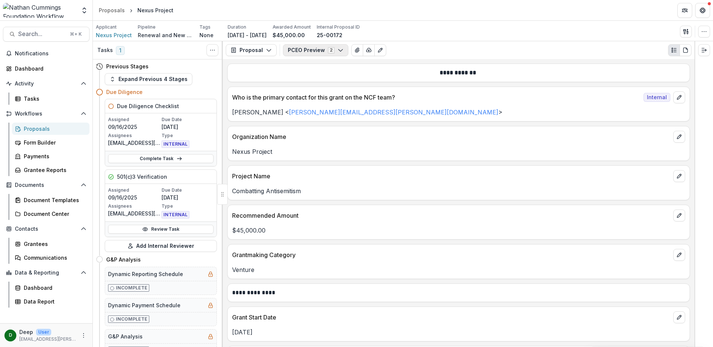
click at [322, 49] on button "PCEO Preview 2" at bounding box center [315, 50] width 65 height 12
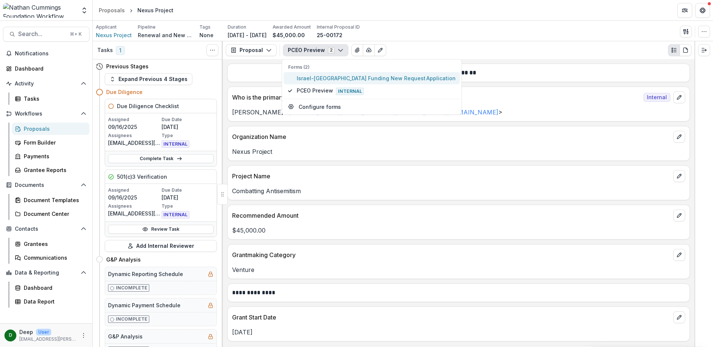
click at [316, 80] on span "Israel-[GEOGRAPHIC_DATA] Funding New Request Application" at bounding box center [376, 78] width 159 height 8
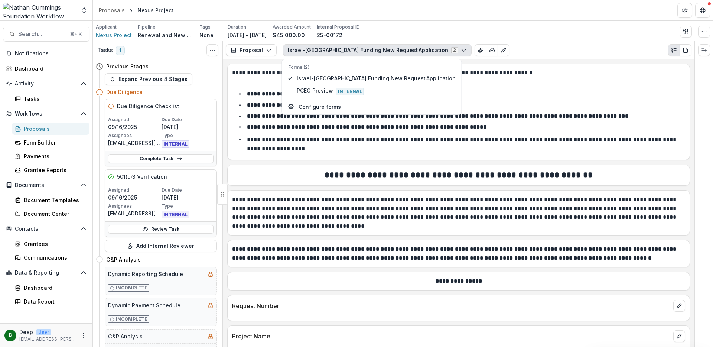
click at [546, 220] on p "**********" at bounding box center [457, 213] width 451 height 36
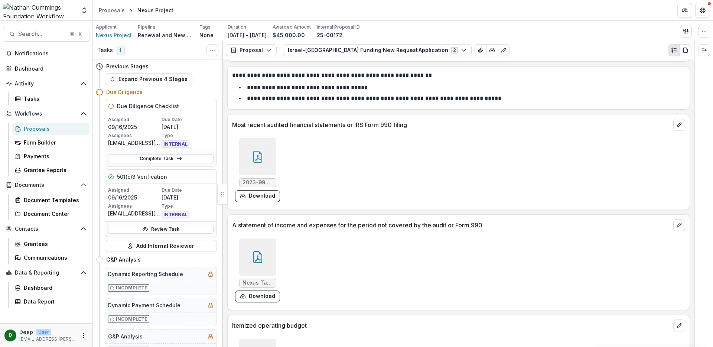
scroll to position [2952, 0]
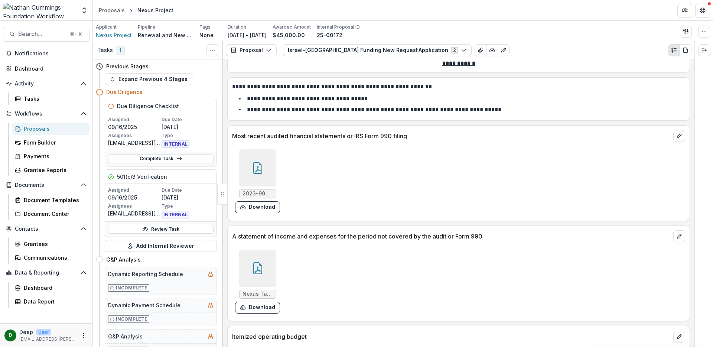
click at [262, 162] on icon at bounding box center [258, 168] width 12 height 12
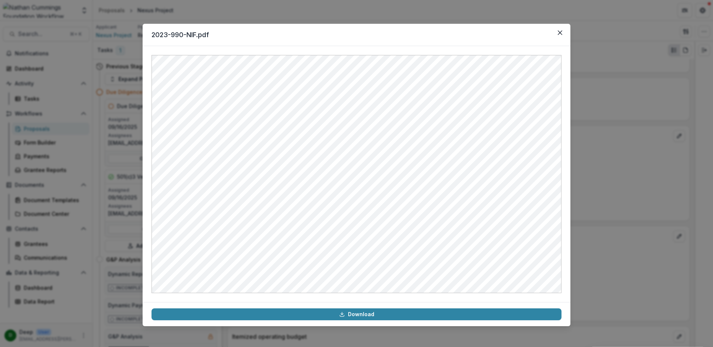
click at [607, 115] on div "2023-990-NIF.pdf Download" at bounding box center [356, 173] width 713 height 347
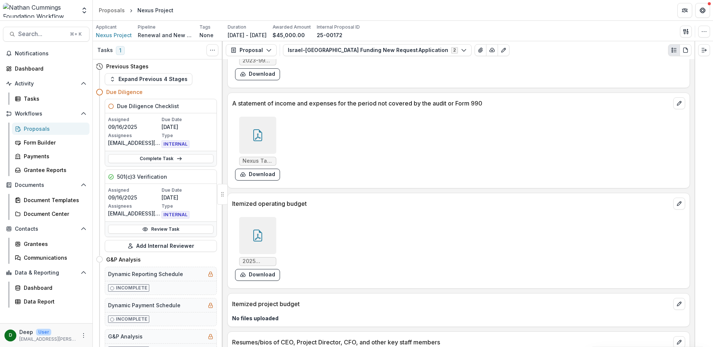
scroll to position [3115, 0]
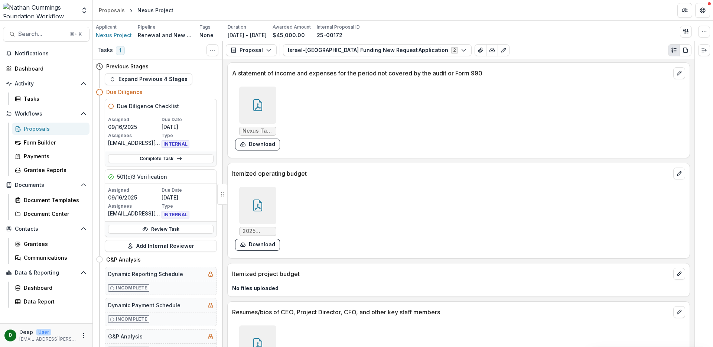
click at [253, 99] on icon at bounding box center [257, 105] width 9 height 12
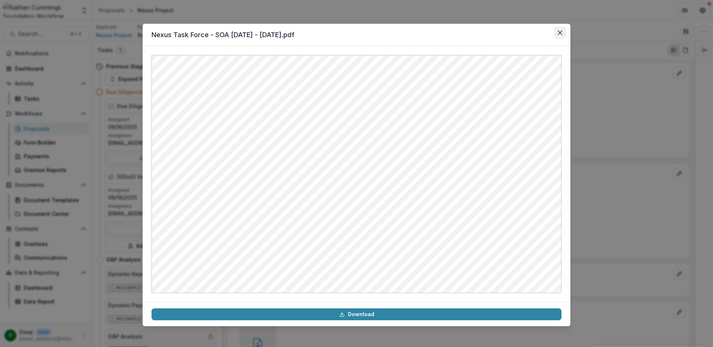
click at [558, 34] on icon "Close" at bounding box center [560, 32] width 4 height 4
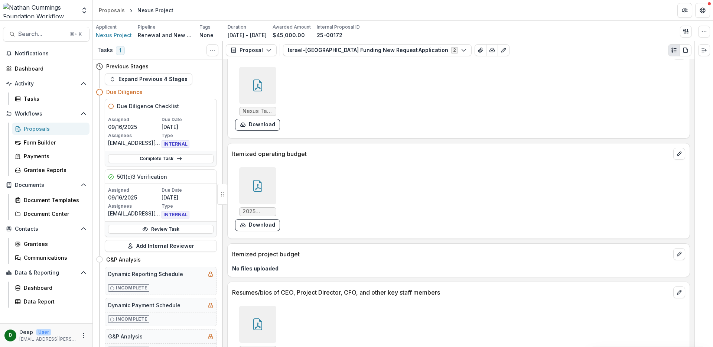
scroll to position [3243, 0]
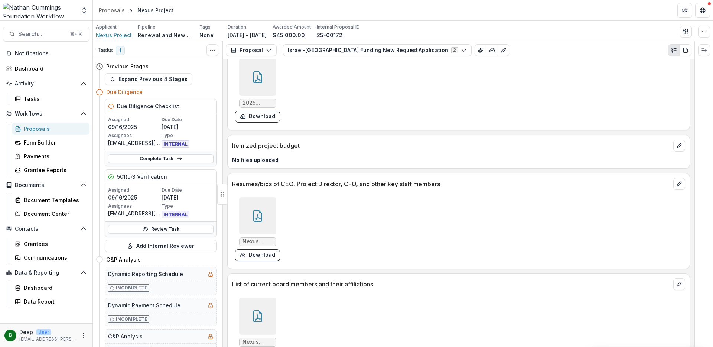
click at [261, 199] on div at bounding box center [257, 215] width 37 height 37
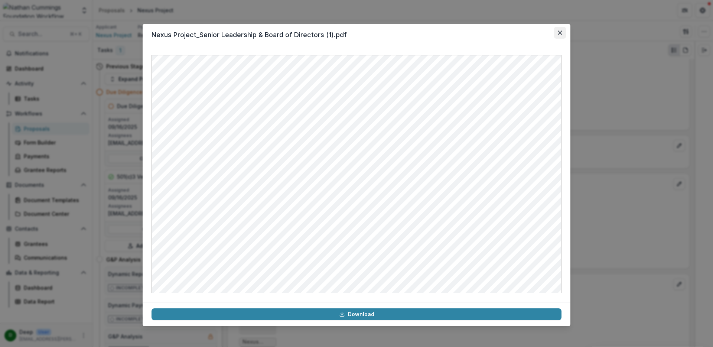
click at [564, 33] on button "Close" at bounding box center [560, 33] width 12 height 12
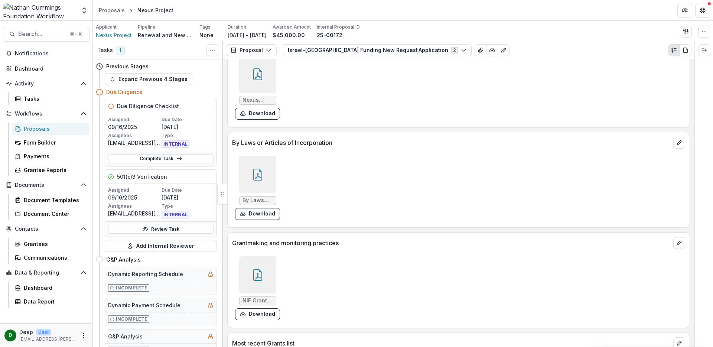
scroll to position [3523, 0]
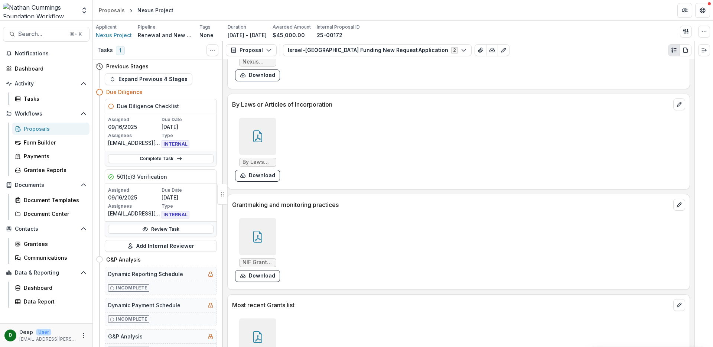
click at [263, 132] on div at bounding box center [257, 136] width 37 height 37
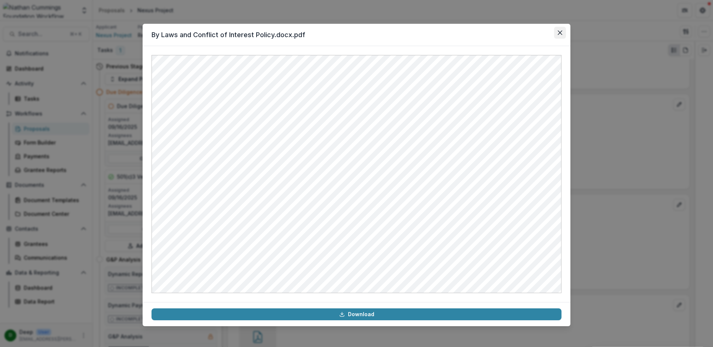
click at [557, 33] on button "Close" at bounding box center [560, 33] width 12 height 12
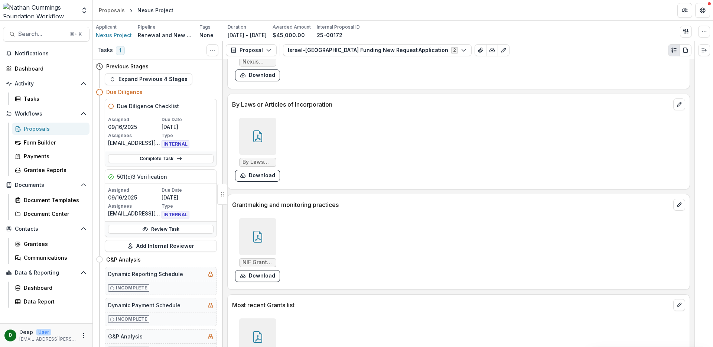
click at [269, 223] on div at bounding box center [257, 236] width 37 height 37
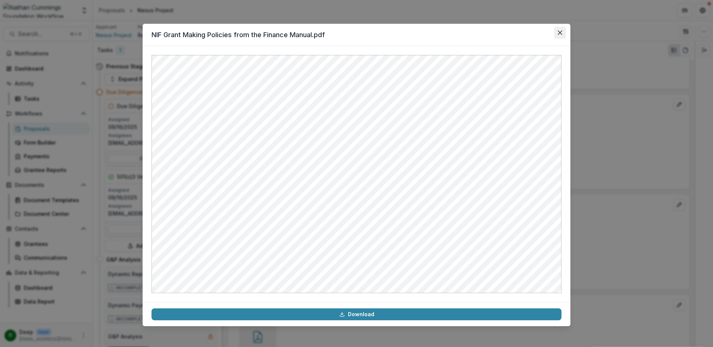
click at [557, 33] on button "Close" at bounding box center [560, 33] width 12 height 12
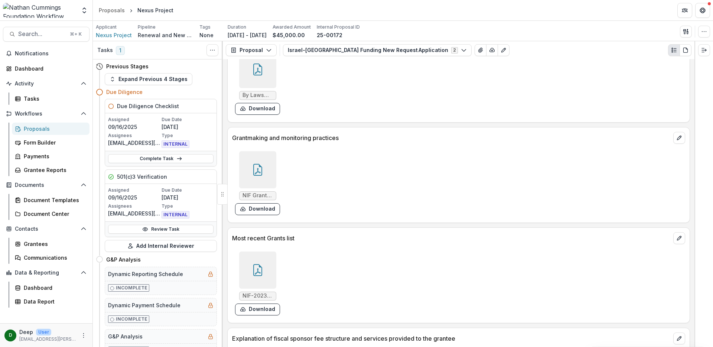
scroll to position [3615, 0]
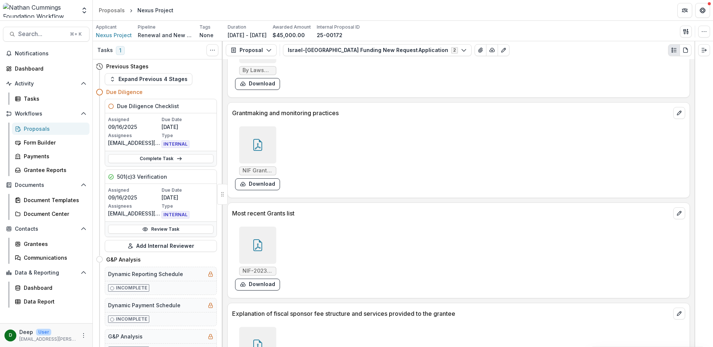
click at [269, 238] on div at bounding box center [257, 244] width 37 height 37
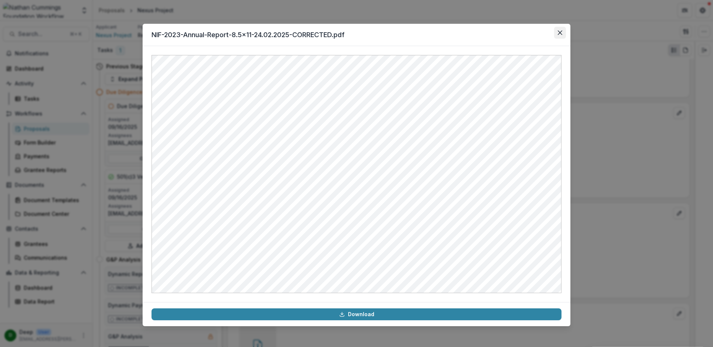
click at [559, 35] on icon "Close" at bounding box center [560, 32] width 4 height 4
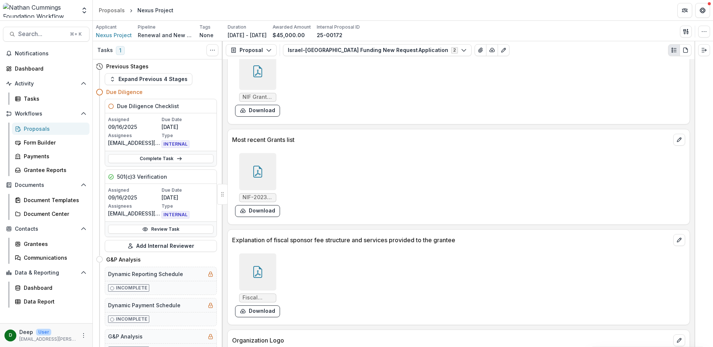
scroll to position [3743, 0]
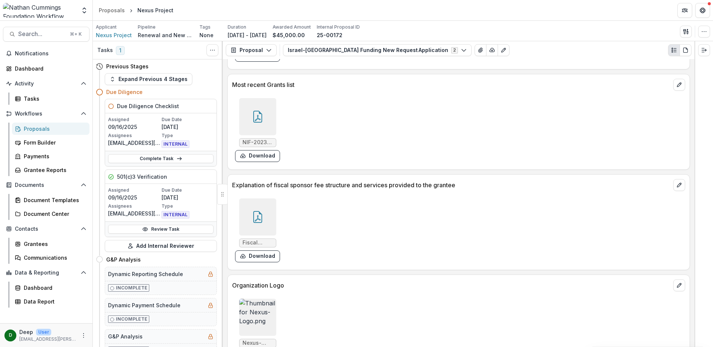
click at [264, 208] on div at bounding box center [257, 216] width 37 height 37
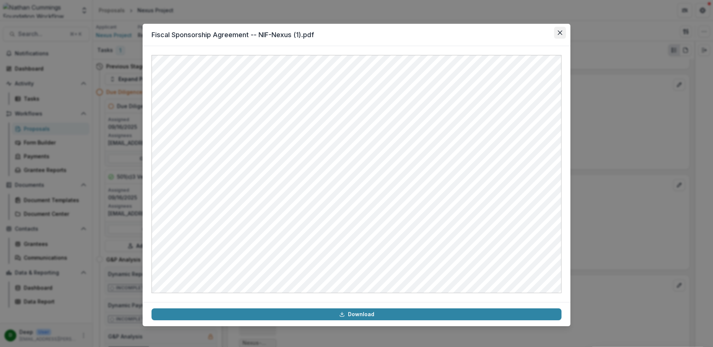
click at [561, 33] on icon "Close" at bounding box center [560, 32] width 4 height 4
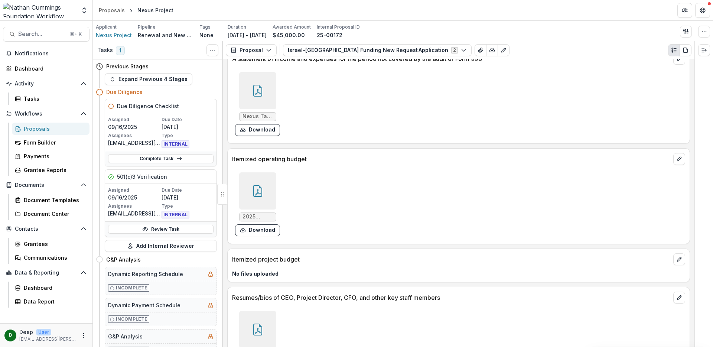
scroll to position [3135, 0]
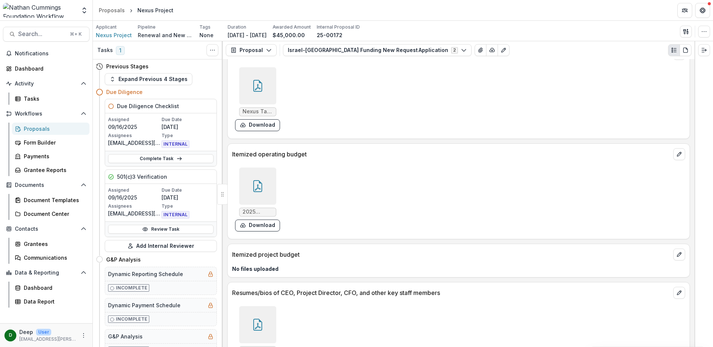
click at [260, 180] on icon at bounding box center [258, 186] width 12 height 12
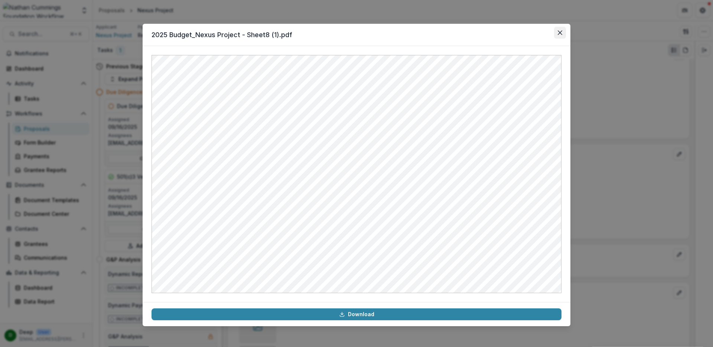
click at [558, 34] on icon "Close" at bounding box center [560, 32] width 4 height 4
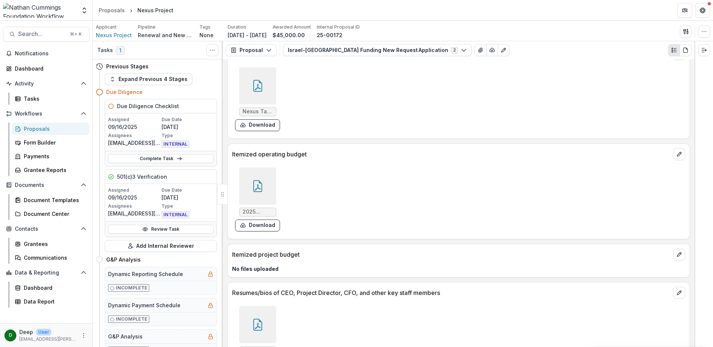
click at [39, 128] on div "Proposals" at bounding box center [54, 129] width 60 height 8
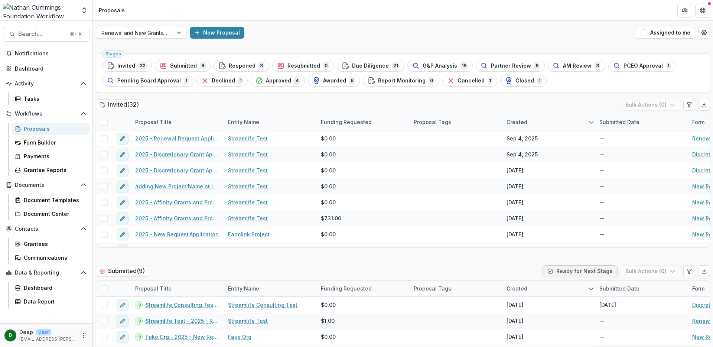
click at [171, 64] on span "Submitted" at bounding box center [183, 66] width 27 height 6
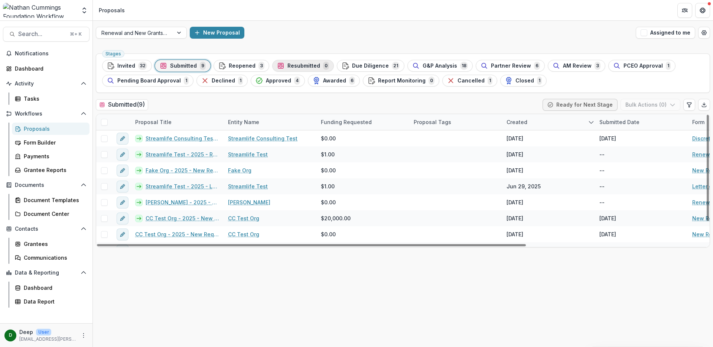
click at [289, 67] on span "Resubmitted" at bounding box center [303, 66] width 33 height 6
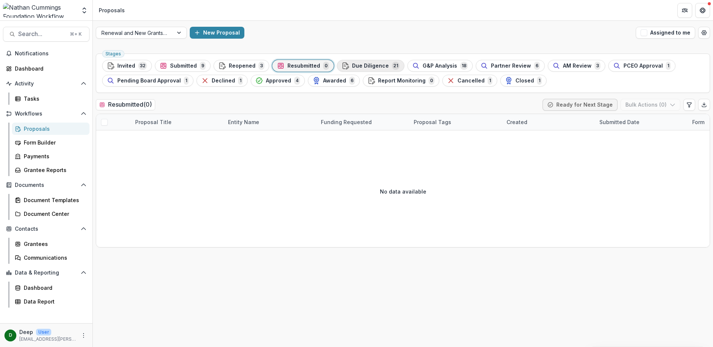
click at [384, 64] on div "Due Diligence 21" at bounding box center [370, 66] width 58 height 8
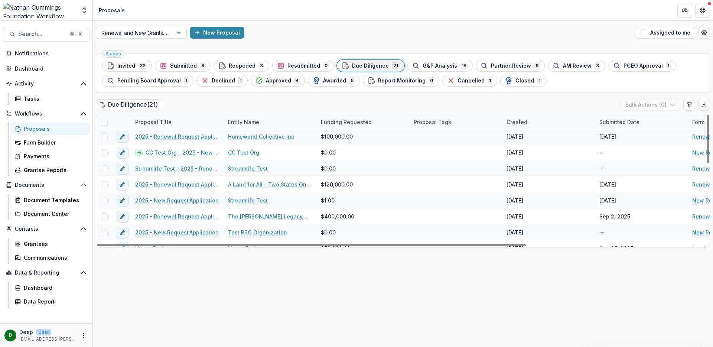
scroll to position [198, 0]
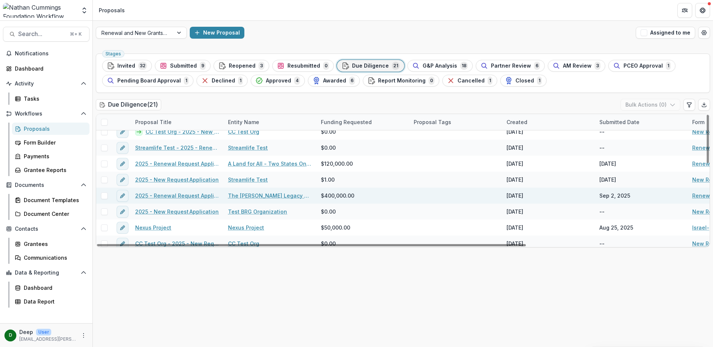
click at [255, 197] on link "The [PERSON_NAME] Legacy Project Inc" at bounding box center [270, 196] width 84 height 8
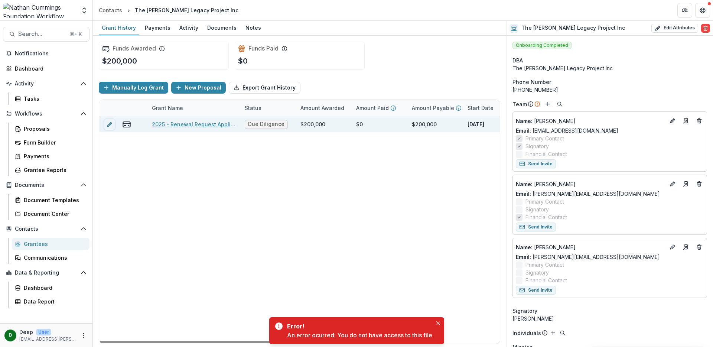
click at [182, 125] on link "2025 - Renewal Request Application" at bounding box center [194, 124] width 84 height 8
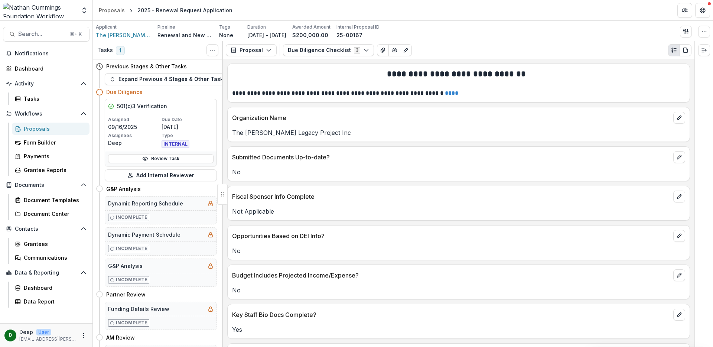
click at [37, 132] on div "Proposals" at bounding box center [54, 129] width 60 height 8
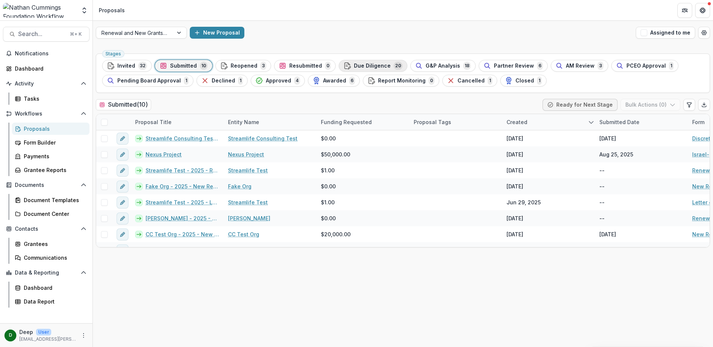
click at [359, 68] on span "Due Diligence" at bounding box center [372, 66] width 37 height 6
